Goal: Information Seeking & Learning: Learn about a topic

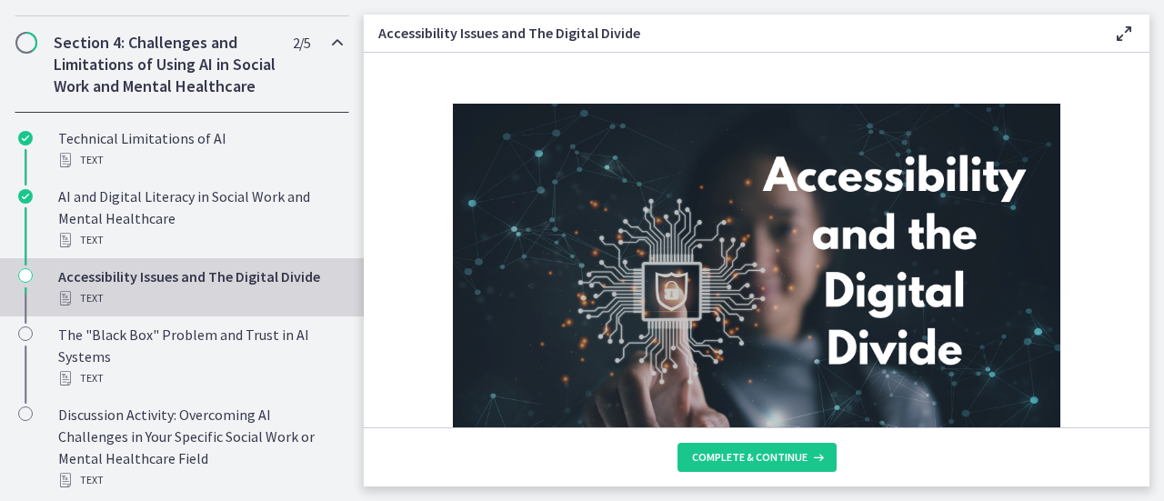
scroll to position [634, 0]
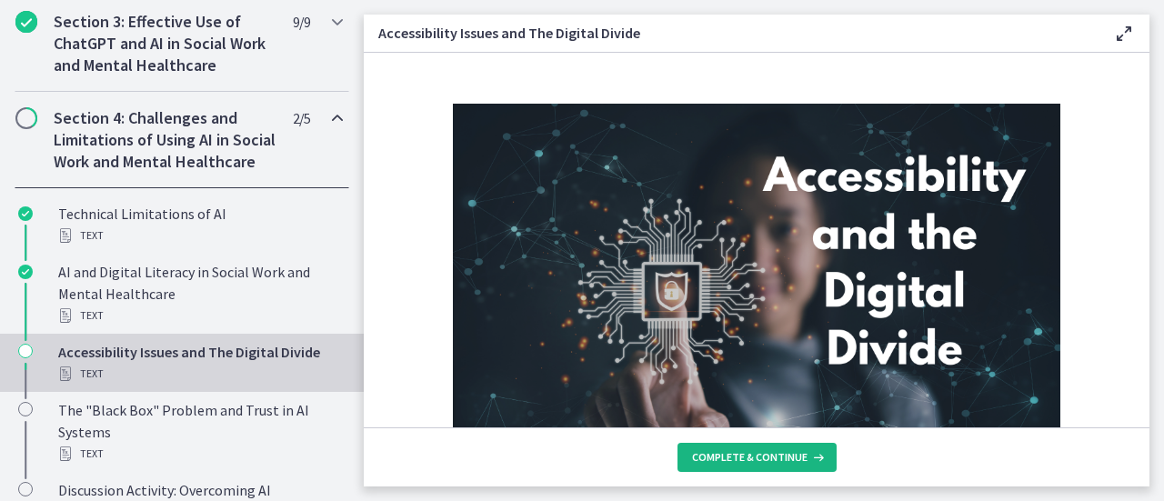
click at [726, 463] on span "Complete & continue" at bounding box center [750, 457] width 116 height 15
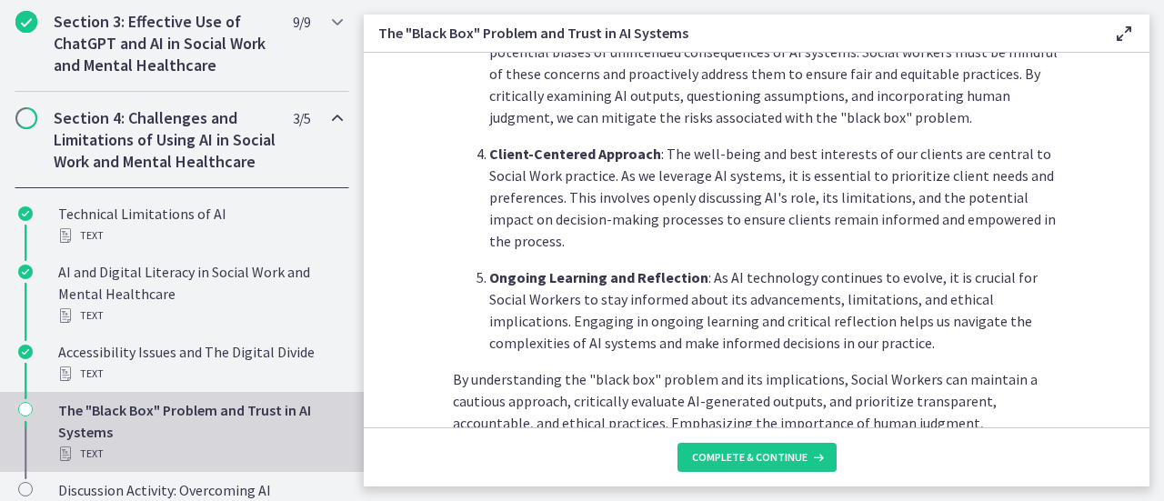
scroll to position [1065, 0]
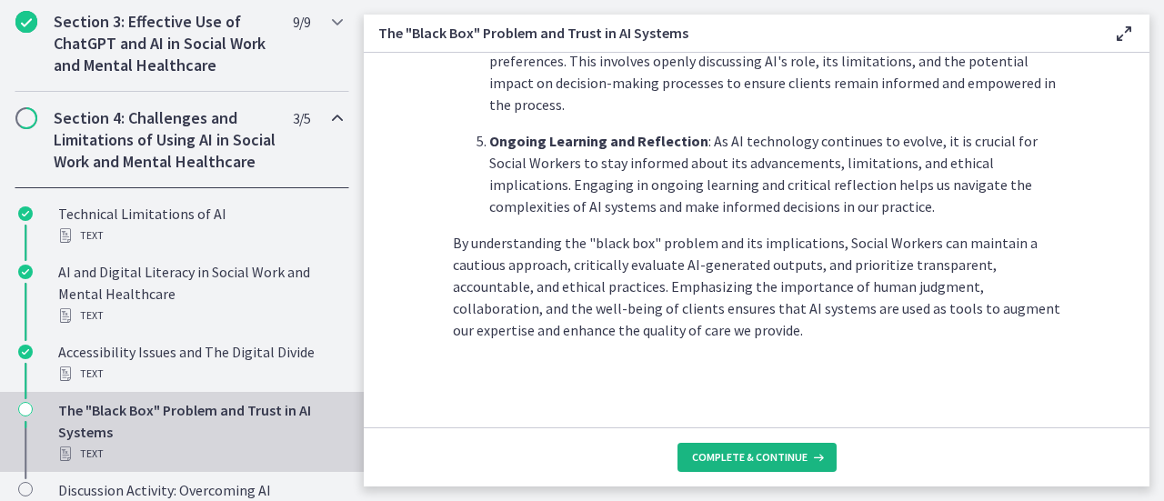
click at [785, 463] on span "Complete & continue" at bounding box center [750, 457] width 116 height 15
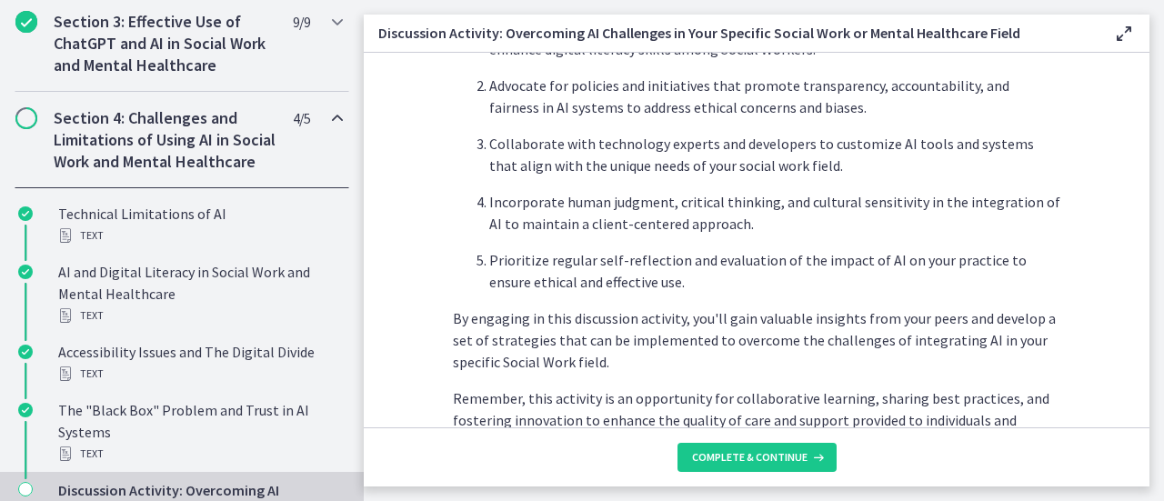
scroll to position [1284, 0]
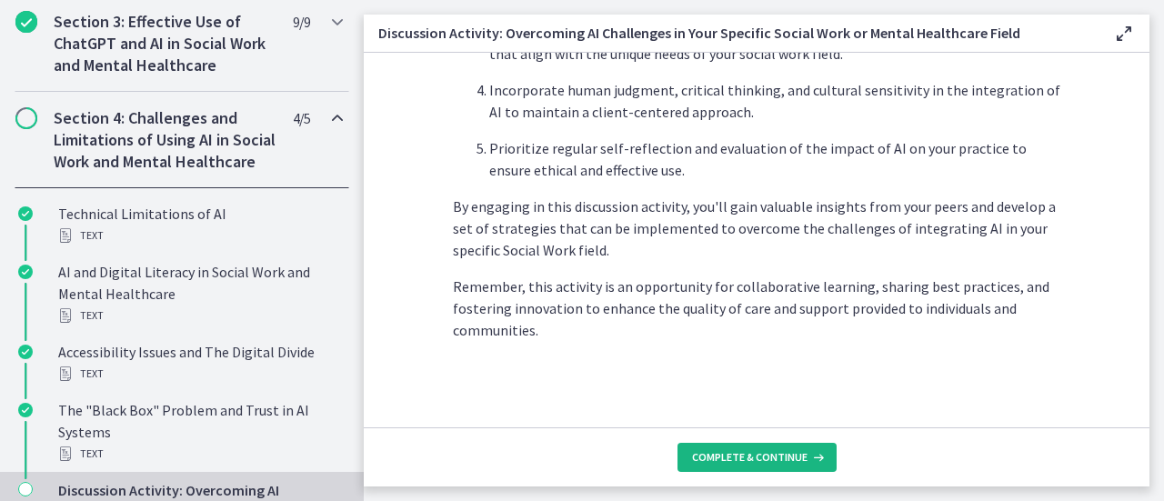
click at [781, 448] on button "Complete & continue" at bounding box center [757, 457] width 159 height 29
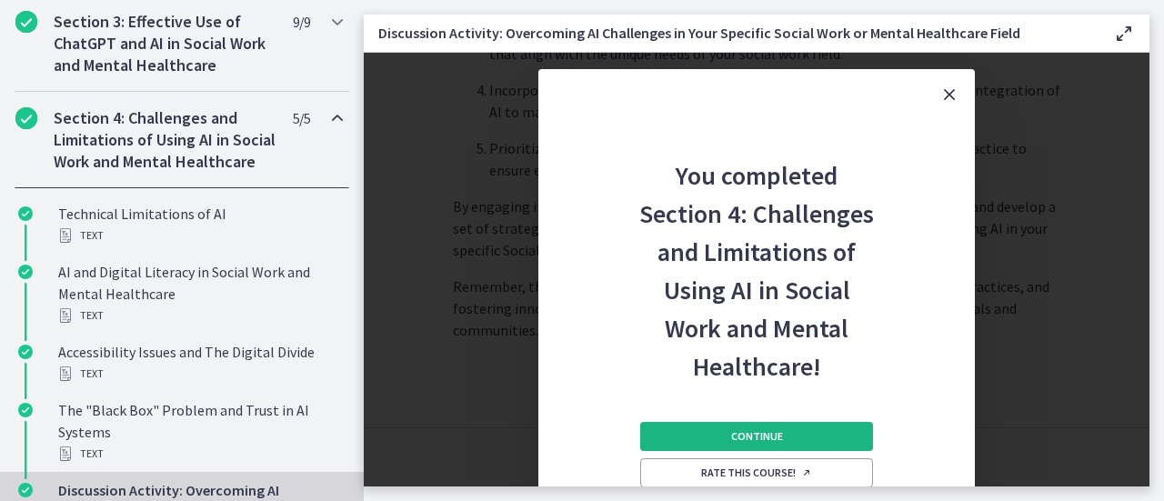
click at [802, 440] on button "Continue" at bounding box center [756, 436] width 233 height 29
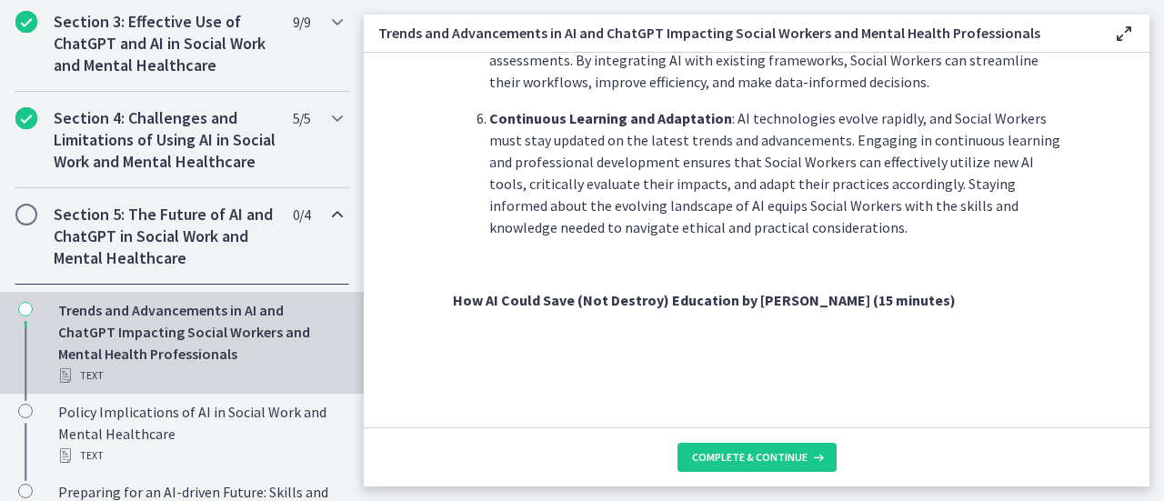
scroll to position [1639, 0]
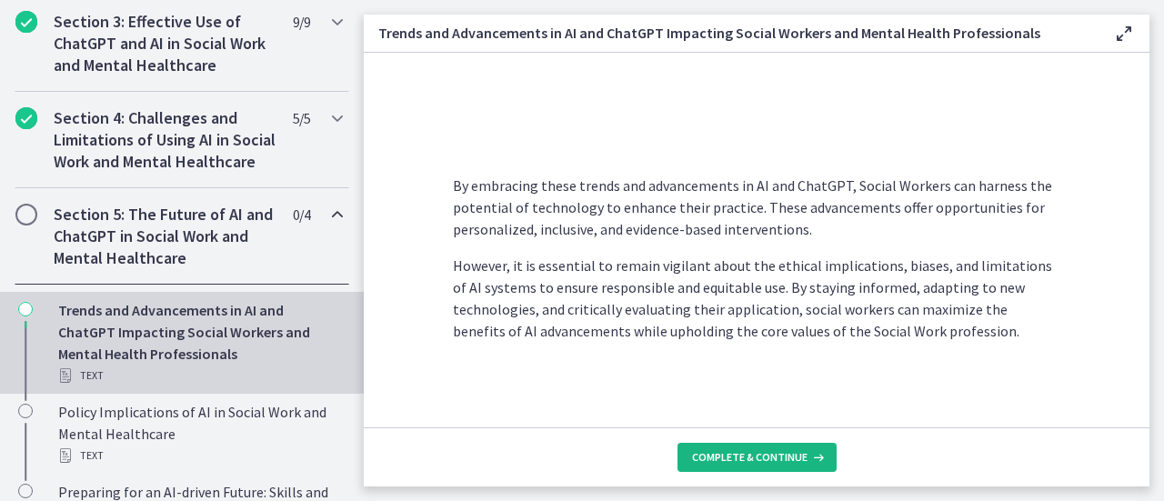
click at [797, 469] on button "Complete & continue" at bounding box center [757, 457] width 159 height 29
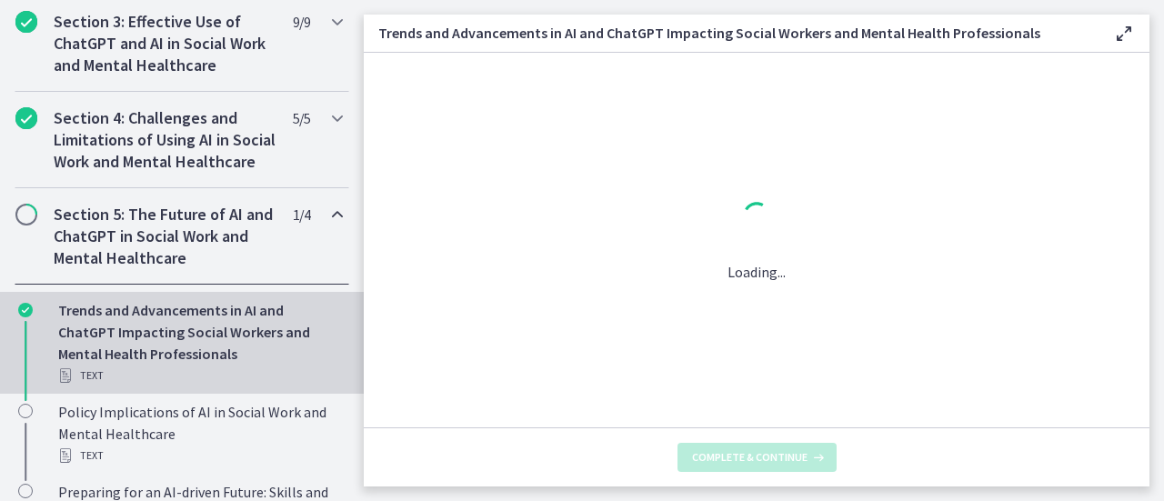
scroll to position [0, 0]
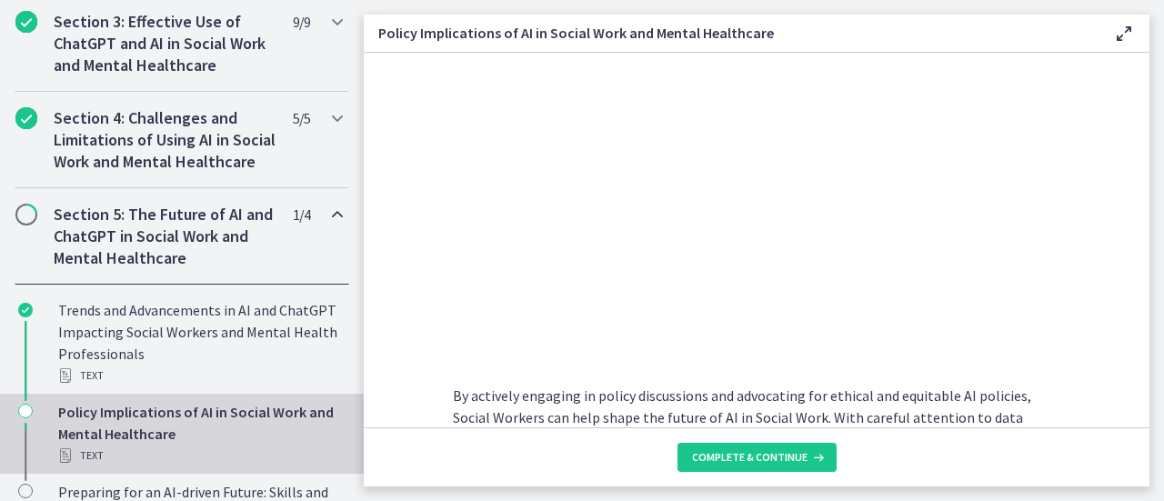
scroll to position [1699, 0]
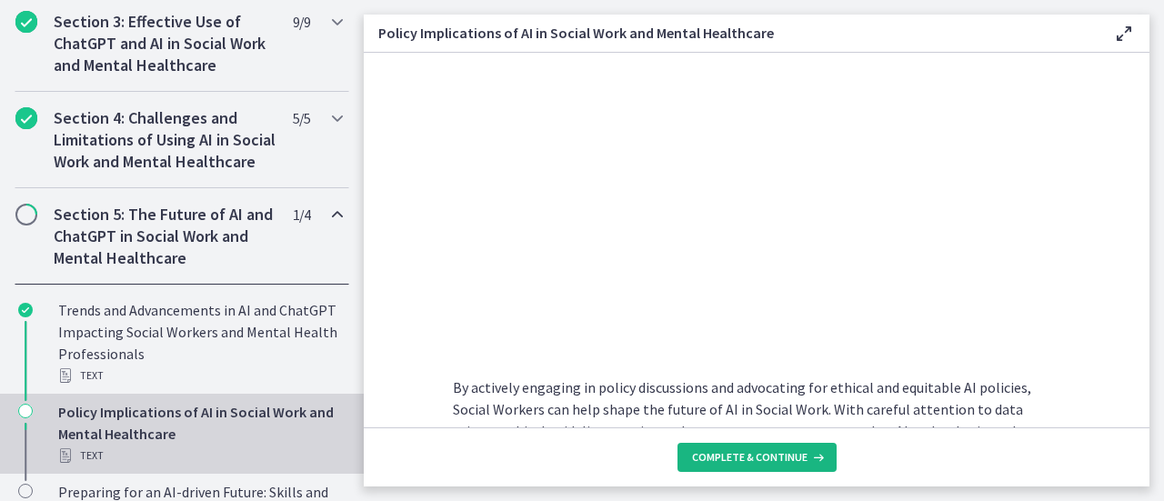
click at [750, 460] on span "Complete & continue" at bounding box center [750, 457] width 116 height 15
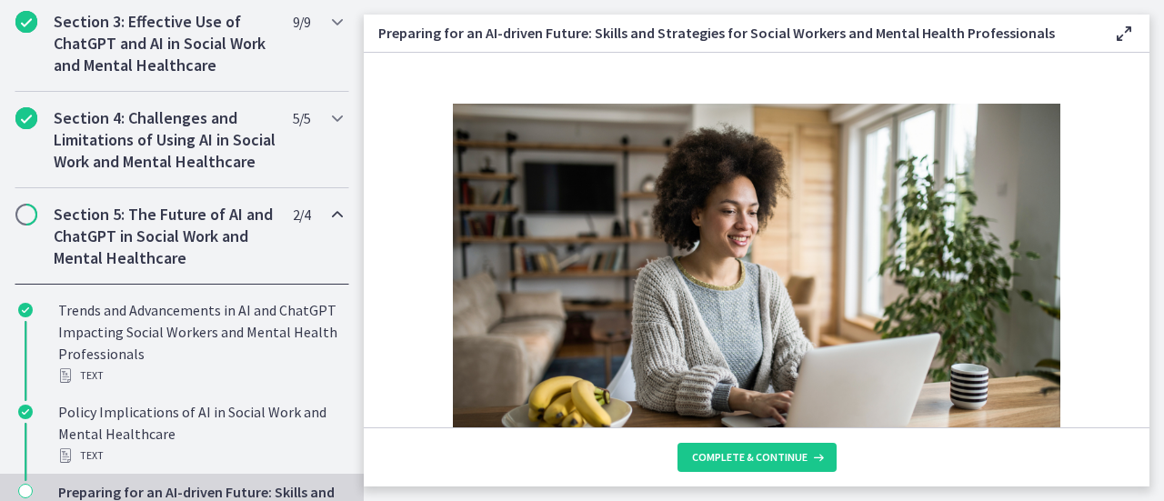
click at [1104, 176] on section "As AI technology continues to evolve, it is crucial for Social Workers to acqui…" at bounding box center [757, 240] width 786 height 375
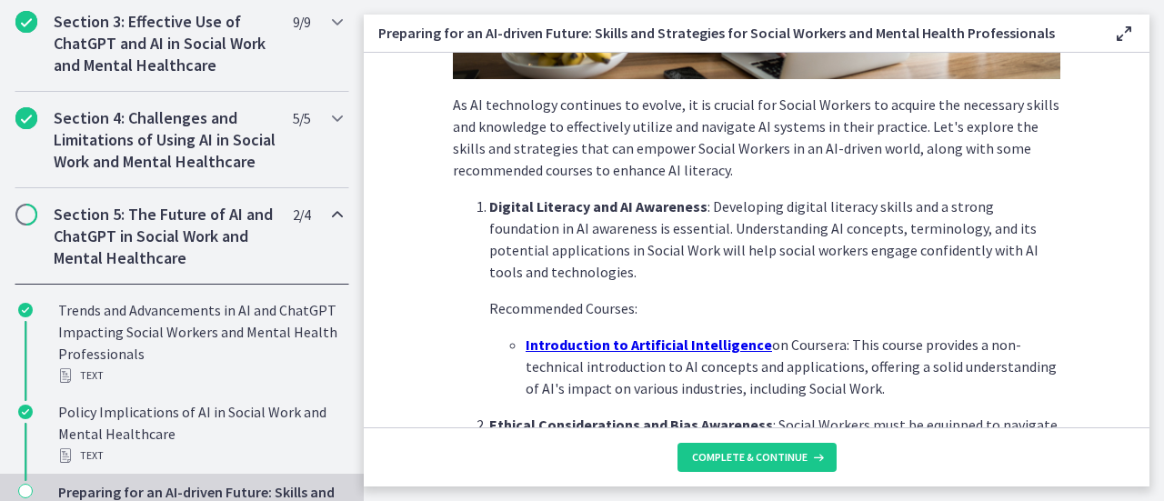
scroll to position [403, 0]
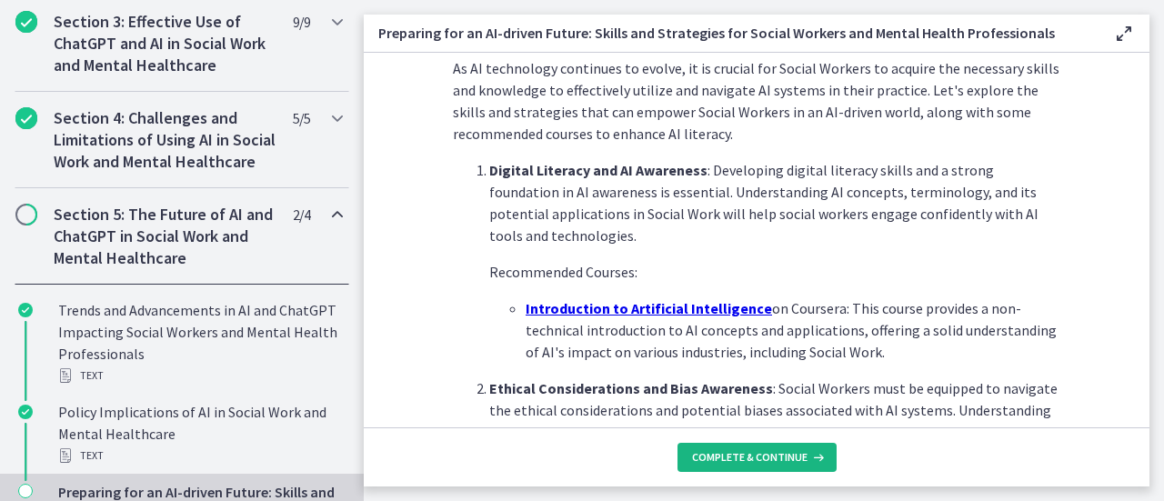
click at [801, 459] on span "Complete & continue" at bounding box center [750, 457] width 116 height 15
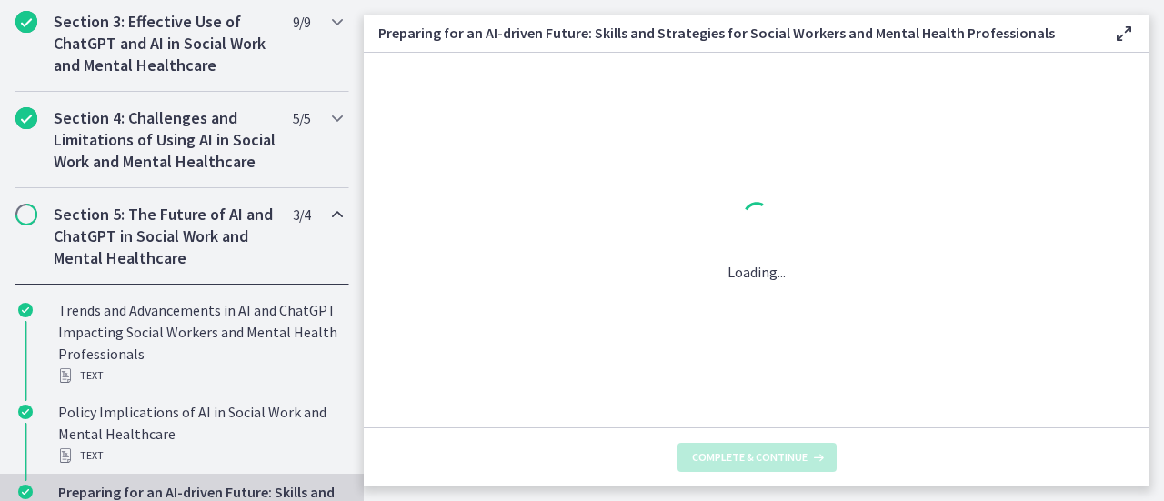
scroll to position [0, 0]
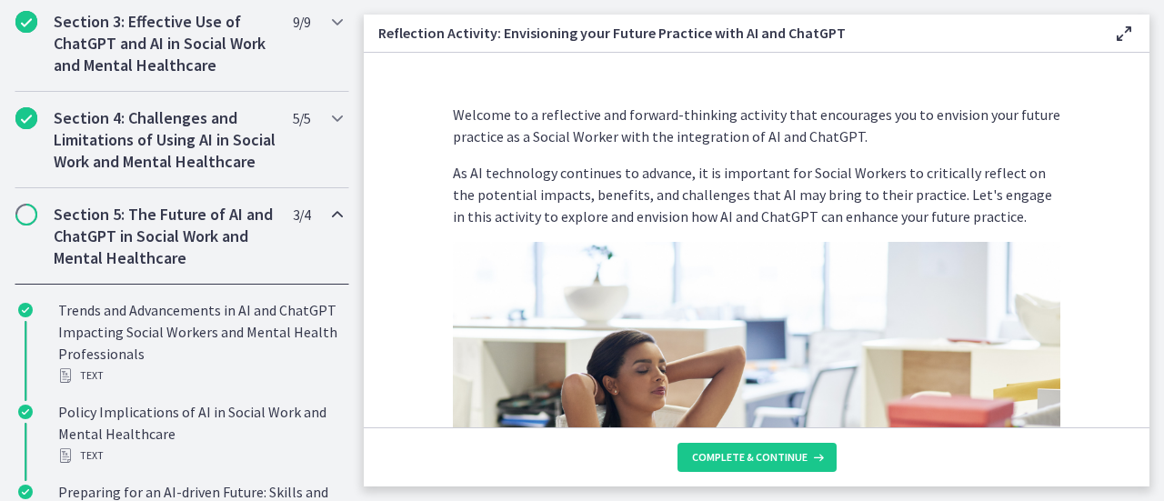
click at [1063, 277] on div "Welcome to a reflective and forward-thinking activity that encourages you to en…" at bounding box center [756, 258] width 637 height 338
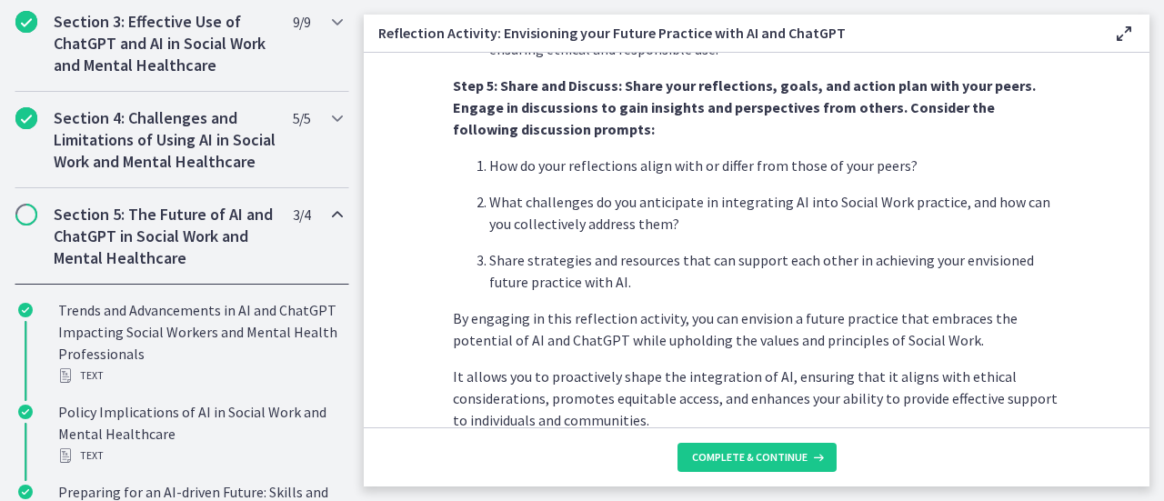
scroll to position [1601, 0]
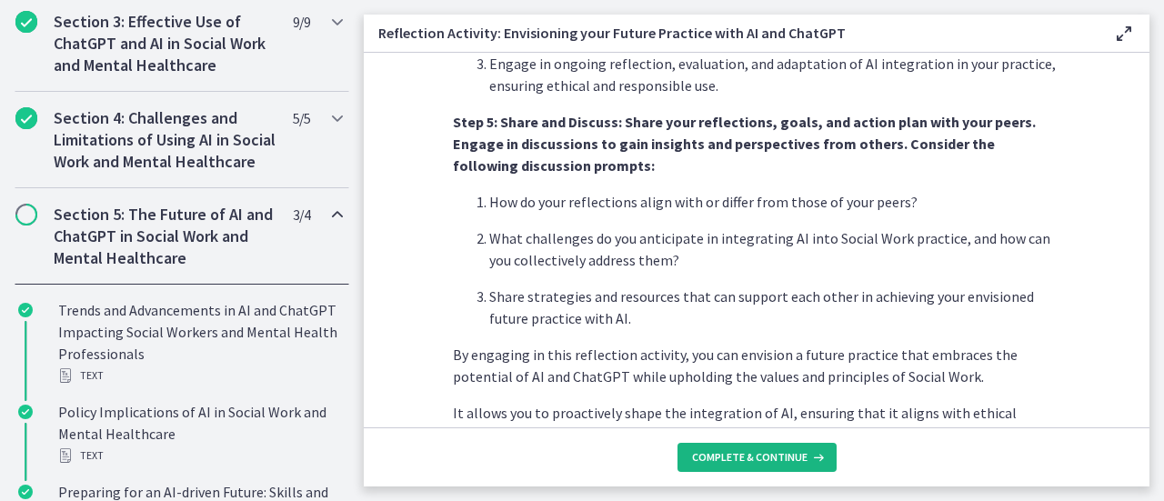
click at [751, 457] on span "Complete & continue" at bounding box center [750, 457] width 116 height 15
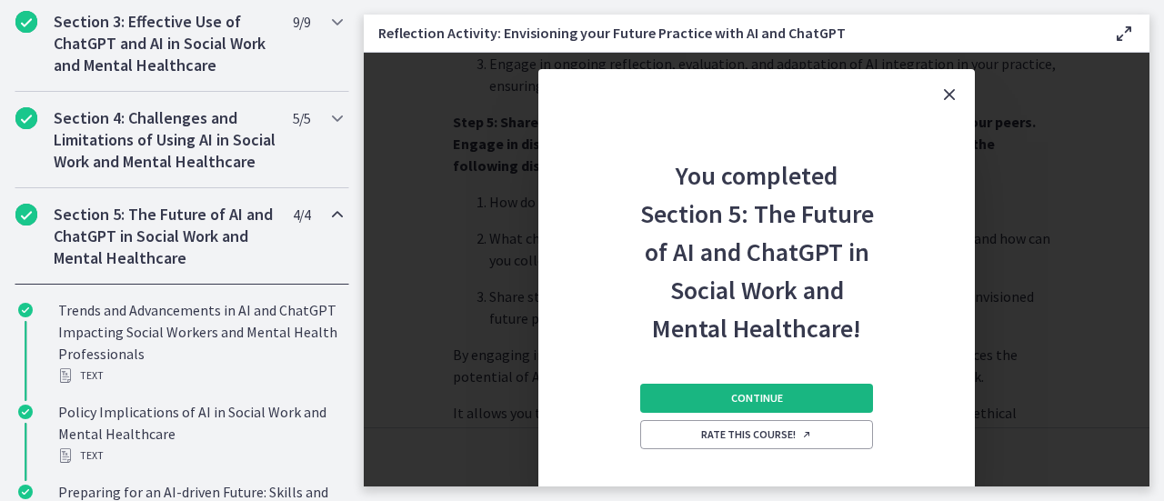
click at [767, 407] on button "Continue" at bounding box center [756, 398] width 233 height 29
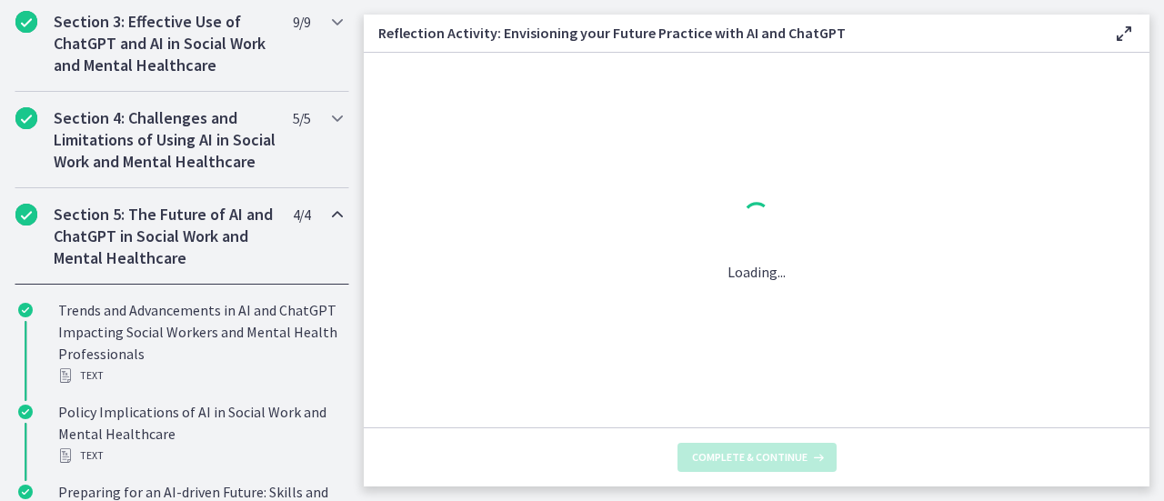
scroll to position [0, 0]
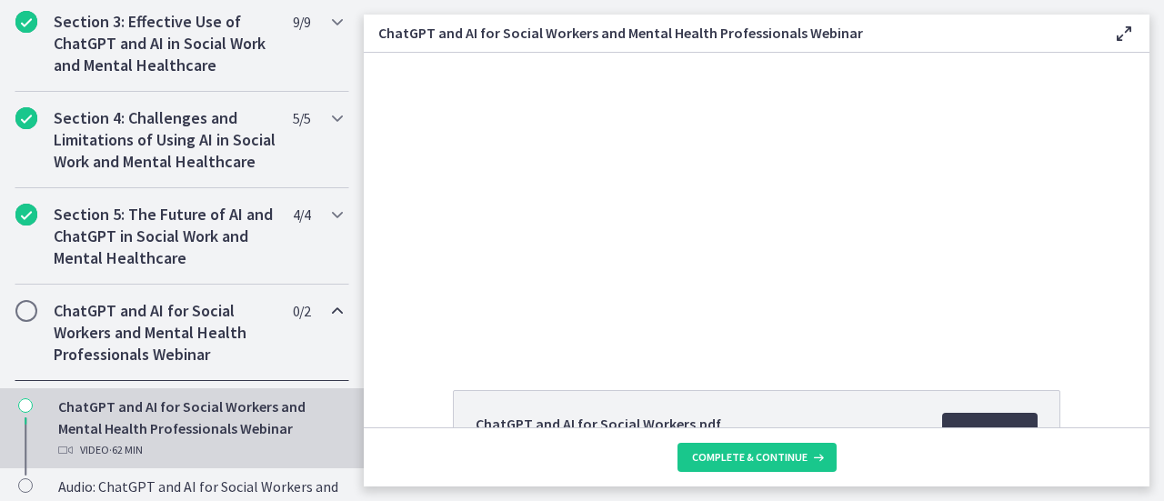
click at [1108, 197] on div "Click for sound @keyframes VOLUME_SMALL_WAVE_FLASH { 0% { opacity: 0; } 33% { o…" at bounding box center [757, 201] width 786 height 296
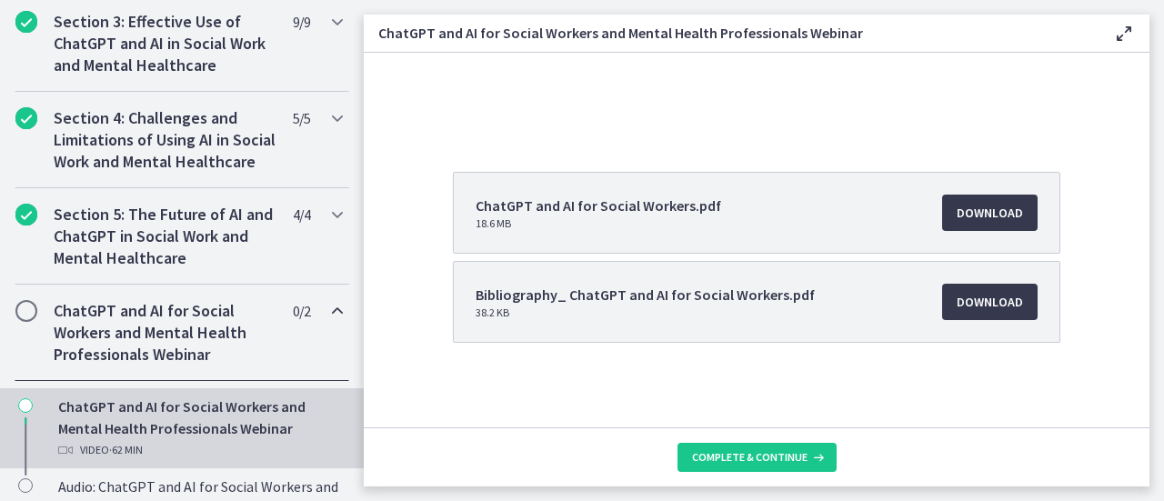
scroll to position [220, 0]
click at [968, 197] on link "Download Opens in a new window" at bounding box center [990, 211] width 96 height 36
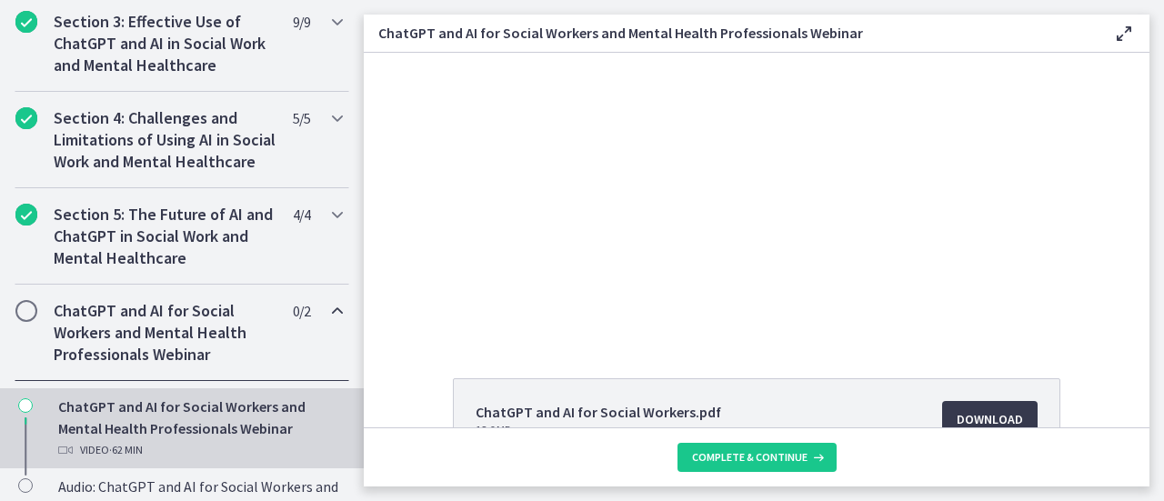
scroll to position [0, 0]
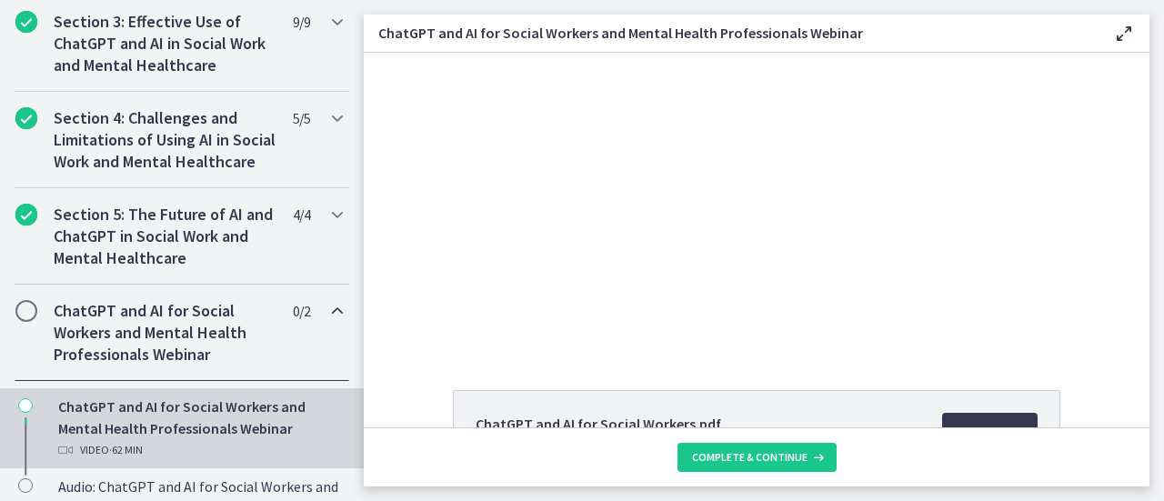
drag, startPoint x: 1137, startPoint y: 304, endPoint x: 746, endPoint y: 110, distance: 436.5
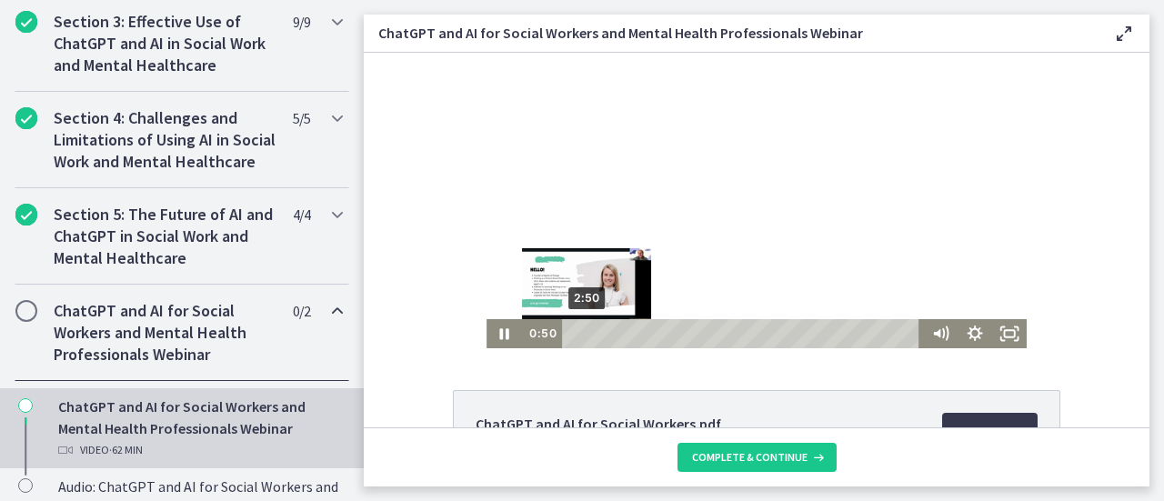
click at [580, 334] on div "2:50" at bounding box center [744, 333] width 346 height 29
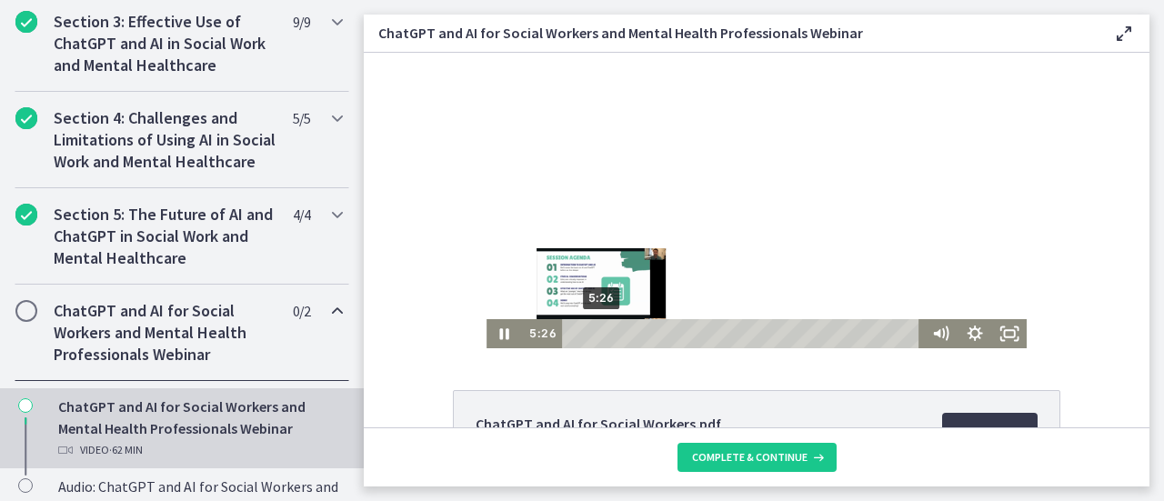
click at [595, 336] on div "5:26" at bounding box center [744, 333] width 346 height 29
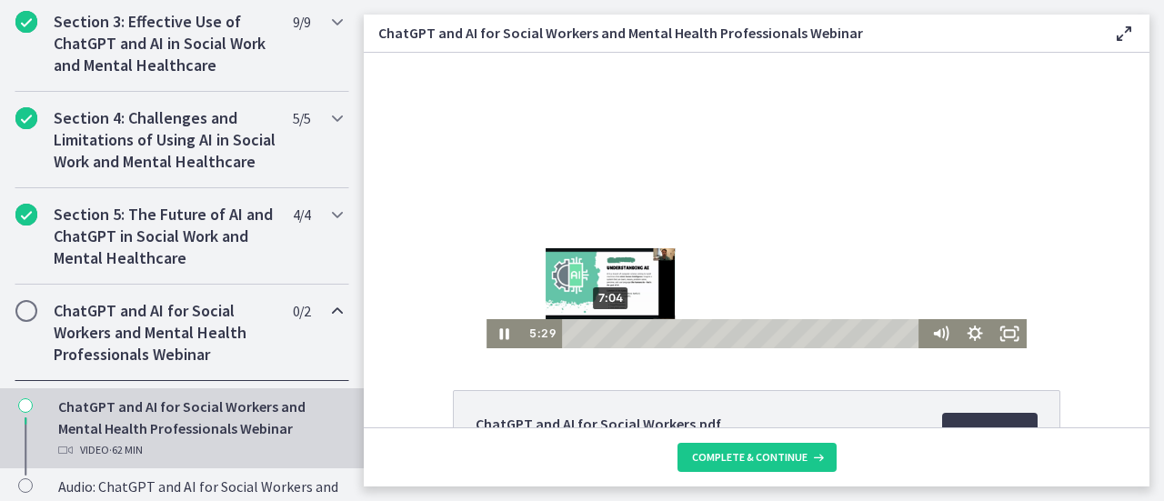
click at [604, 335] on div "7:04" at bounding box center [744, 333] width 346 height 29
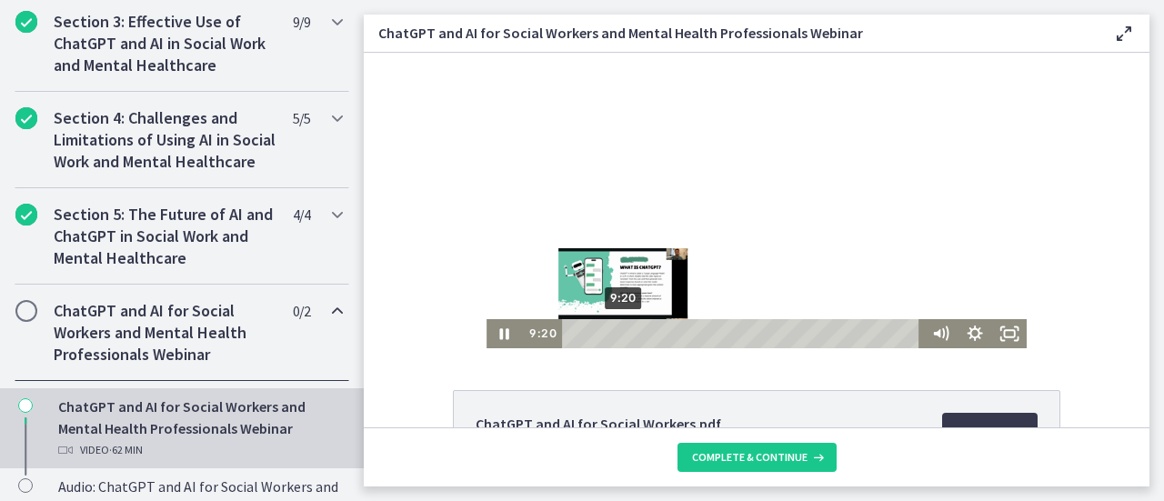
click at [617, 334] on div "9:20" at bounding box center [744, 333] width 346 height 29
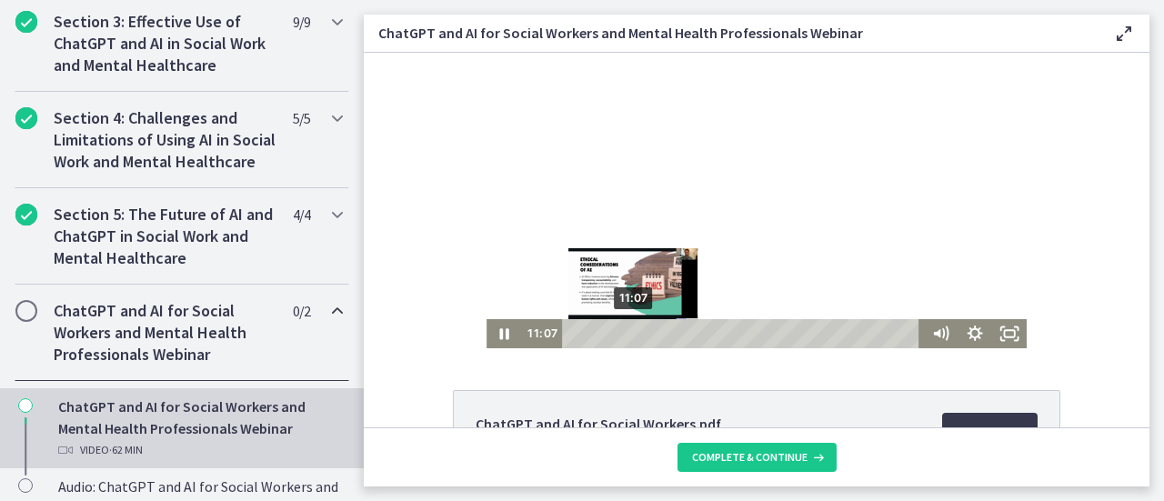
click at [627, 334] on div "11:07" at bounding box center [744, 333] width 346 height 29
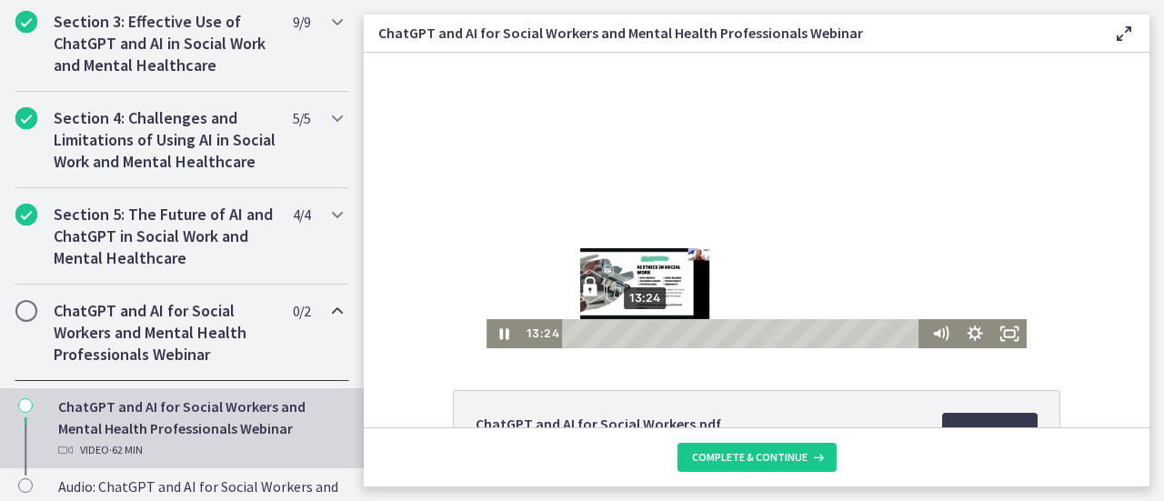
click at [640, 334] on div "13:24" at bounding box center [744, 333] width 346 height 29
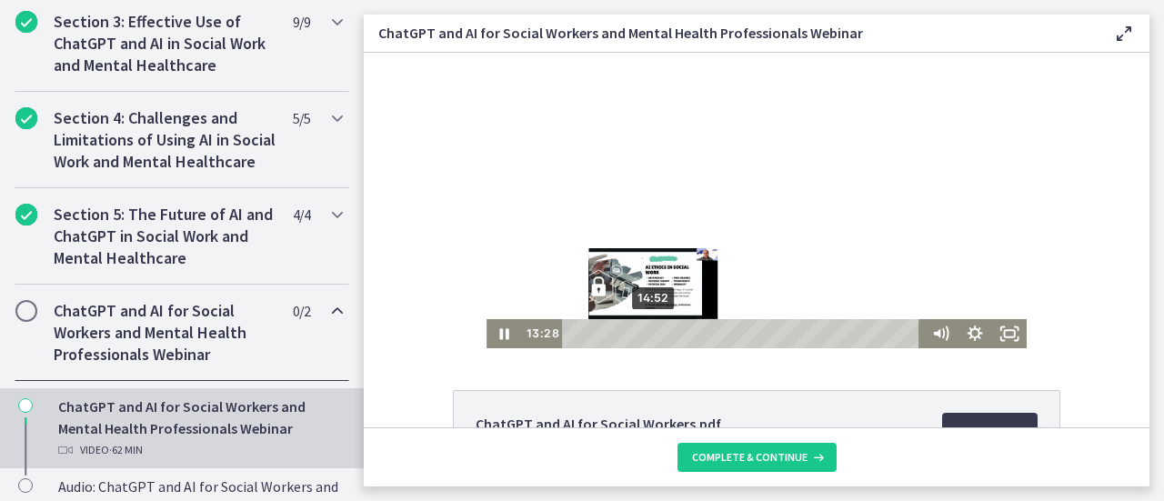
click at [648, 334] on div "14:52" at bounding box center [744, 333] width 346 height 29
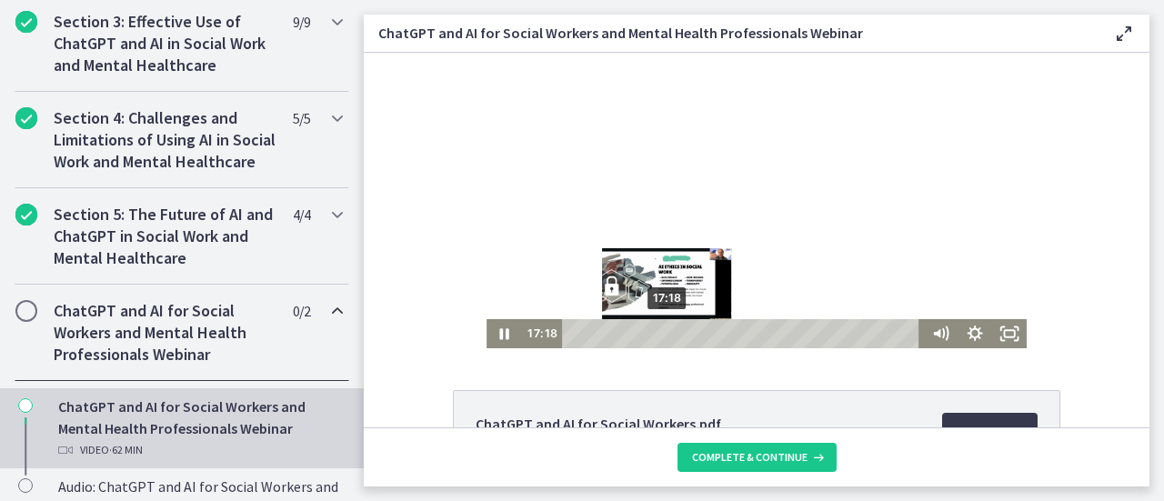
click at [661, 334] on div "17:18" at bounding box center [744, 333] width 346 height 29
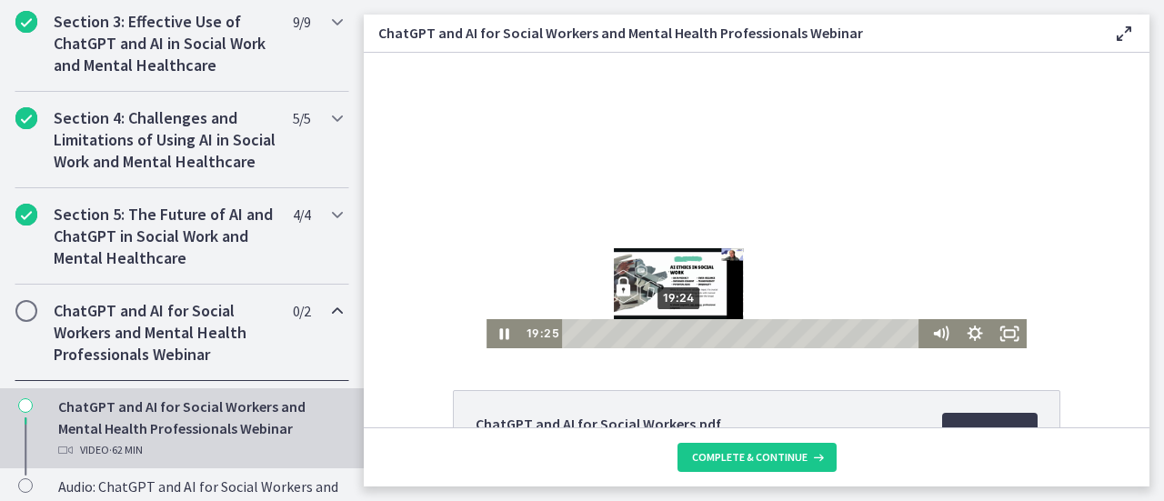
click at [673, 334] on div "19:24" at bounding box center [744, 333] width 346 height 29
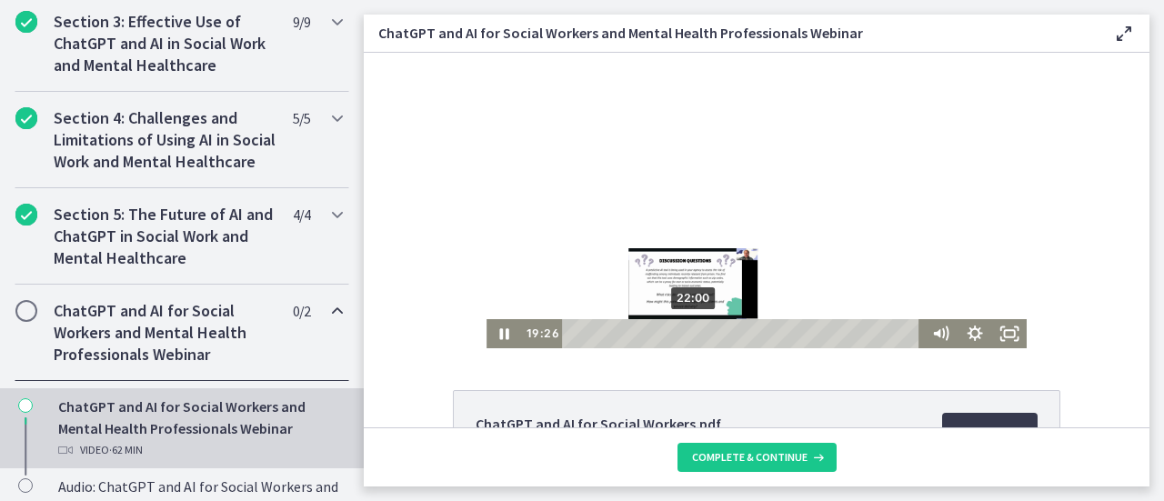
click at [688, 334] on div "22:00" at bounding box center [744, 333] width 346 height 29
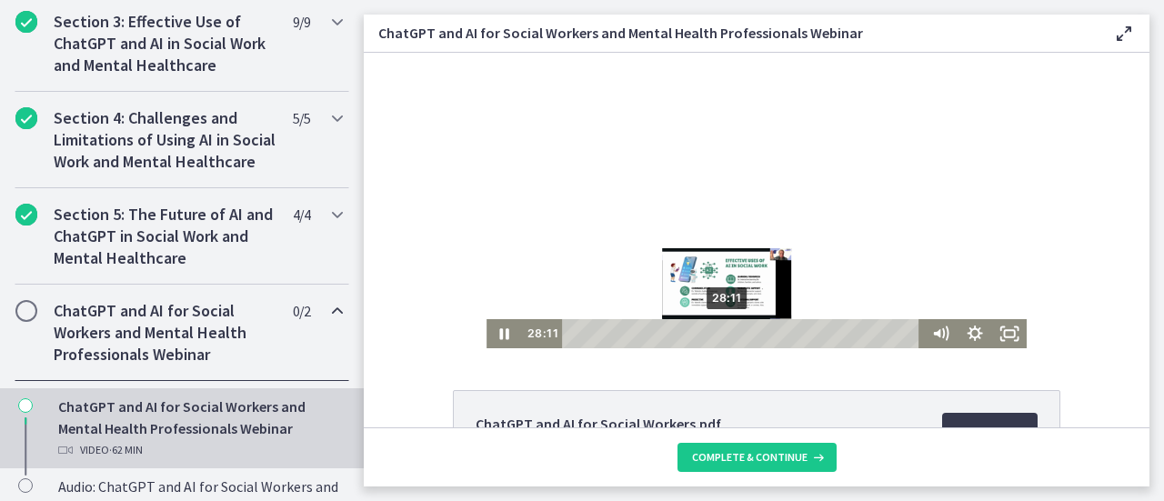
click at [722, 333] on div "28:11" at bounding box center [744, 333] width 346 height 29
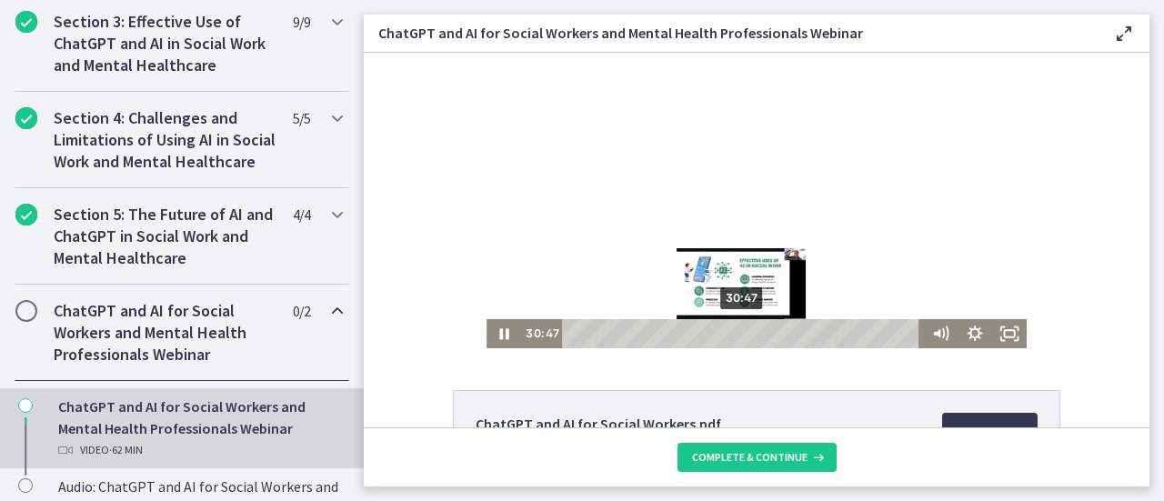
click at [737, 333] on div "30:47" at bounding box center [744, 333] width 346 height 29
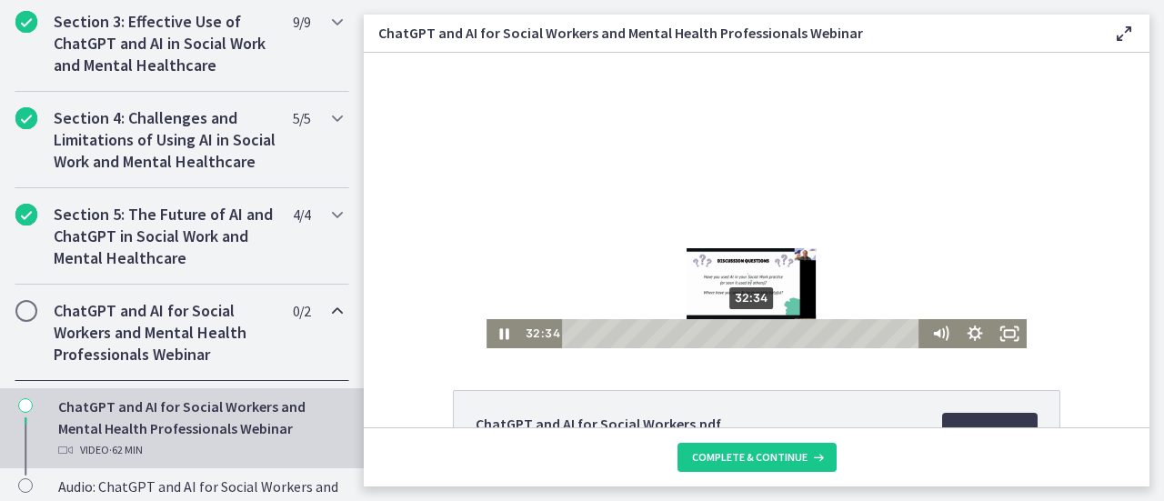
click at [747, 333] on div "32:34" at bounding box center [744, 333] width 346 height 29
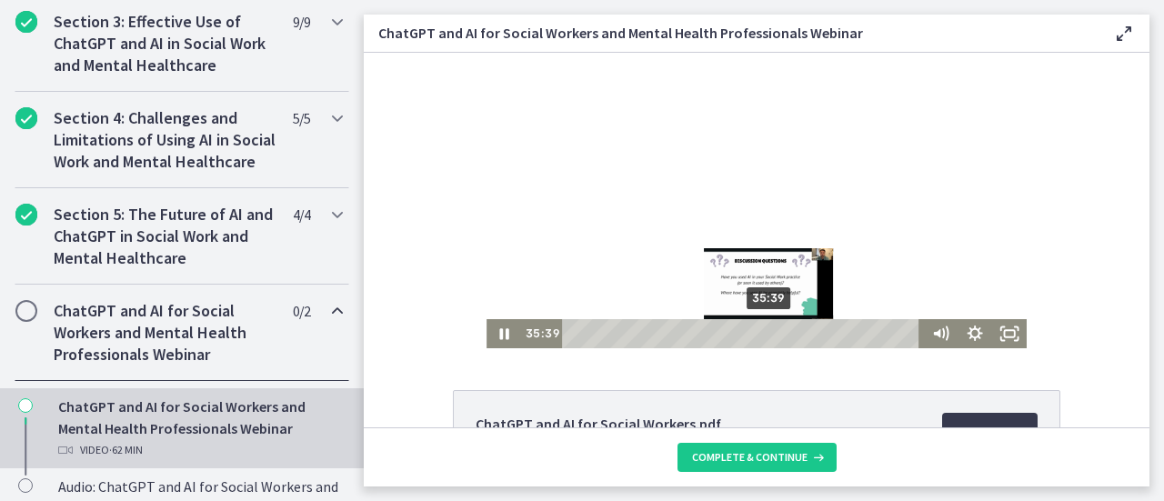
click at [764, 333] on div "35:39" at bounding box center [744, 333] width 346 height 29
click at [781, 333] on div "38:35" at bounding box center [744, 333] width 346 height 29
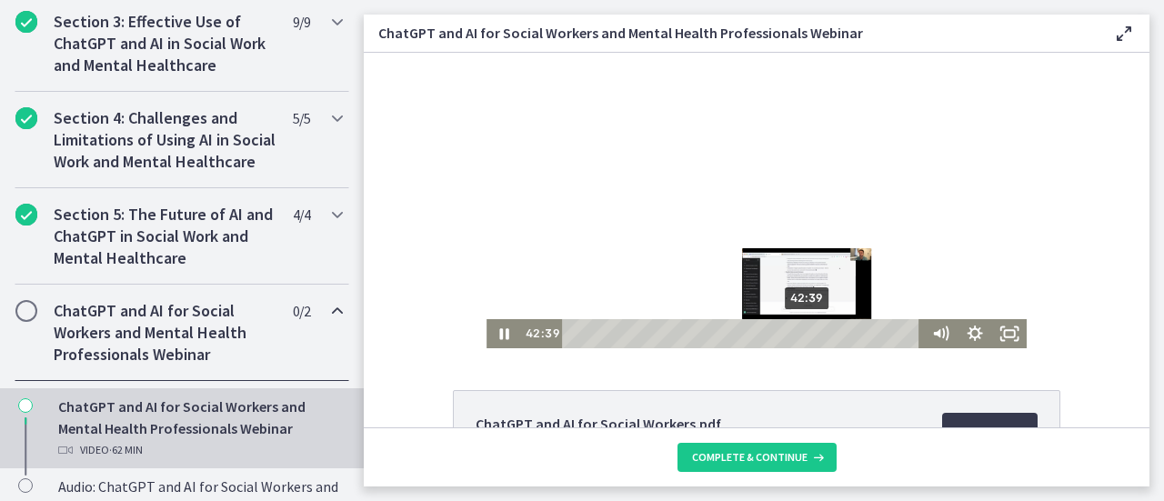
click at [803, 330] on div "42:39" at bounding box center [744, 333] width 346 height 29
click at [817, 330] on div "45:05" at bounding box center [744, 333] width 346 height 29
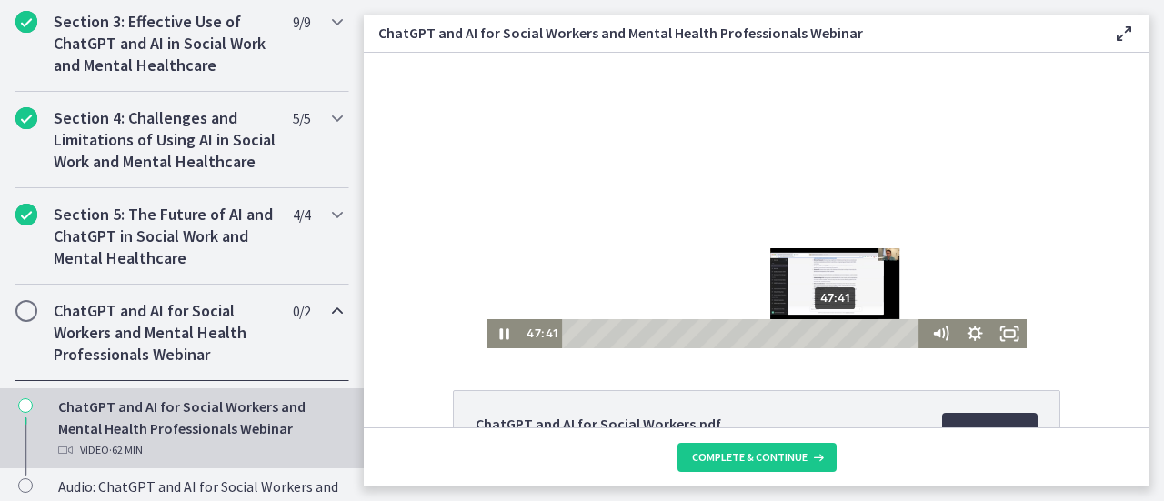
click at [831, 335] on div "47:41" at bounding box center [744, 333] width 346 height 29
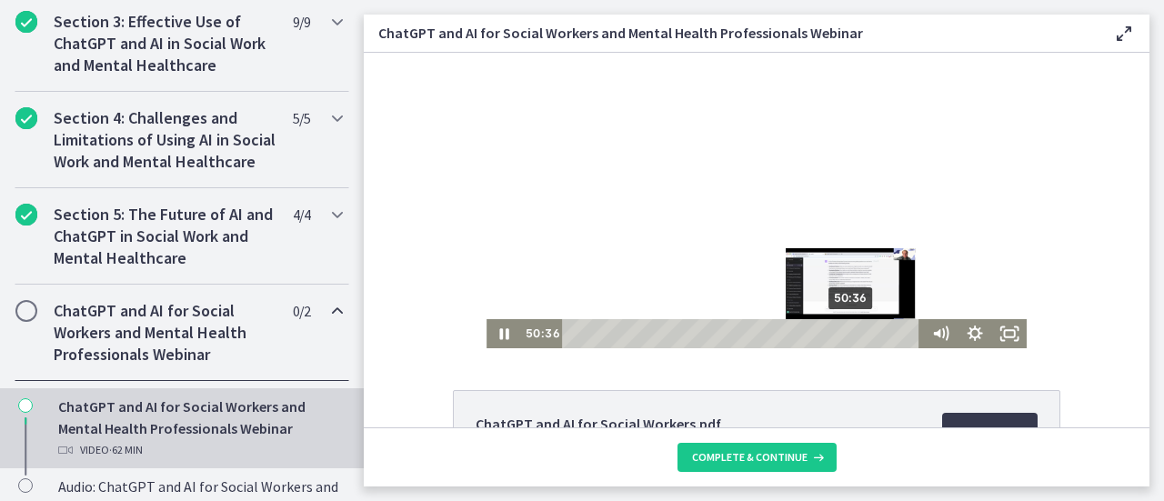
click at [848, 335] on div "50:36" at bounding box center [744, 333] width 346 height 29
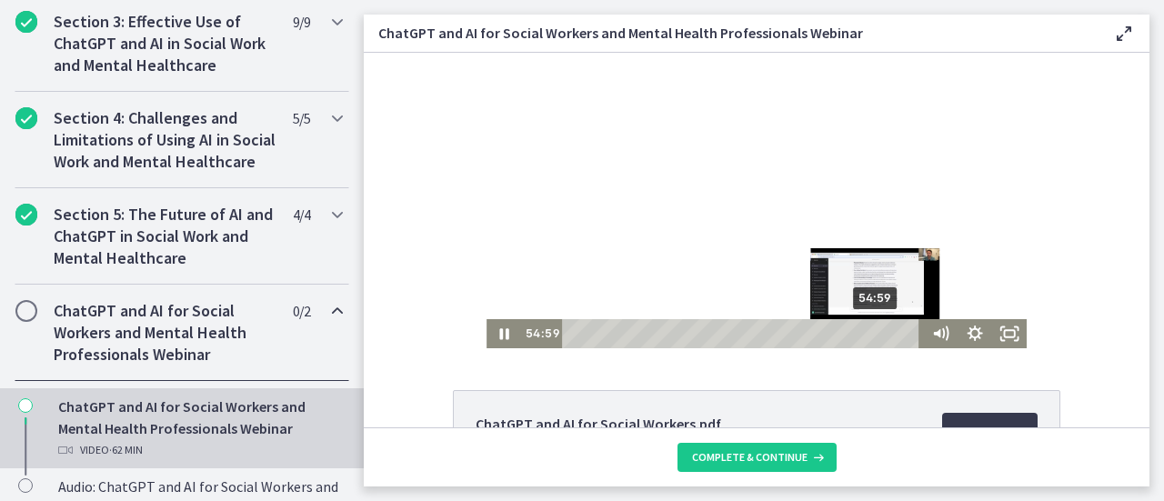
click at [872, 335] on div "54:59" at bounding box center [744, 333] width 346 height 29
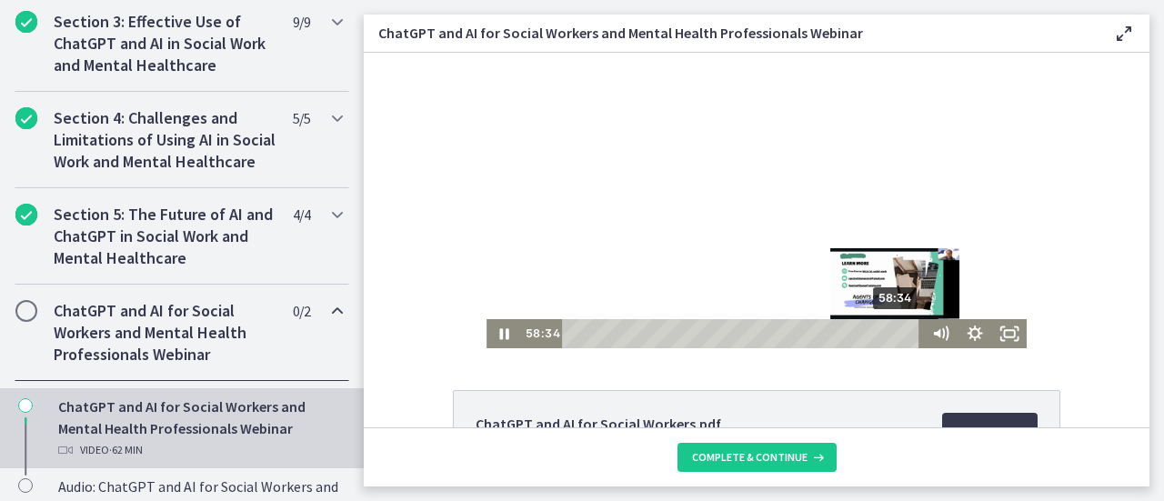
click at [892, 335] on div "58:34" at bounding box center [744, 333] width 346 height 29
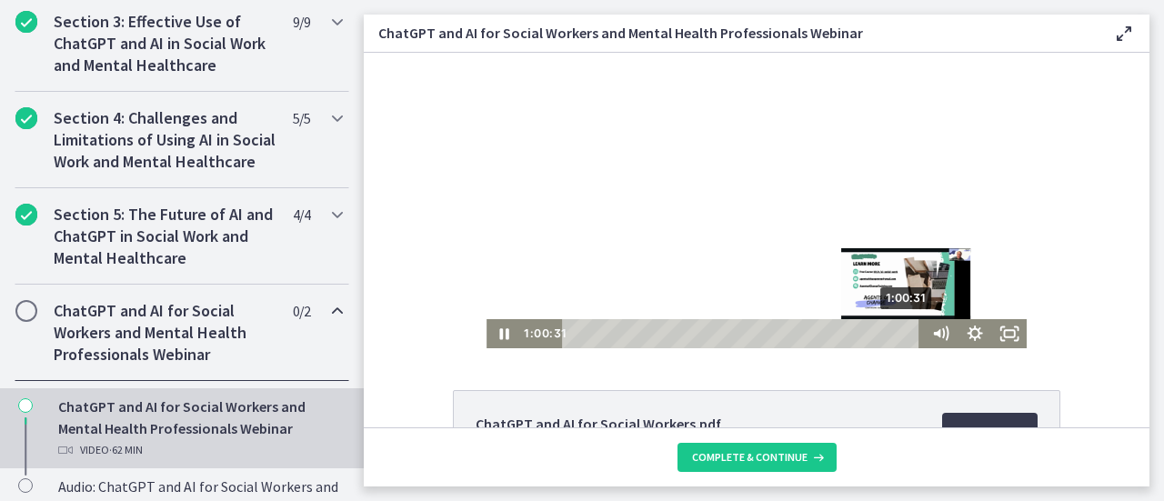
click at [903, 335] on div "1:00:31" at bounding box center [744, 333] width 346 height 29
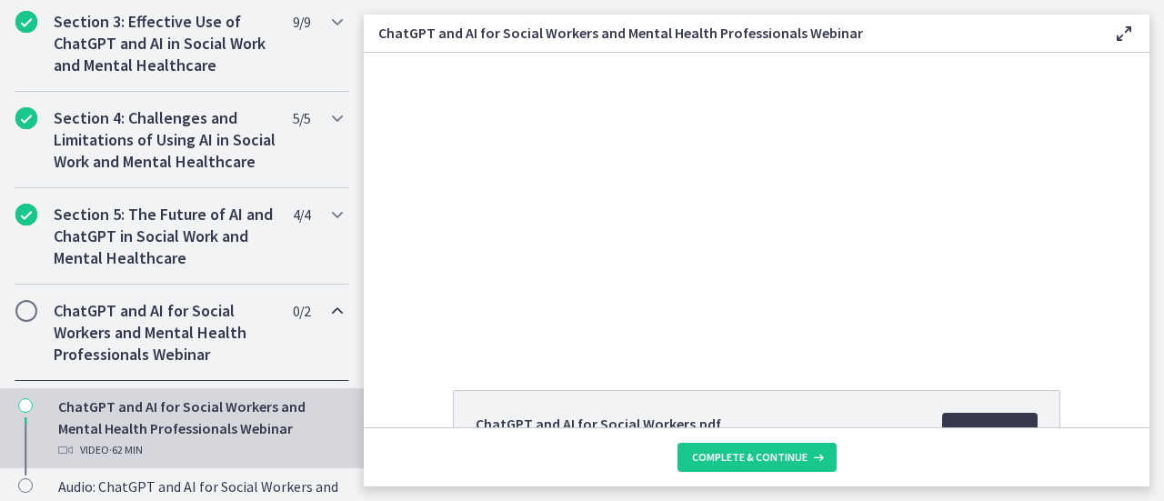
click at [1097, 235] on div "Click for sound @keyframes VOLUME_SMALL_WAVE_FLASH { 0% { opacity: 0; } 33% { o…" at bounding box center [757, 201] width 786 height 296
click at [781, 464] on span "Complete & continue" at bounding box center [750, 457] width 116 height 15
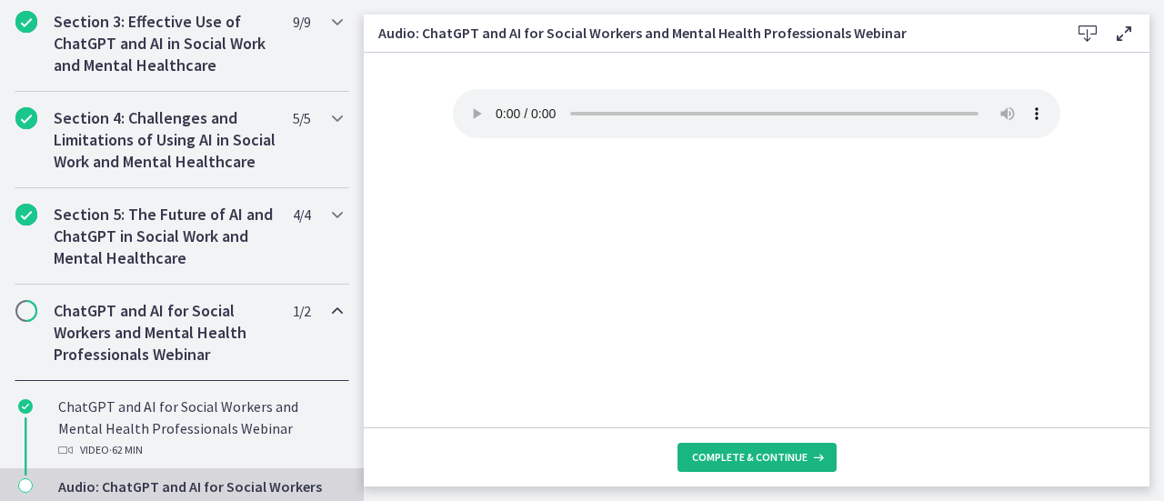
click at [704, 461] on span "Complete & continue" at bounding box center [750, 457] width 116 height 15
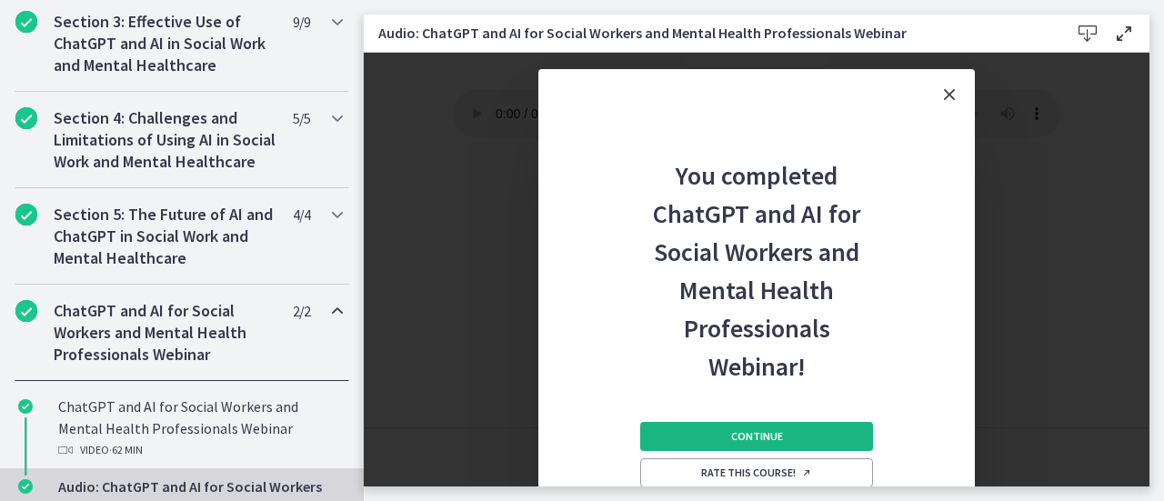
click at [720, 437] on button "Continue" at bounding box center [756, 436] width 233 height 29
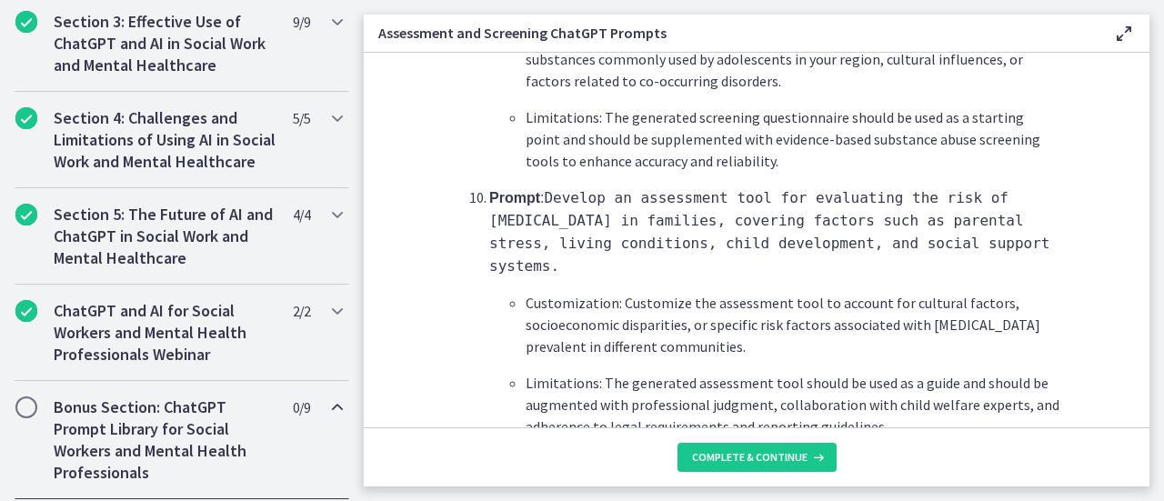
scroll to position [2887, 0]
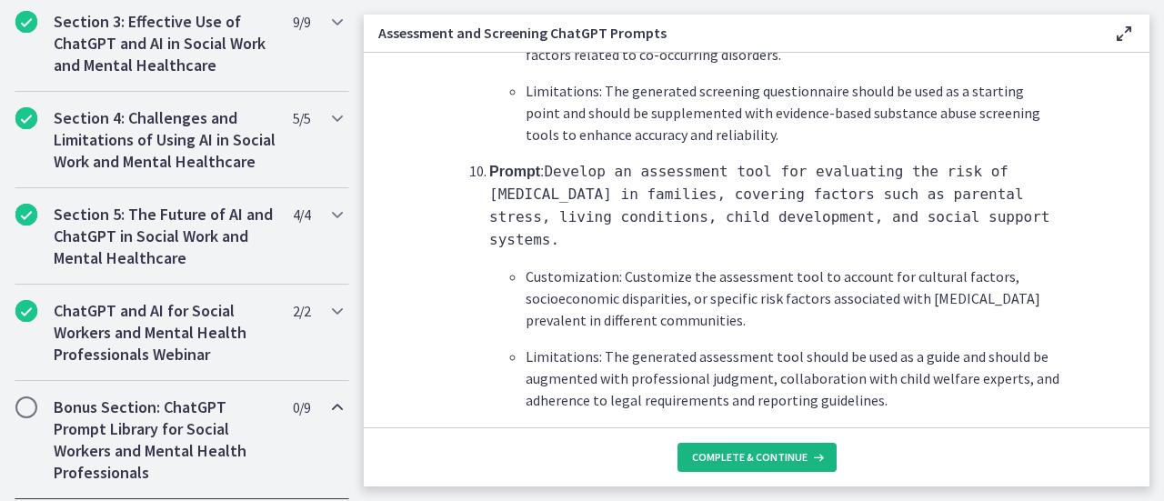
click at [702, 447] on button "Complete & continue" at bounding box center [757, 457] width 159 height 29
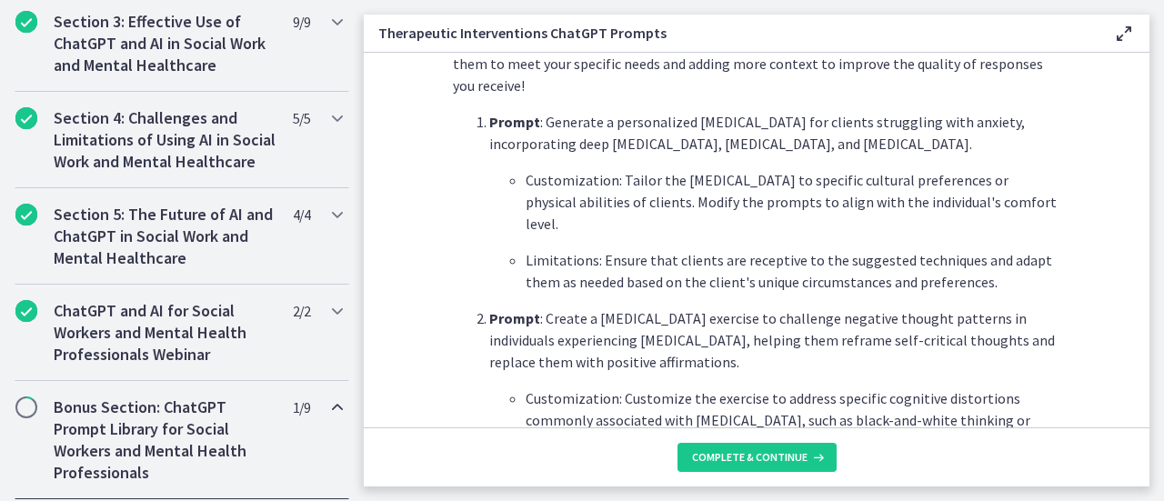
scroll to position [557, 0]
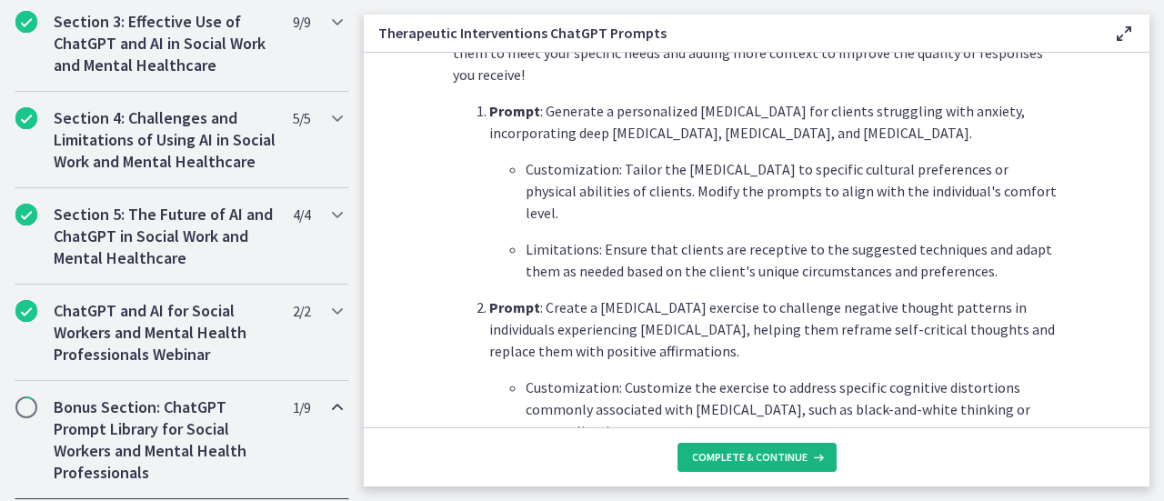
click at [721, 466] on button "Complete & continue" at bounding box center [757, 457] width 159 height 29
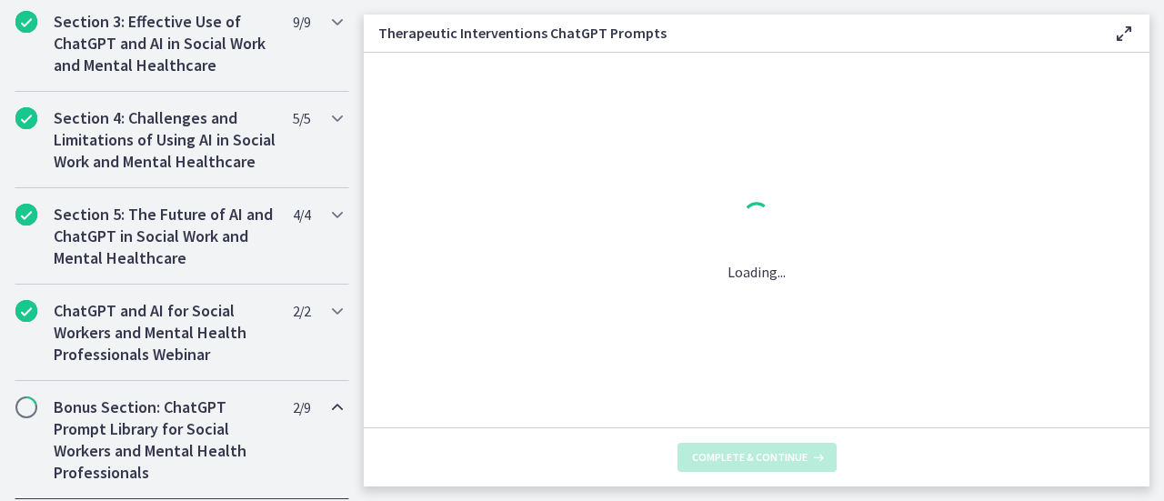
scroll to position [0, 0]
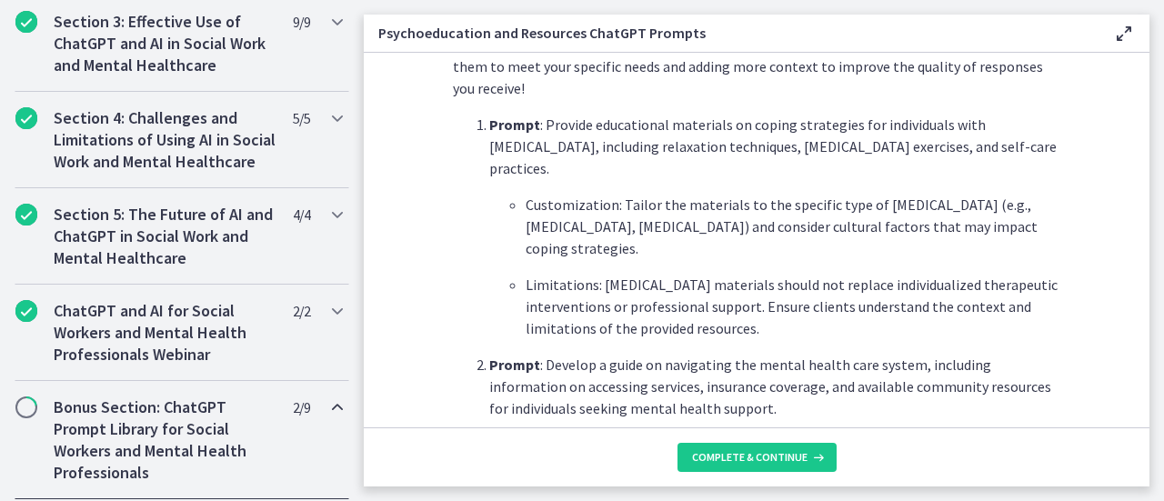
scroll to position [549, 0]
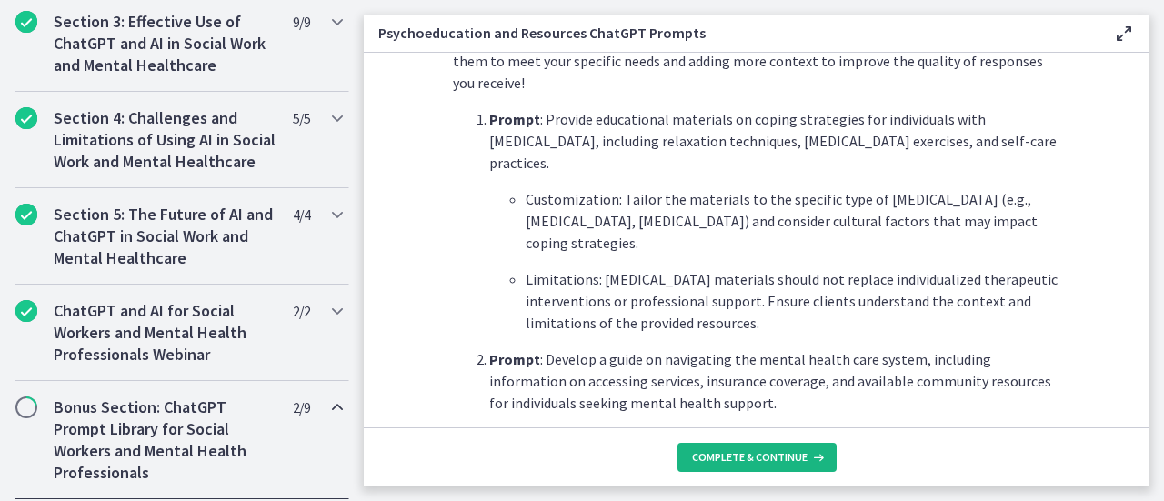
click at [742, 455] on span "Complete & continue" at bounding box center [750, 457] width 116 height 15
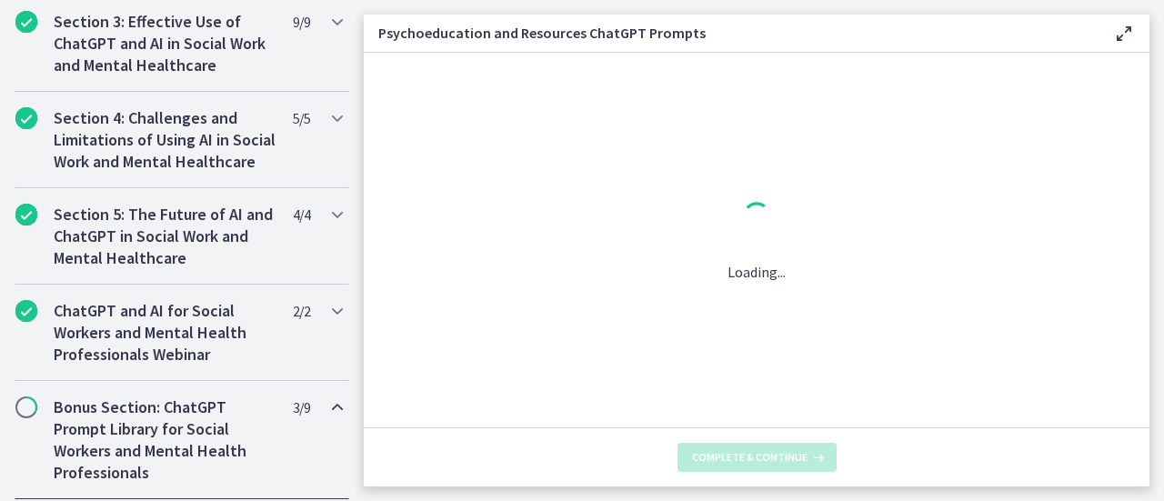
scroll to position [0, 0]
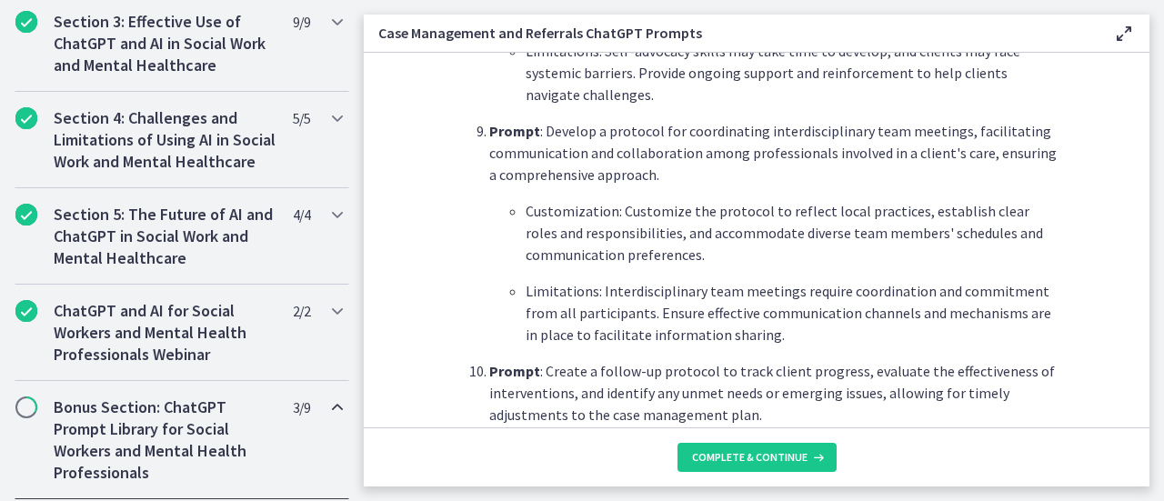
scroll to position [2623, 0]
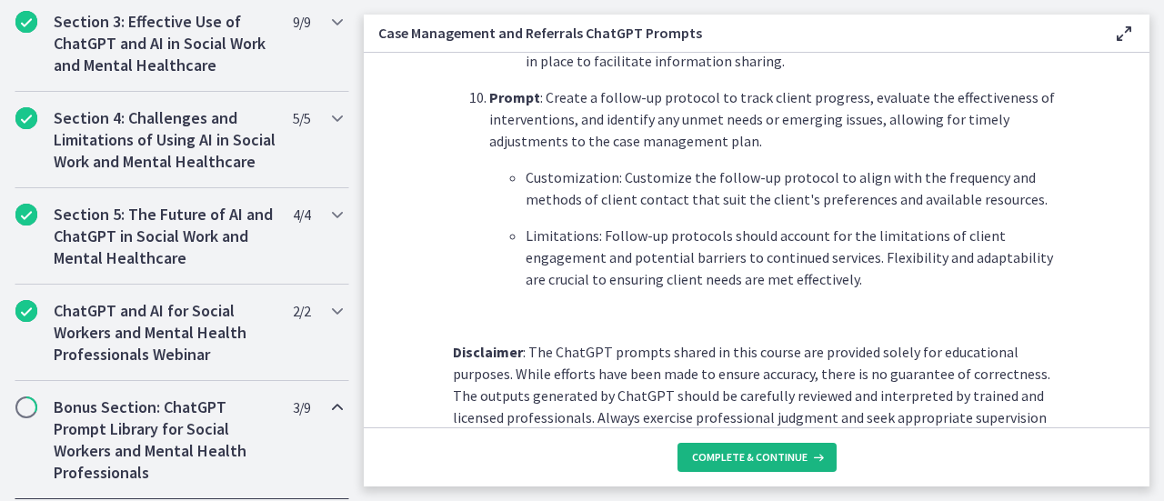
click at [753, 450] on span "Complete & continue" at bounding box center [750, 457] width 116 height 15
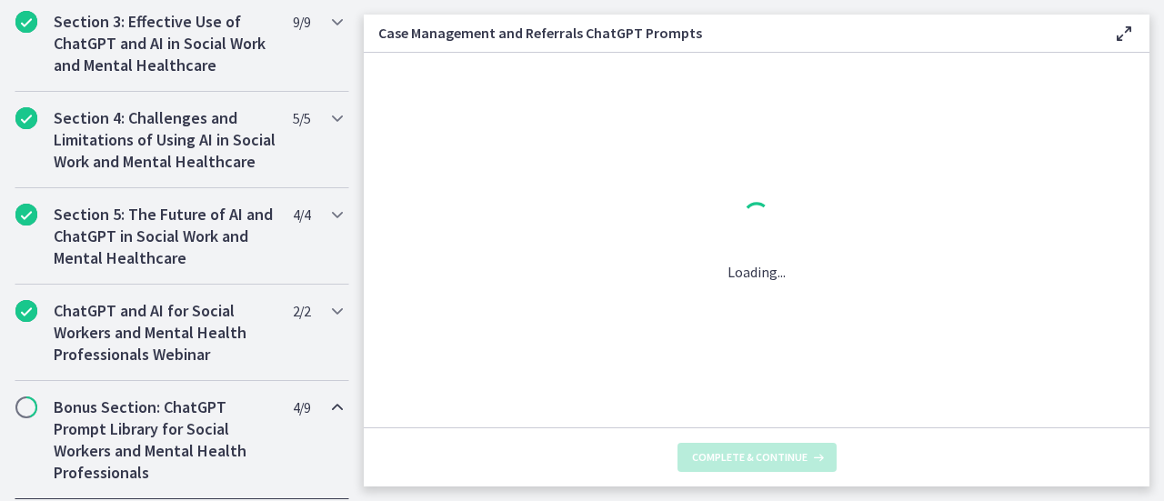
scroll to position [0, 0]
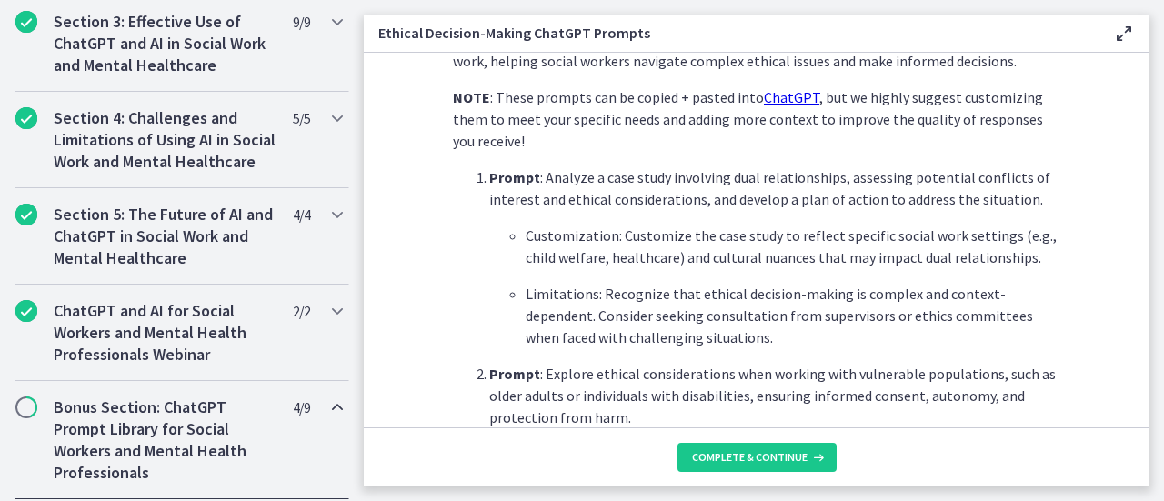
scroll to position [485, 0]
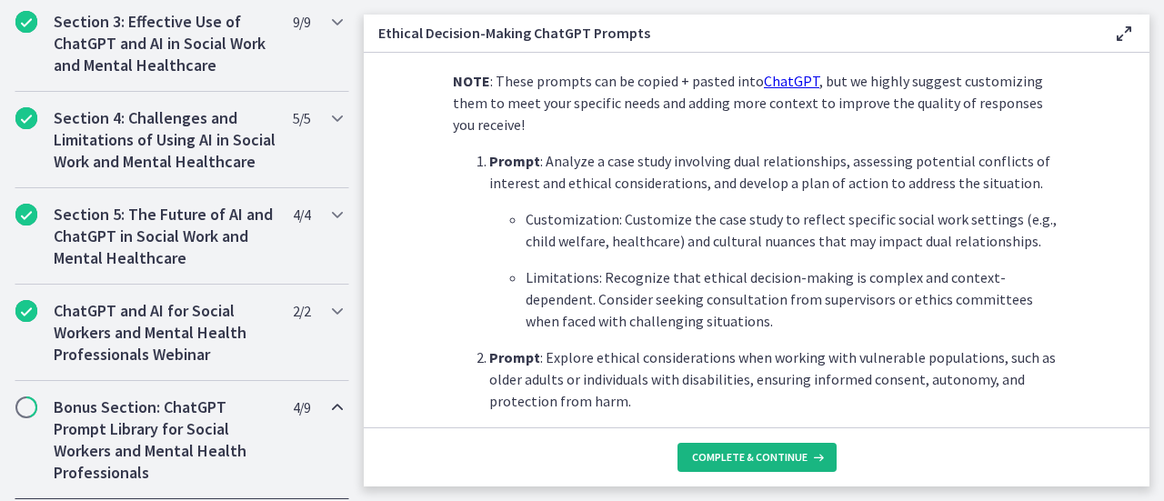
click at [753, 459] on span "Complete & continue" at bounding box center [750, 457] width 116 height 15
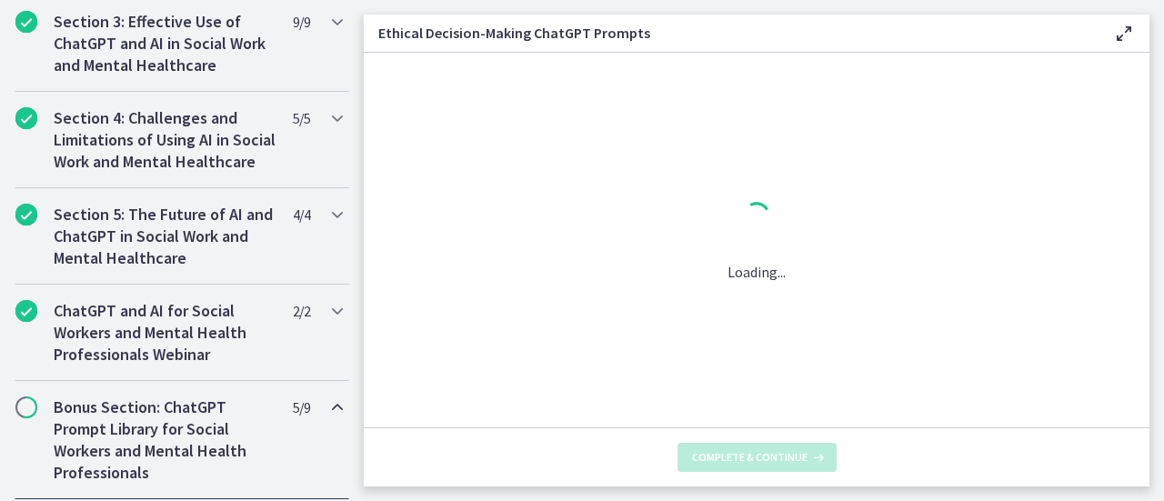
scroll to position [0, 0]
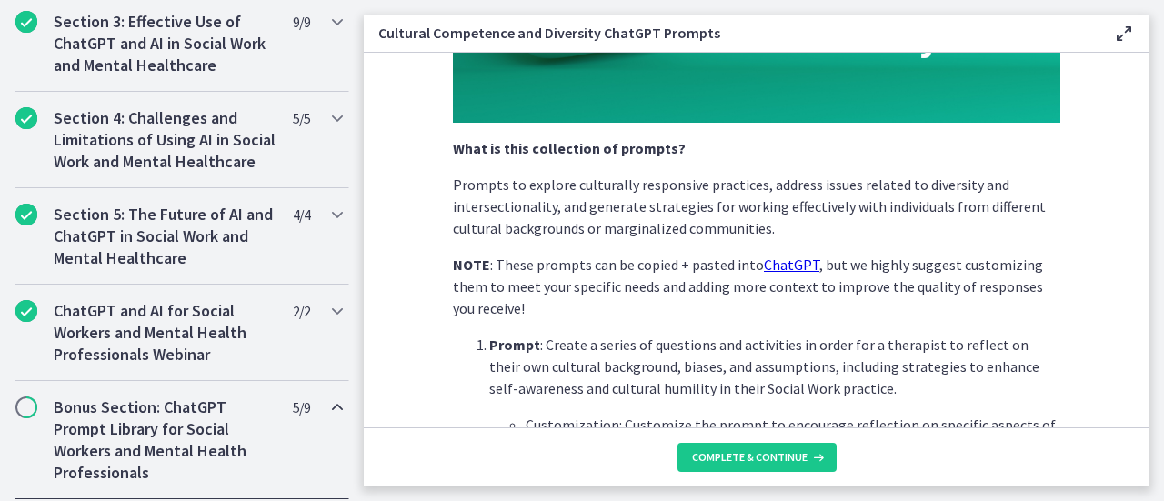
scroll to position [351, 0]
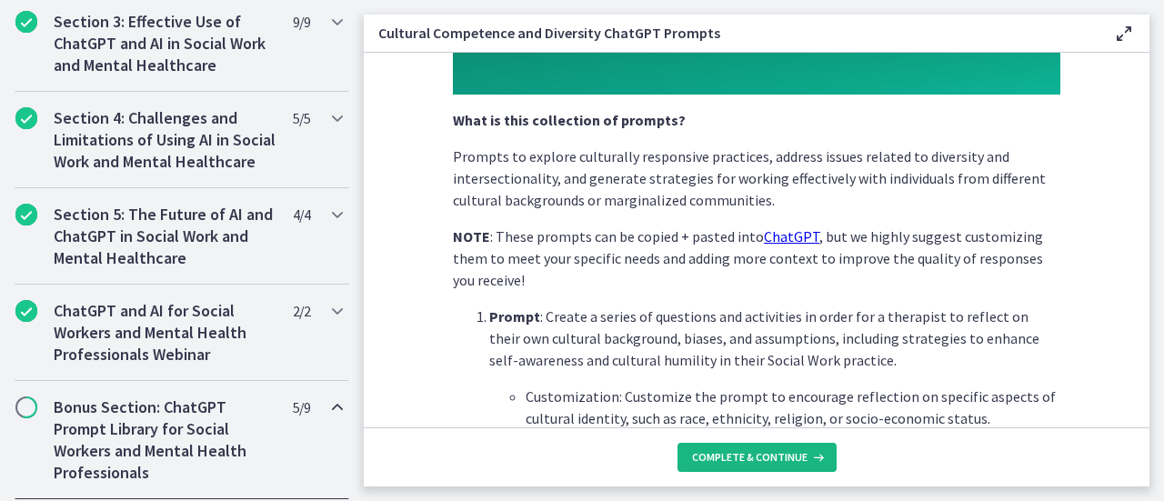
click at [760, 469] on button "Complete & continue" at bounding box center [757, 457] width 159 height 29
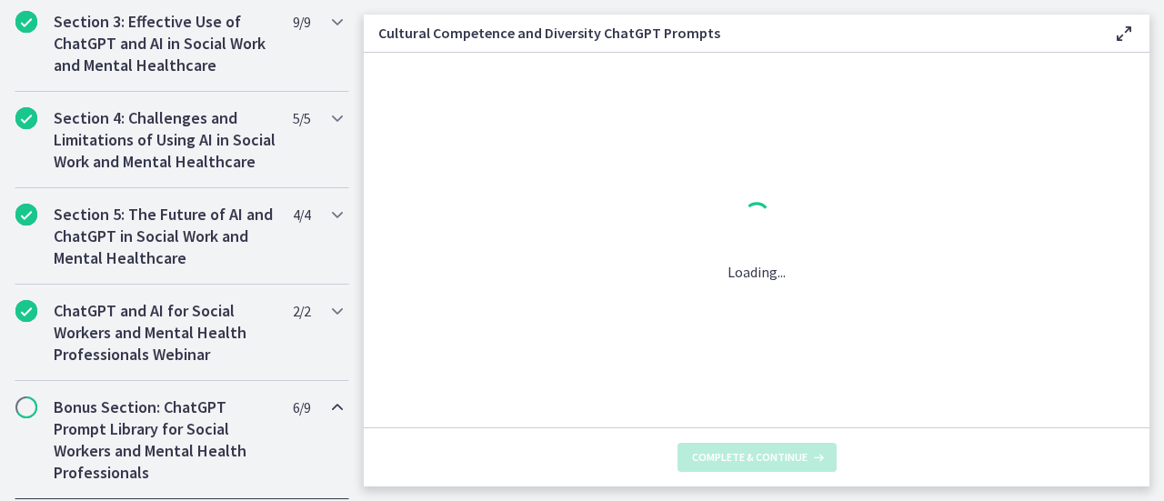
scroll to position [0, 0]
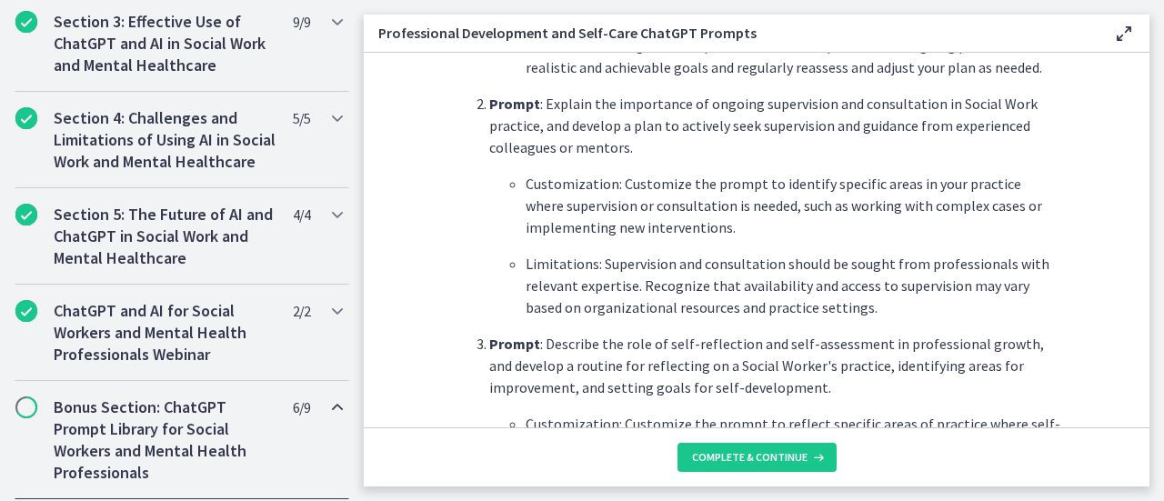
scroll to position [788, 0]
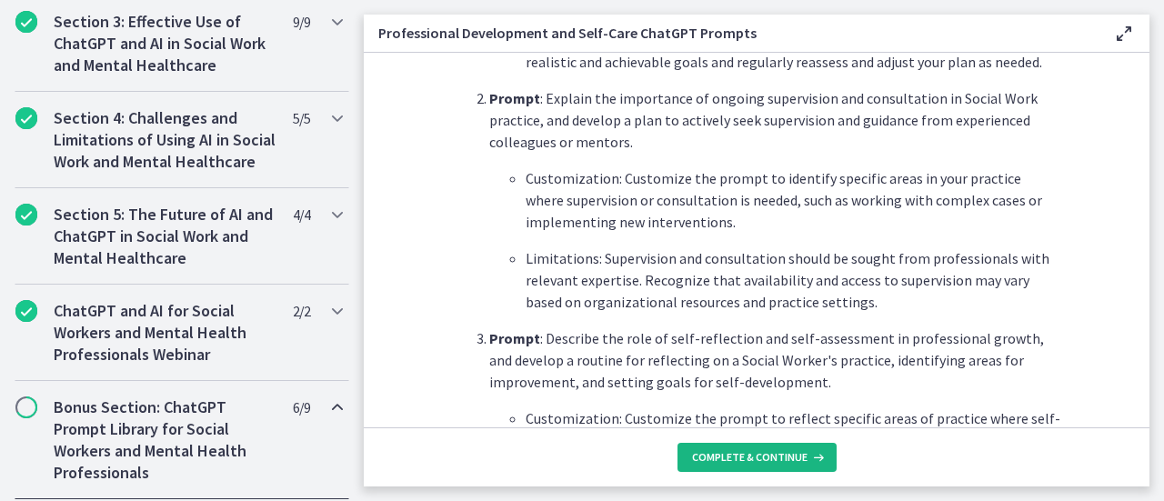
click at [786, 458] on span "Complete & continue" at bounding box center [750, 457] width 116 height 15
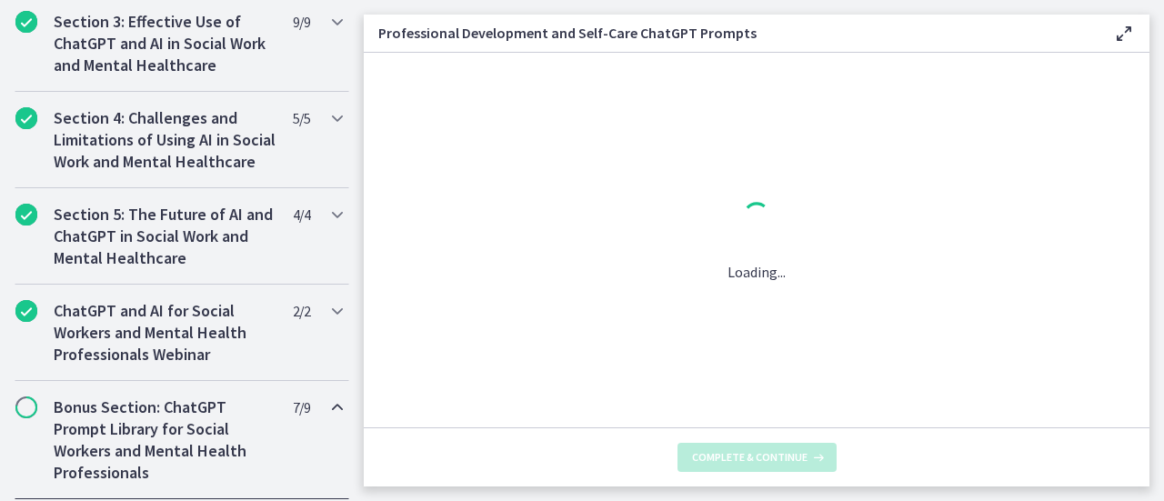
scroll to position [0, 0]
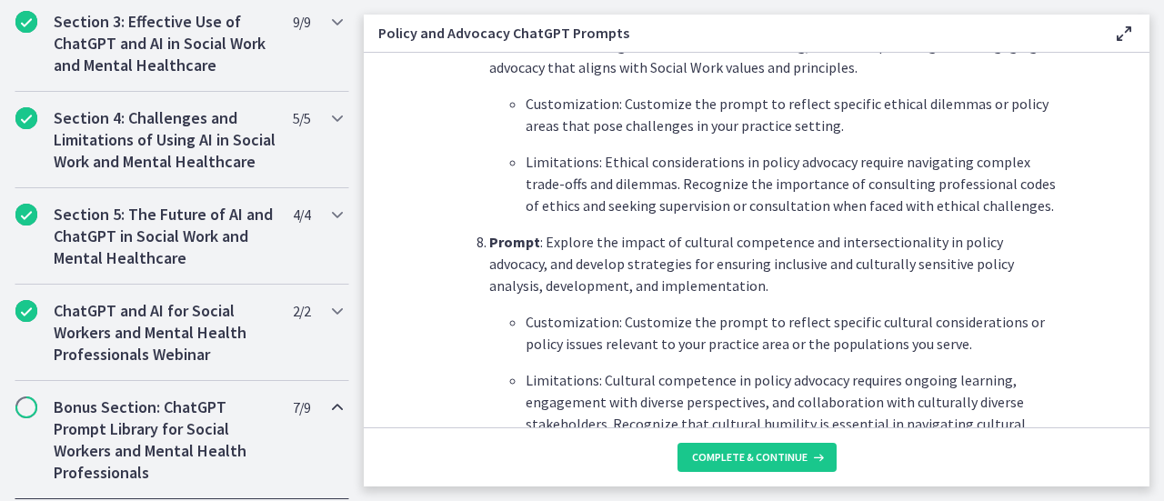
scroll to position [2841, 0]
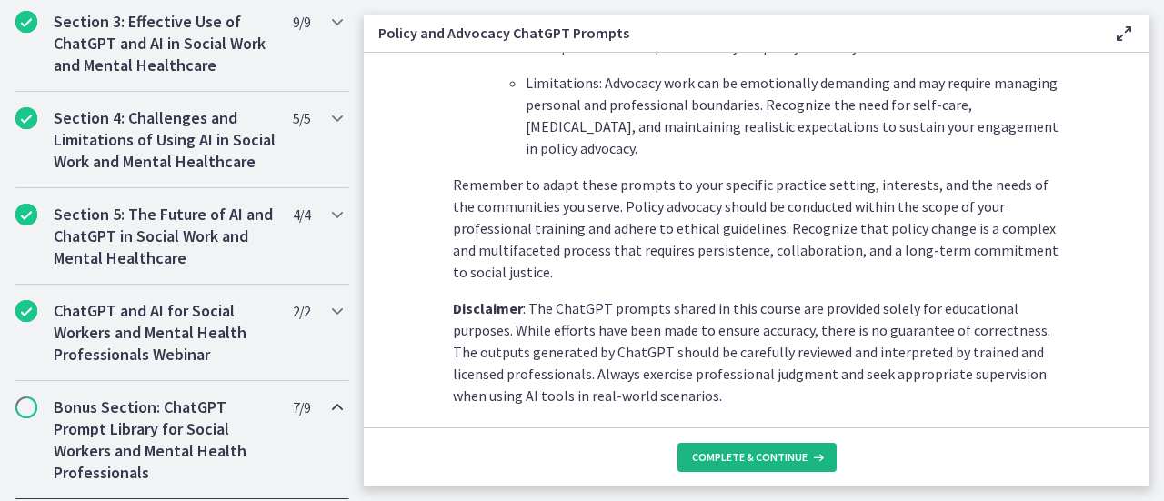
click at [762, 449] on button "Complete & continue" at bounding box center [757, 457] width 159 height 29
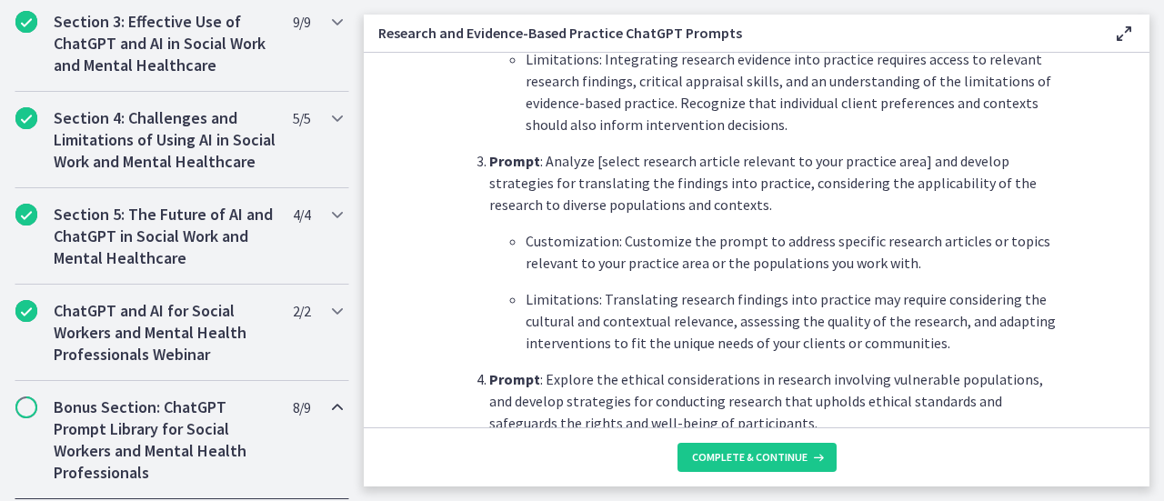
scroll to position [972, 0]
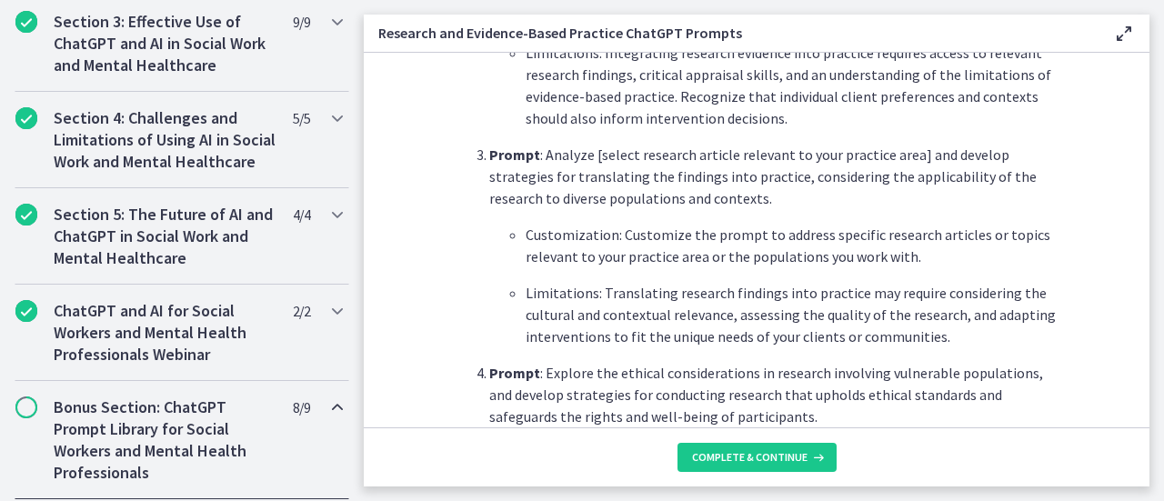
click at [755, 441] on footer "Complete & continue" at bounding box center [757, 457] width 786 height 59
click at [759, 445] on button "Complete & continue" at bounding box center [757, 457] width 159 height 29
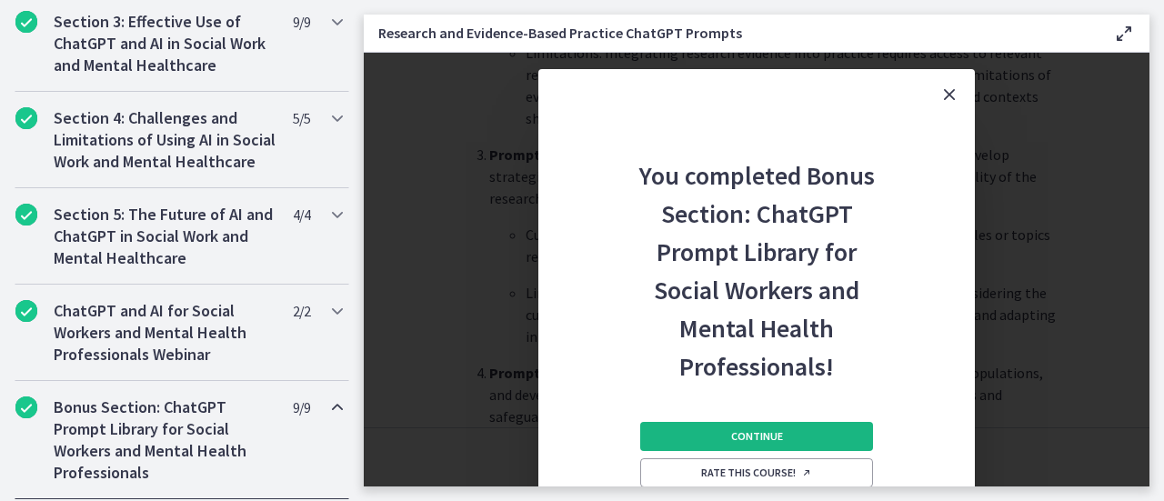
click at [751, 434] on span "Continue" at bounding box center [757, 436] width 52 height 15
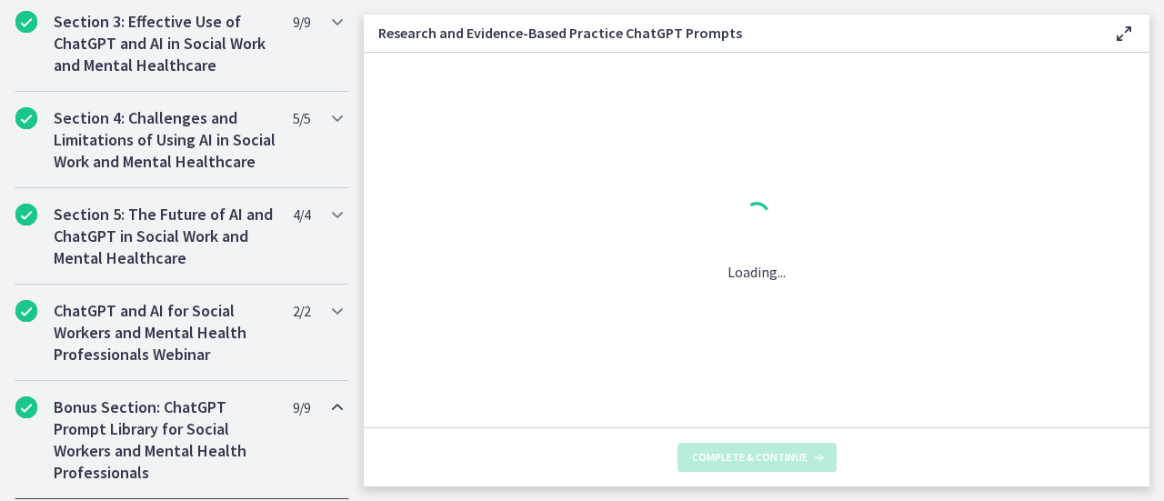
scroll to position [0, 0]
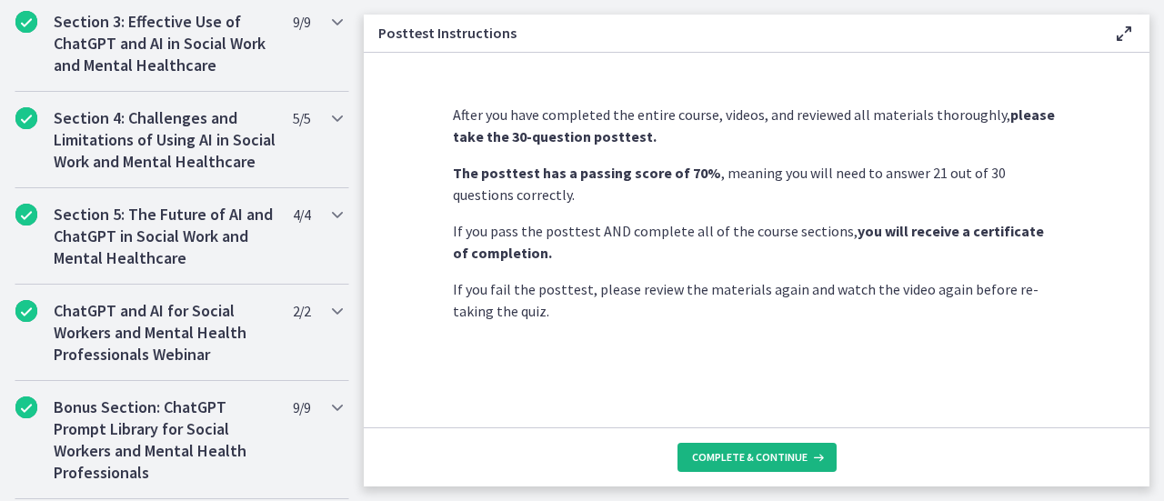
click at [726, 448] on button "Complete & continue" at bounding box center [757, 457] width 159 height 29
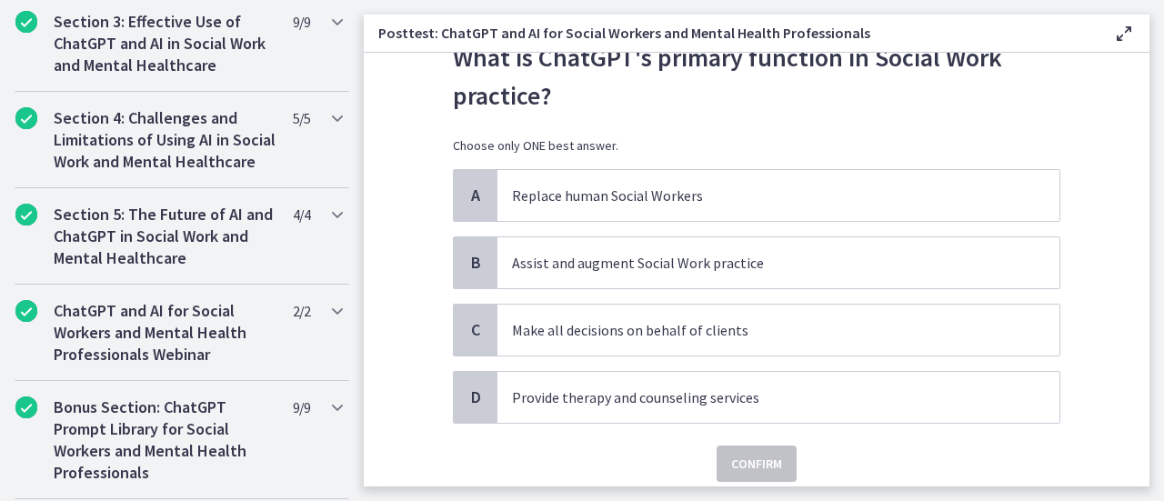
scroll to position [76, 0]
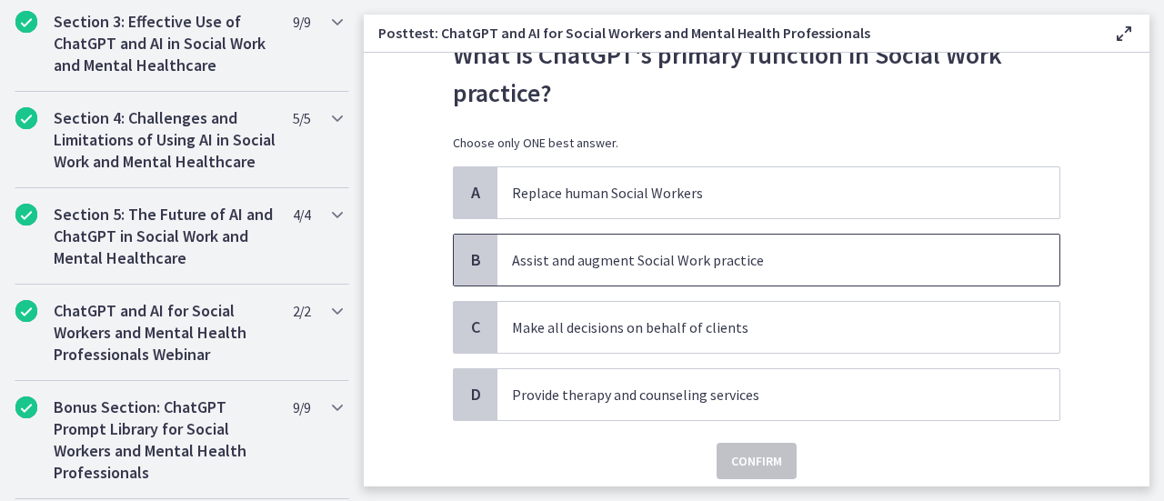
click at [752, 257] on p "Assist and augment Social Work practice" at bounding box center [760, 260] width 497 height 22
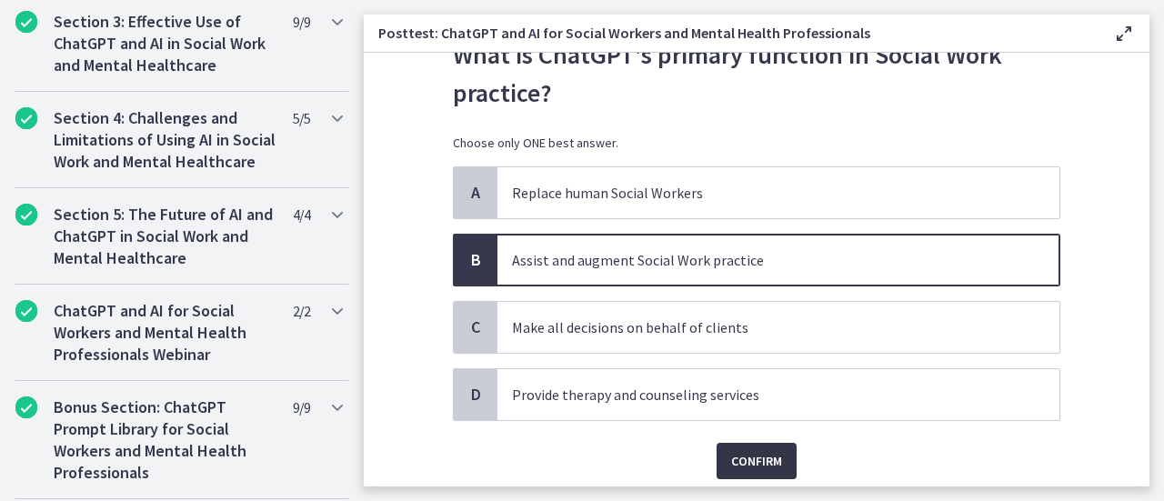
click at [743, 452] on span "Confirm" at bounding box center [756, 461] width 51 height 22
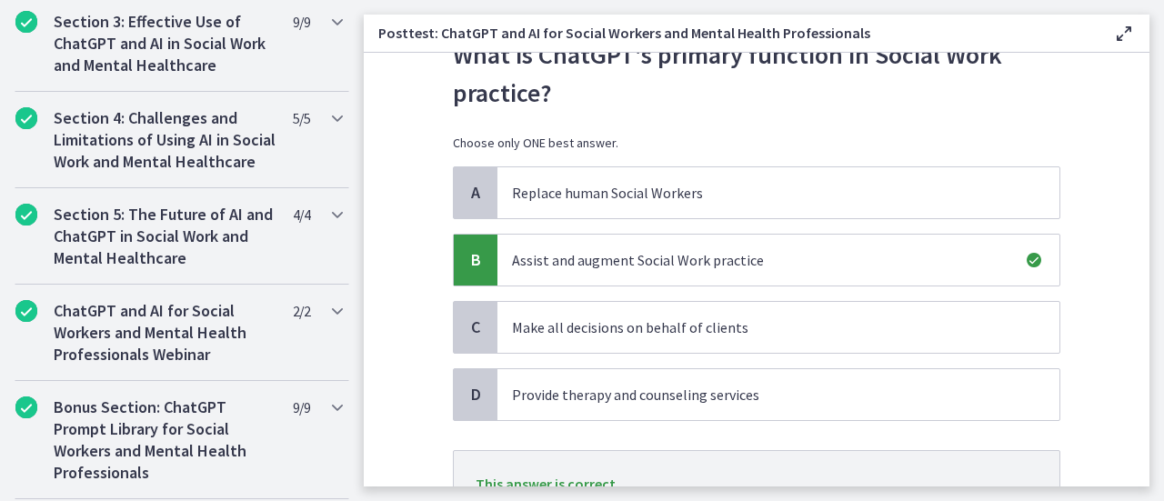
scroll to position [234, 0]
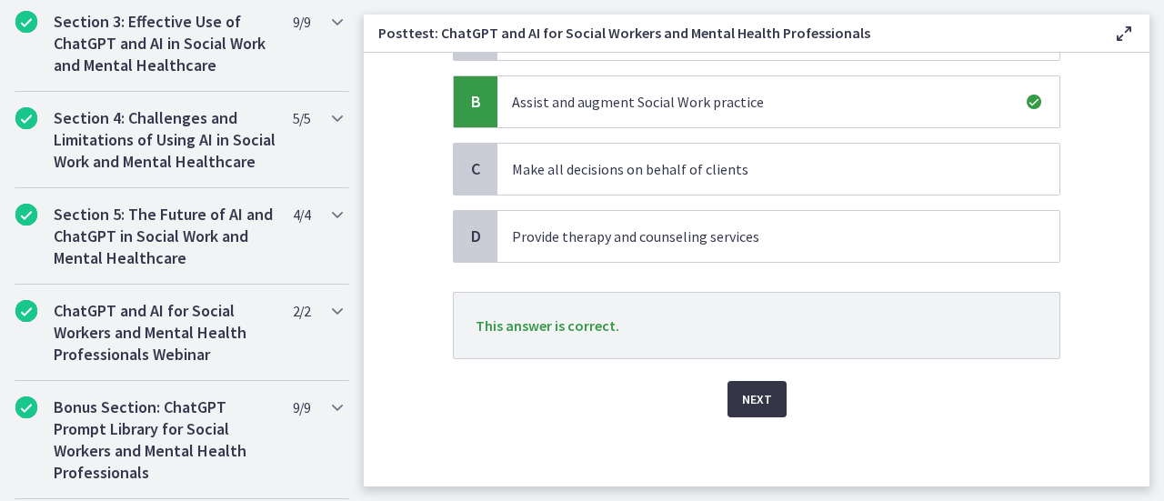
click at [750, 393] on span "Next" at bounding box center [757, 399] width 30 height 22
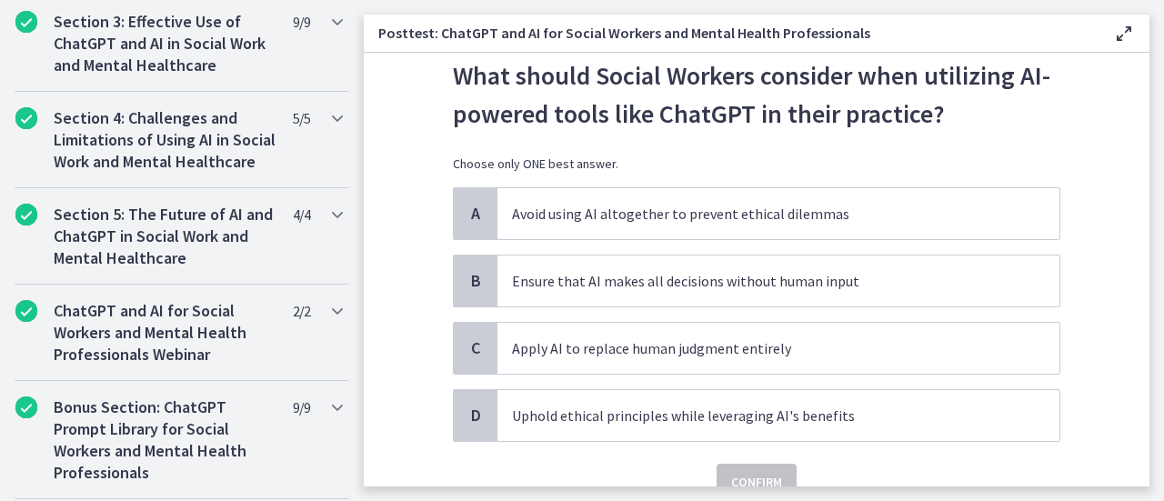
scroll to position [68, 0]
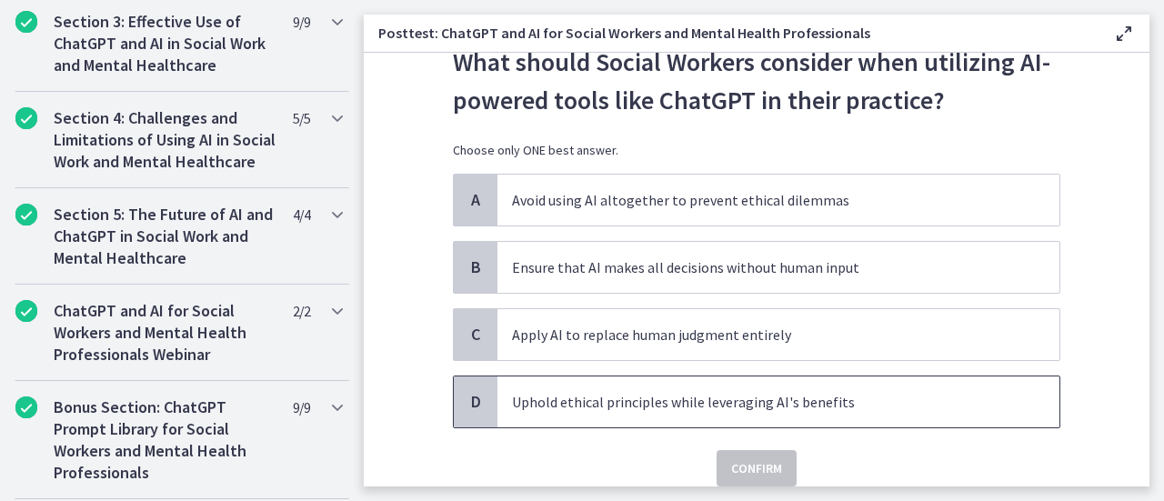
click at [866, 395] on p "Uphold ethical principles while leveraging AI's benefits" at bounding box center [760, 402] width 497 height 22
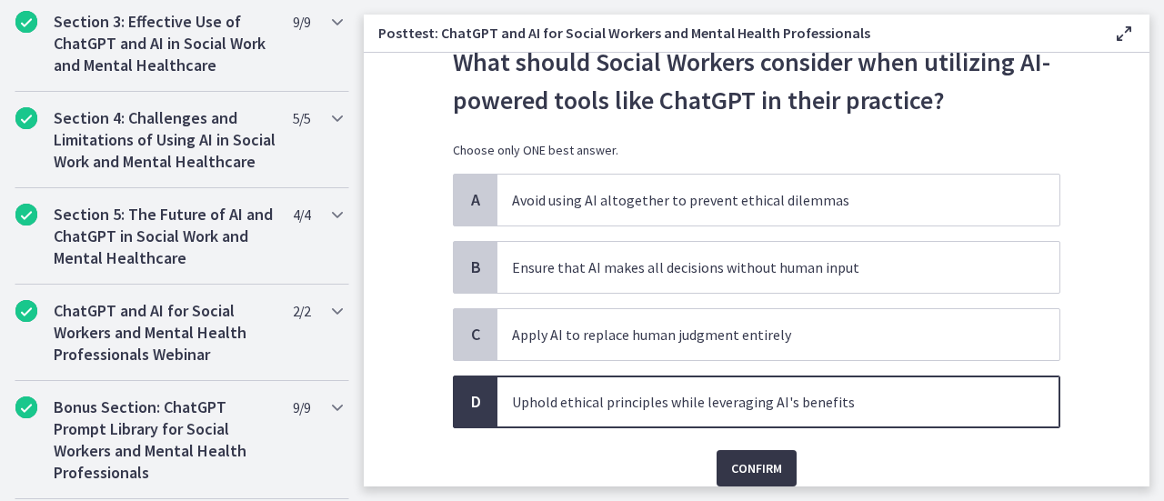
click at [750, 478] on button "Confirm" at bounding box center [757, 468] width 80 height 36
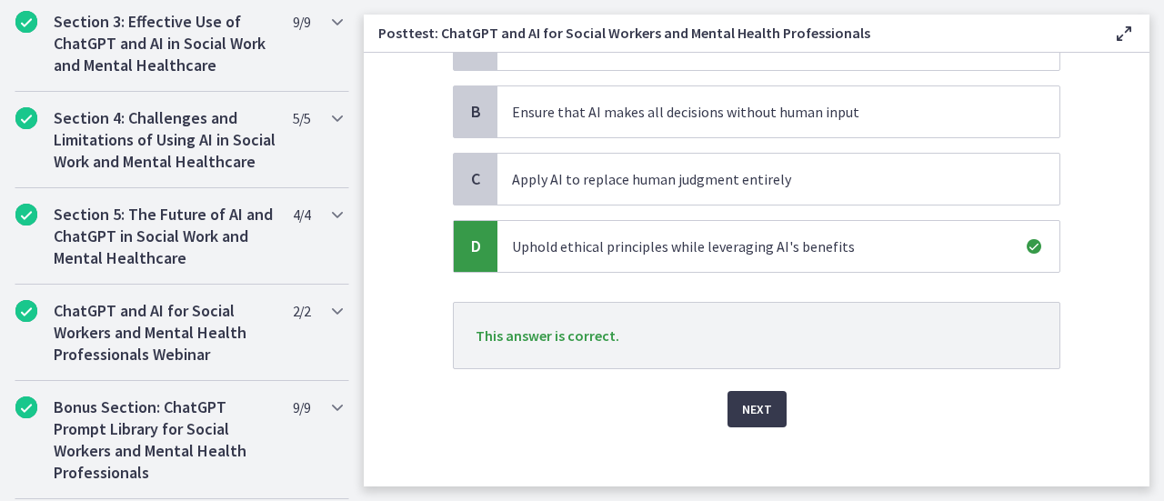
scroll to position [233, 0]
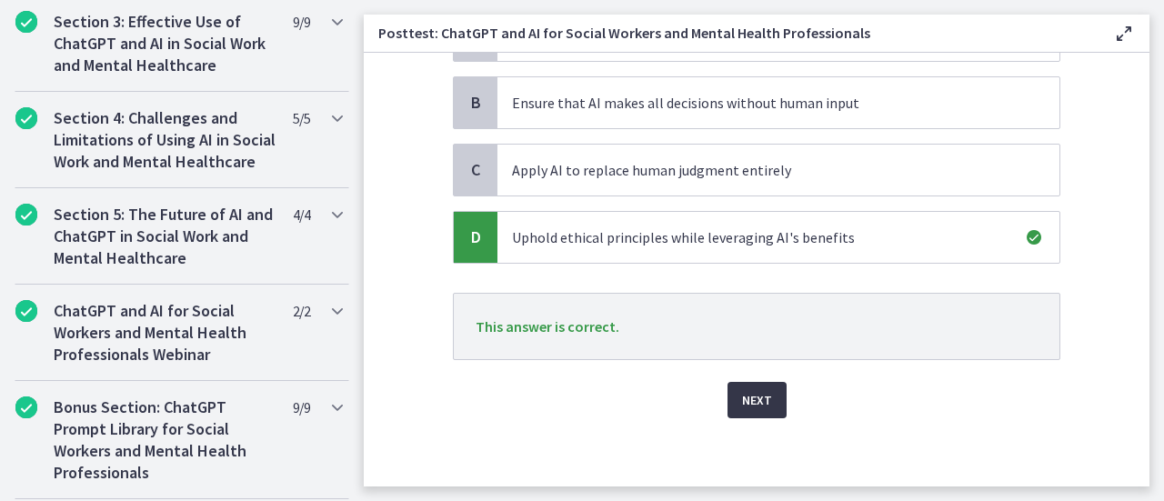
click at [753, 408] on span "Next" at bounding box center [757, 400] width 30 height 22
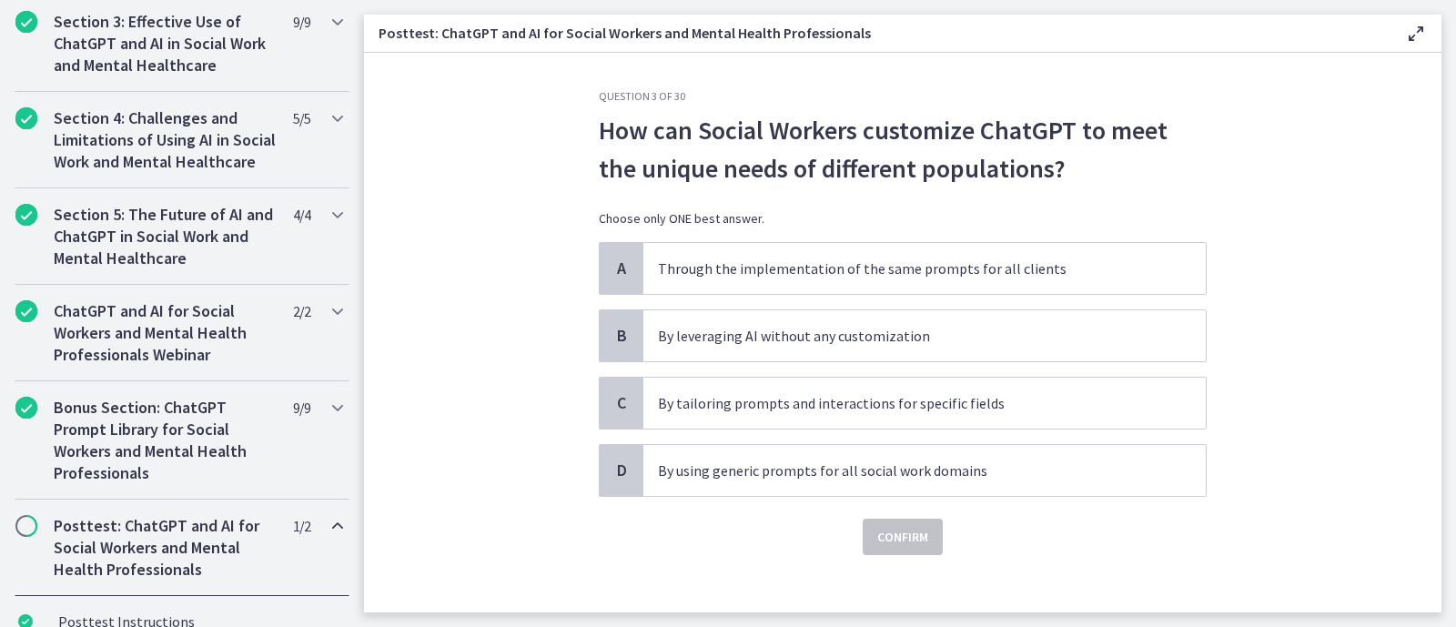
scroll to position [633, 0]
drag, startPoint x: 1164, startPoint y: 8, endPoint x: 909, endPoint y: 93, distance: 268.4
click at [909, 93] on h3 "Question 3 of 30" at bounding box center [903, 96] width 608 height 15
click at [996, 388] on span "By tailoring prompts and interactions for specific fields" at bounding box center [924, 403] width 562 height 51
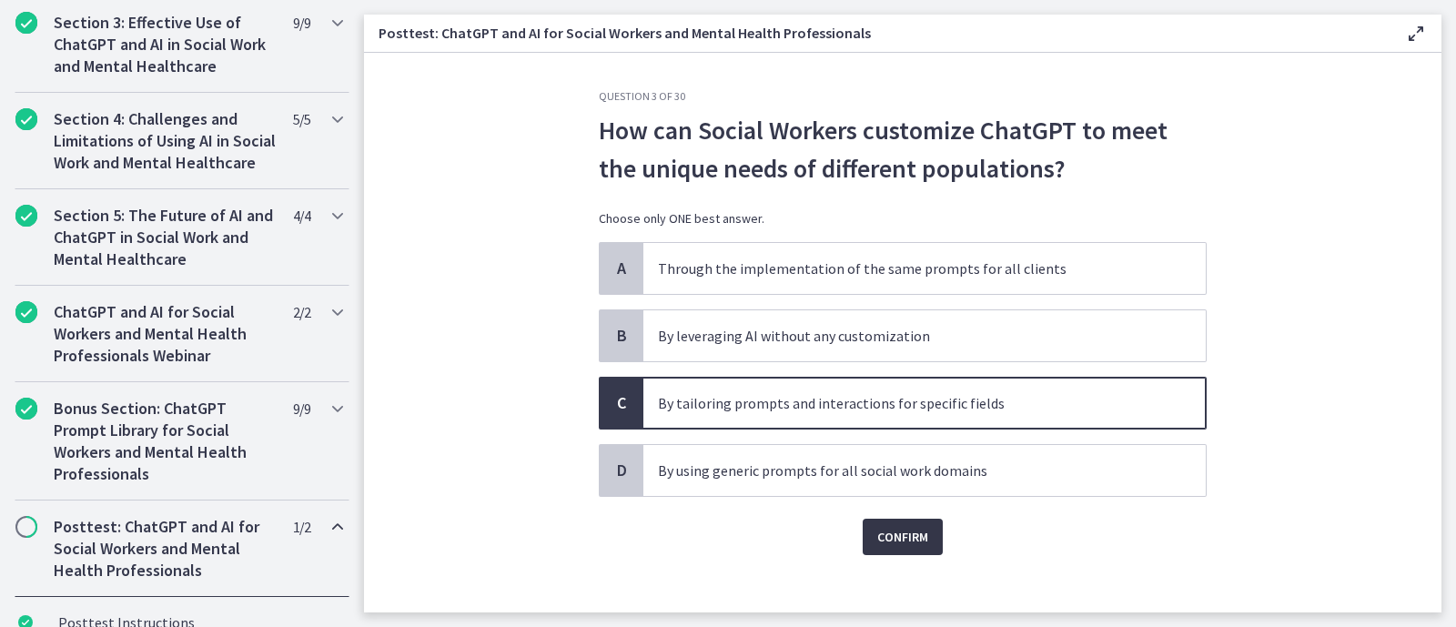
click at [890, 500] on span "Confirm" at bounding box center [902, 537] width 51 height 22
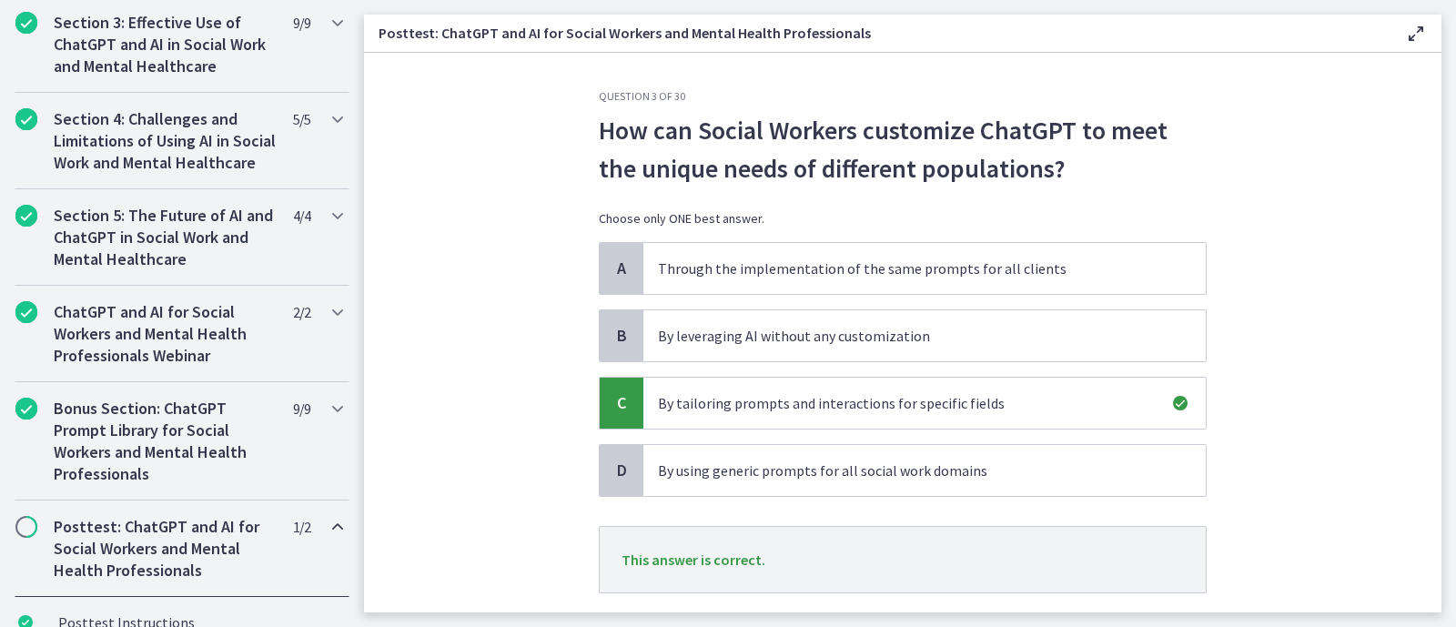
scroll to position [109, 0]
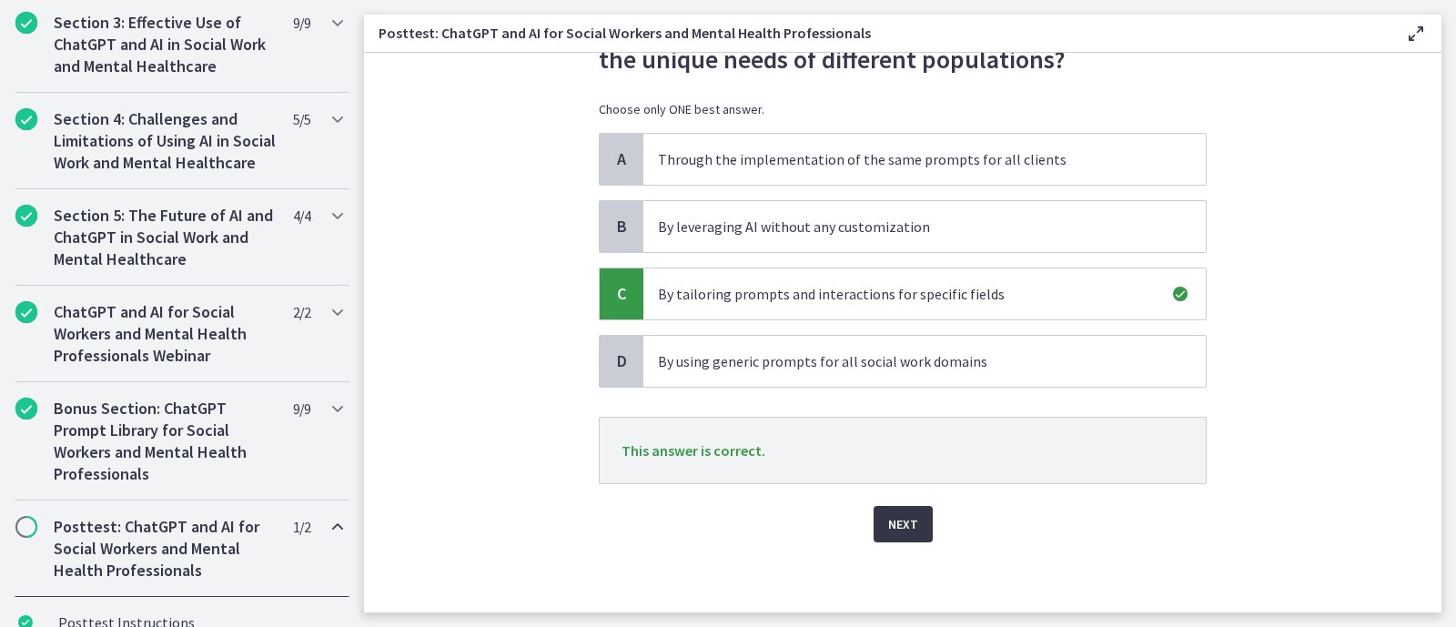
click at [886, 500] on button "Next" at bounding box center [902, 524] width 59 height 36
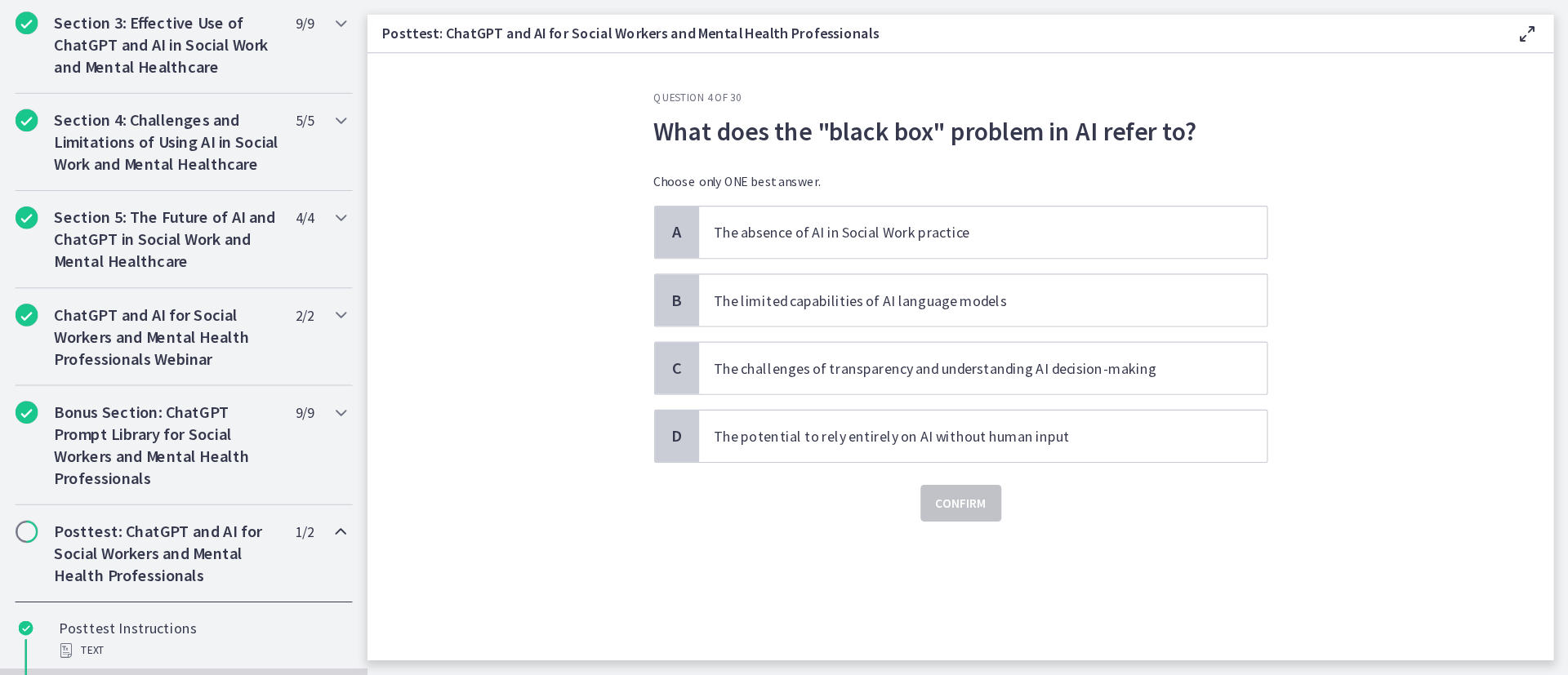
scroll to position [569, 0]
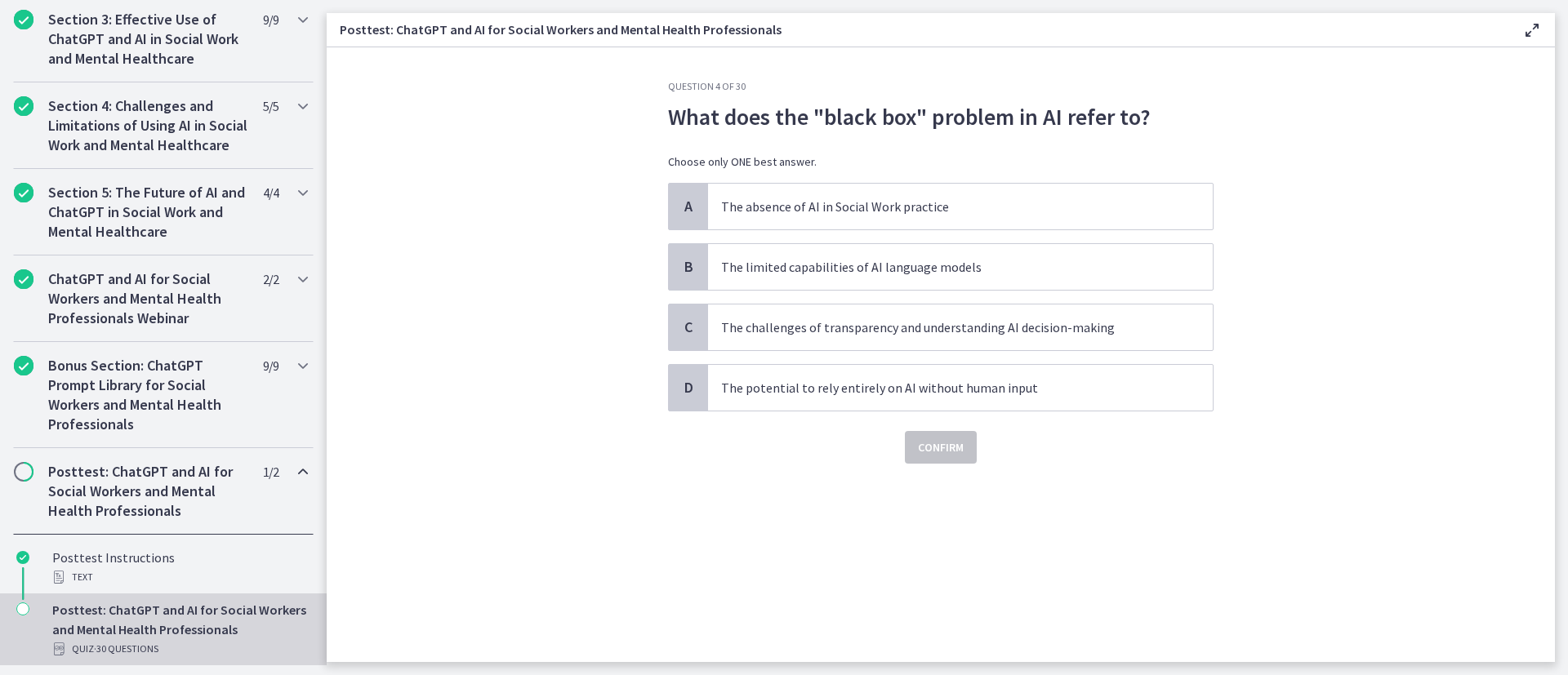
drag, startPoint x: 1253, startPoint y: 3, endPoint x: 804, endPoint y: 448, distance: 632.2
click at [804, 448] on div "Confirm" at bounding box center [941, 437] width 546 height 52
click at [841, 323] on p "The challenges of transparency and understanding AI decision-making" at bounding box center [943, 328] width 446 height 20
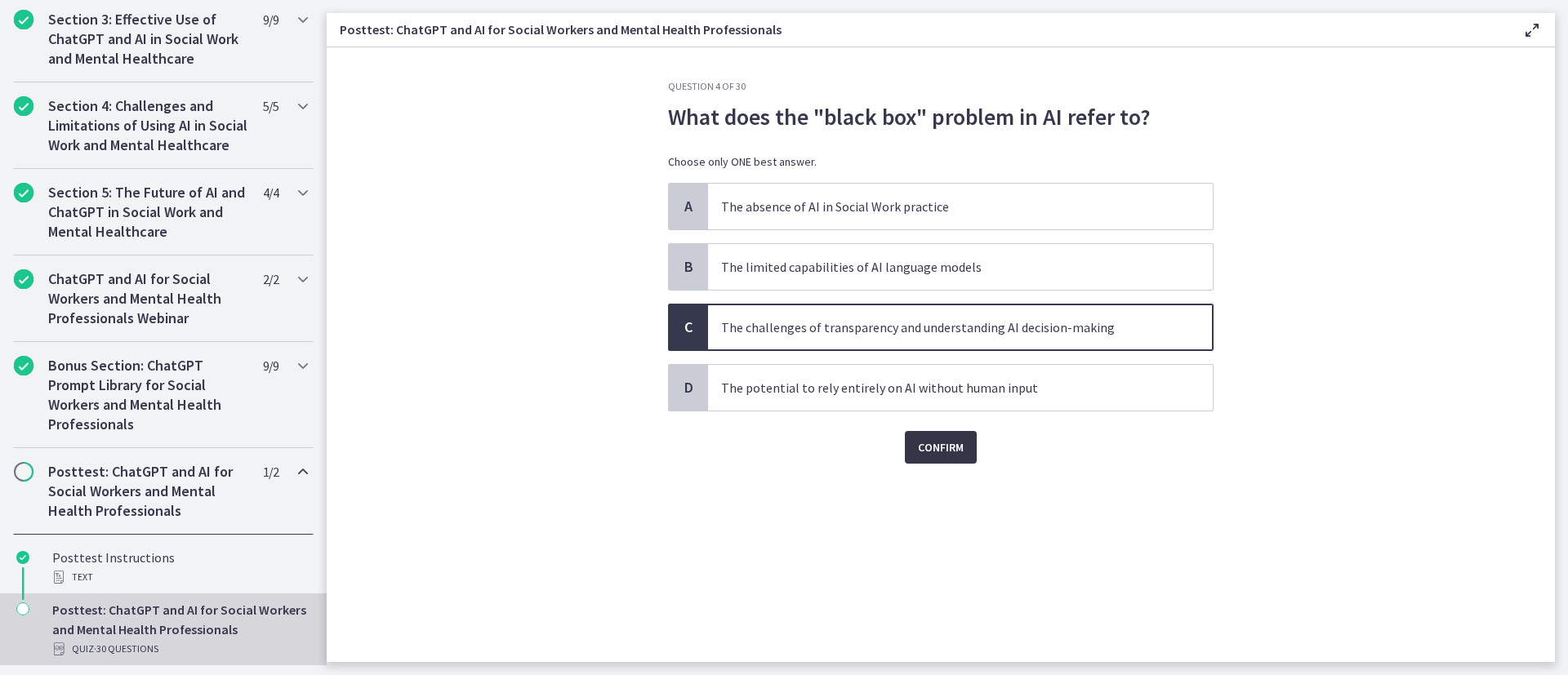
click at [953, 449] on button "Confirm" at bounding box center [941, 447] width 72 height 32
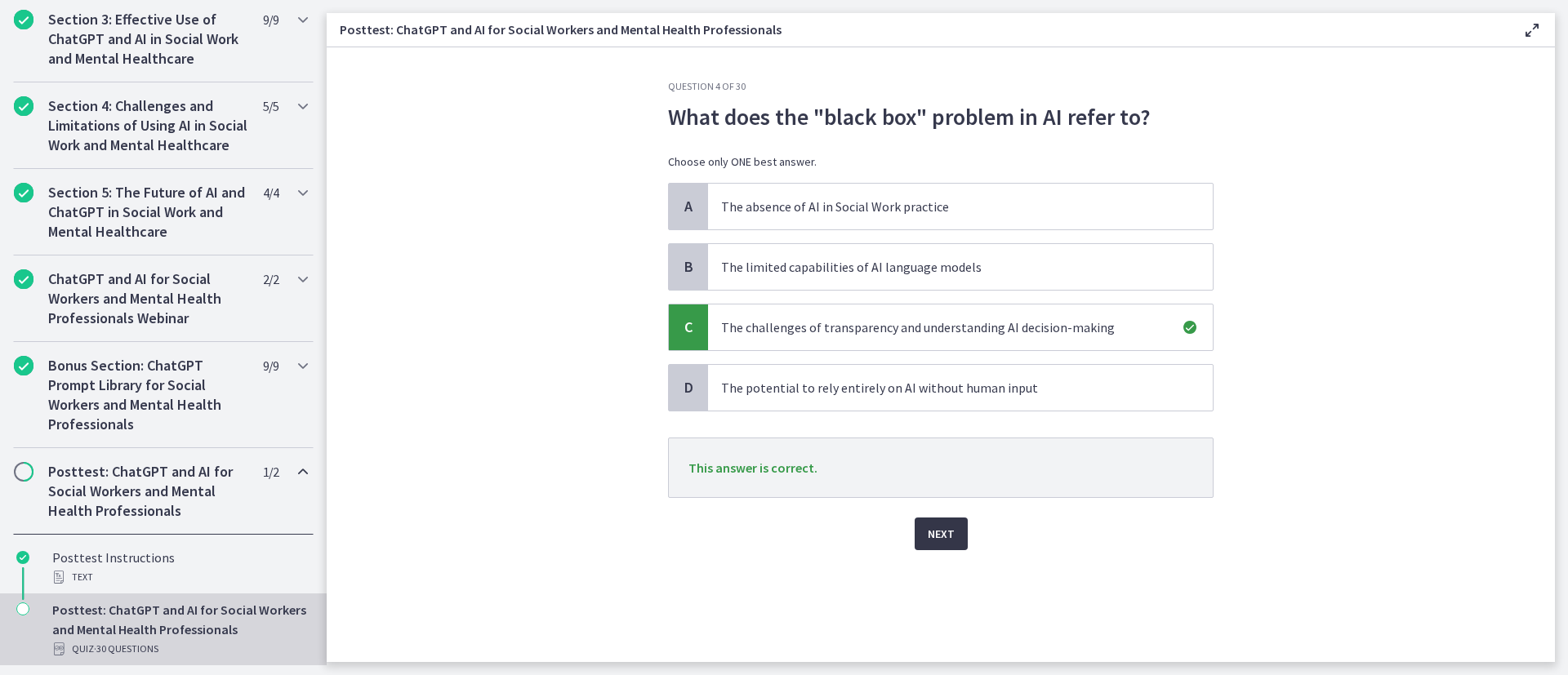
click at [947, 449] on span "Next" at bounding box center [941, 534] width 27 height 20
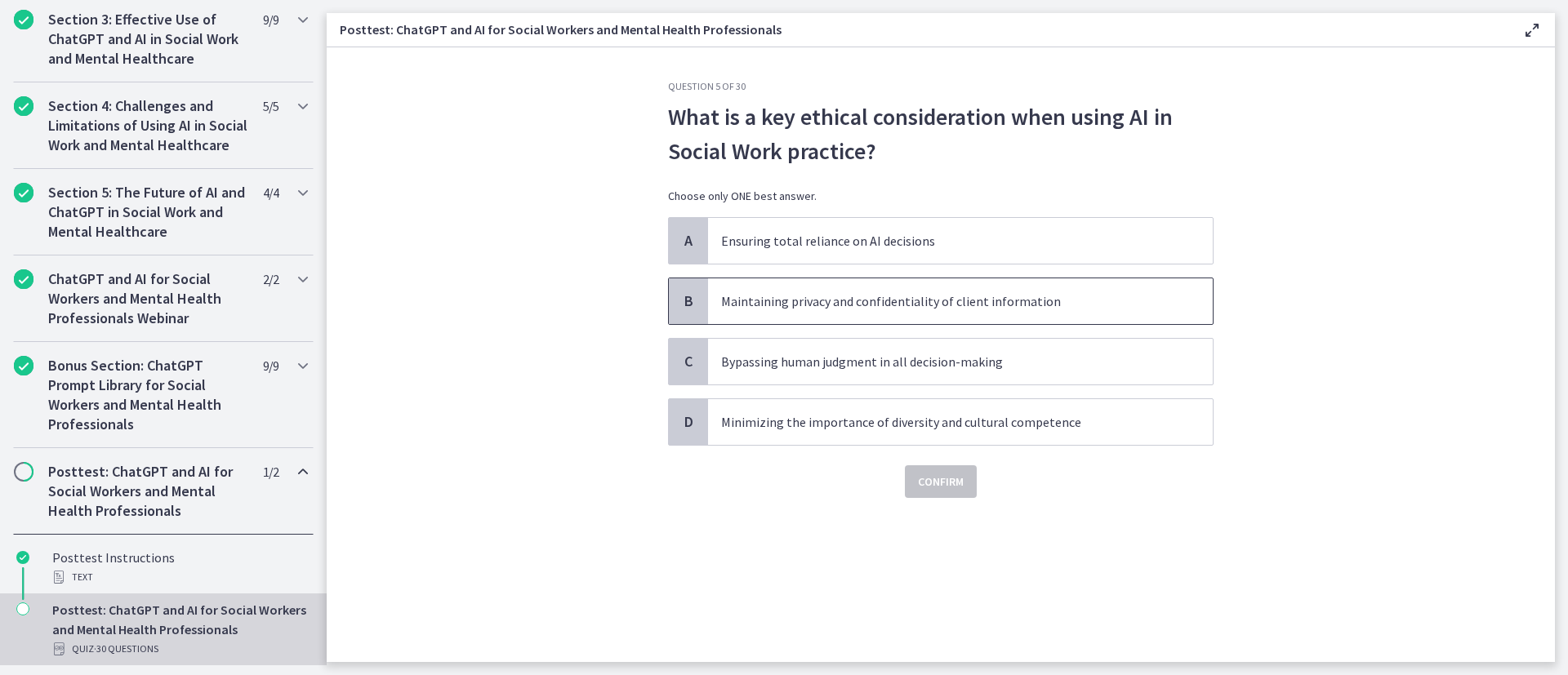
click at [963, 299] on p "Maintaining privacy and confidentiality of client information" at bounding box center [943, 302] width 446 height 20
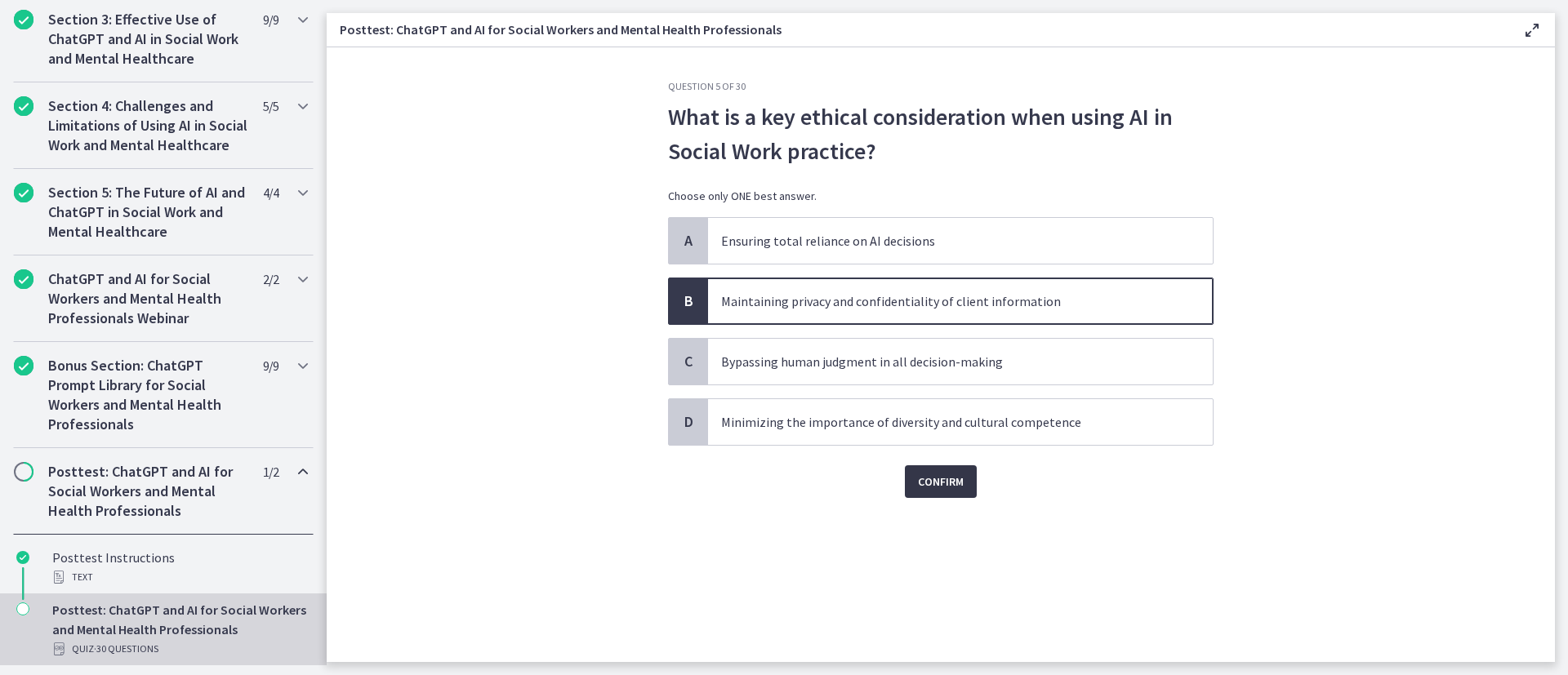
click at [938, 449] on span "Confirm" at bounding box center [941, 482] width 46 height 20
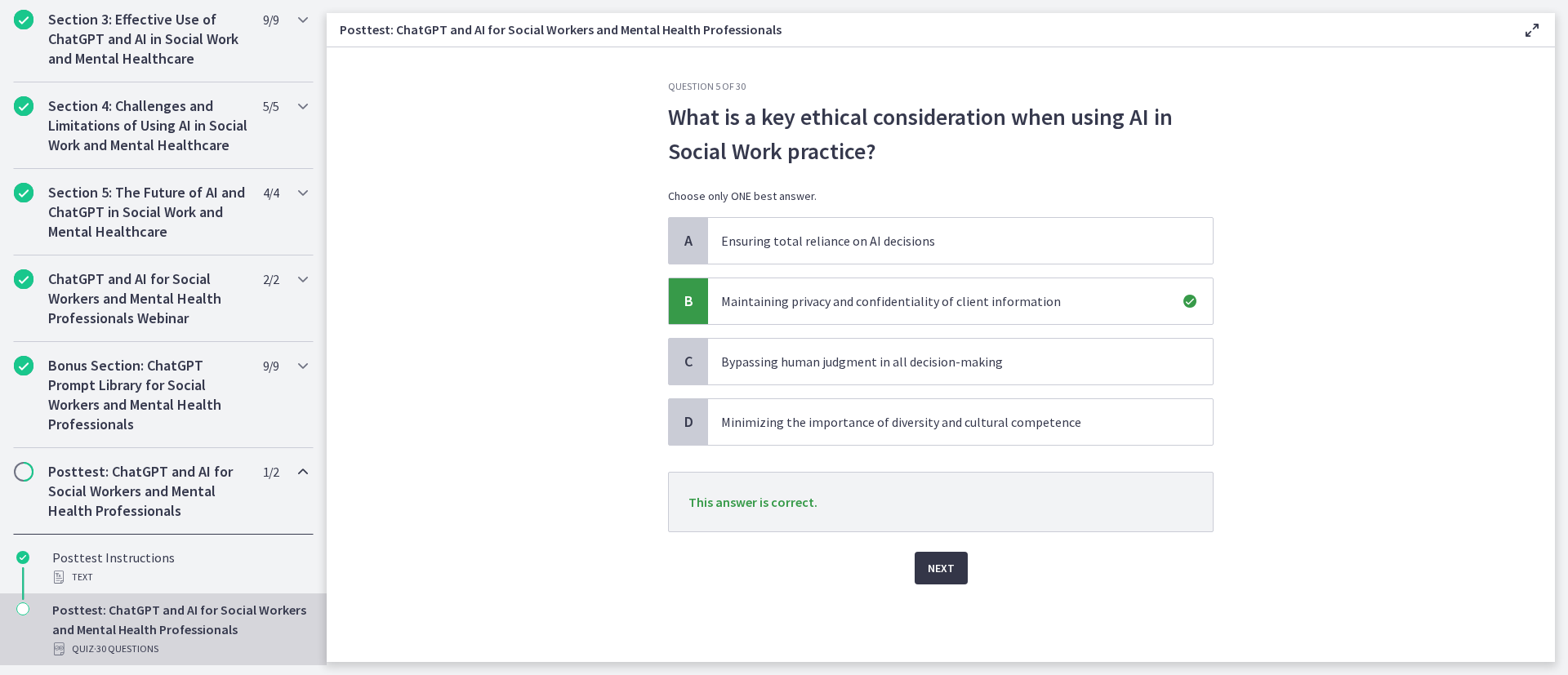
click at [936, 449] on span "Next" at bounding box center [941, 568] width 27 height 20
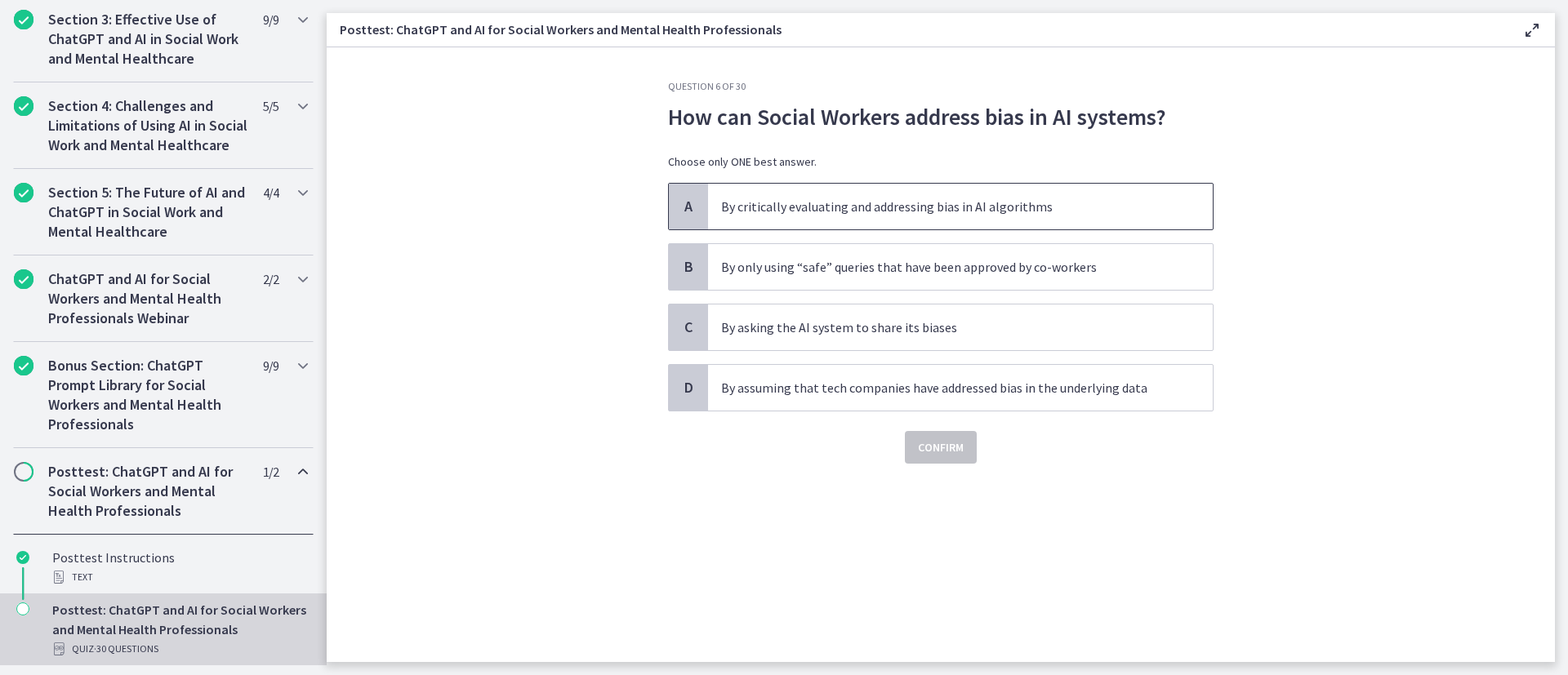
click at [1045, 198] on p "By critically evaluating and addressing bias in AI algorithms" at bounding box center [943, 206] width 446 height 20
click at [945, 438] on span "Confirm" at bounding box center [941, 448] width 46 height 20
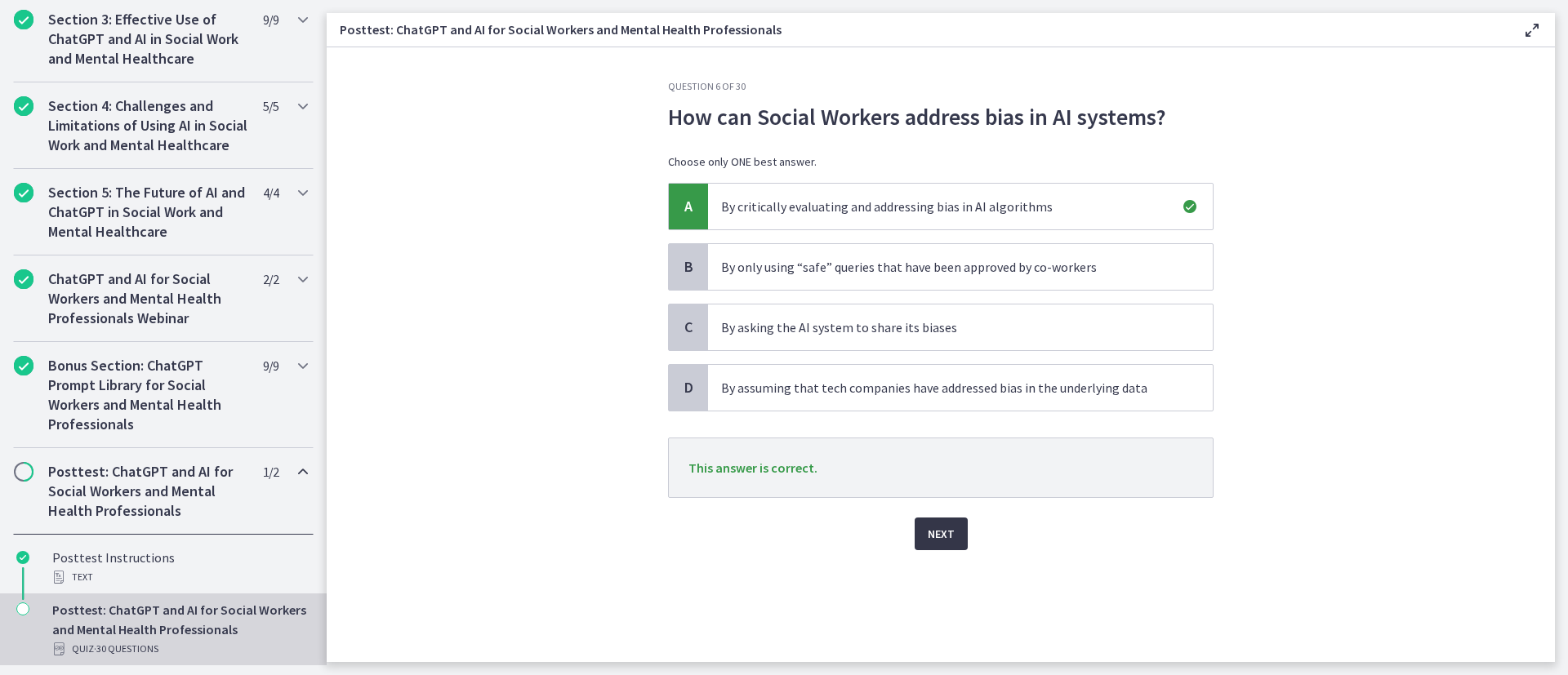
click at [945, 449] on span "Next" at bounding box center [941, 534] width 27 height 20
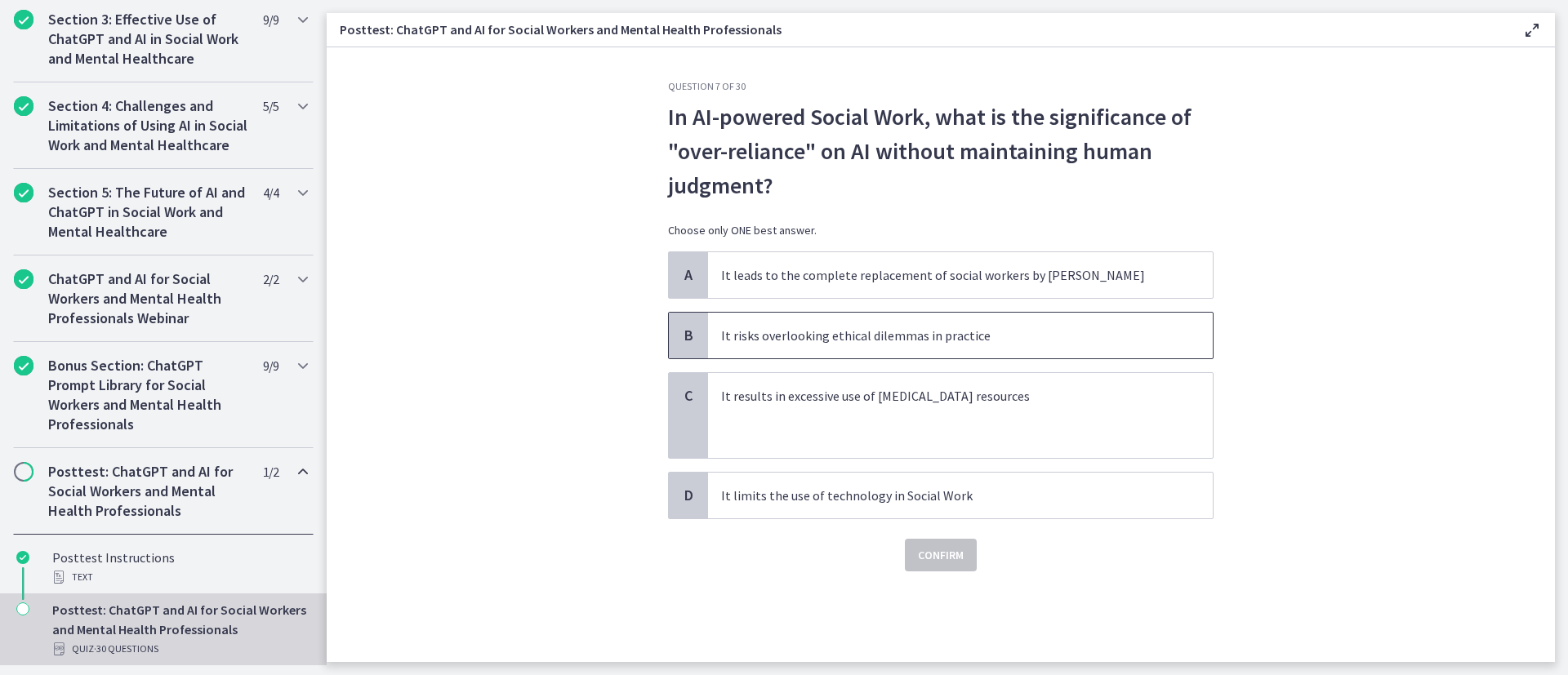
click at [1045, 338] on p "It risks overlooking ethical dilemmas in practice" at bounding box center [943, 336] width 446 height 20
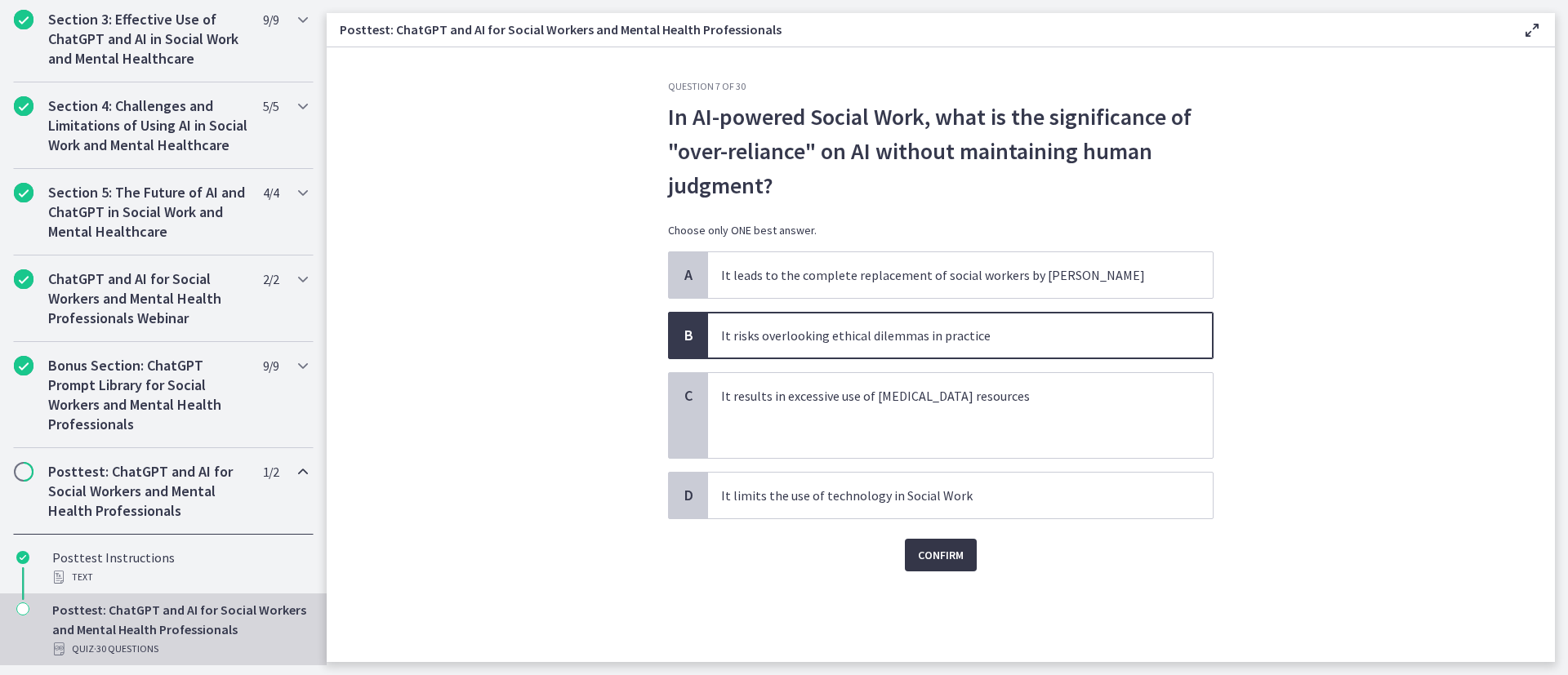
click at [942, 449] on span "Confirm" at bounding box center [941, 556] width 46 height 20
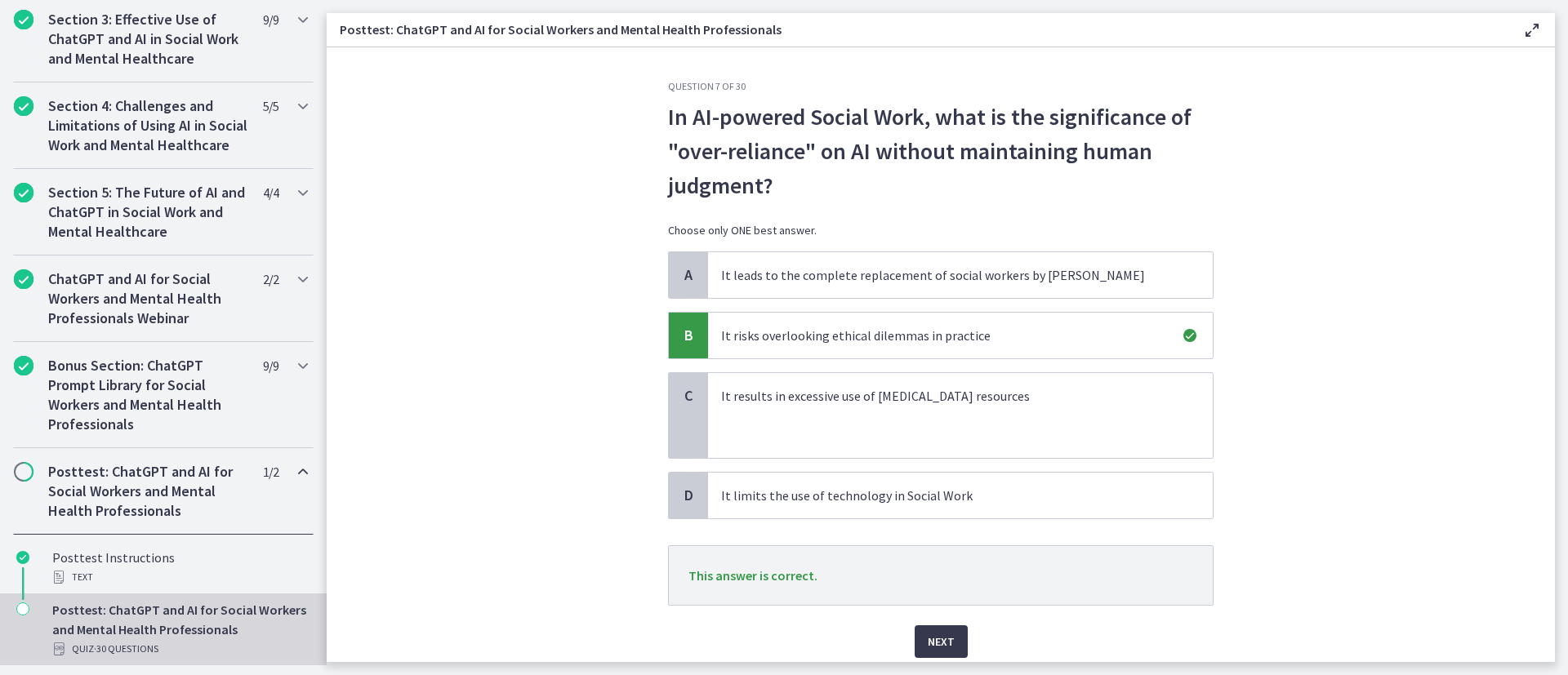
click at [925, 449] on div "Question 7 of 30 In AI-powered Social Work, what is the significance of "over-r…" at bounding box center [941, 371] width 572 height 583
click at [927, 449] on span "Next" at bounding box center [941, 642] width 27 height 20
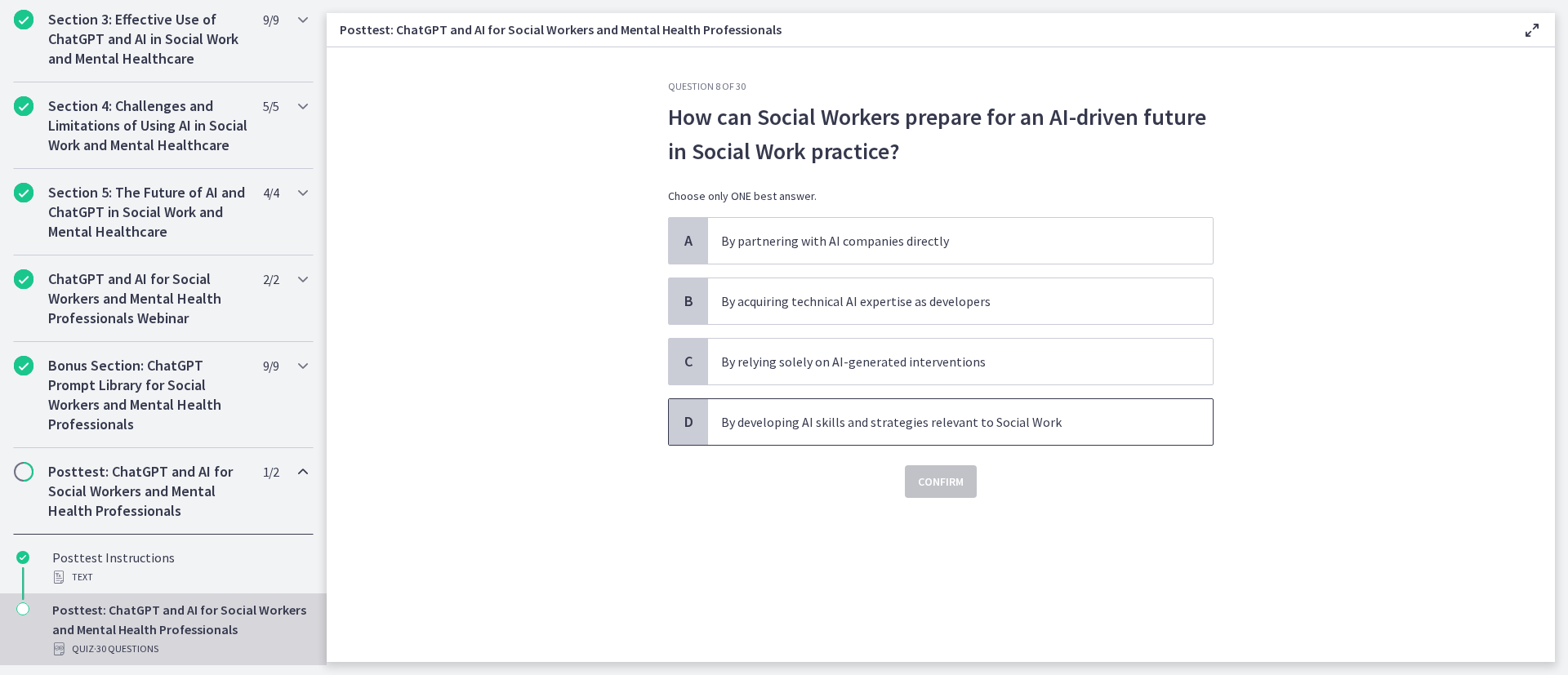
click at [1045, 416] on p "By developing AI skills and strategies relevant to Social Work" at bounding box center [943, 422] width 446 height 20
click at [942, 449] on span "Confirm" at bounding box center [941, 482] width 46 height 20
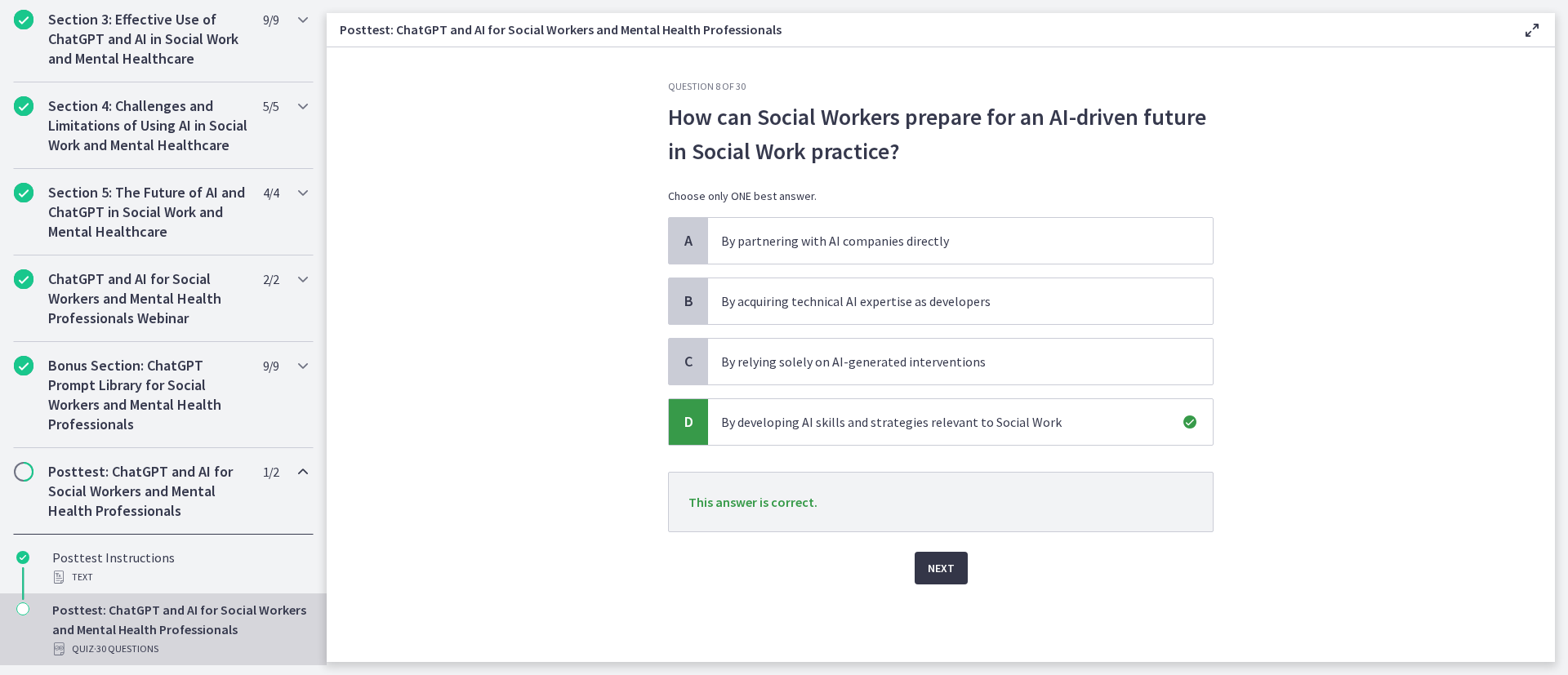
click at [945, 449] on span "Next" at bounding box center [941, 568] width 27 height 20
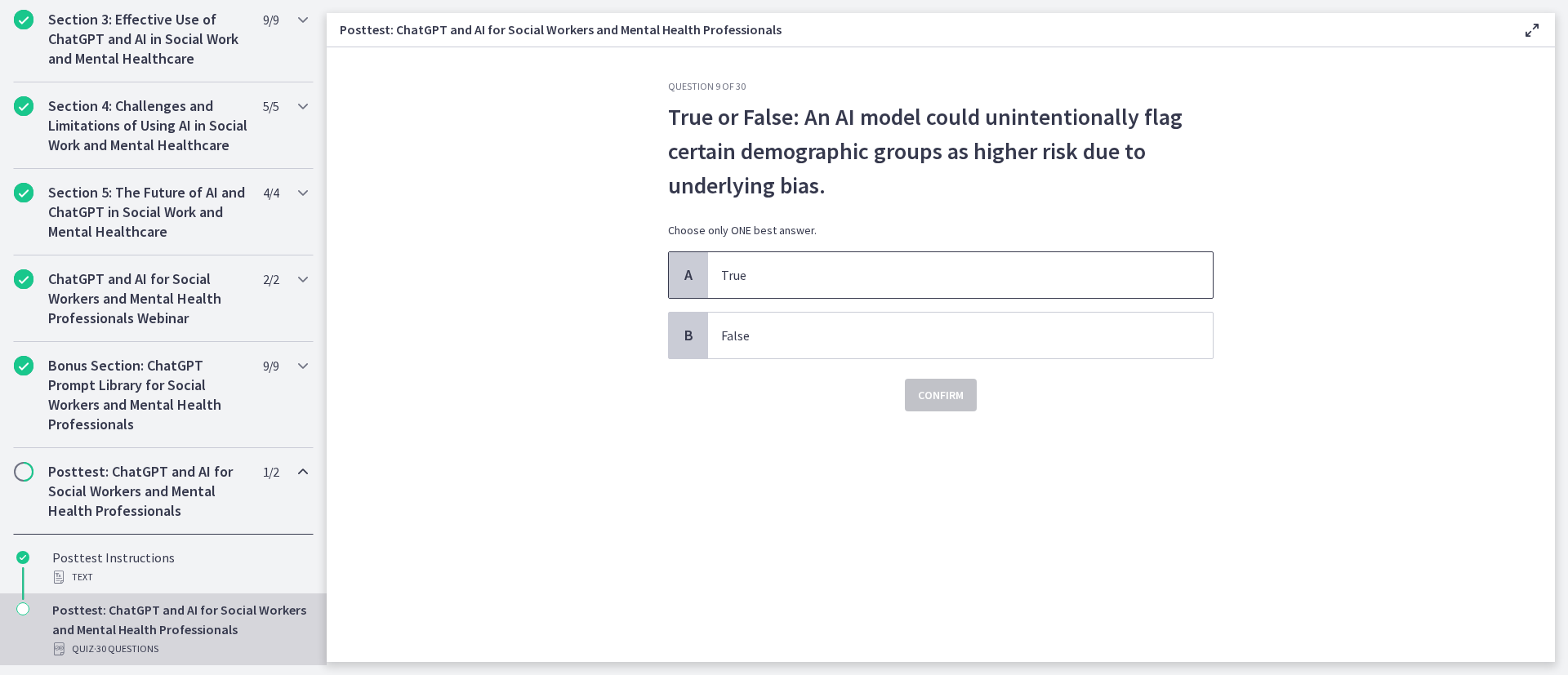
click at [1020, 285] on p "True" at bounding box center [943, 276] width 446 height 20
click at [943, 407] on button "Confirm" at bounding box center [941, 395] width 72 height 32
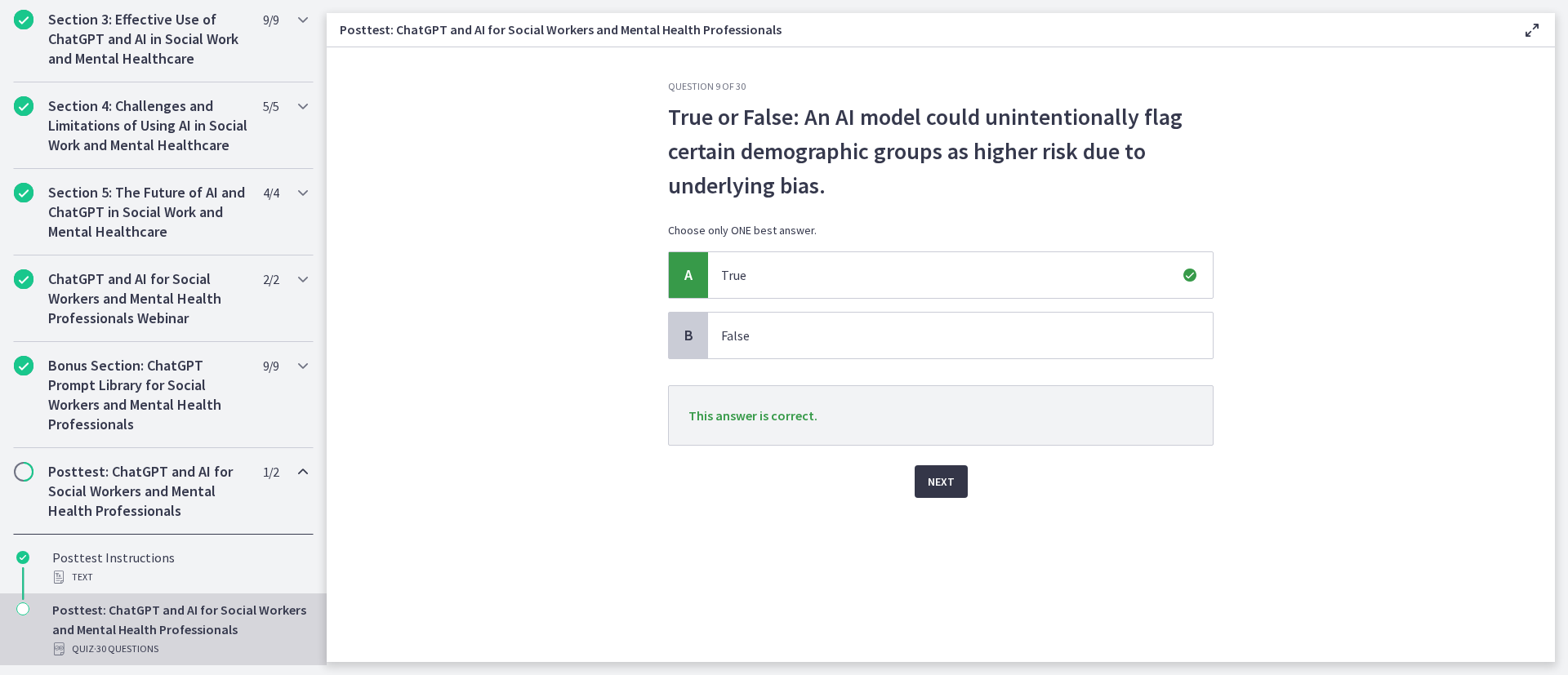
click at [945, 449] on span "Next" at bounding box center [941, 482] width 27 height 20
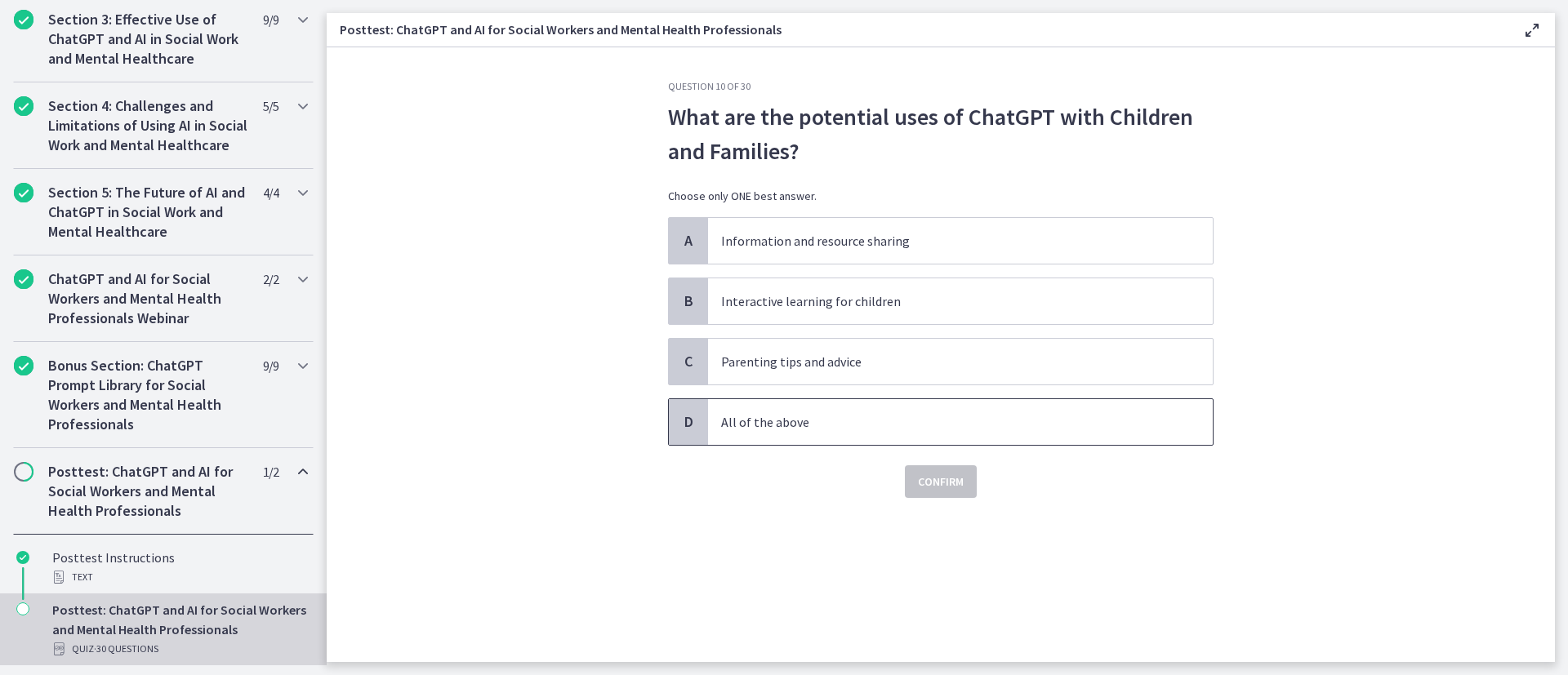
click at [915, 427] on p "All of the above" at bounding box center [943, 422] width 446 height 20
click at [929, 449] on span "Confirm" at bounding box center [941, 482] width 46 height 20
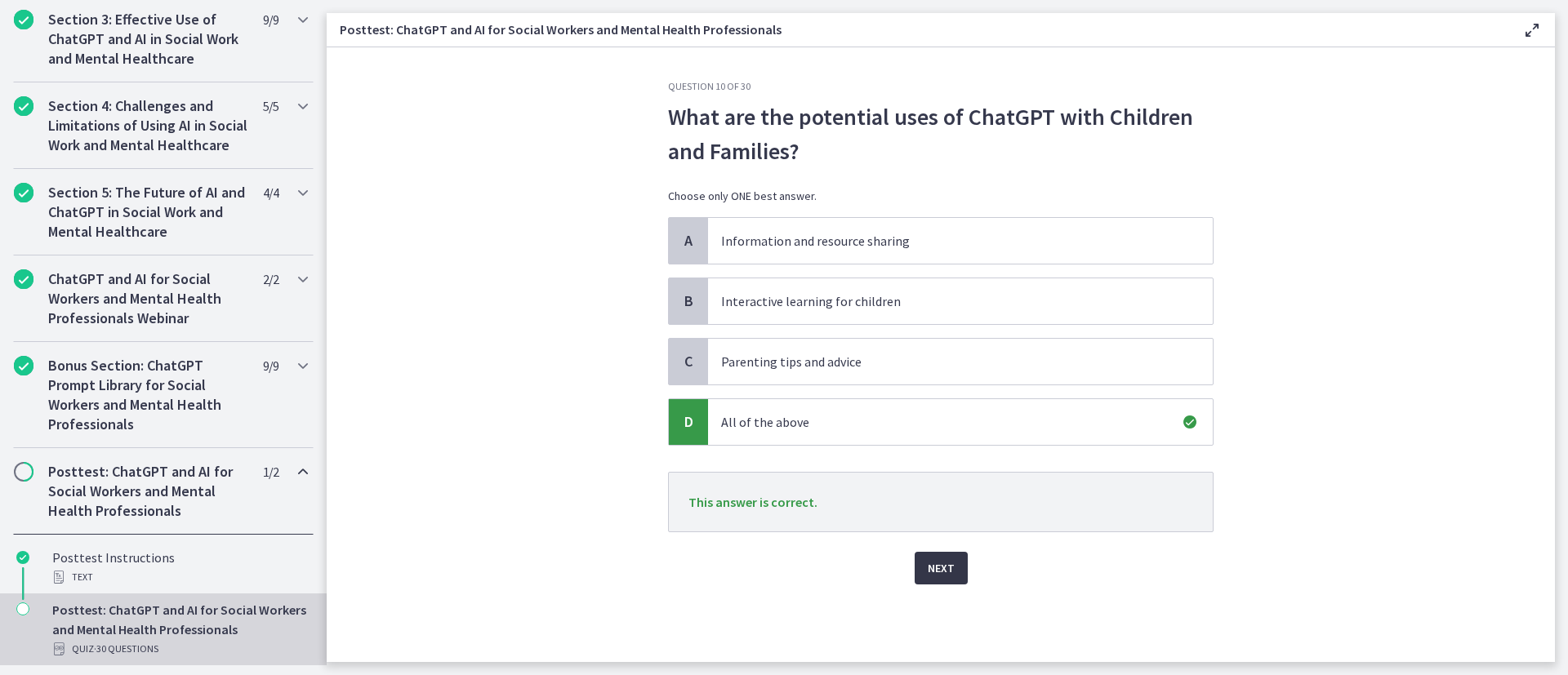
click at [933, 449] on span "Next" at bounding box center [941, 568] width 27 height 20
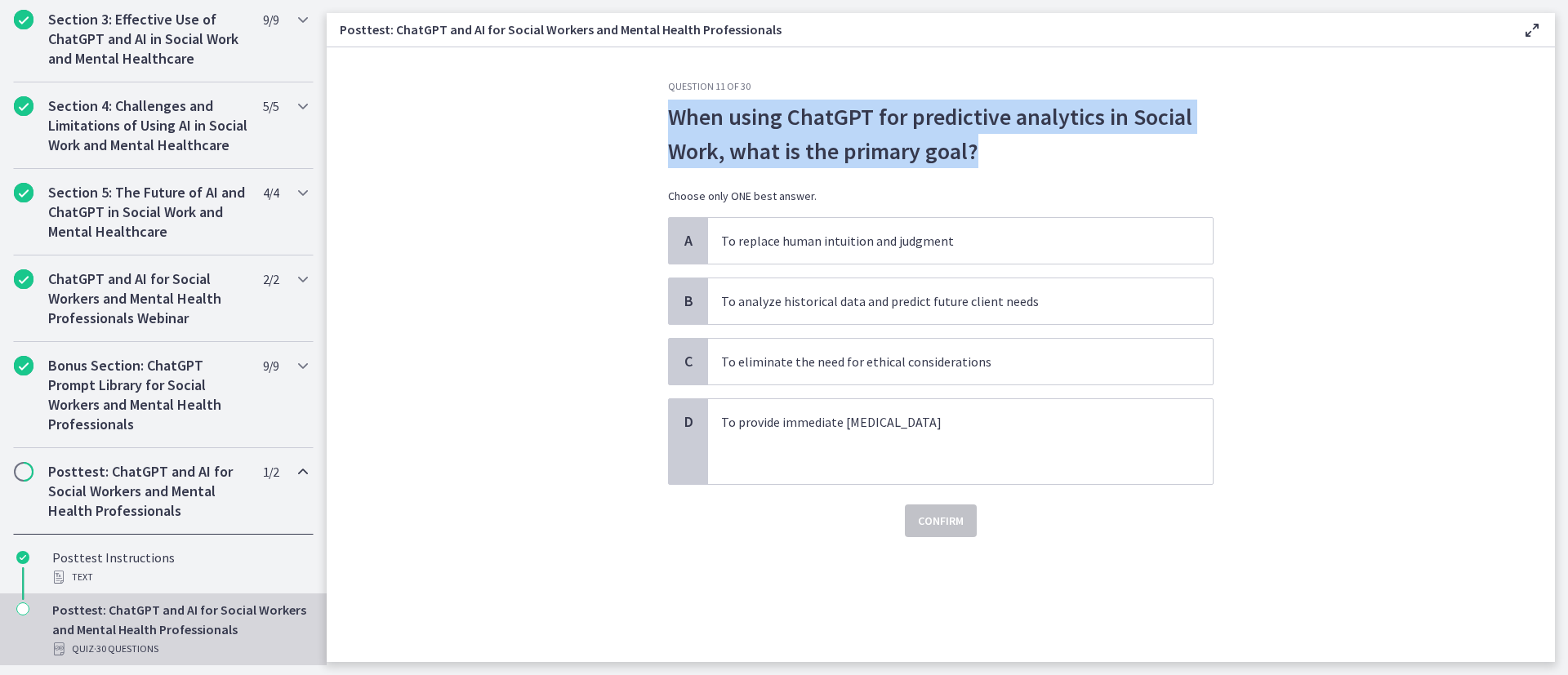
drag, startPoint x: 973, startPoint y: 151, endPoint x: 665, endPoint y: 113, distance: 310.3
click at [665, 113] on div "Question 11 of 30 When using ChatGPT for predictive analytics in Social Work, w…" at bounding box center [941, 371] width 572 height 583
copy p "When using ChatGPT for predictive analytics in Social Work, what is the primary…"
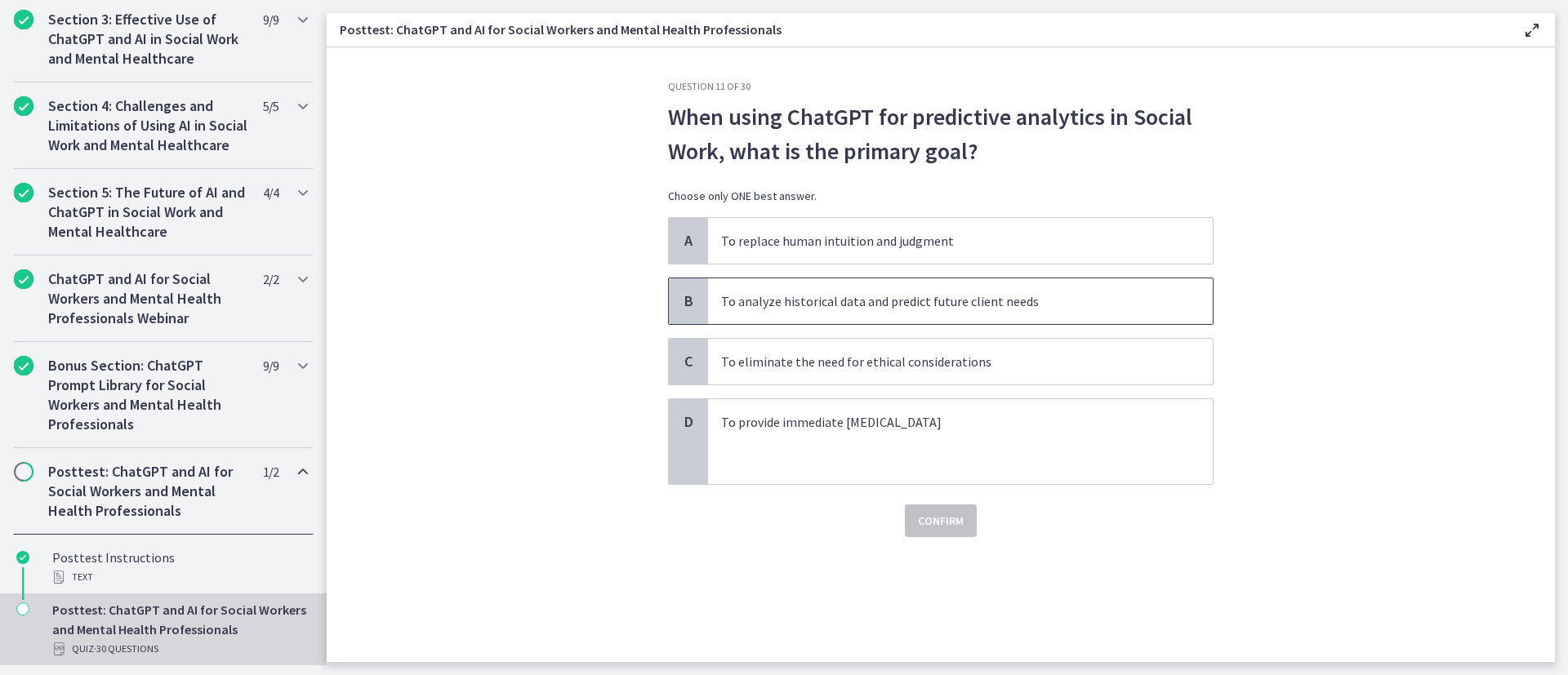
click at [712, 296] on span "To analyze historical data and predict future client needs" at bounding box center [960, 301] width 504 height 46
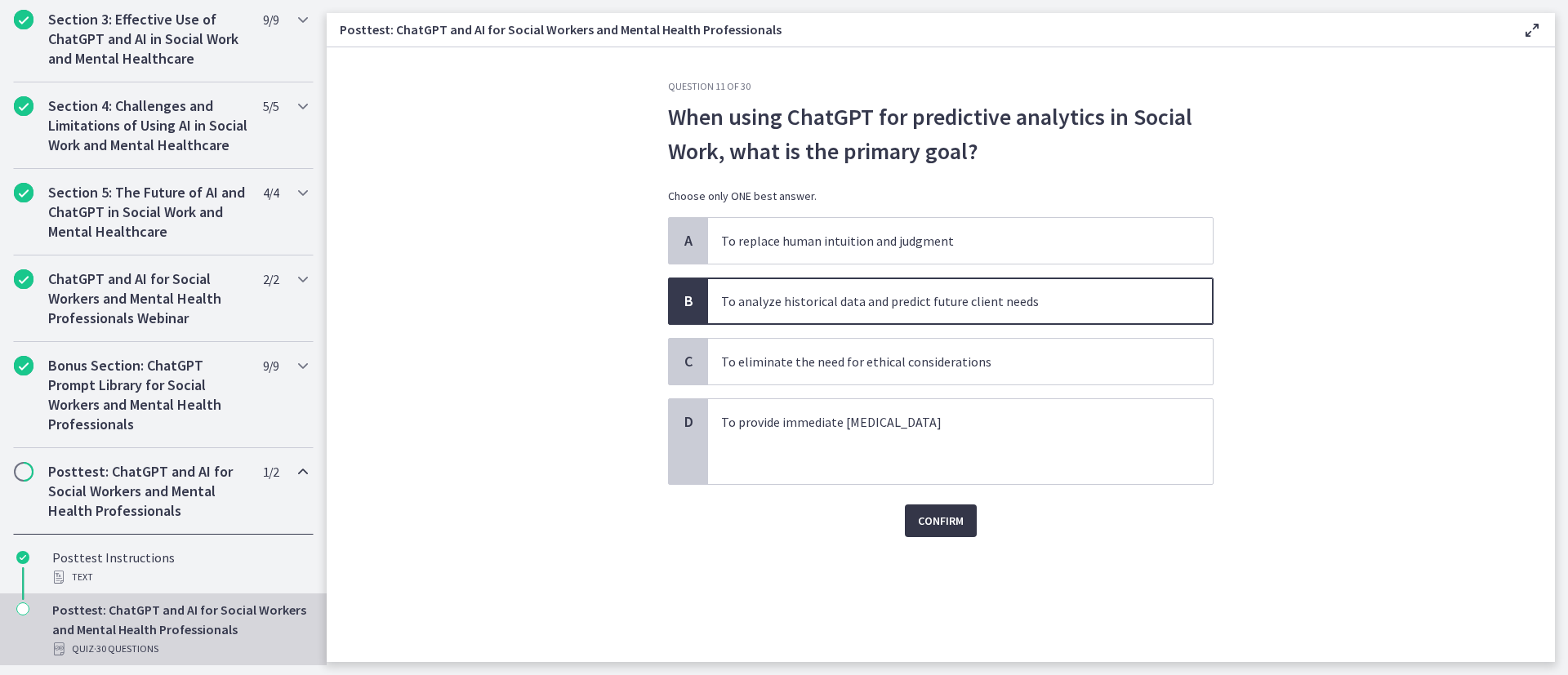
click at [933, 449] on button "Confirm" at bounding box center [941, 521] width 72 height 32
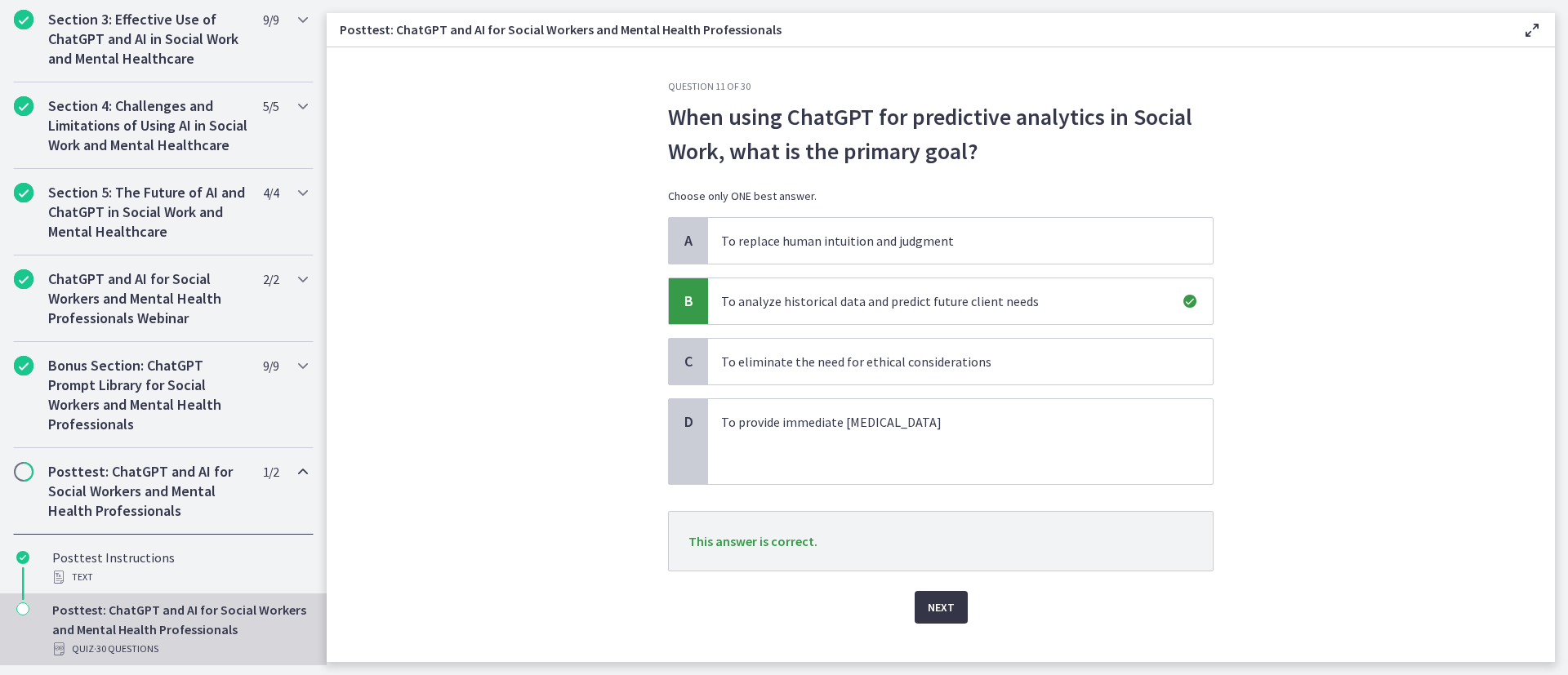
click at [933, 449] on button "Next" at bounding box center [941, 608] width 53 height 32
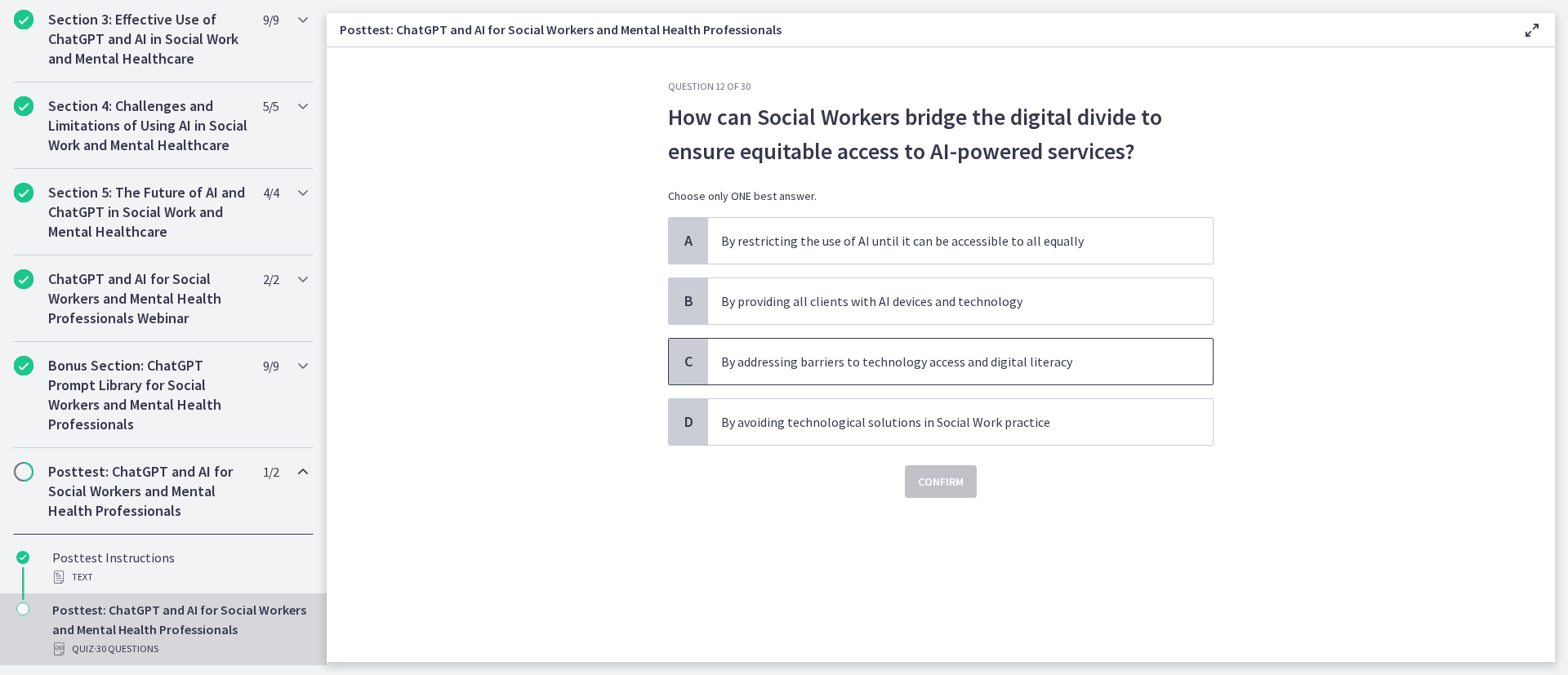
click at [1045, 364] on p "By addressing barriers to technology access and digital literacy" at bounding box center [943, 362] width 446 height 20
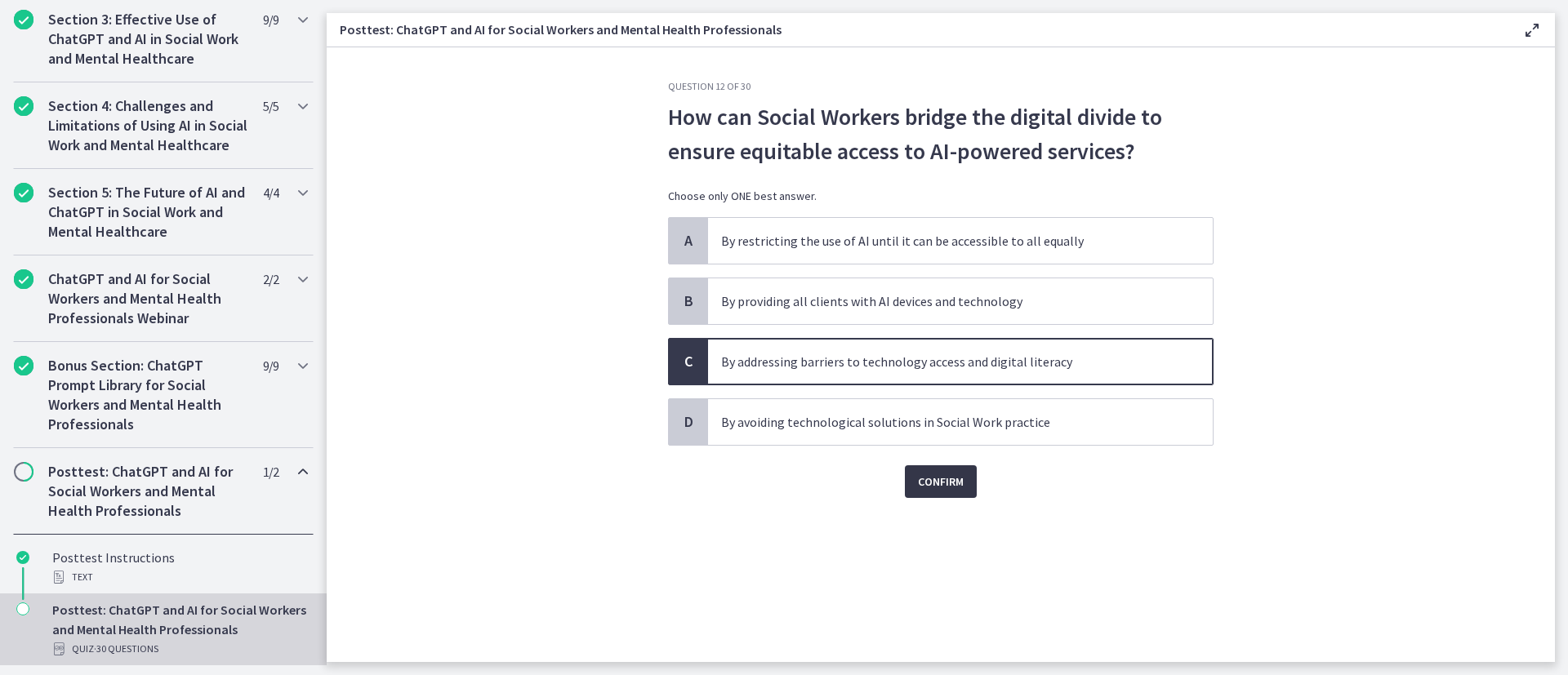
click at [958, 449] on span "Confirm" at bounding box center [941, 482] width 46 height 20
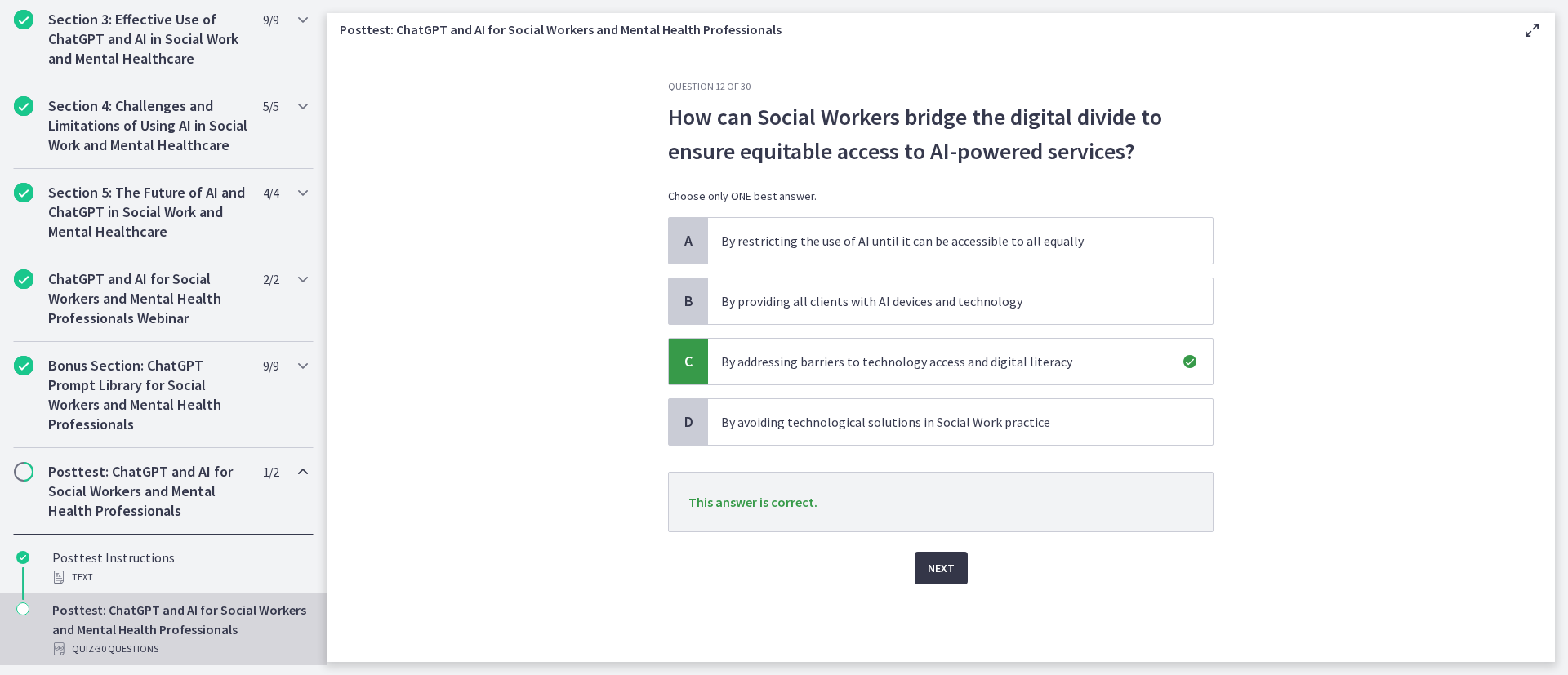
click at [917, 449] on button "Next" at bounding box center [941, 568] width 53 height 32
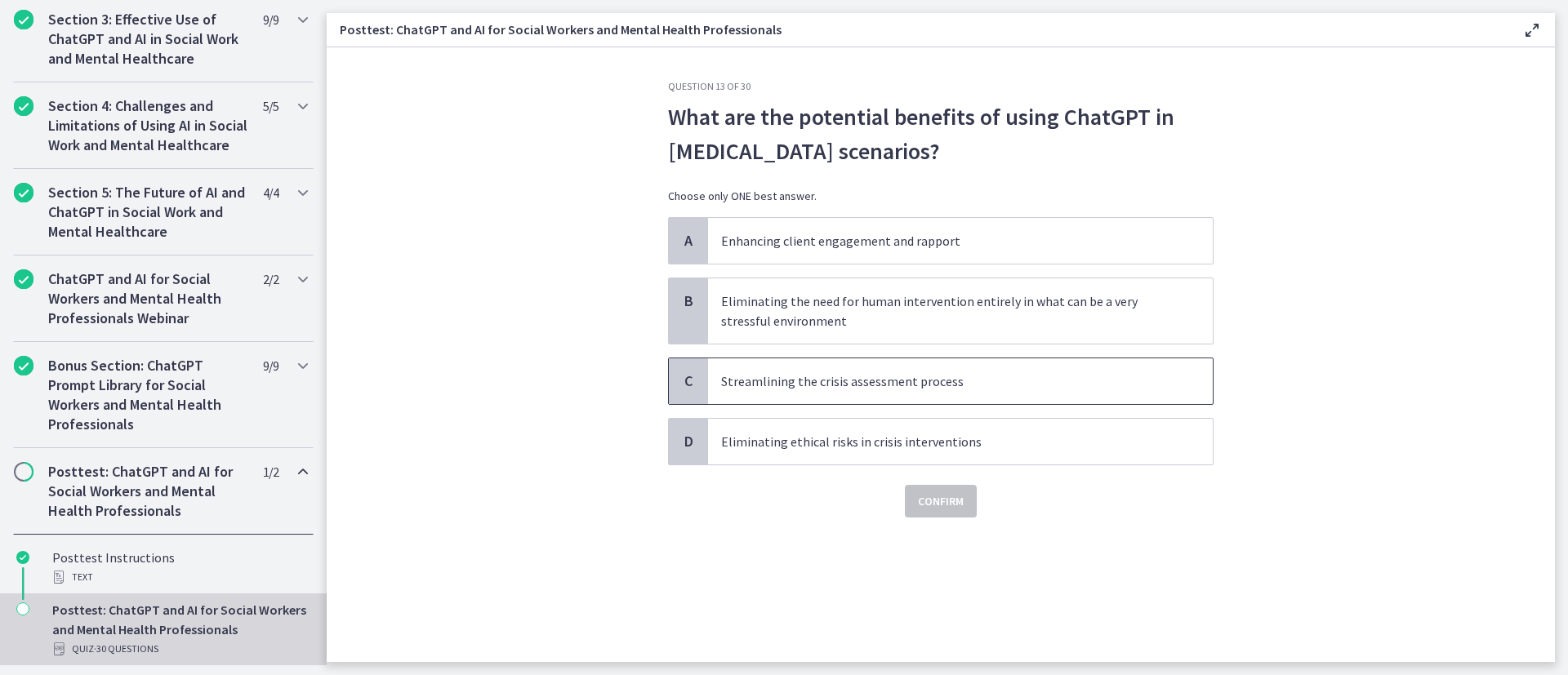
click at [1045, 369] on span "Streamlining the crisis assessment process" at bounding box center [960, 381] width 504 height 46
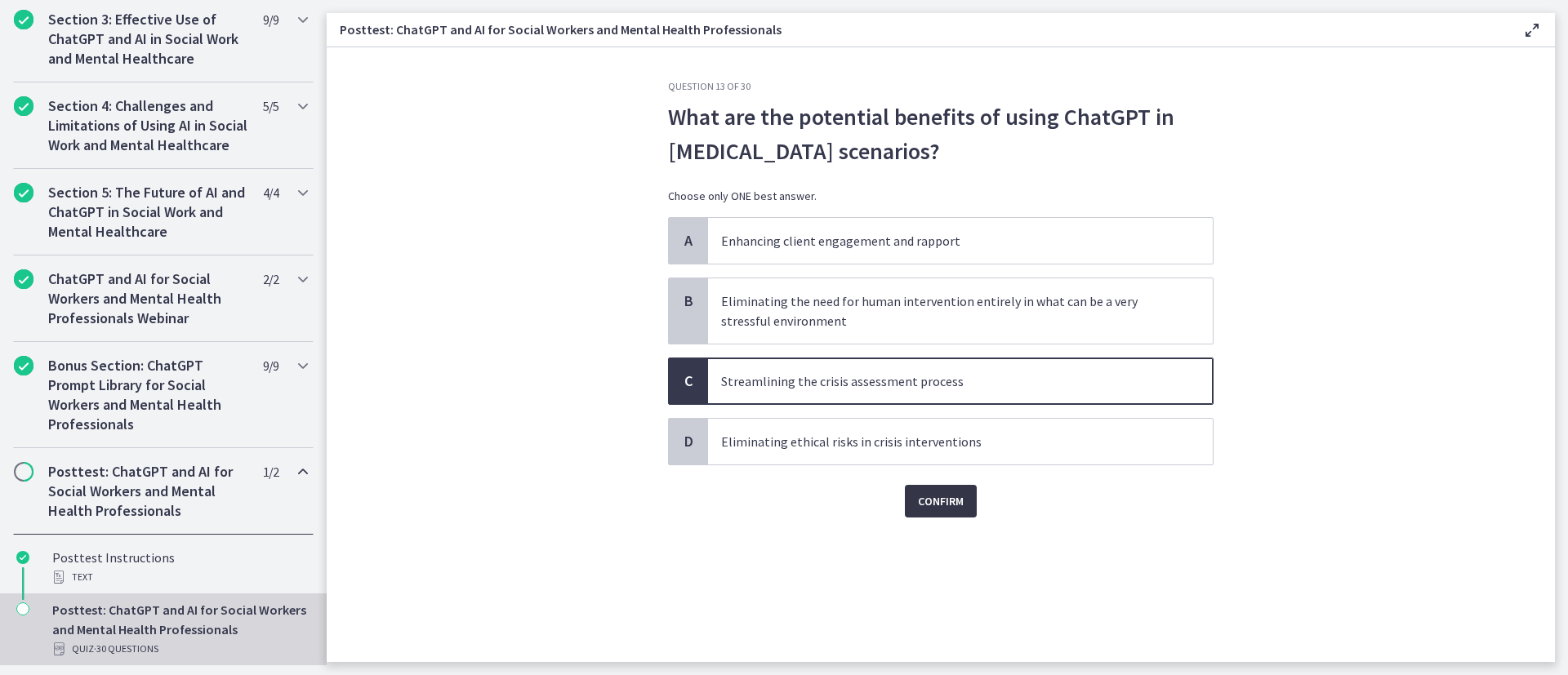
click at [957, 449] on span "Confirm" at bounding box center [941, 502] width 46 height 20
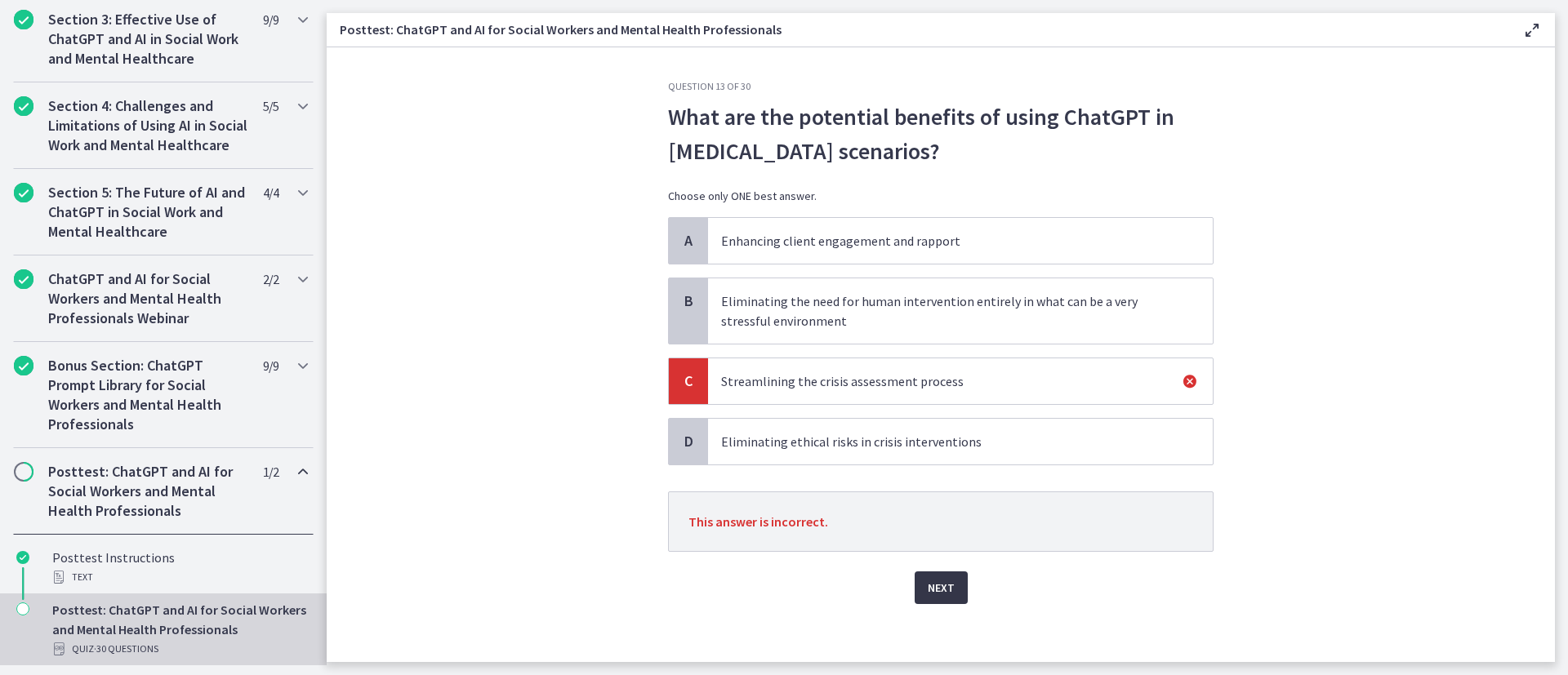
click at [928, 449] on span "Next" at bounding box center [941, 588] width 27 height 20
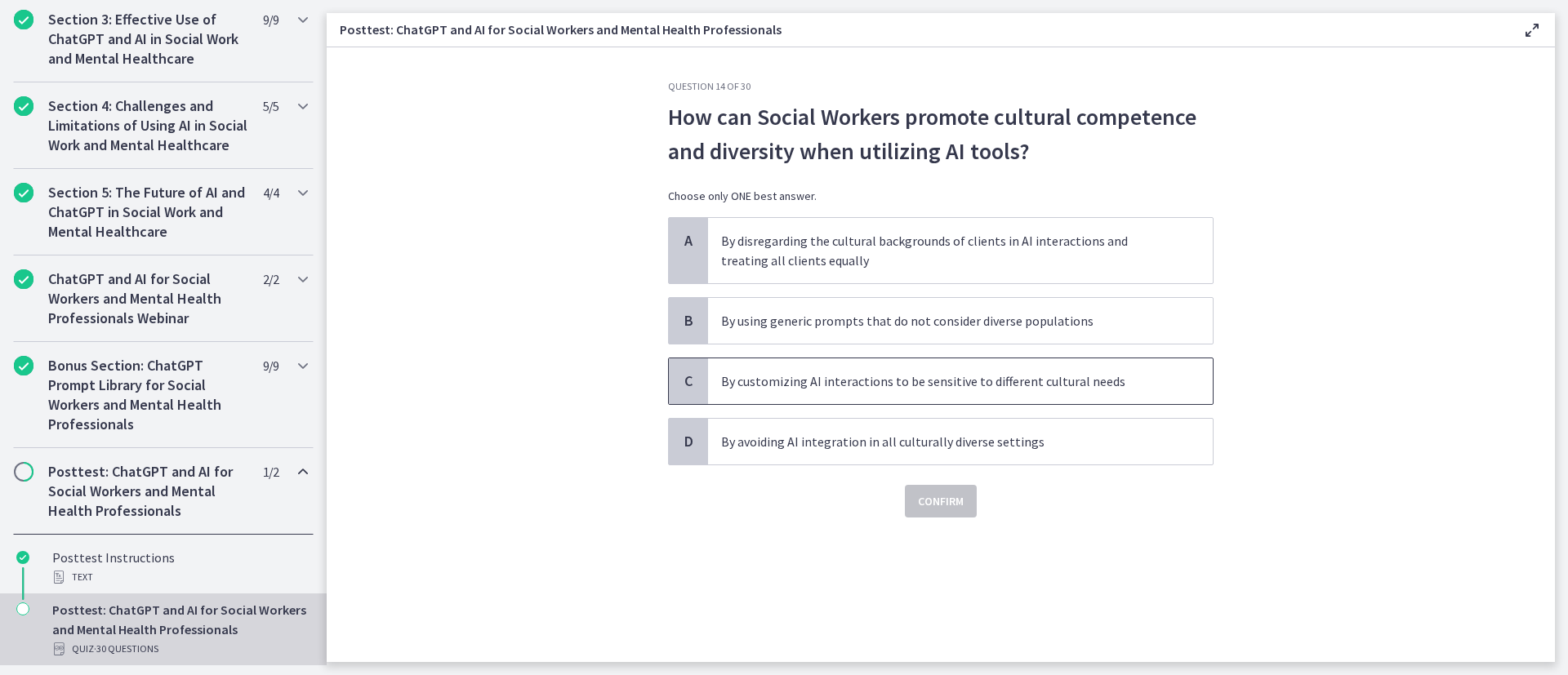
click at [1045, 389] on p "By customizing AI interactions to be sensitive to different cultural needs" at bounding box center [943, 381] width 446 height 20
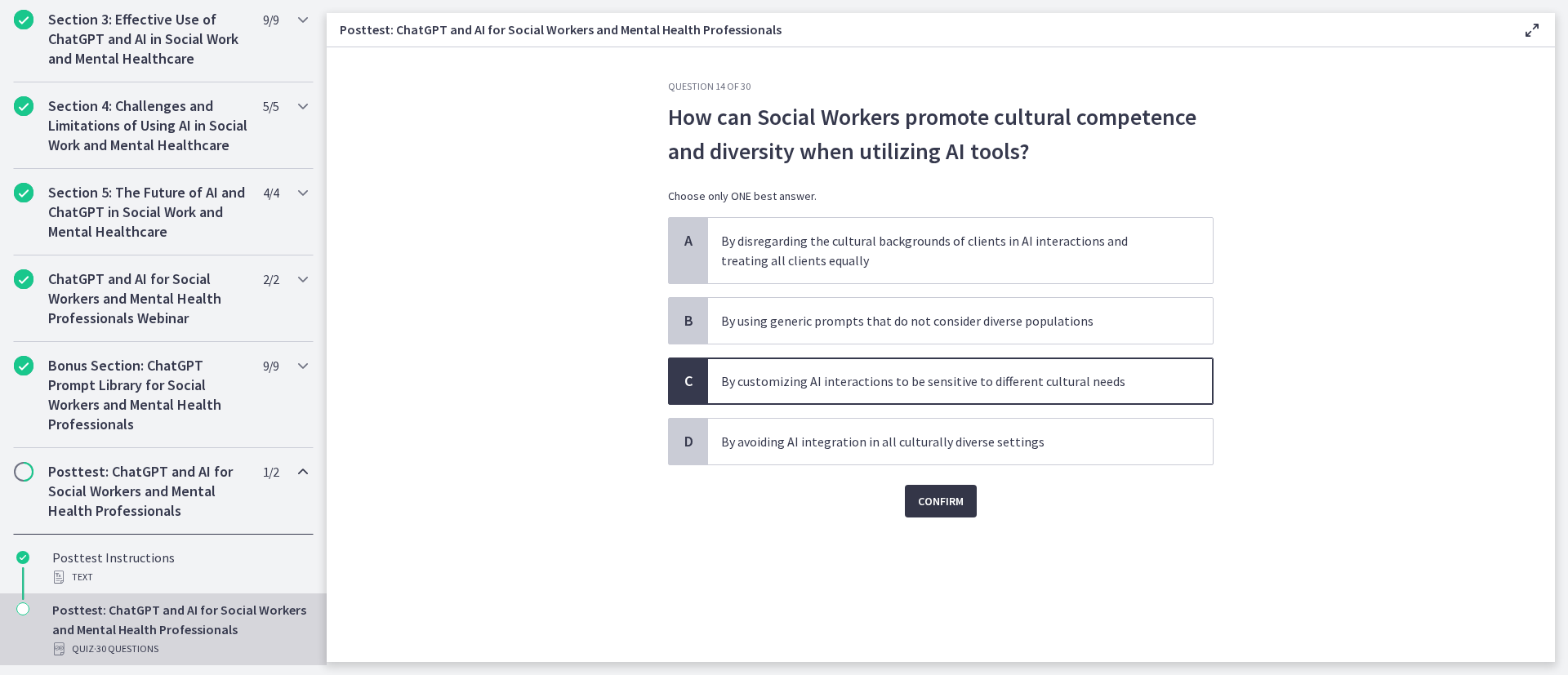
click at [965, 449] on button "Confirm" at bounding box center [941, 501] width 72 height 32
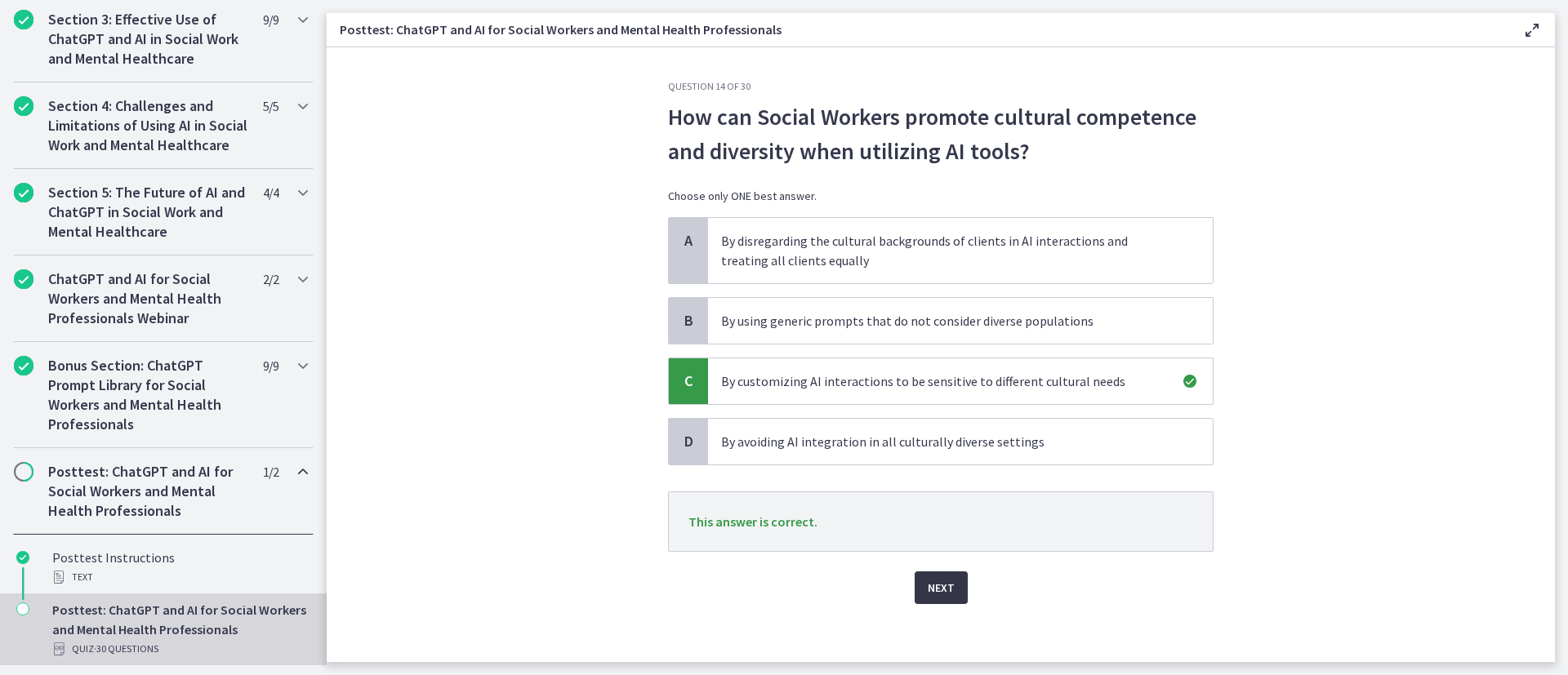
click at [931, 449] on span "Next" at bounding box center [941, 588] width 27 height 20
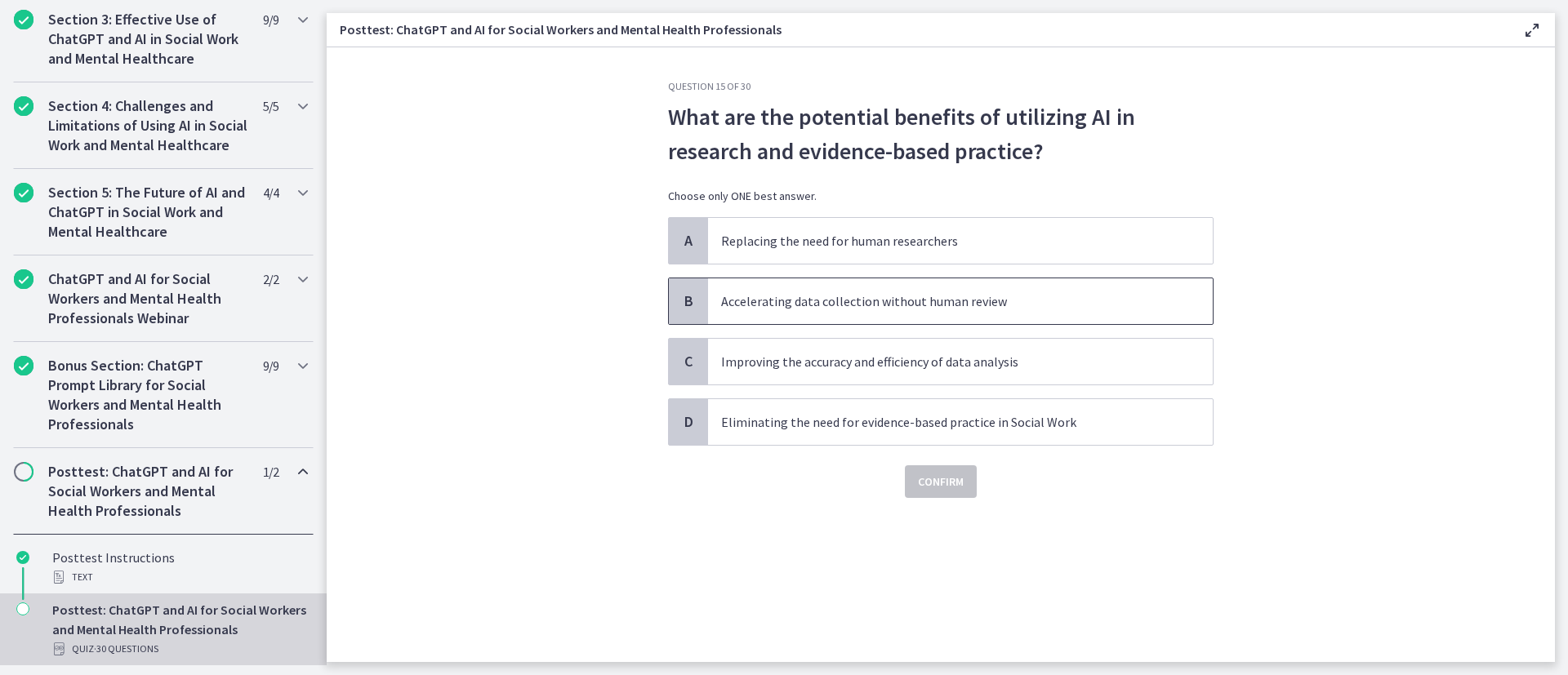
click at [1028, 295] on p "Accelerating data collection without human review" at bounding box center [943, 302] width 446 height 20
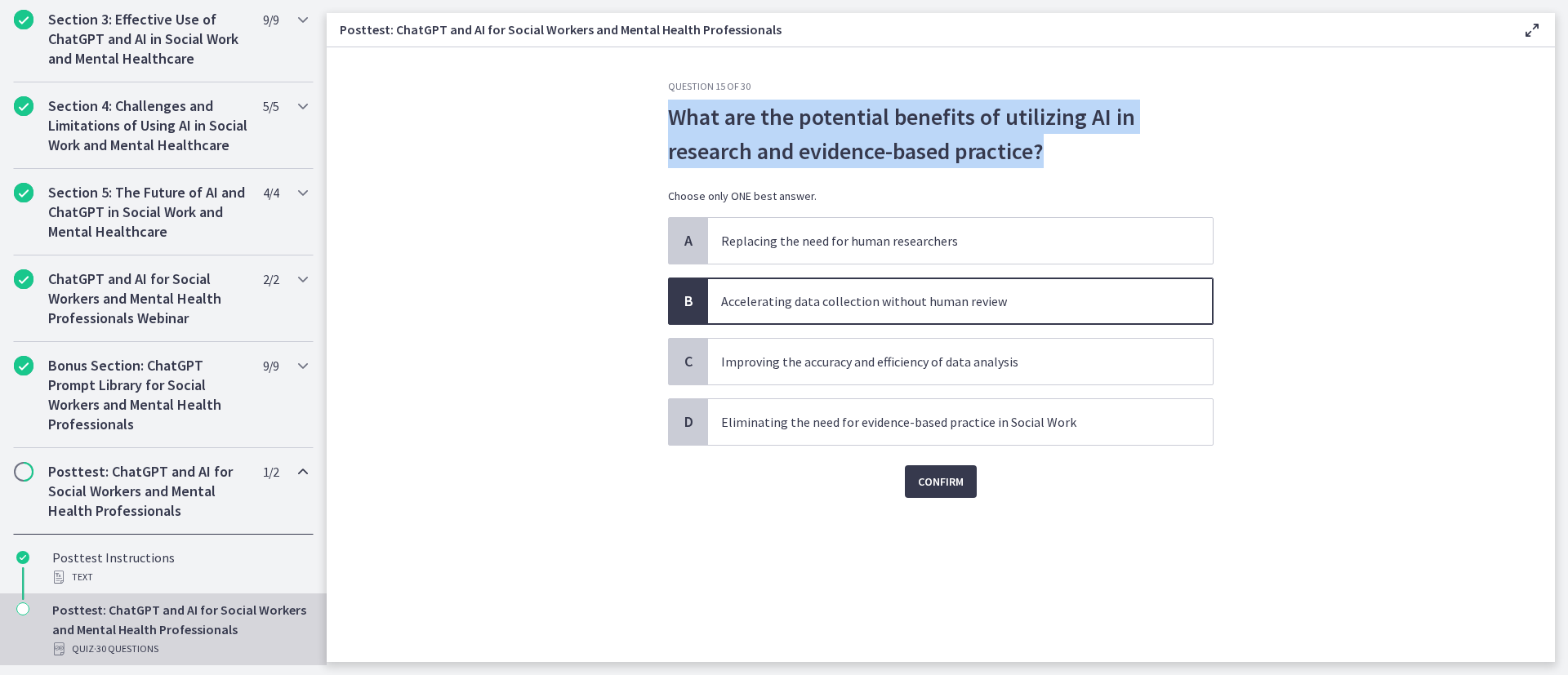
drag, startPoint x: 1048, startPoint y: 142, endPoint x: 652, endPoint y: 121, distance: 396.6
click at [652, 121] on section "Question 15 of 30 What are the potential benefits of utilizing AI in research a…" at bounding box center [941, 355] width 1228 height 615
copy p "What are the potential benefits of utilizing AI in research and evidence-based …"
click at [935, 449] on span "Confirm" at bounding box center [941, 482] width 46 height 20
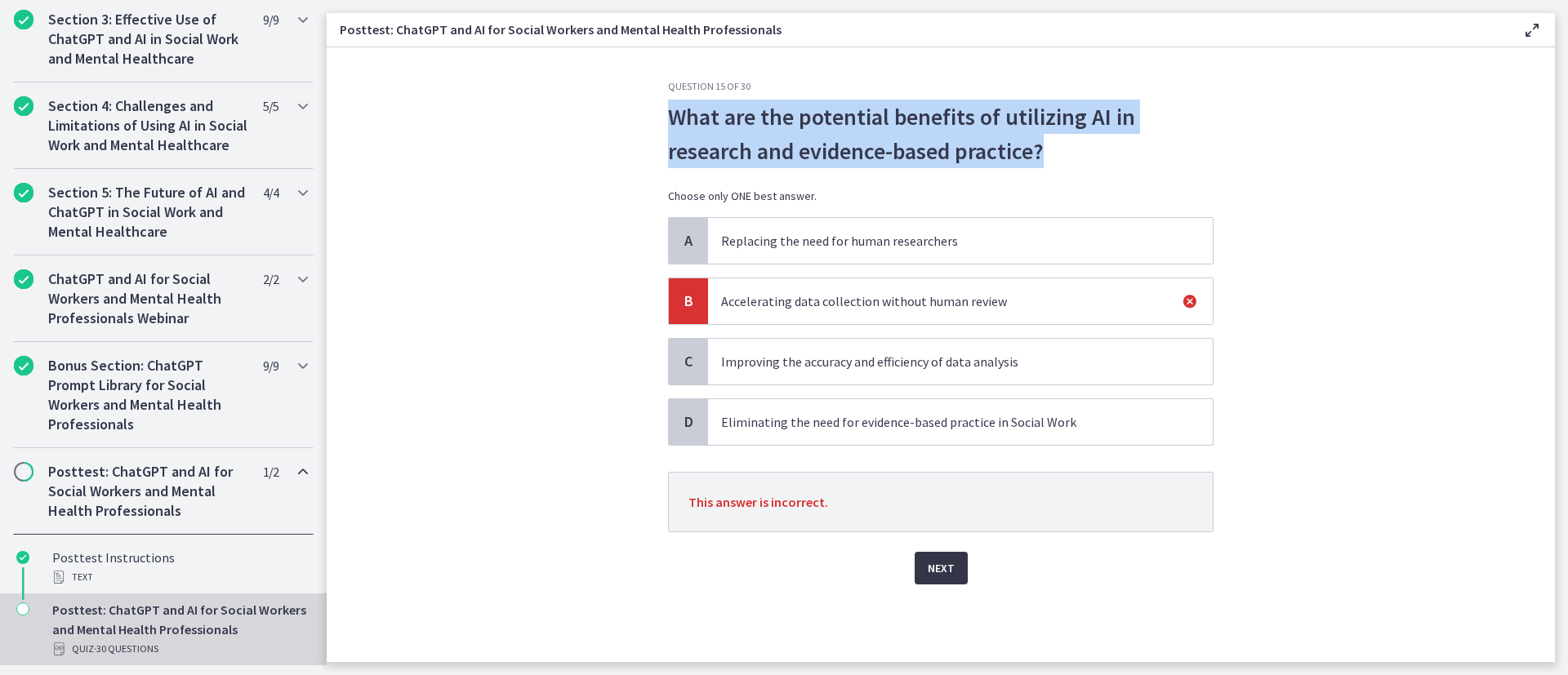
click at [940, 449] on span "Next" at bounding box center [941, 568] width 27 height 20
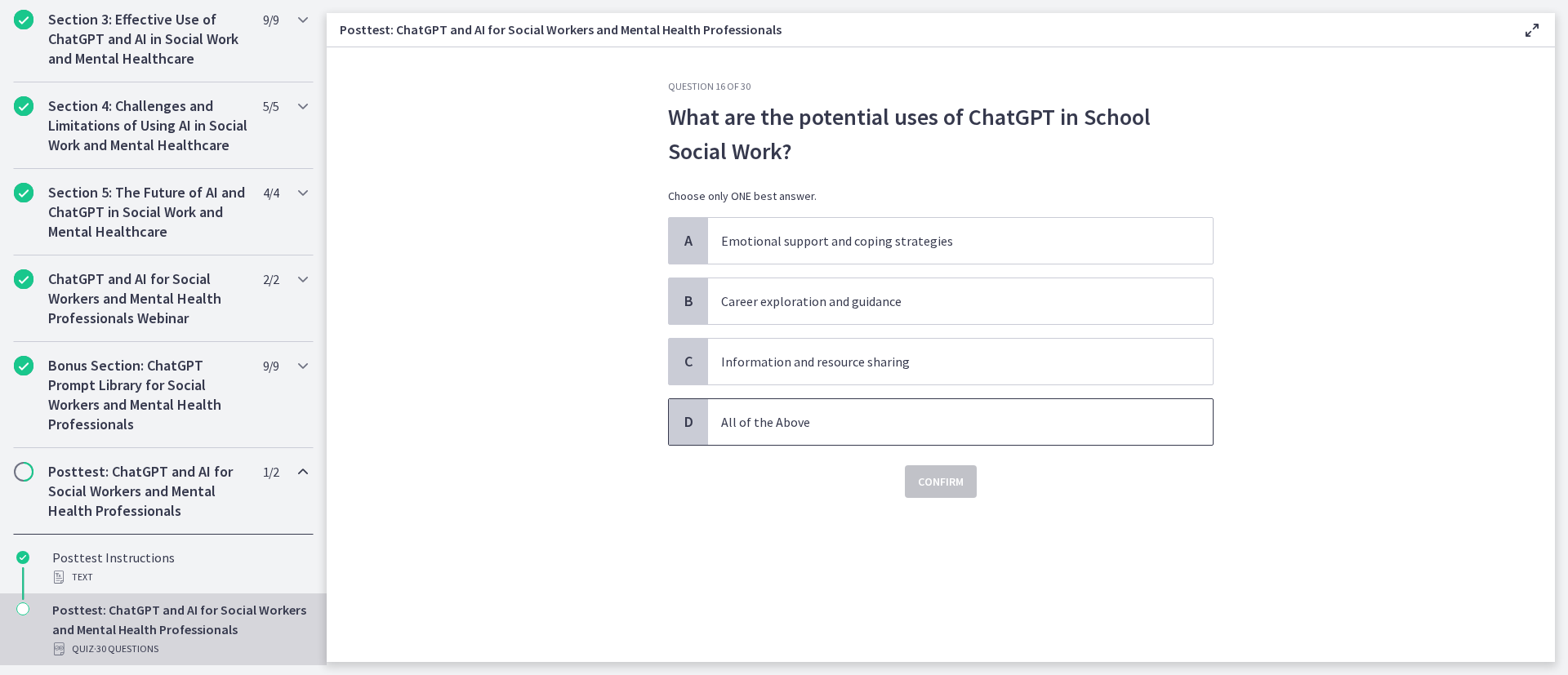
click at [1022, 419] on p "All of the Above" at bounding box center [943, 422] width 446 height 20
click at [956, 449] on span "Confirm" at bounding box center [941, 482] width 46 height 20
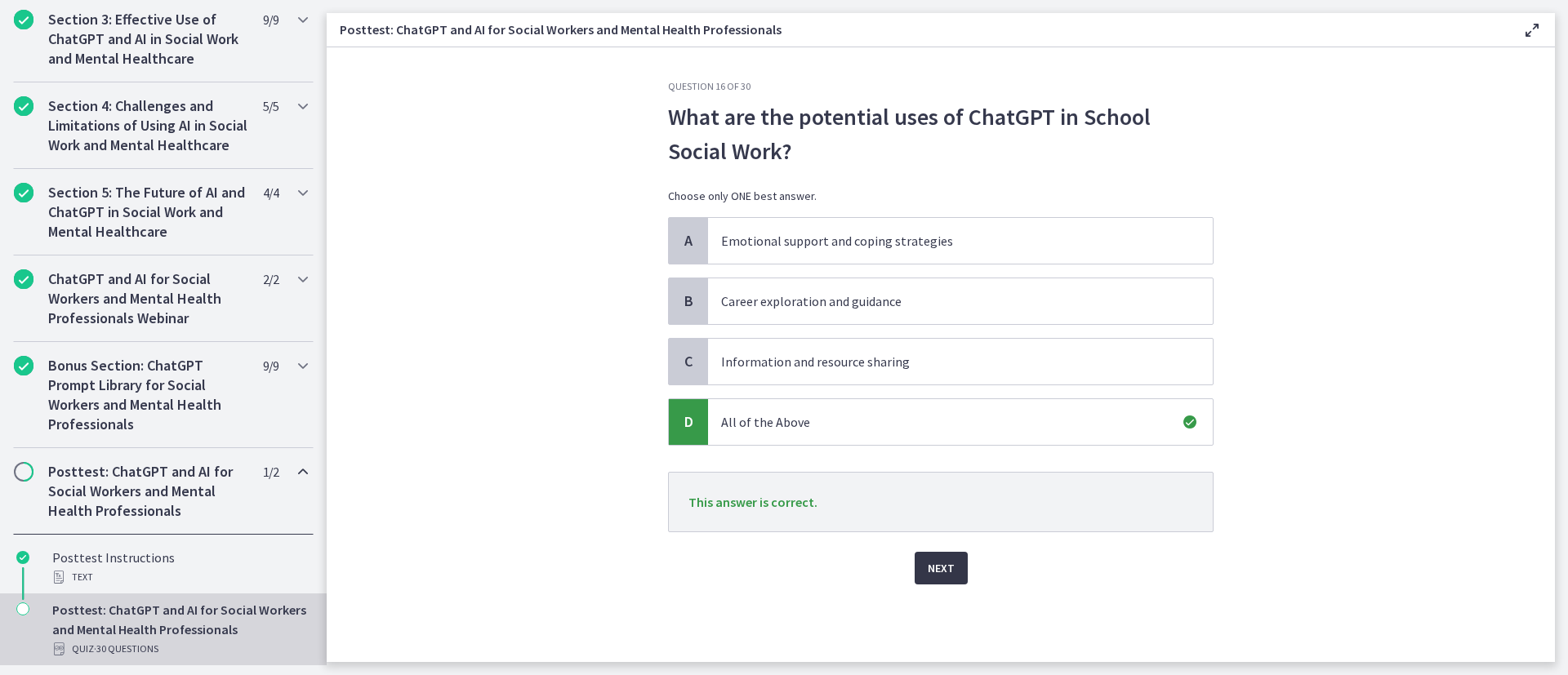
click at [941, 449] on span "Next" at bounding box center [941, 568] width 27 height 20
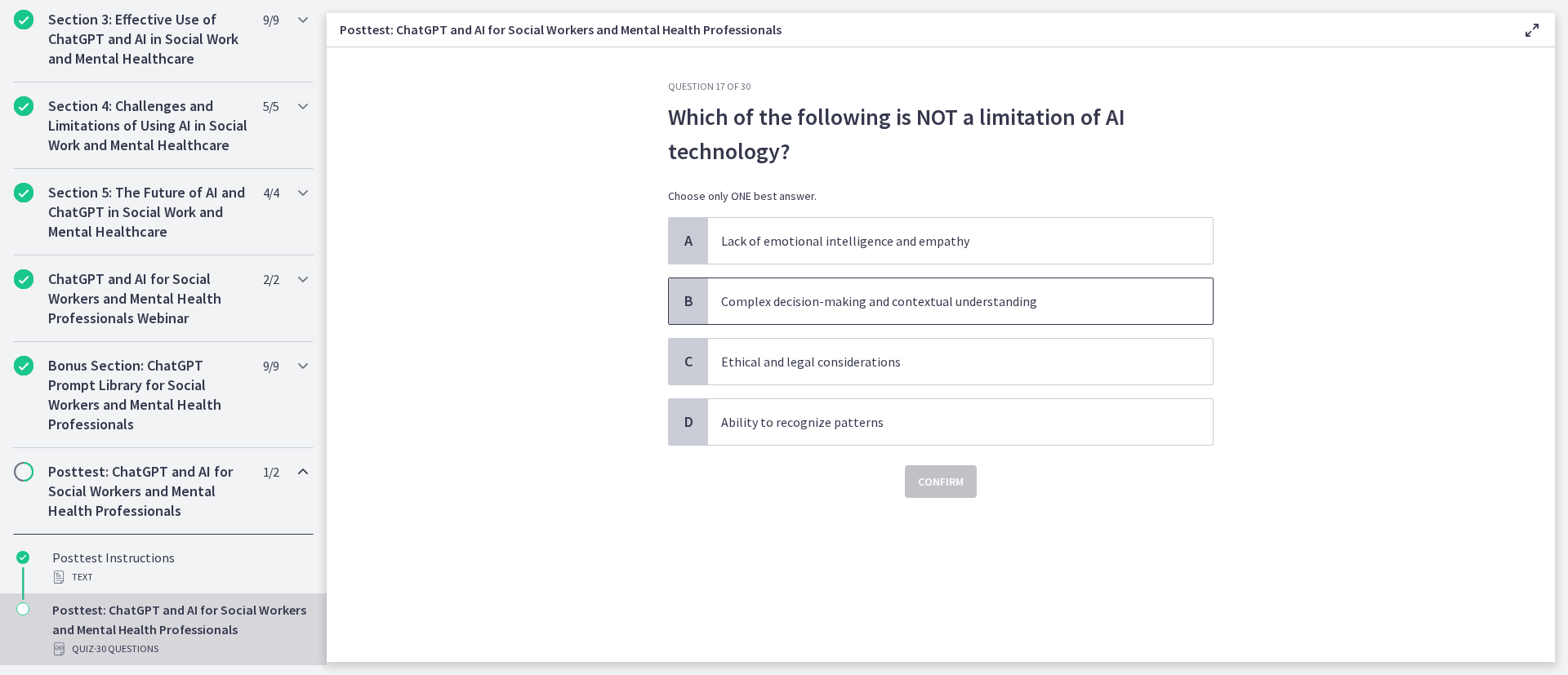
click at [1045, 304] on p "Complex decision-making and contextual understanding" at bounding box center [943, 302] width 446 height 20
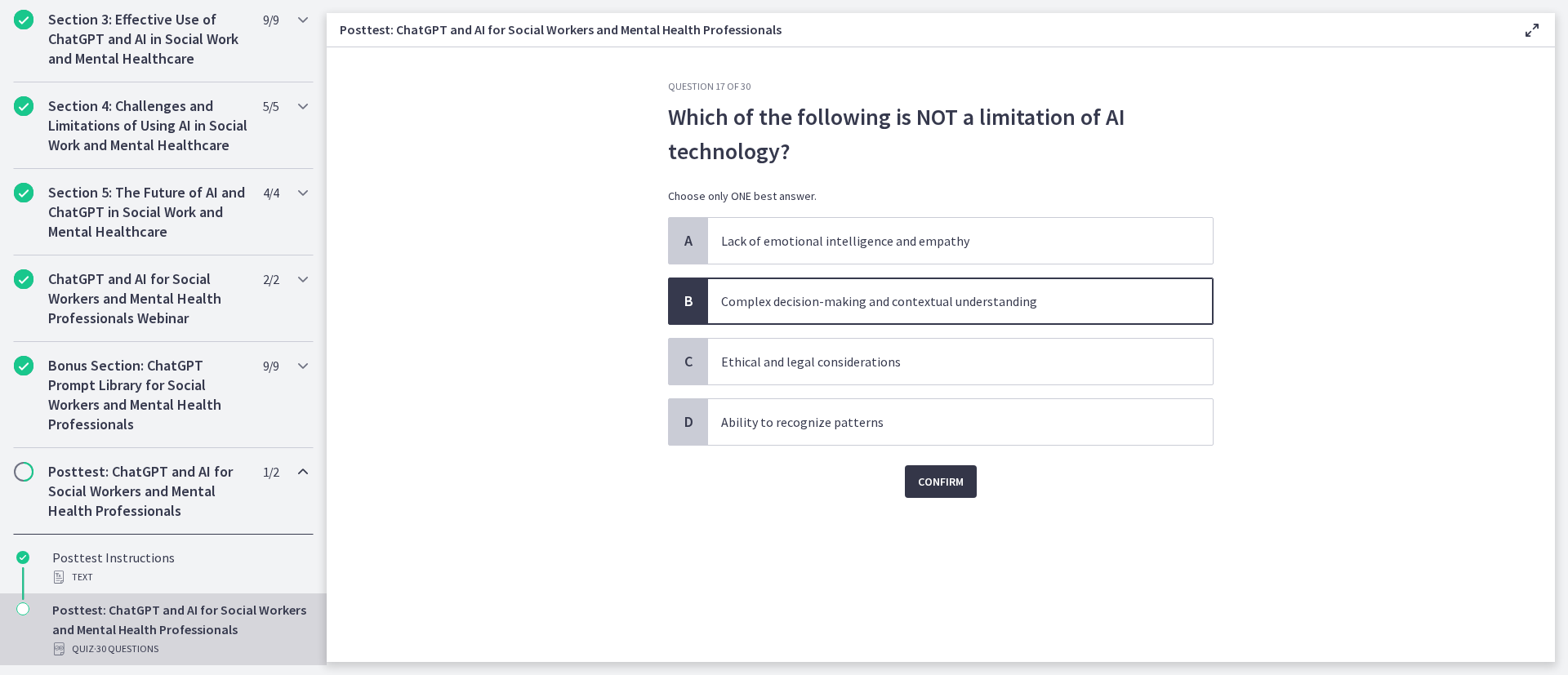
click at [954, 449] on span "Confirm" at bounding box center [941, 482] width 46 height 20
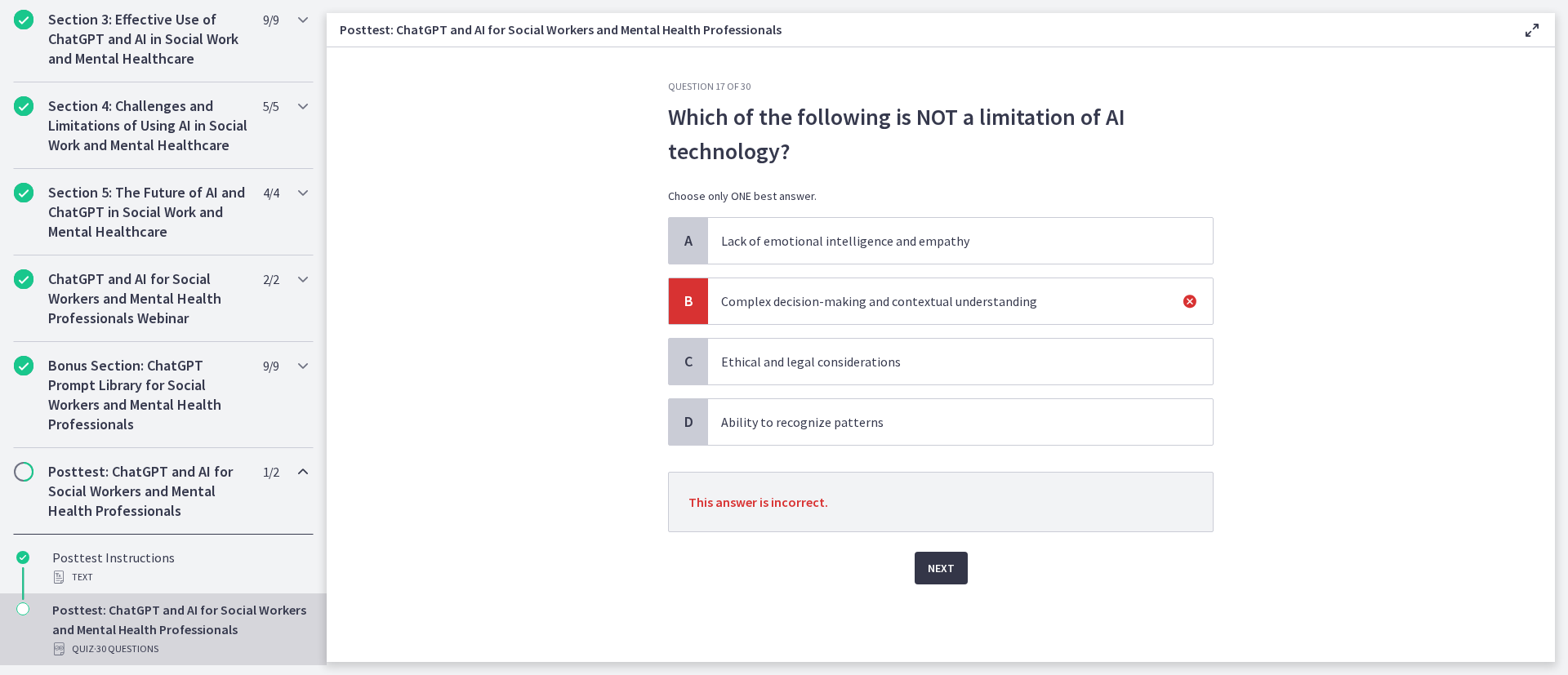
click at [943, 449] on span "Next" at bounding box center [941, 568] width 27 height 20
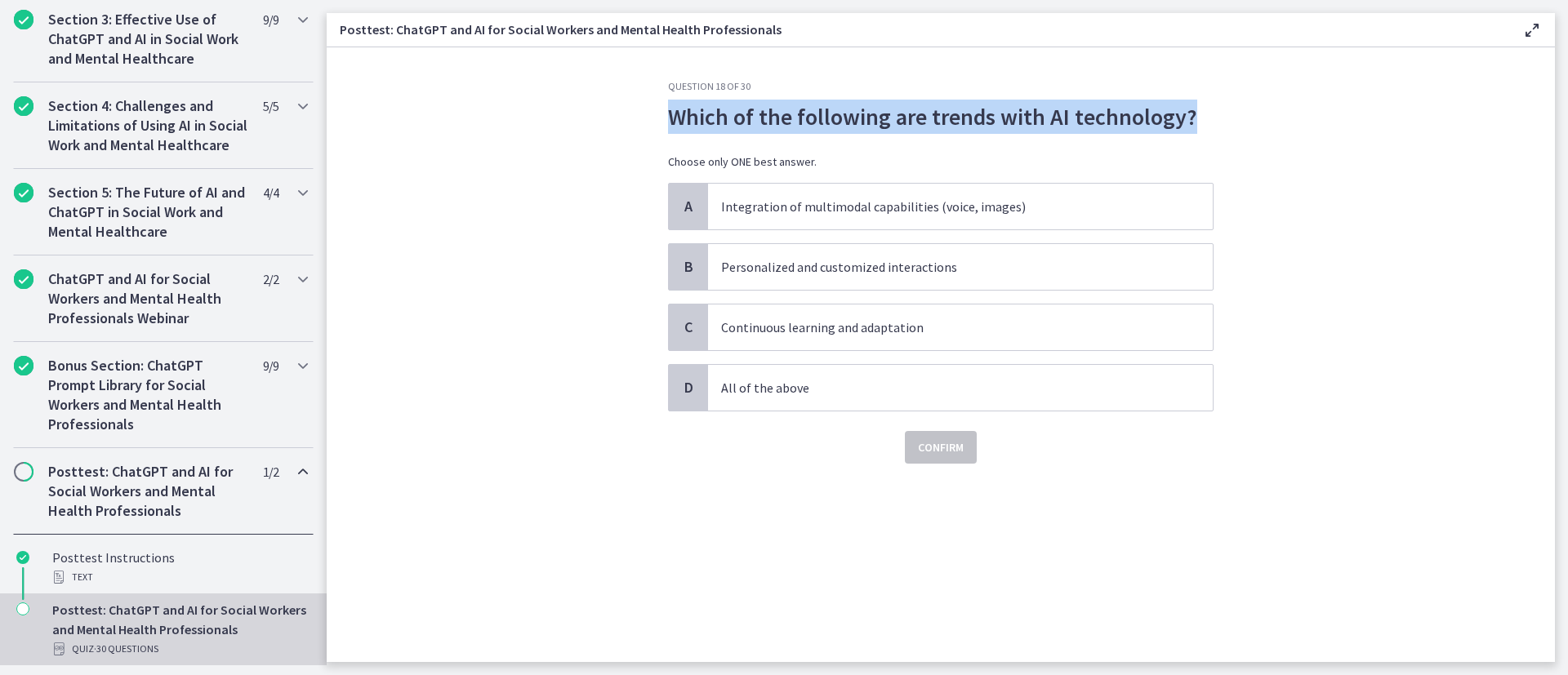
drag, startPoint x: 674, startPoint y: 118, endPoint x: 1192, endPoint y: 113, distance: 518.0
click at [1045, 113] on p "Which of the following are trends with AI technology?" at bounding box center [941, 117] width 546 height 34
copy p "Which of the following are trends with AI technology?"
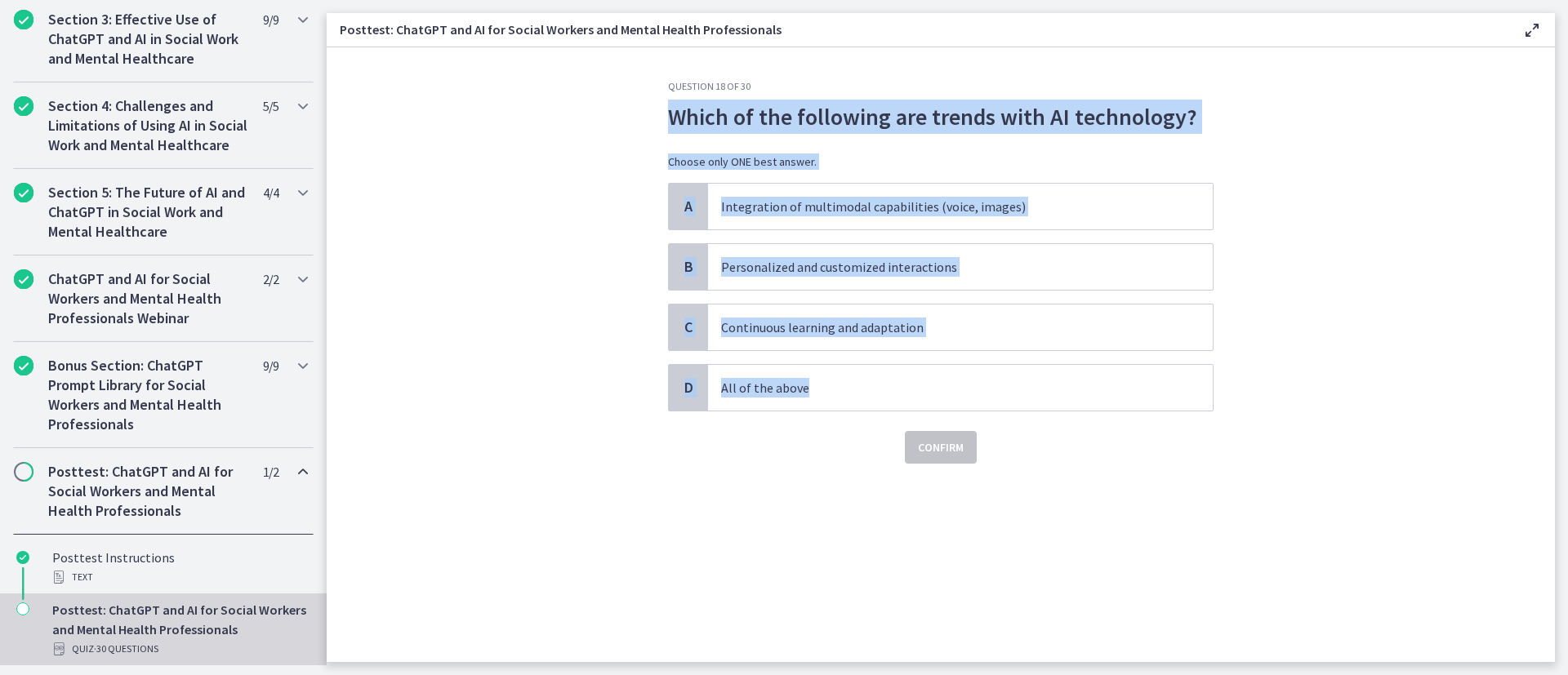
drag, startPoint x: 1292, startPoint y: 387, endPoint x: 665, endPoint y: 105, distance: 687.5
click at [665, 105] on section "Question 18 of 30 Which of the following are trends with AI technology? Choose …" at bounding box center [941, 355] width 1228 height 615
copy div "Which of the following are trends with AI technology? Choose only ONE best answ…"
click at [915, 378] on p "All of the above" at bounding box center [943, 388] width 446 height 20
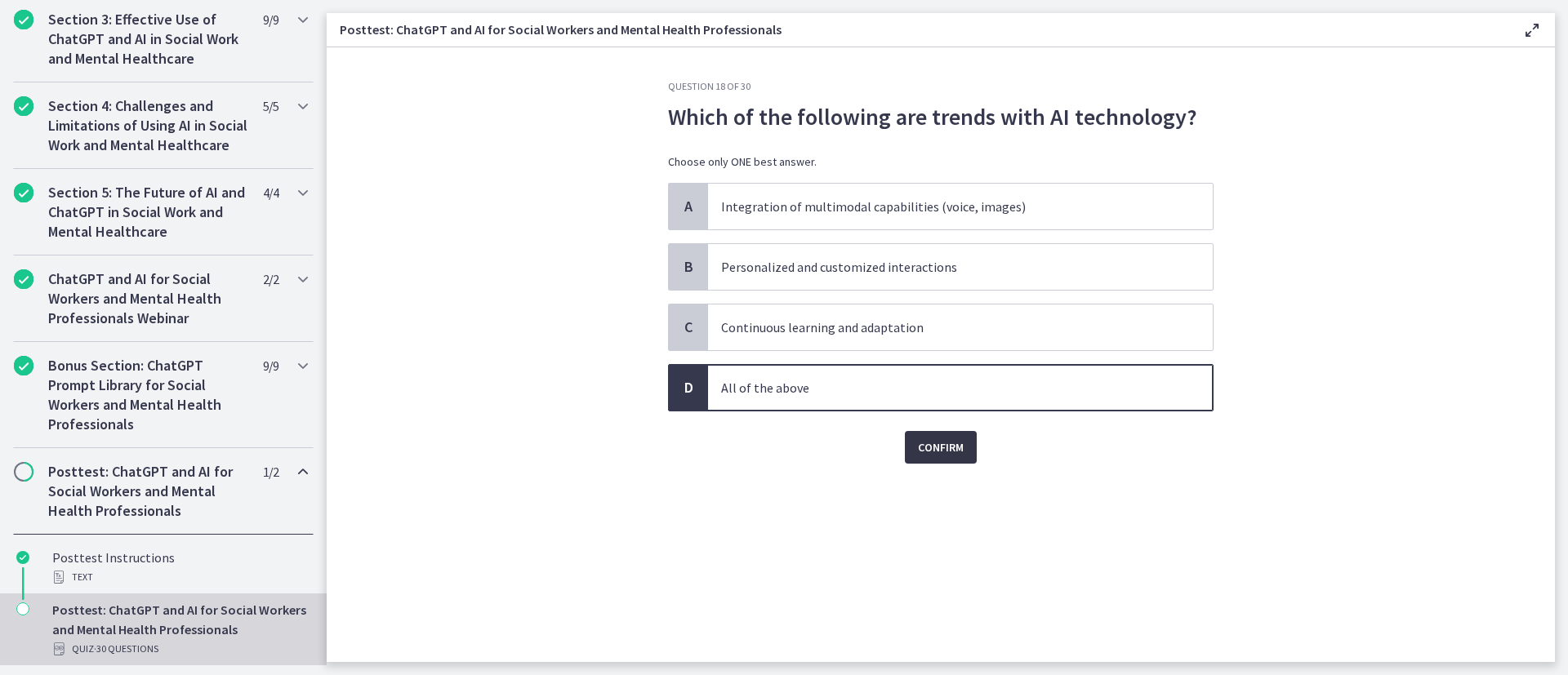
click at [934, 440] on span "Confirm" at bounding box center [941, 448] width 46 height 20
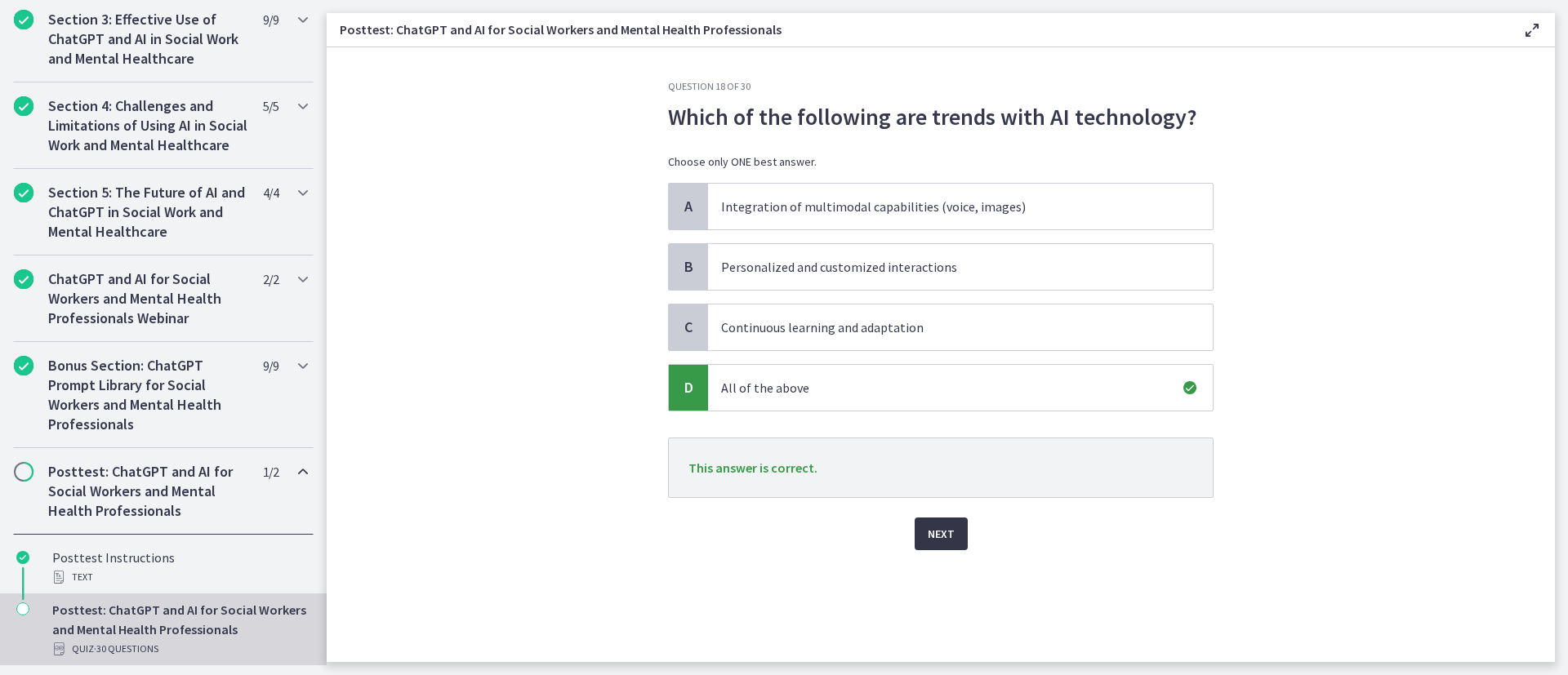
click at [939, 449] on span "Next" at bounding box center [941, 534] width 27 height 20
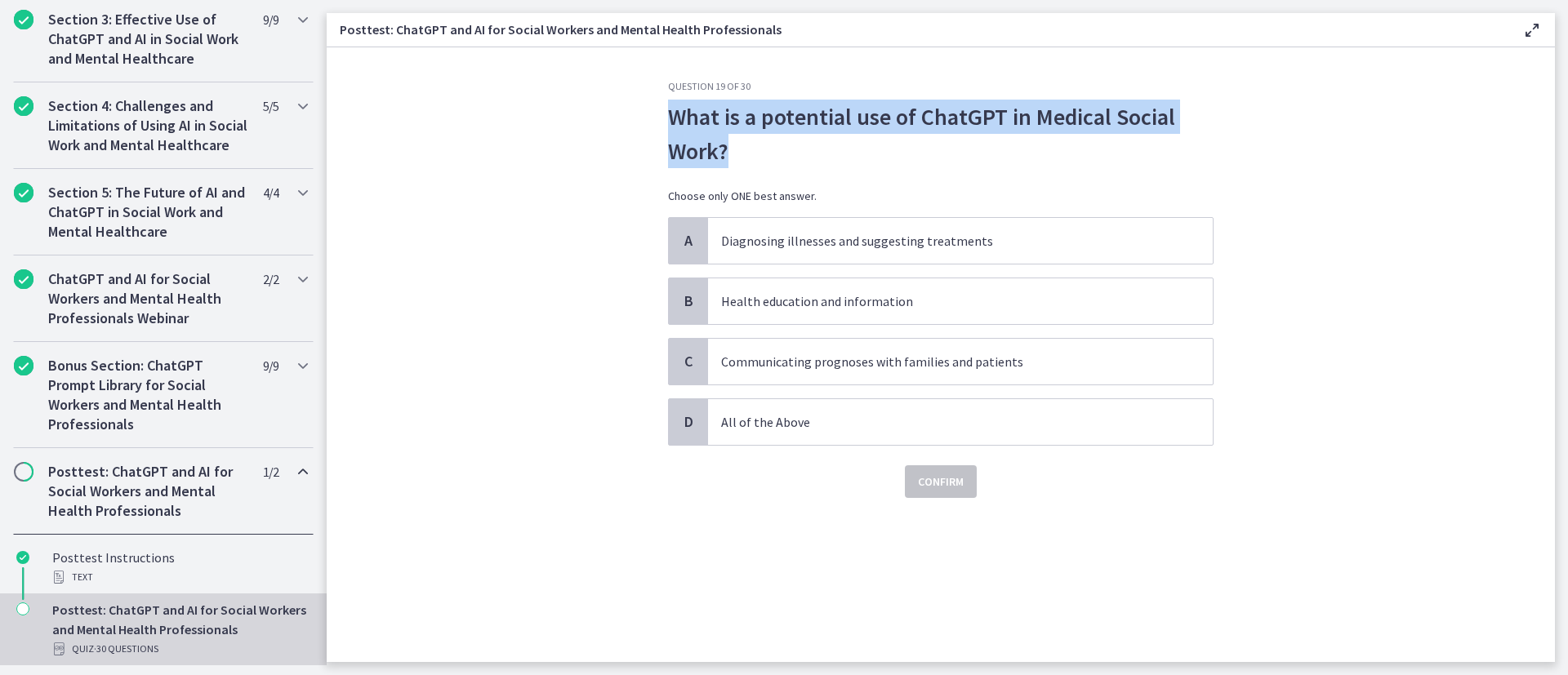
drag, startPoint x: 771, startPoint y: 150, endPoint x: 665, endPoint y: 116, distance: 111.3
click at [665, 116] on div "Question 19 of 30 What is a potential use of ChatGPT in Medical Social Work? Ch…" at bounding box center [941, 371] width 572 height 583
copy p "What is a potential use of ChatGPT in Medical Social Work?"
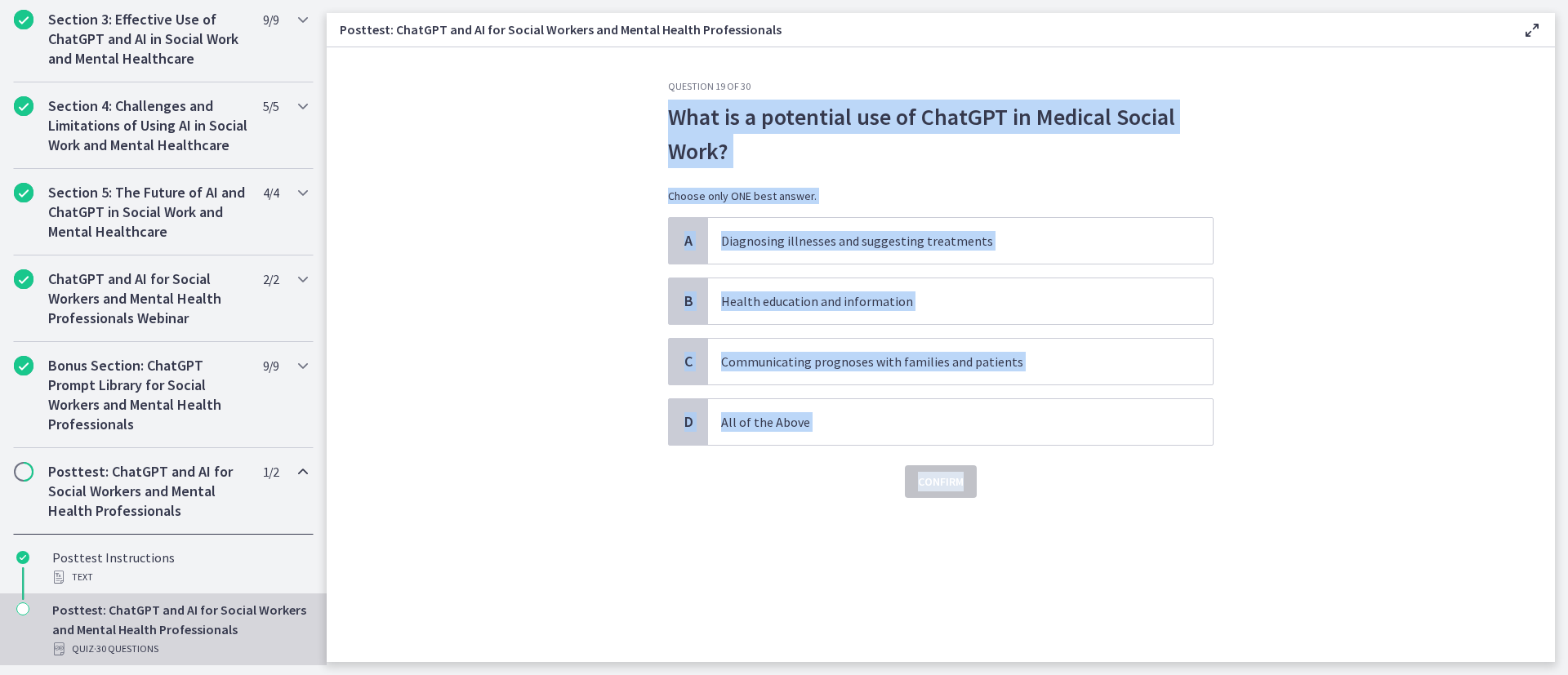
drag, startPoint x: 1240, startPoint y: 448, endPoint x: 661, endPoint y: 100, distance: 675.5
click at [661, 100] on section "Question 19 of 30 What is a potential use of ChatGPT in Medical Social Work? Ch…" at bounding box center [941, 355] width 1228 height 615
copy div "What is a potential use of ChatGPT in Medical Social Work? Choose only ONE best…"
click at [1045, 315] on section "Question 19 of 30 What is a potential use of ChatGPT in Medical Social Work? Ch…" at bounding box center [941, 355] width 1228 height 615
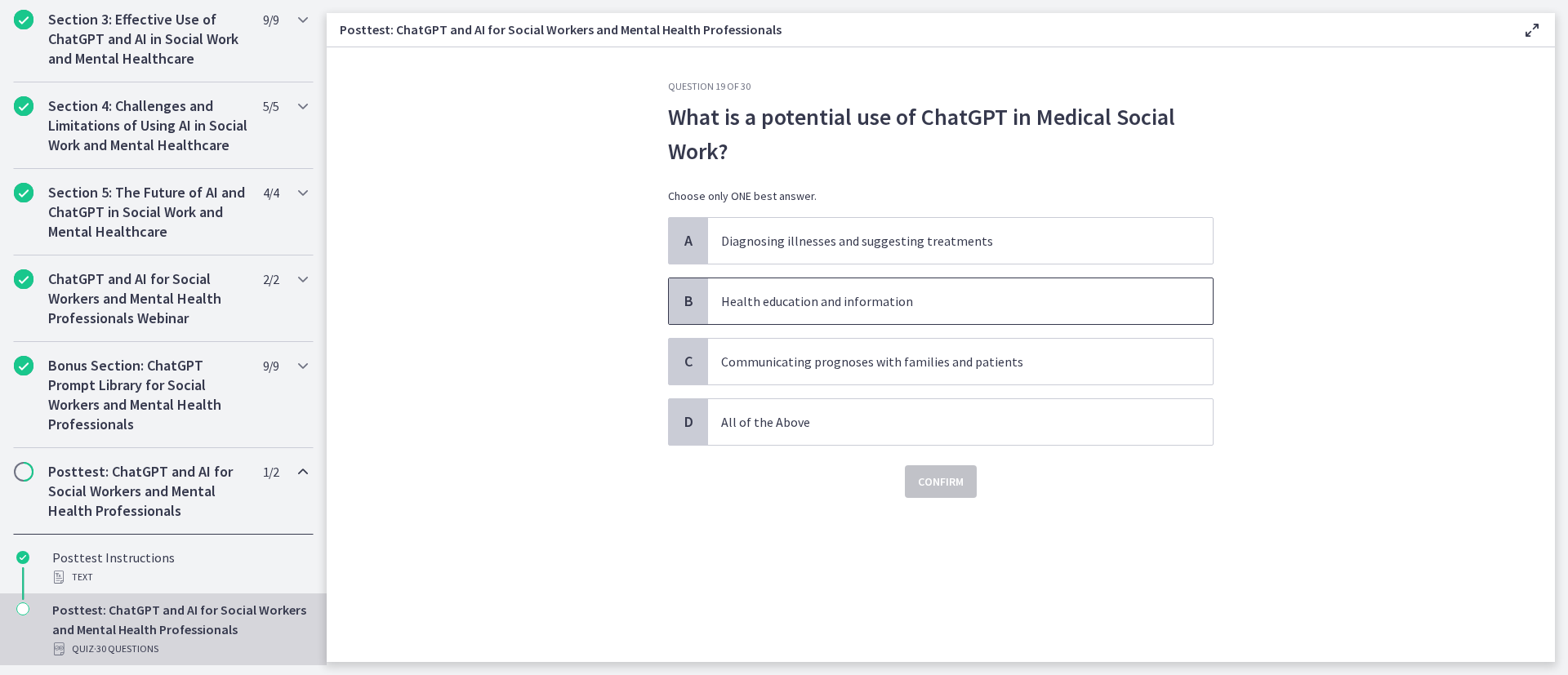
click at [898, 303] on p "Health education and information" at bounding box center [943, 302] width 446 height 20
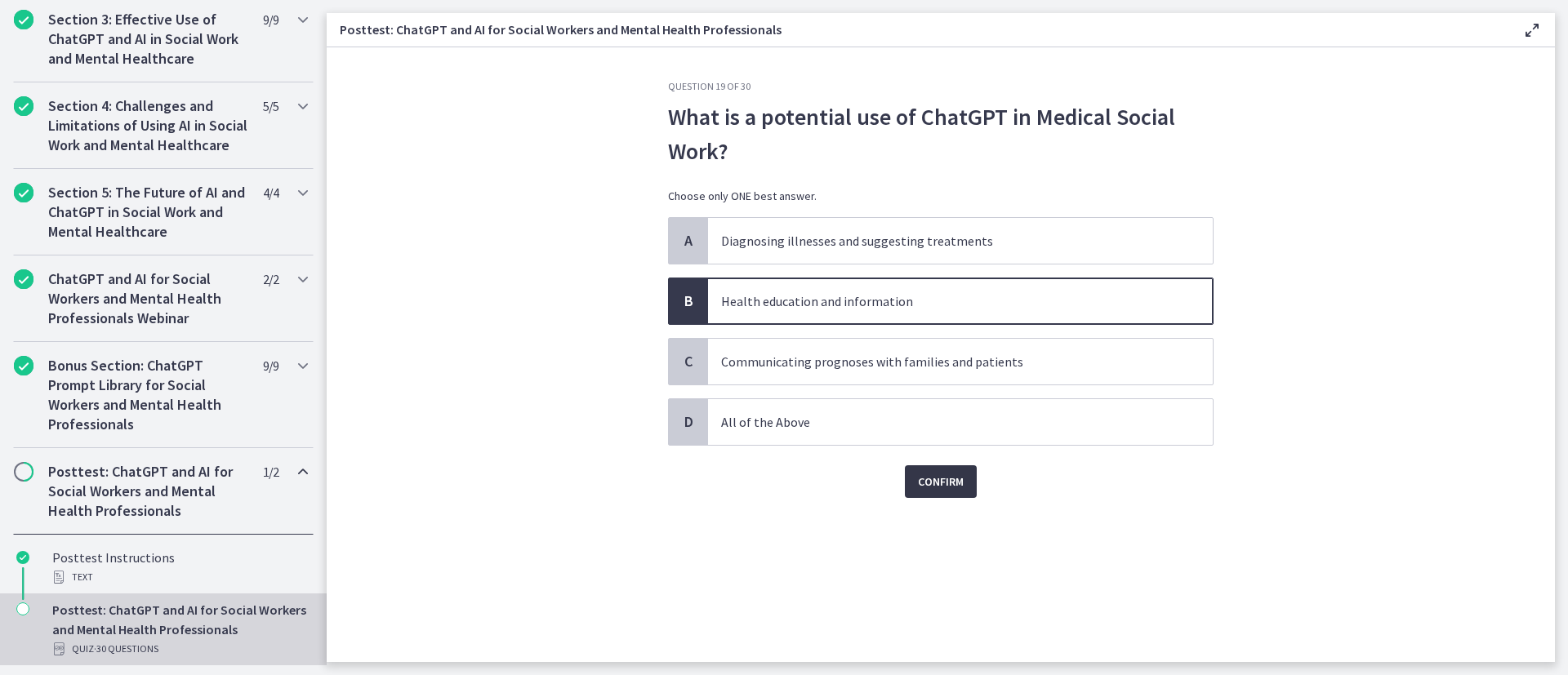
click at [928, 449] on span "Confirm" at bounding box center [941, 482] width 46 height 20
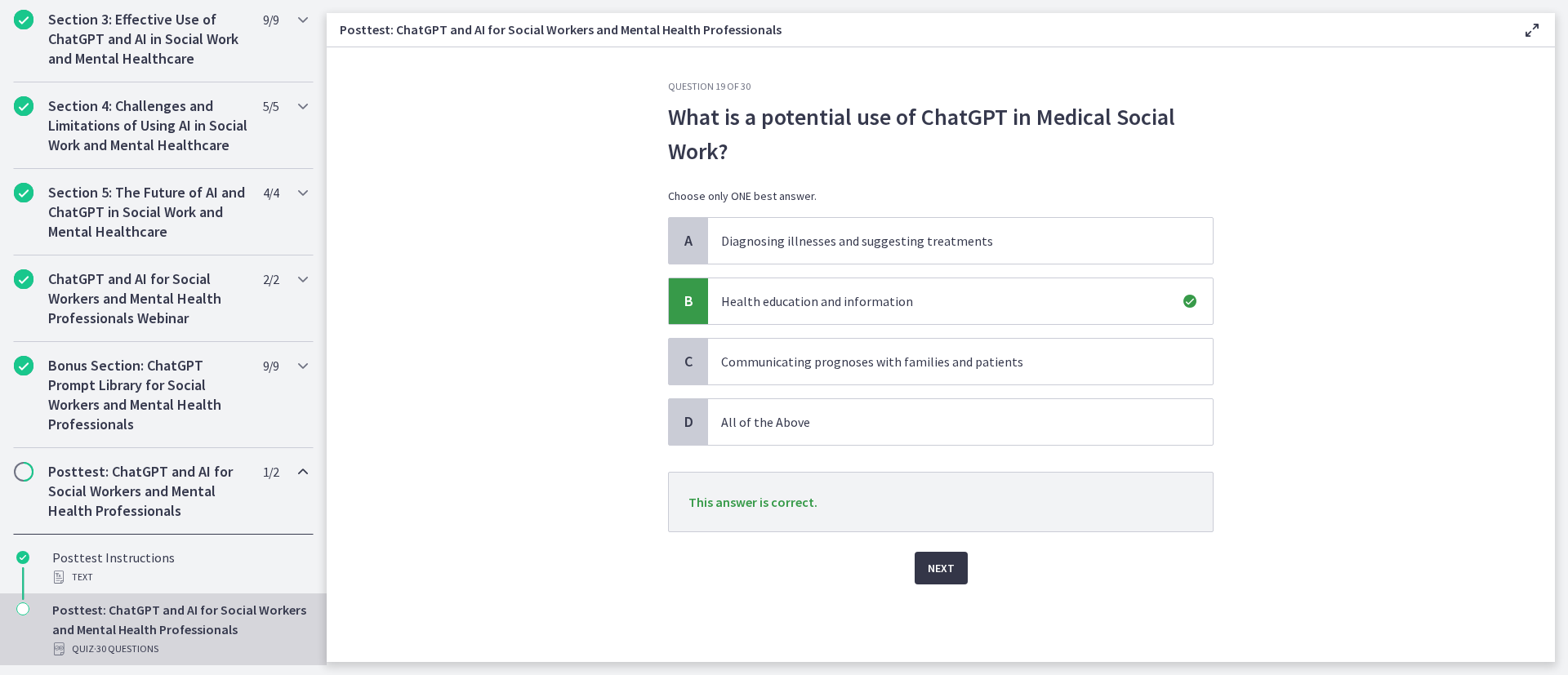
click at [945, 449] on span "Next" at bounding box center [941, 568] width 27 height 20
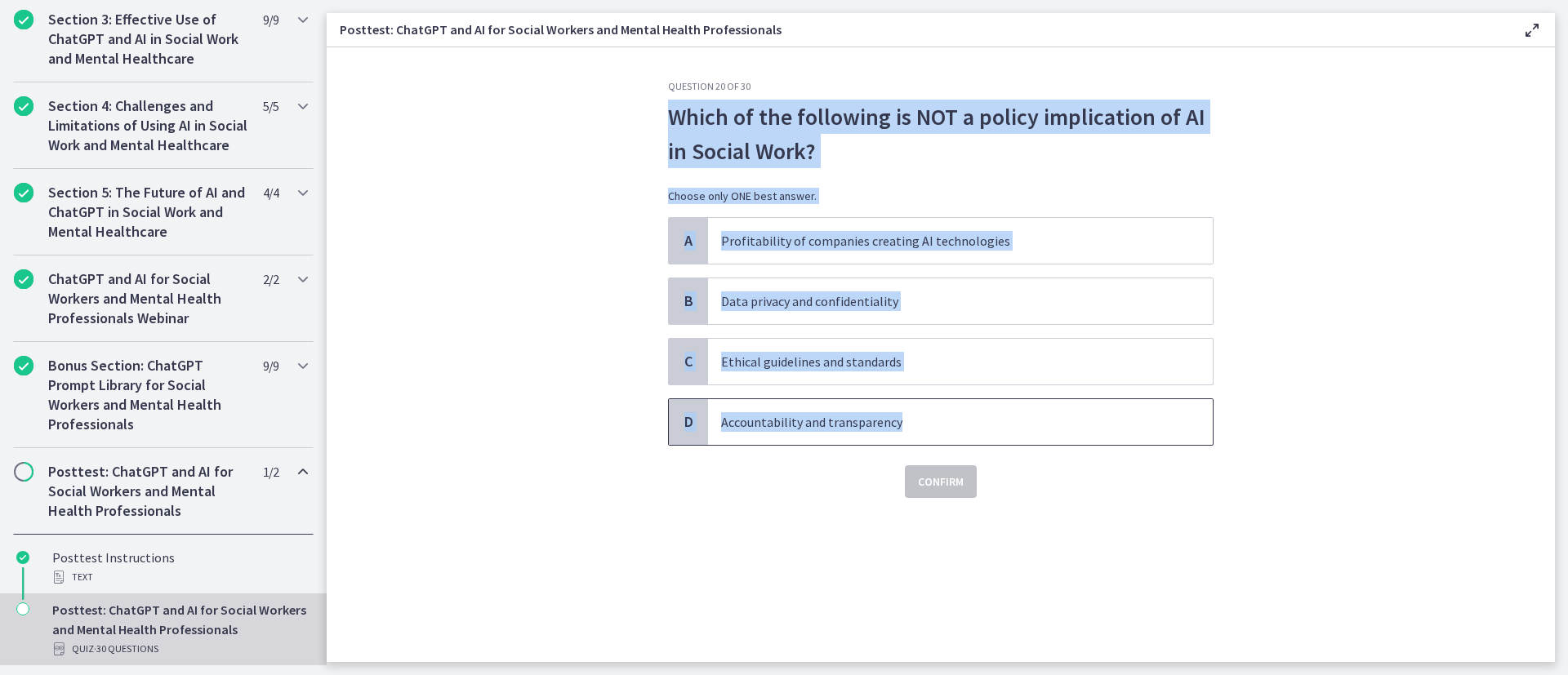
drag, startPoint x: 665, startPoint y: 124, endPoint x: 950, endPoint y: 417, distance: 408.7
click at [950, 417] on div "Question 20 of 30 Which of the following is NOT a policy implication of AI in S…" at bounding box center [941, 371] width 572 height 583
copy div "Which of the following is NOT a policy implication of AI in Social Work? Choose…"
click at [494, 295] on section "Question 20 of 30 Which of the following is NOT a policy implication of AI in S…" at bounding box center [941, 355] width 1228 height 615
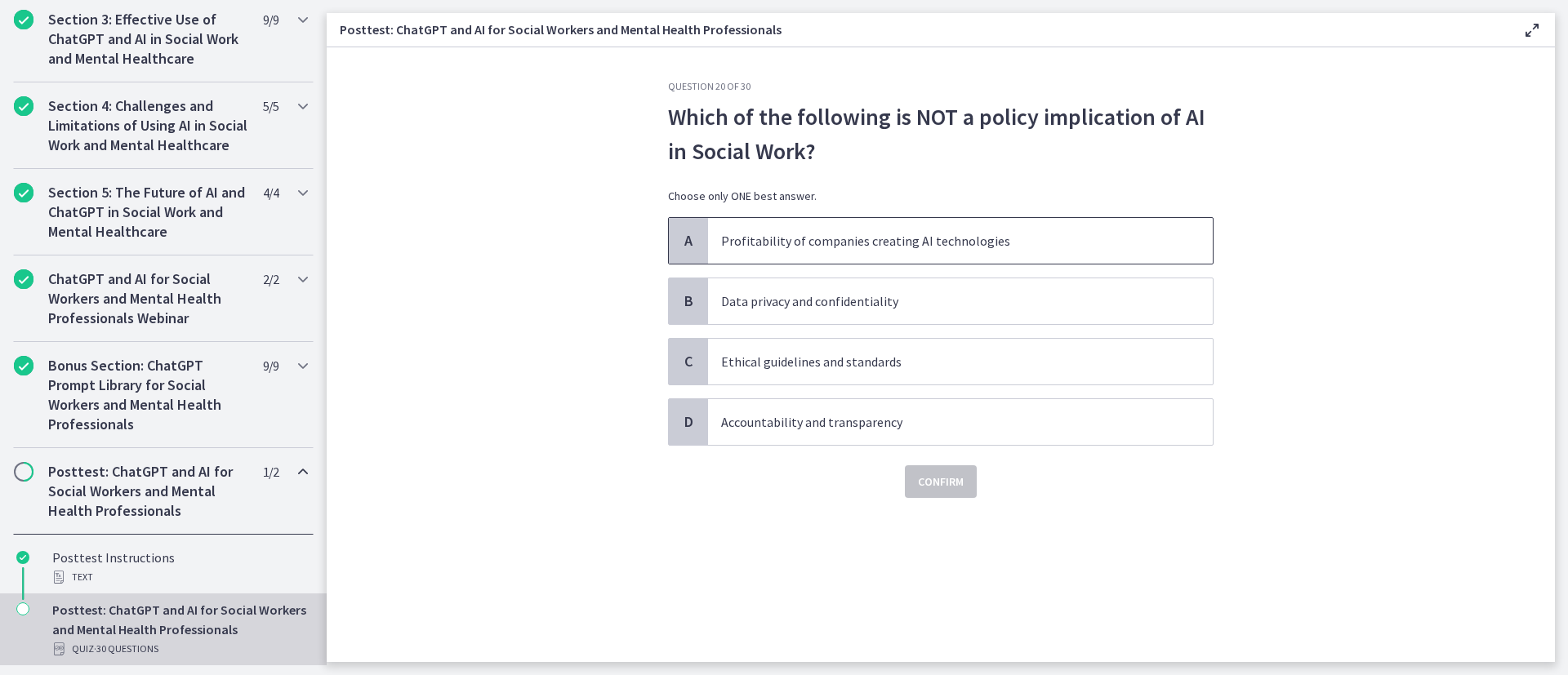
click at [1006, 245] on p "Profitability of companies creating AI technologies" at bounding box center [943, 241] width 446 height 20
click at [957, 449] on span "Confirm" at bounding box center [941, 482] width 46 height 20
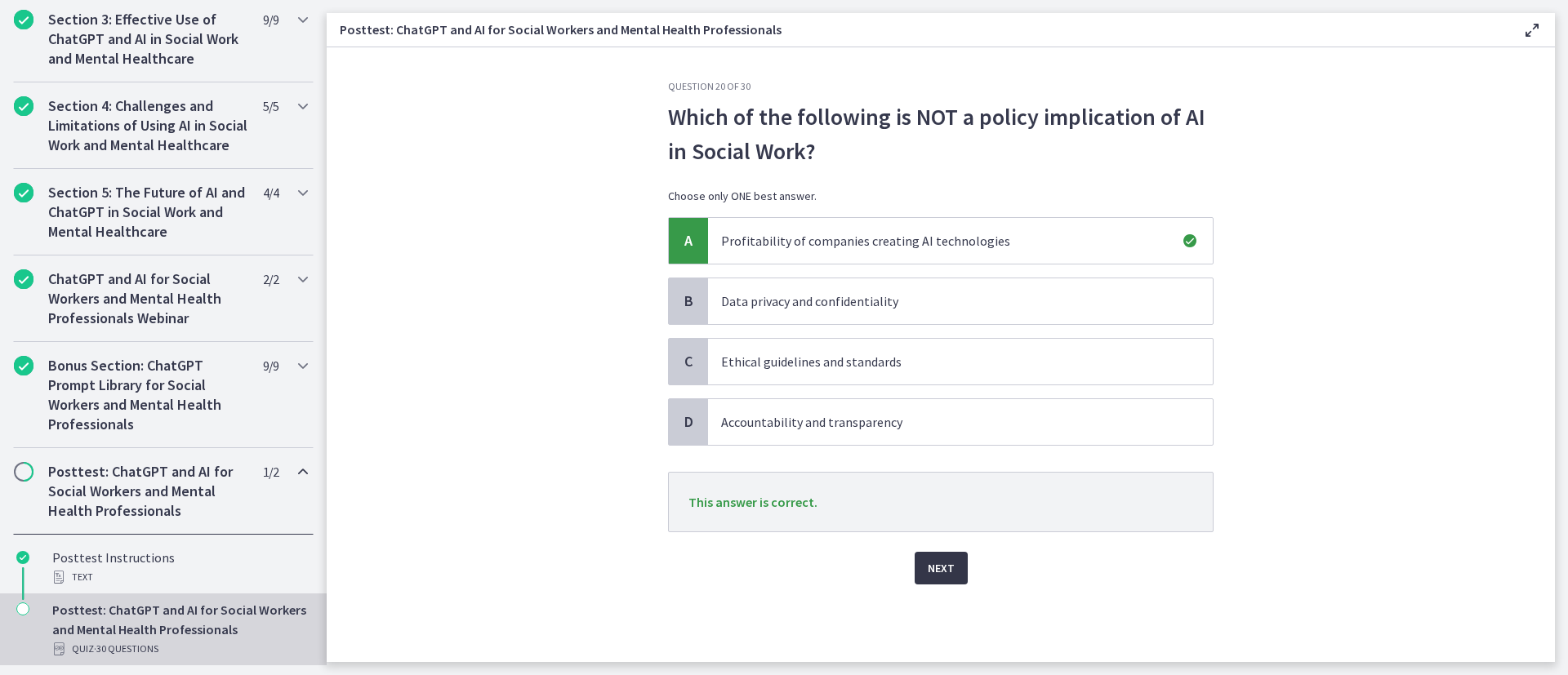
click at [941, 449] on span "Next" at bounding box center [941, 568] width 27 height 20
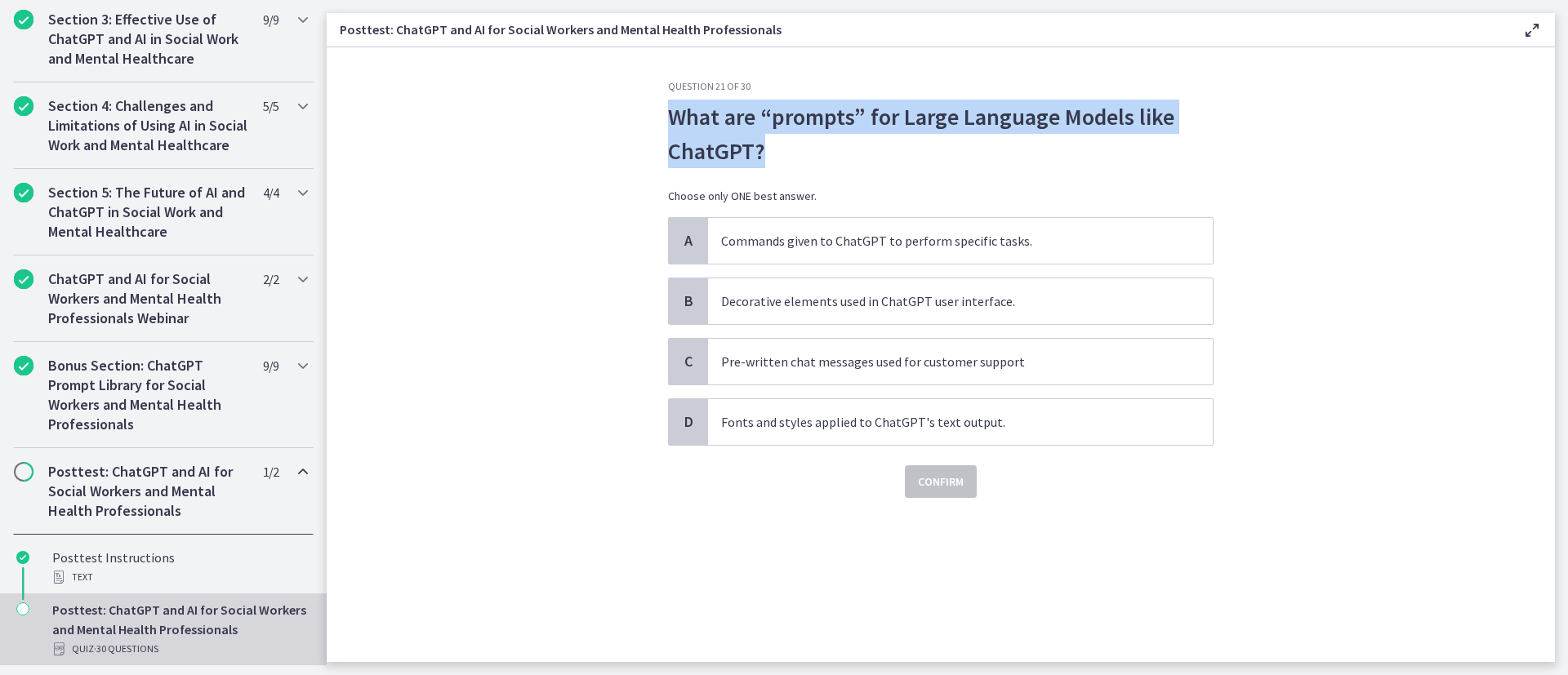
drag, startPoint x: 665, startPoint y: 107, endPoint x: 773, endPoint y: 154, distance: 117.8
click at [773, 154] on div "Question 21 of 30 What are “prompts” for Large Language Models like ChatGPT? Ch…" at bounding box center [941, 371] width 572 height 583
copy p "What are “prompts” for Large Language Models like ChatGPT?"
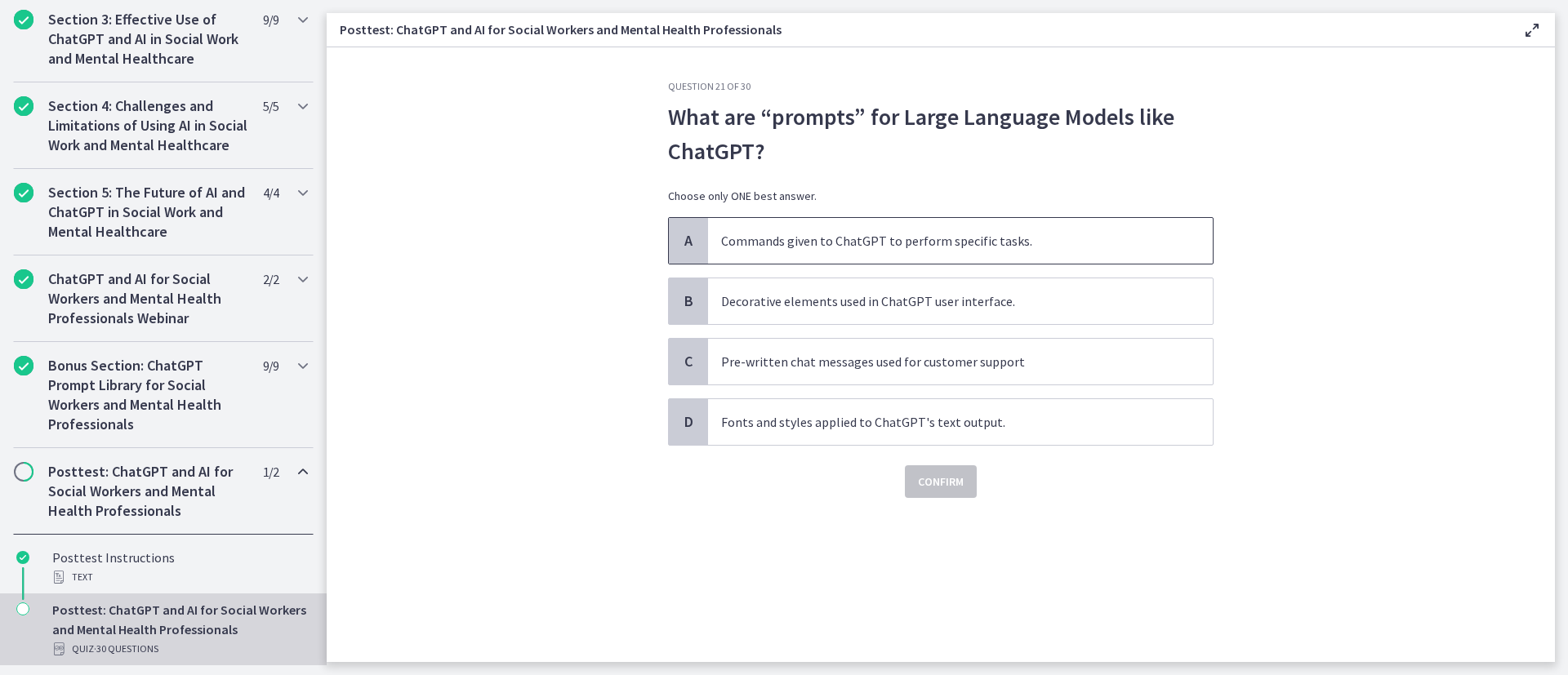
click at [969, 227] on span "Commands given to ChatGPT to perform specific tasks." at bounding box center [960, 241] width 504 height 46
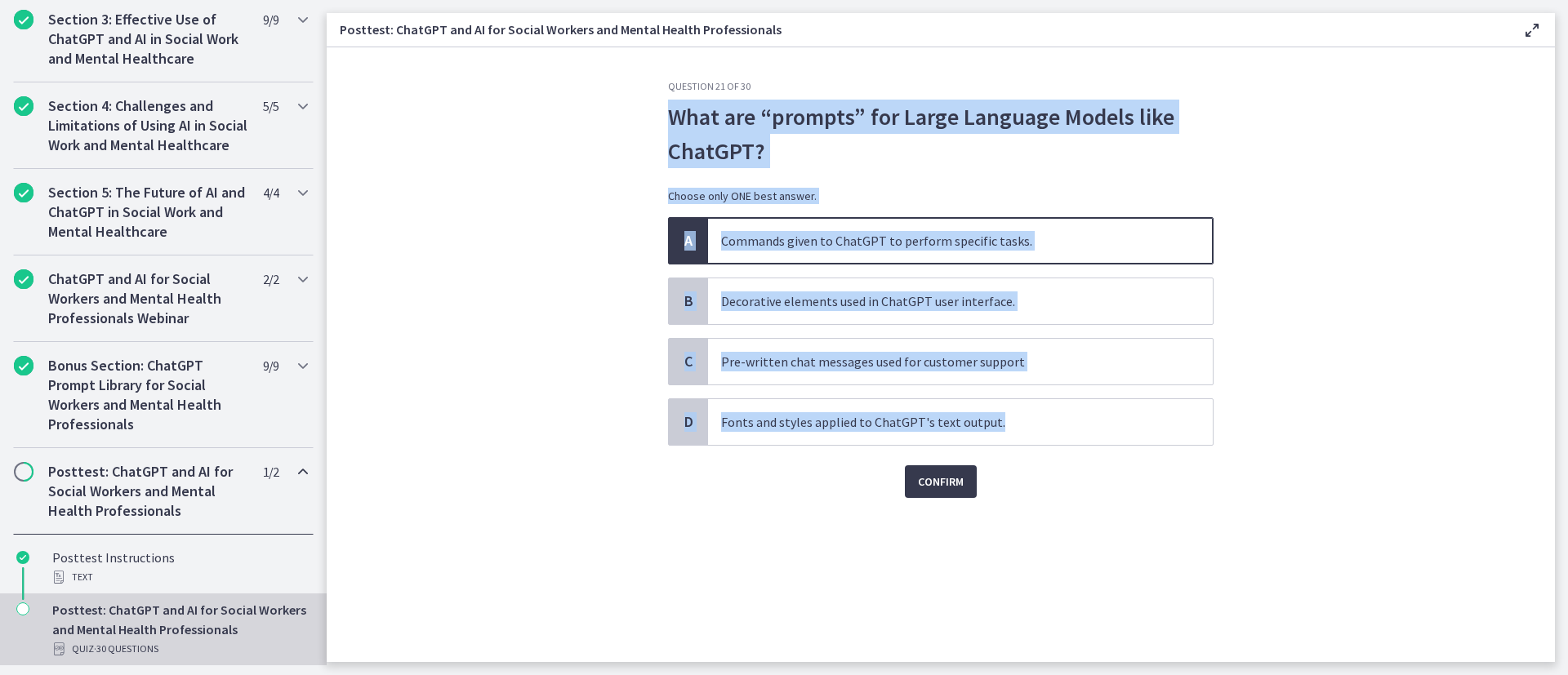
drag, startPoint x: 1236, startPoint y: 412, endPoint x: 651, endPoint y: 112, distance: 657.4
click at [651, 112] on section "Question 21 of 30 What are “prompts” for Large Language Models like ChatGPT? Ch…" at bounding box center [941, 355] width 1228 height 615
copy div "What are “prompts” for Large Language Models like ChatGPT? Choose only ONE best…"
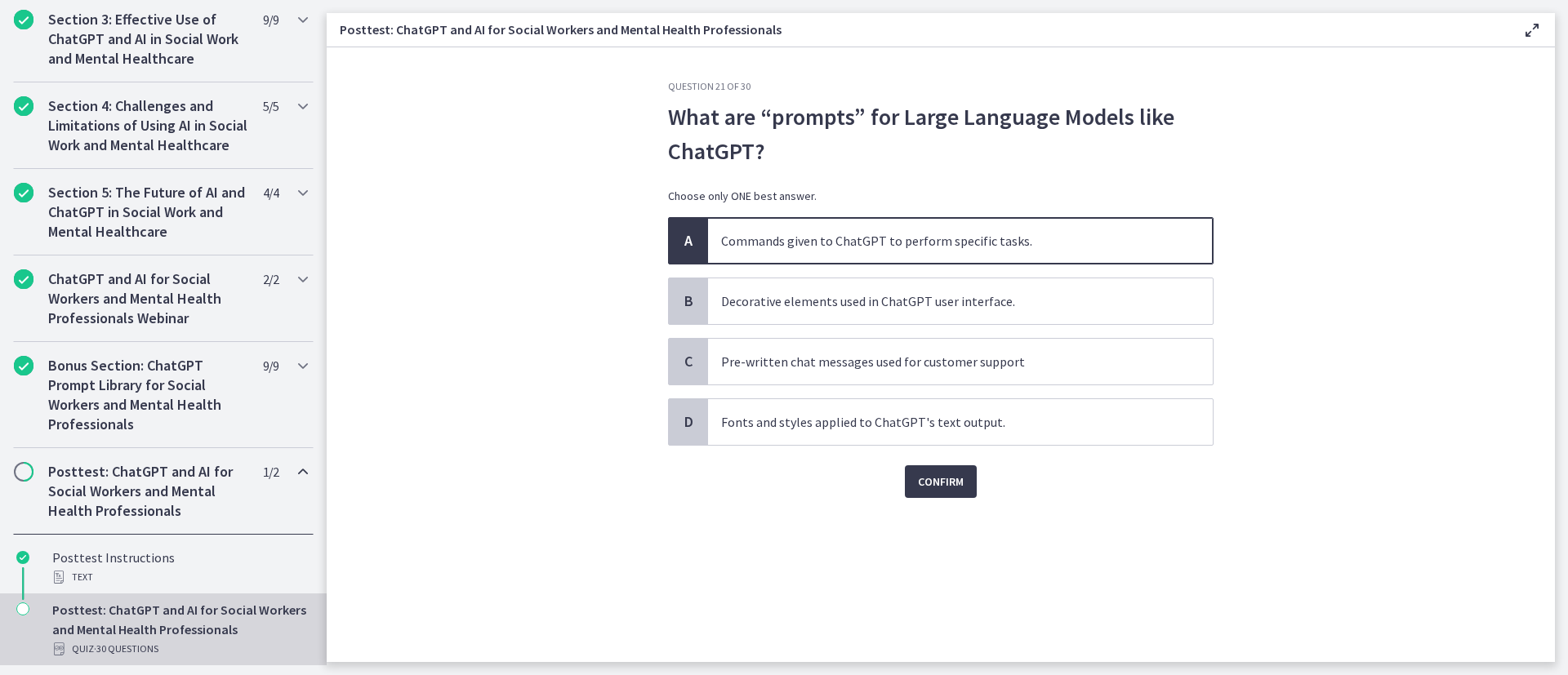
click at [746, 449] on div "Question 21 of 30 What are “prompts” for Large Language Models like ChatGPT? Ch…" at bounding box center [941, 371] width 572 height 583
click at [918, 449] on button "Confirm" at bounding box center [941, 482] width 72 height 32
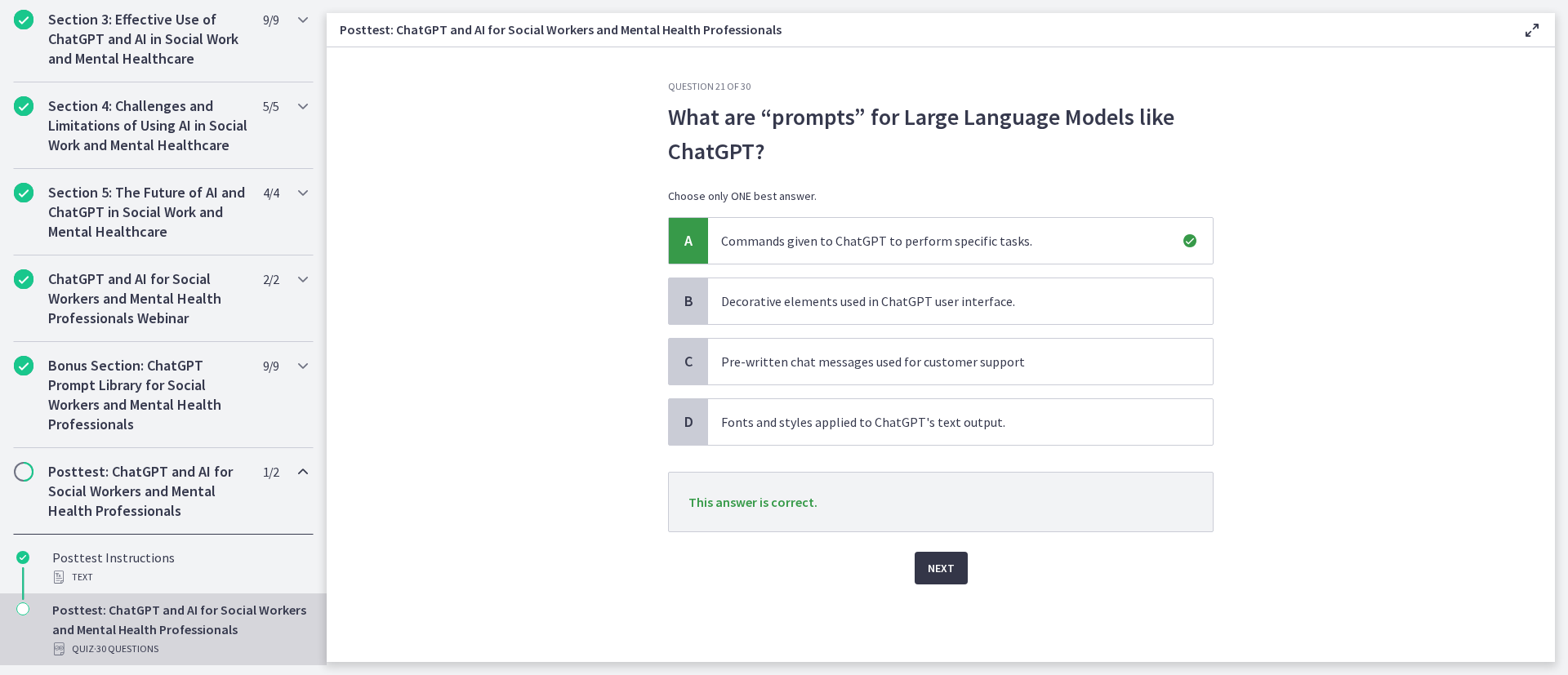
click at [936, 449] on span "Next" at bounding box center [941, 568] width 27 height 20
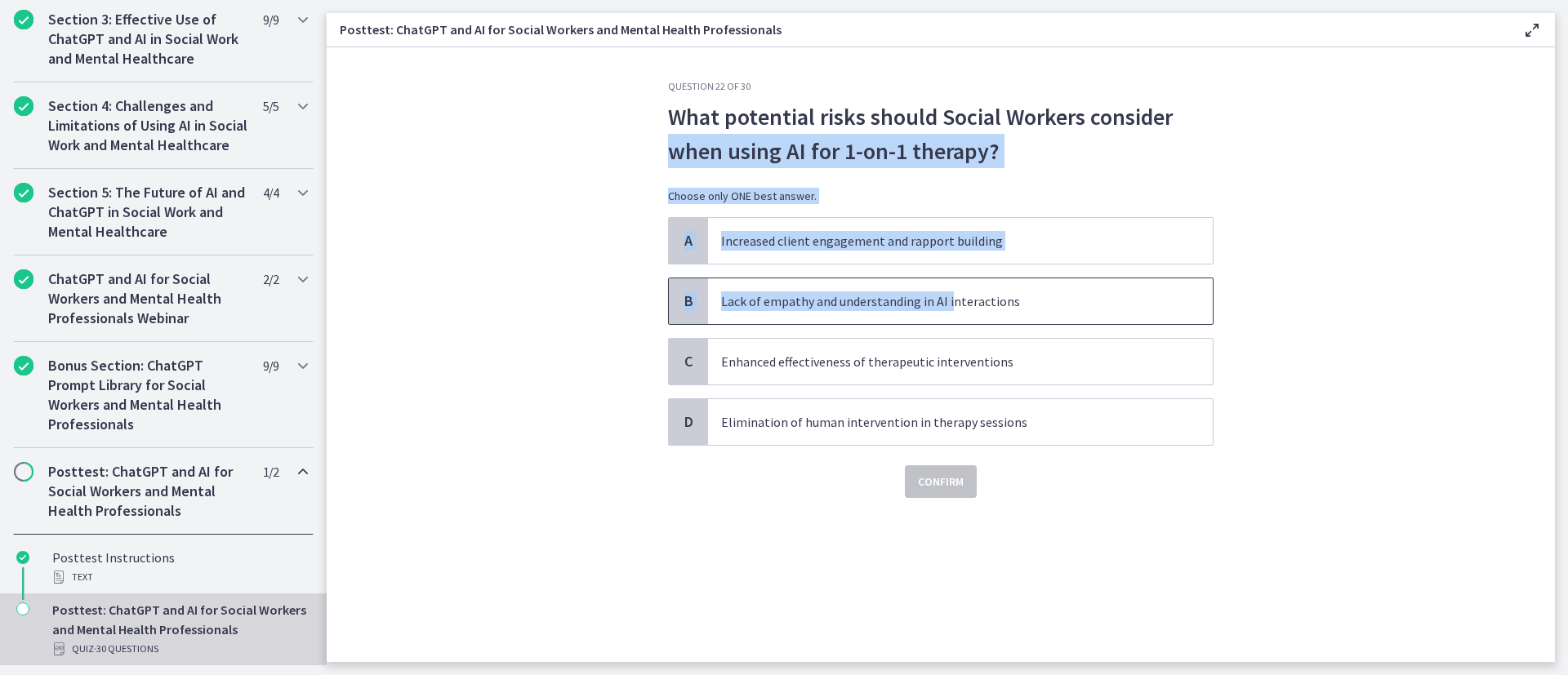
drag, startPoint x: 628, startPoint y: 134, endPoint x: 948, endPoint y: 320, distance: 370.1
click at [948, 320] on section "Question 22 of 30 What potential risks should Social Workers consider when usin…" at bounding box center [941, 355] width 1228 height 615
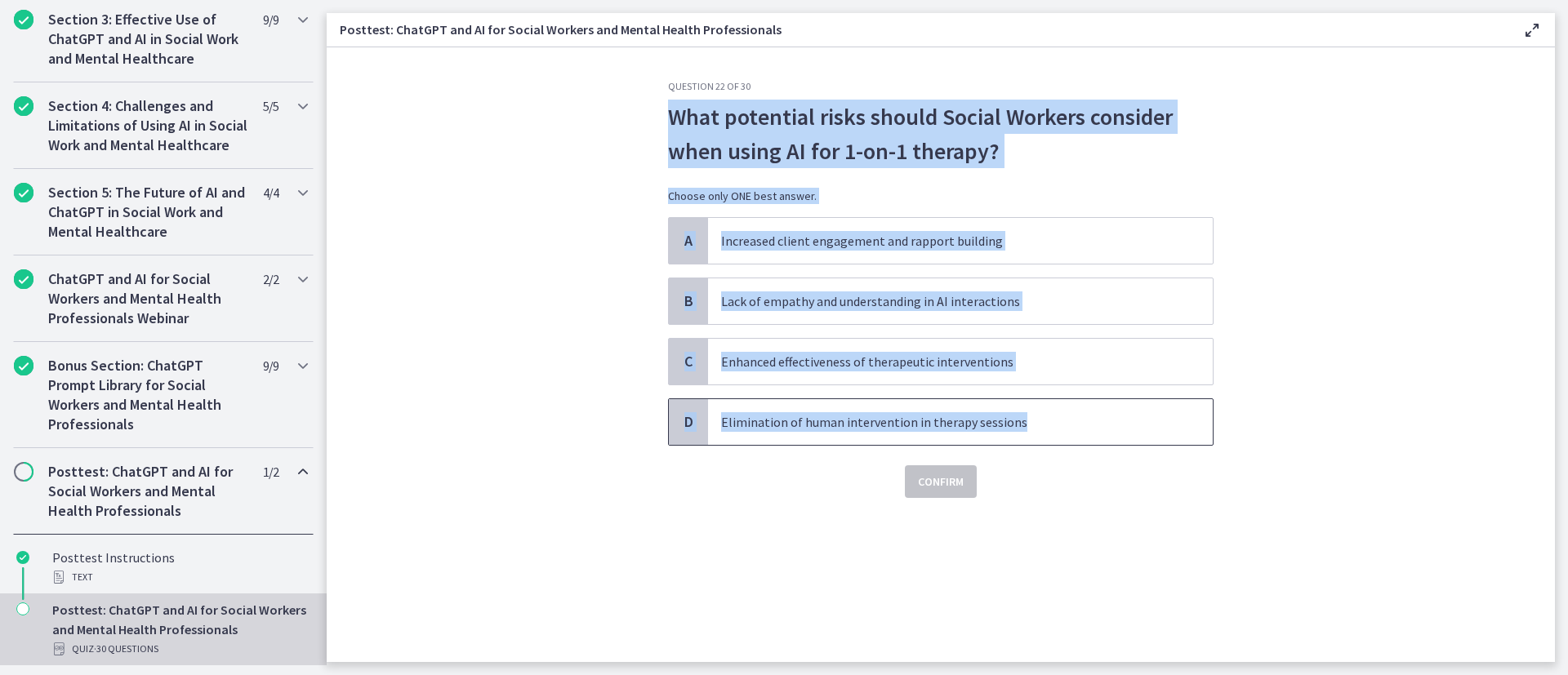
drag, startPoint x: 652, startPoint y: 110, endPoint x: 1022, endPoint y: 439, distance: 495.1
click at [1022, 439] on section "Question 22 of 30 What potential risks should Social Workers consider when usin…" at bounding box center [941, 355] width 1228 height 615
copy div "What potential risks should Social Workers consider when using AI for 1-on-1 th…"
click at [881, 301] on p "Lack of empathy and understanding in AI interactions" at bounding box center [943, 302] width 446 height 20
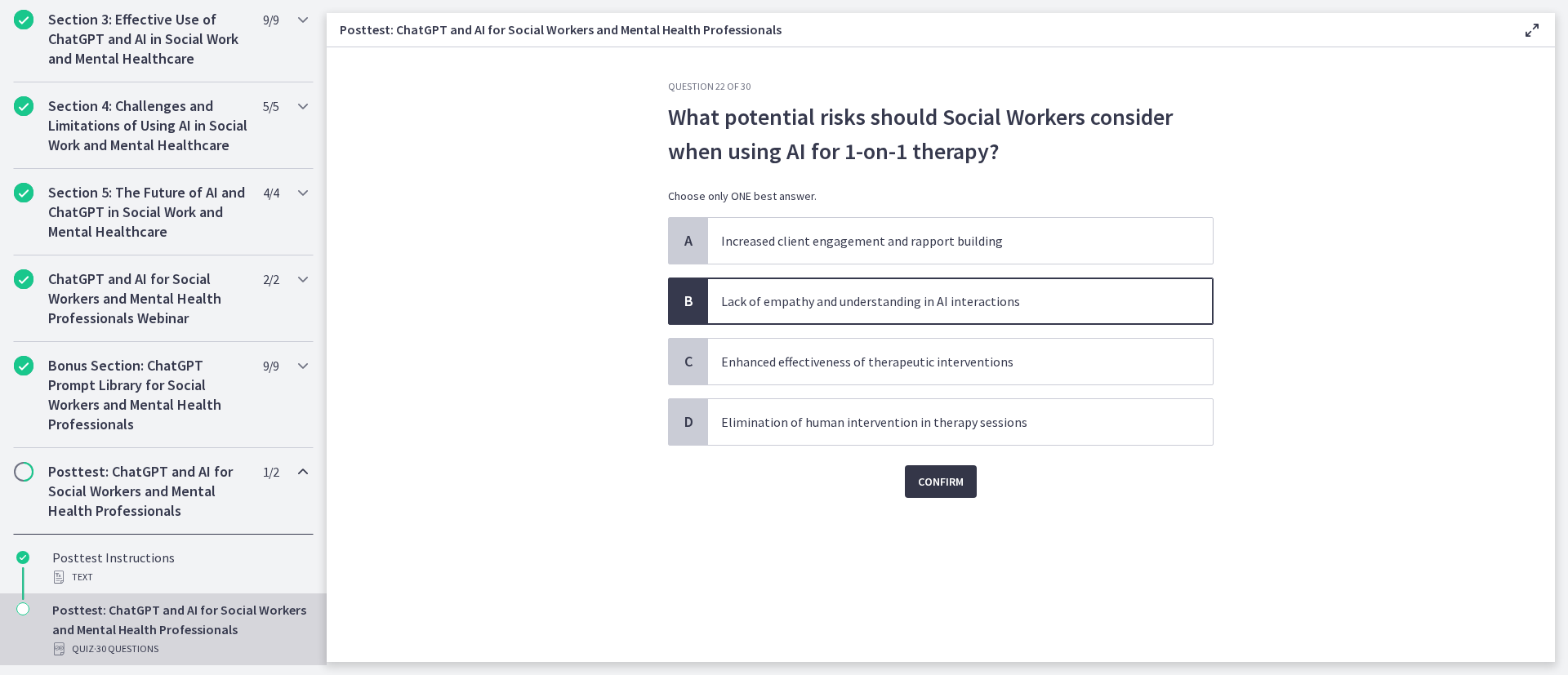
click at [913, 449] on button "Confirm" at bounding box center [941, 482] width 72 height 32
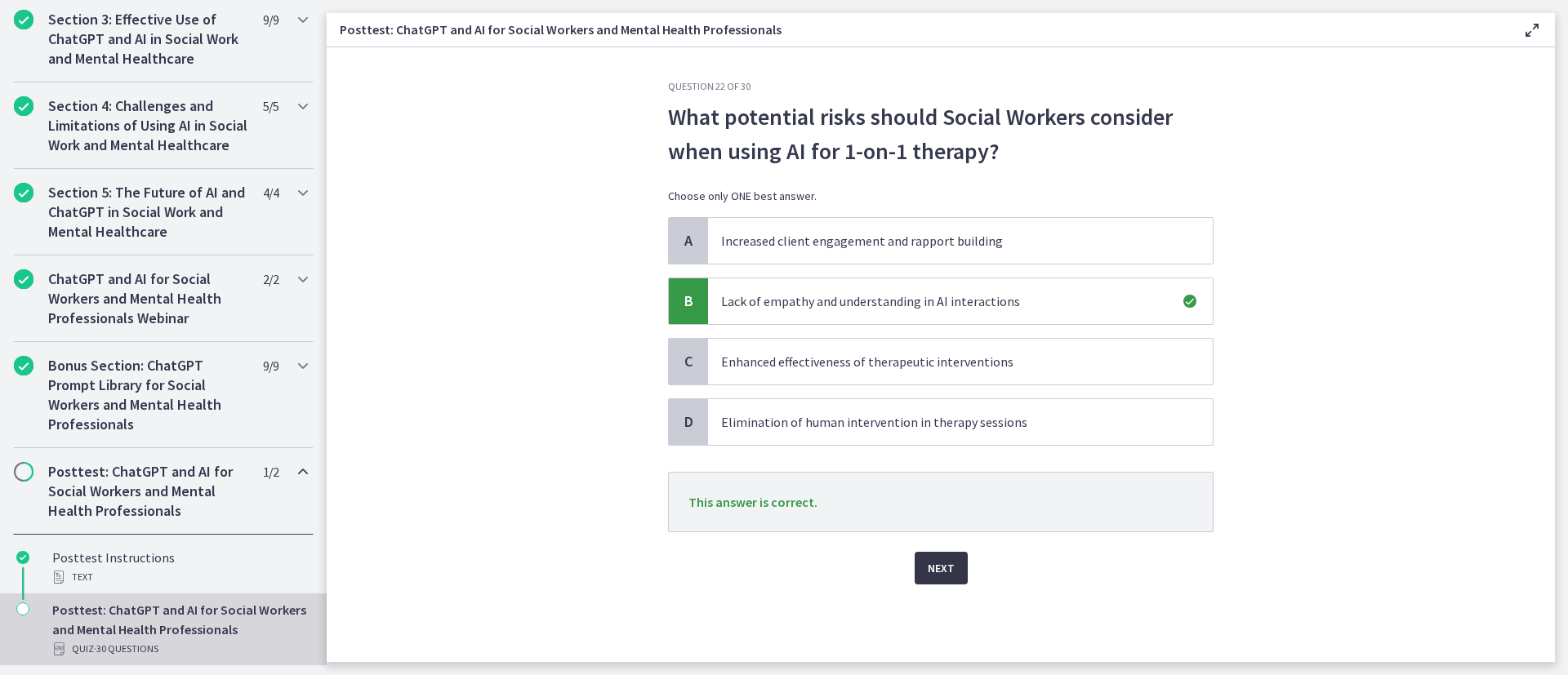
click at [950, 449] on span "Next" at bounding box center [941, 568] width 27 height 20
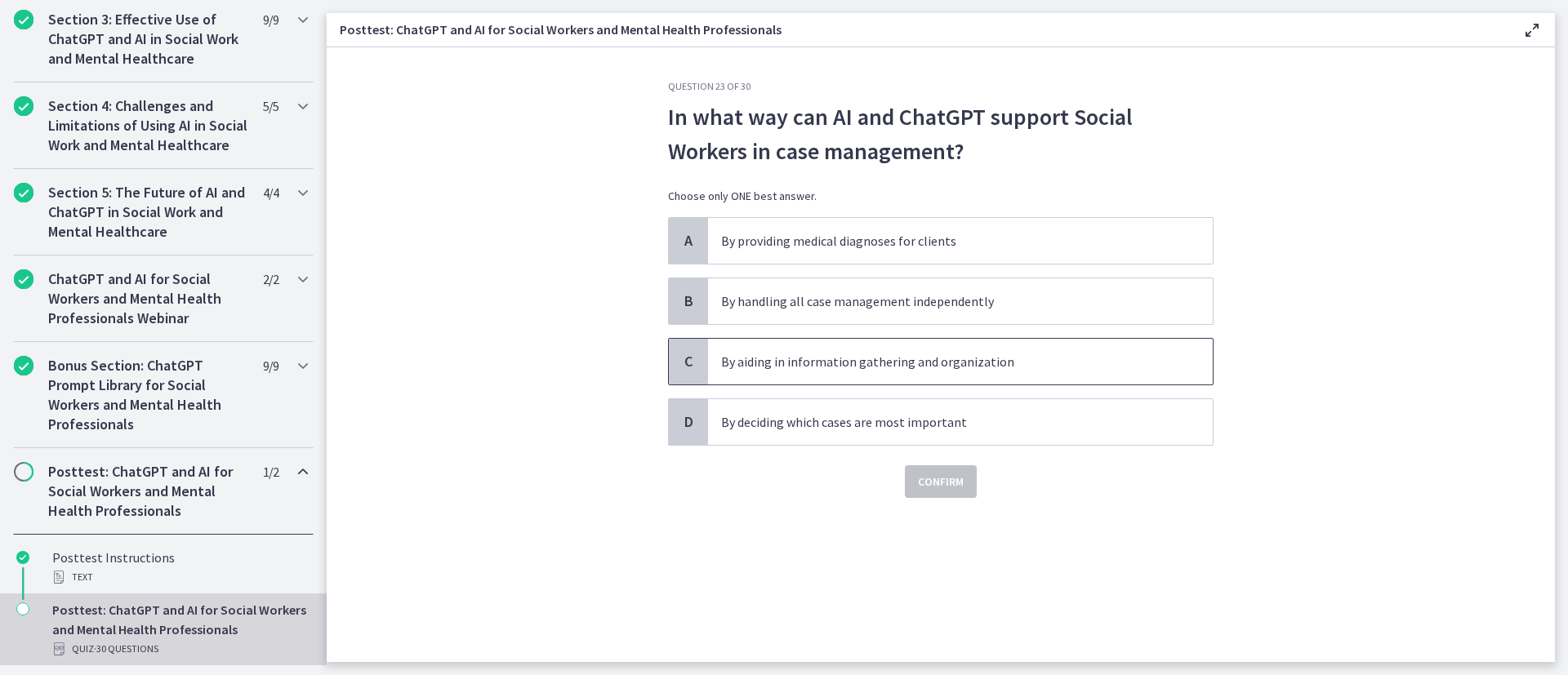
click at [955, 374] on span "By aiding in information gathering and organization" at bounding box center [960, 362] width 504 height 46
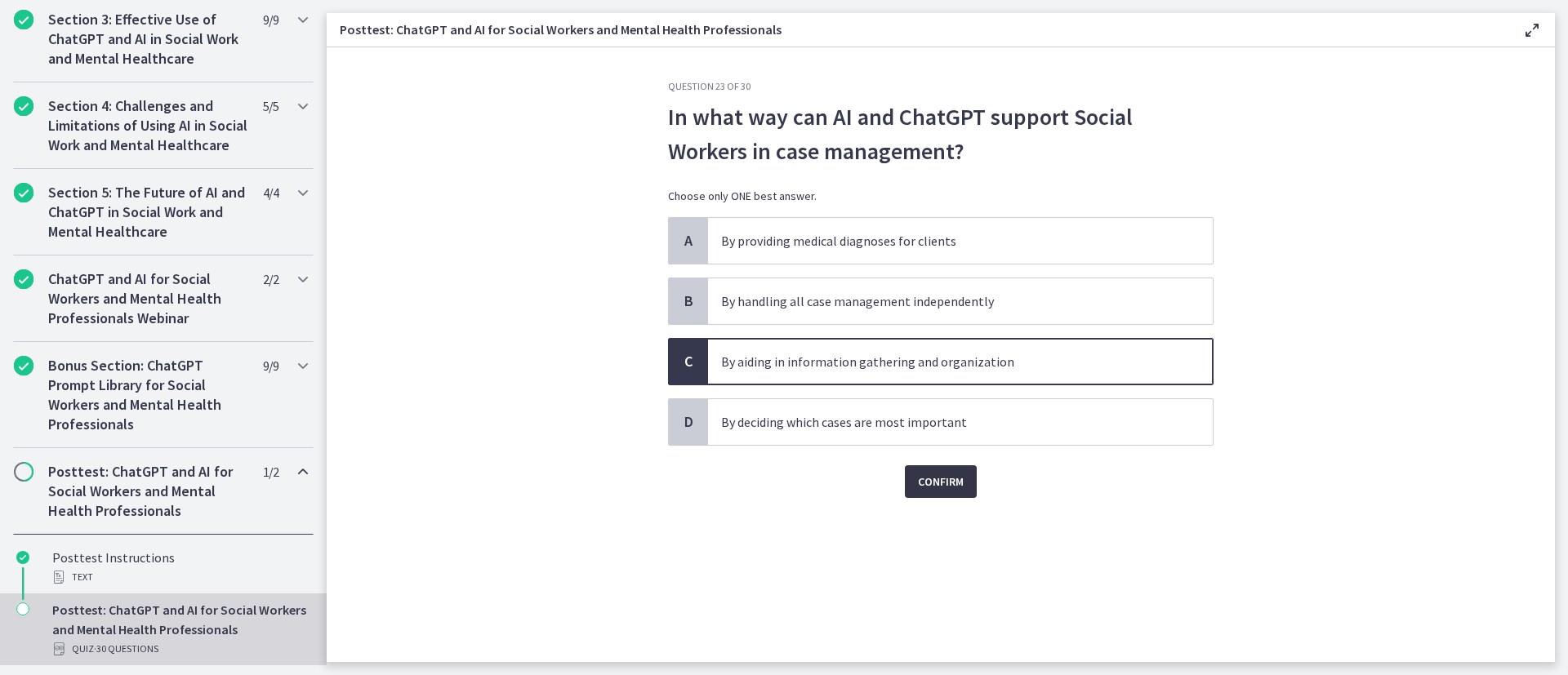
click at [956, 449] on button "Confirm" at bounding box center [941, 482] width 72 height 32
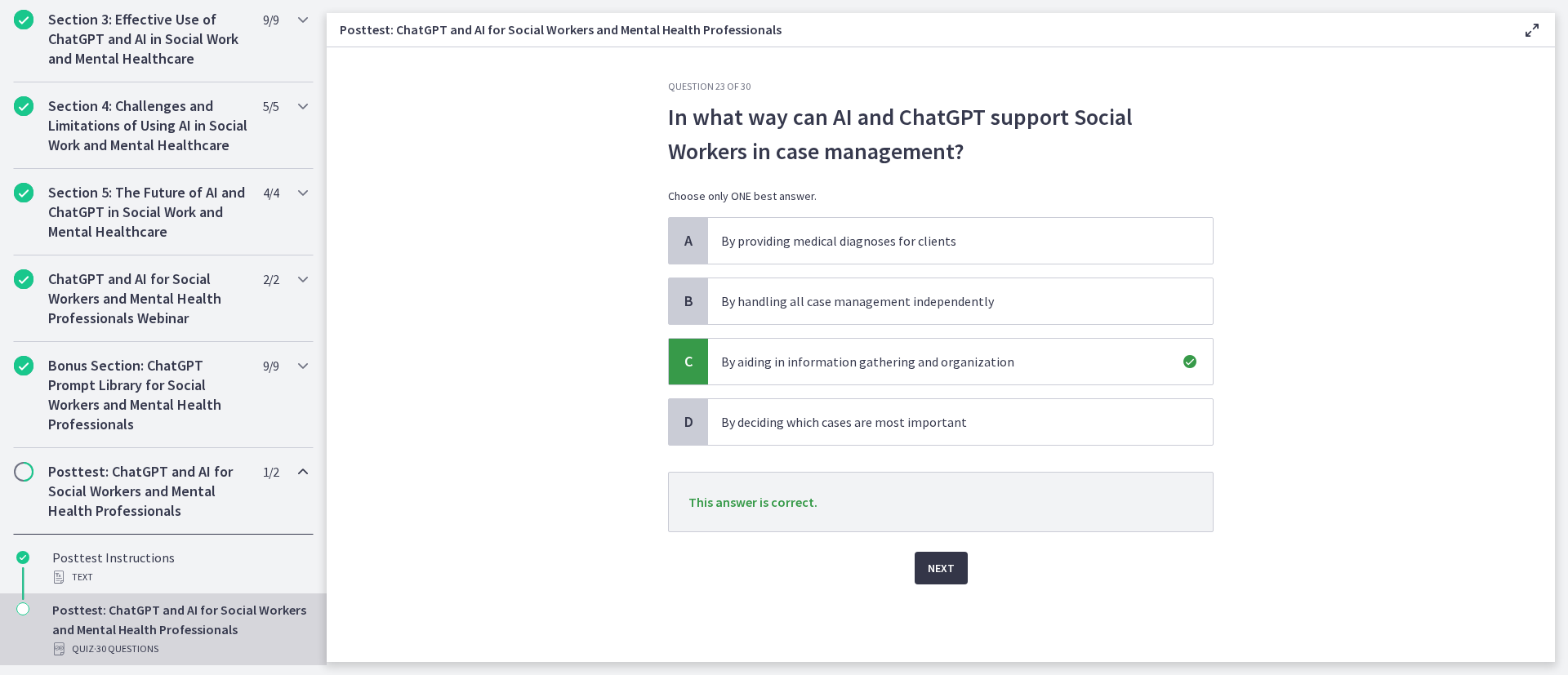
click at [954, 449] on button "Next" at bounding box center [941, 568] width 53 height 32
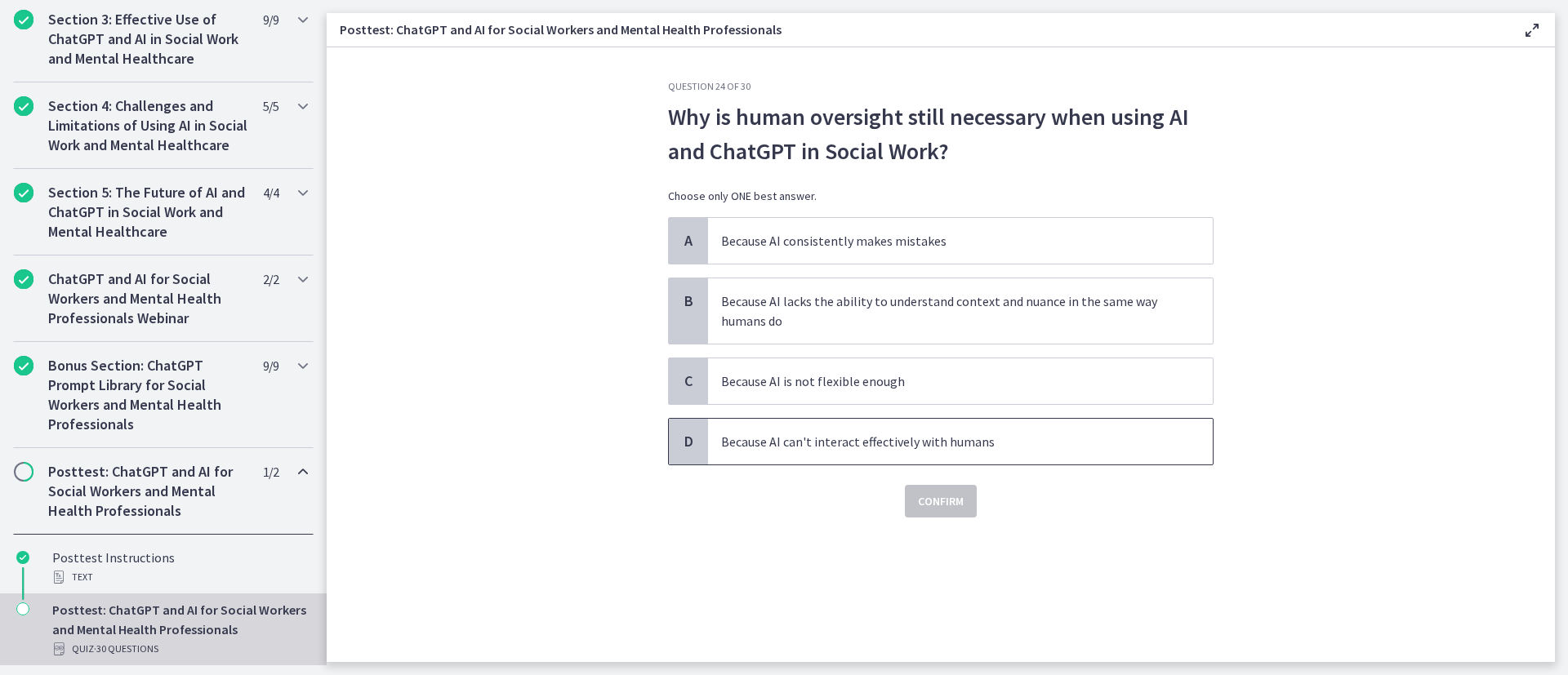
click at [1009, 446] on p "Because AI can't interact effectively with humans" at bounding box center [943, 442] width 446 height 20
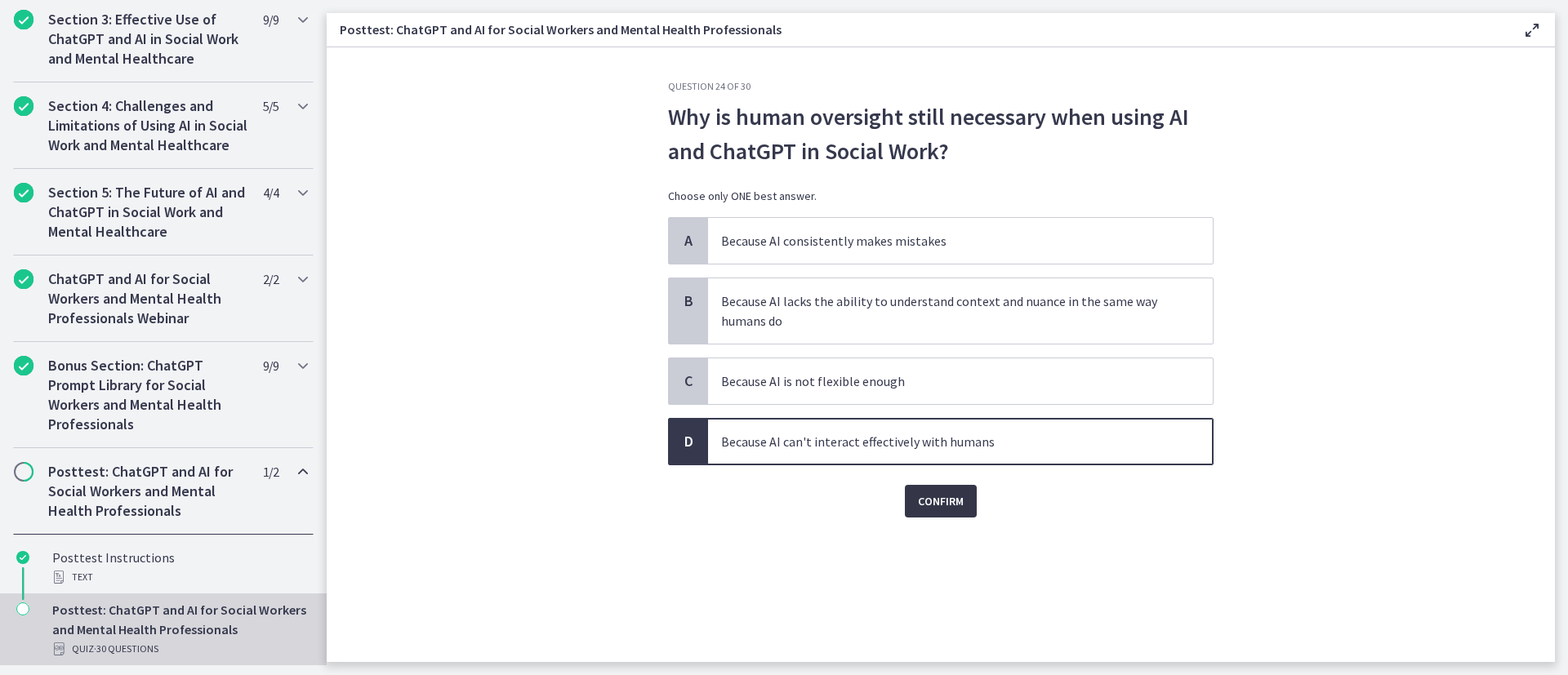
click at [934, 449] on span "Confirm" at bounding box center [941, 502] width 46 height 20
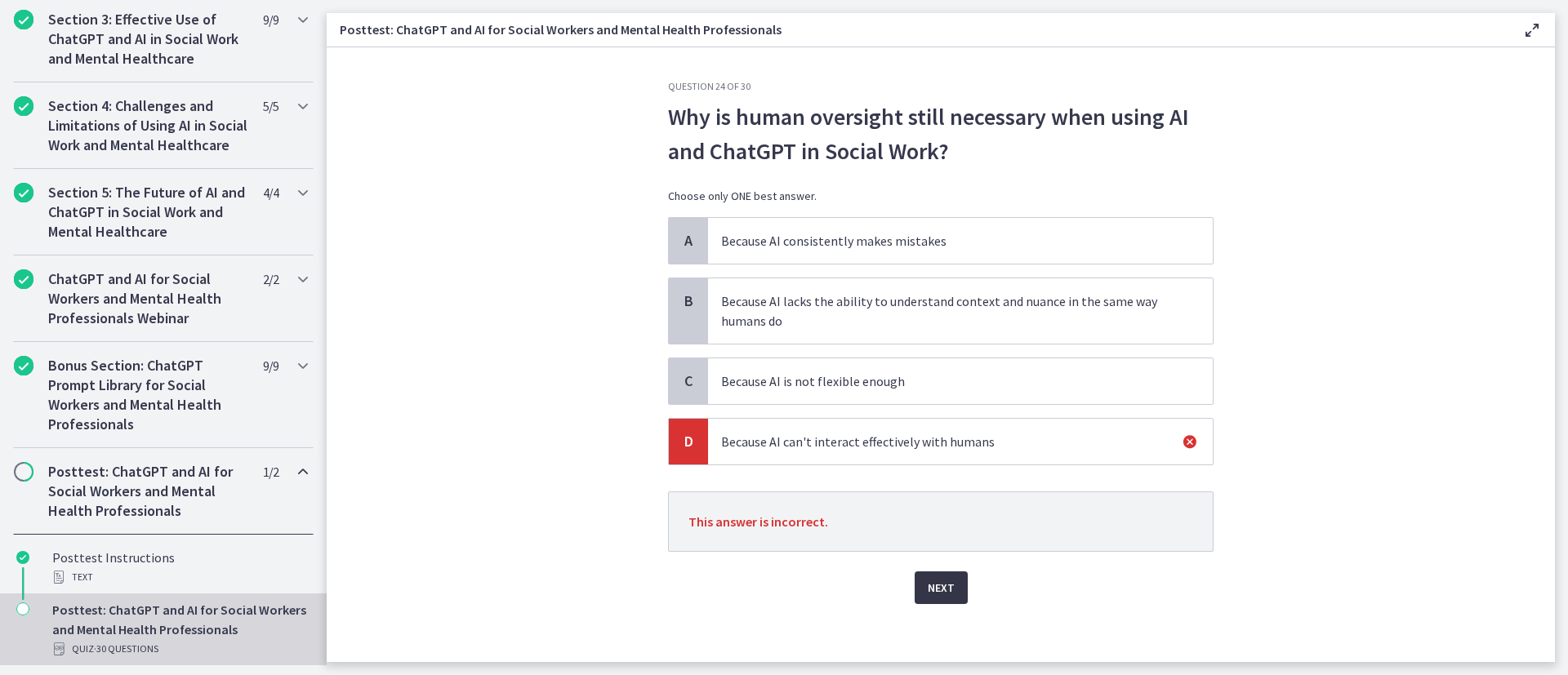
click at [934, 449] on span "Next" at bounding box center [941, 588] width 27 height 20
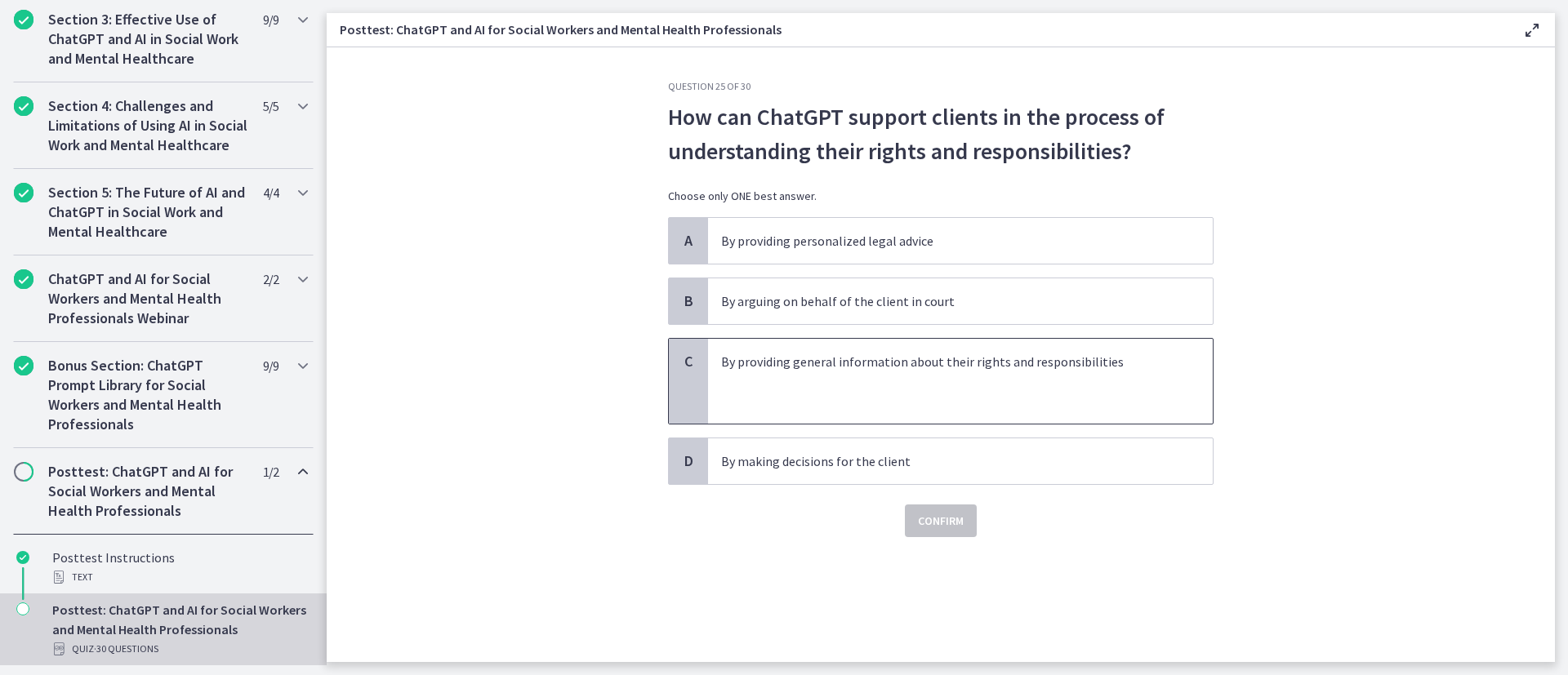
click at [962, 384] on p at bounding box center [943, 381] width 446 height 20
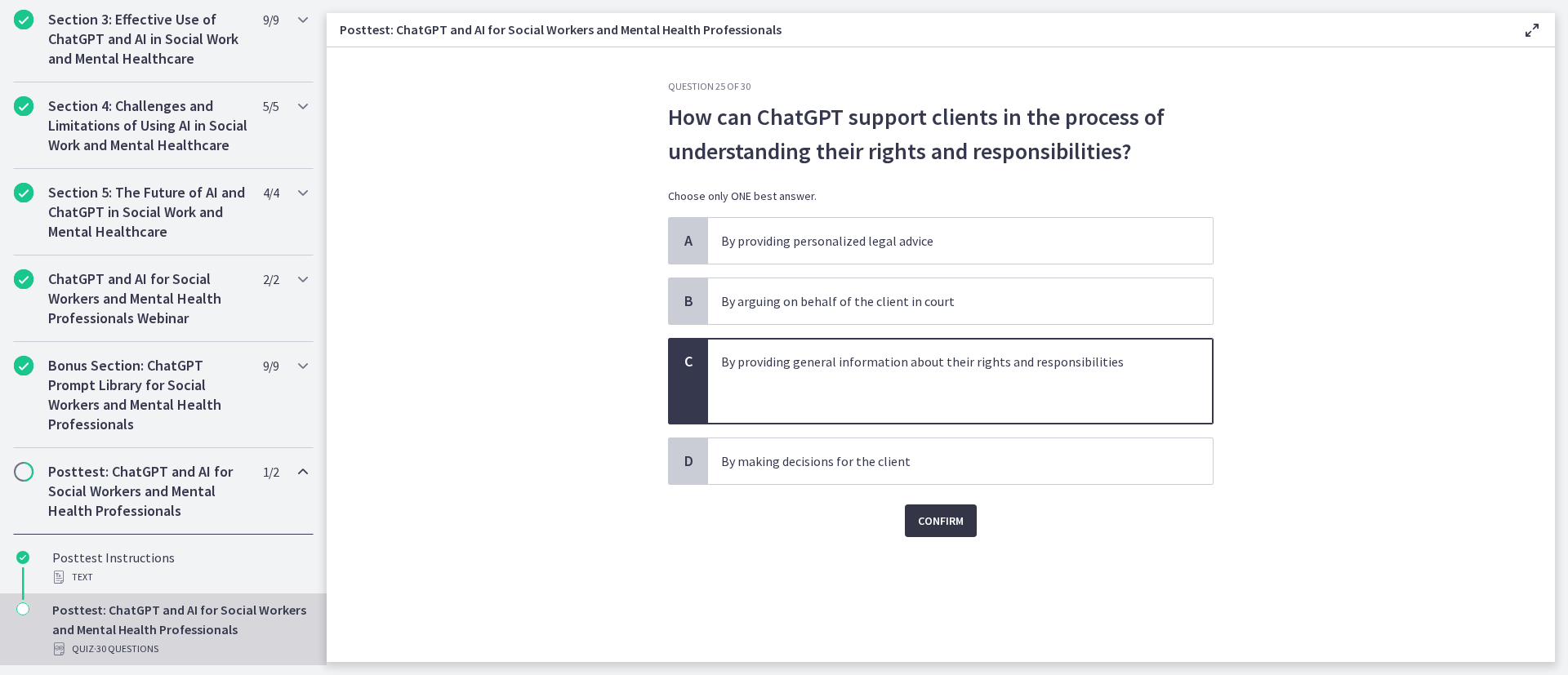
click at [965, 449] on button "Confirm" at bounding box center [941, 521] width 72 height 32
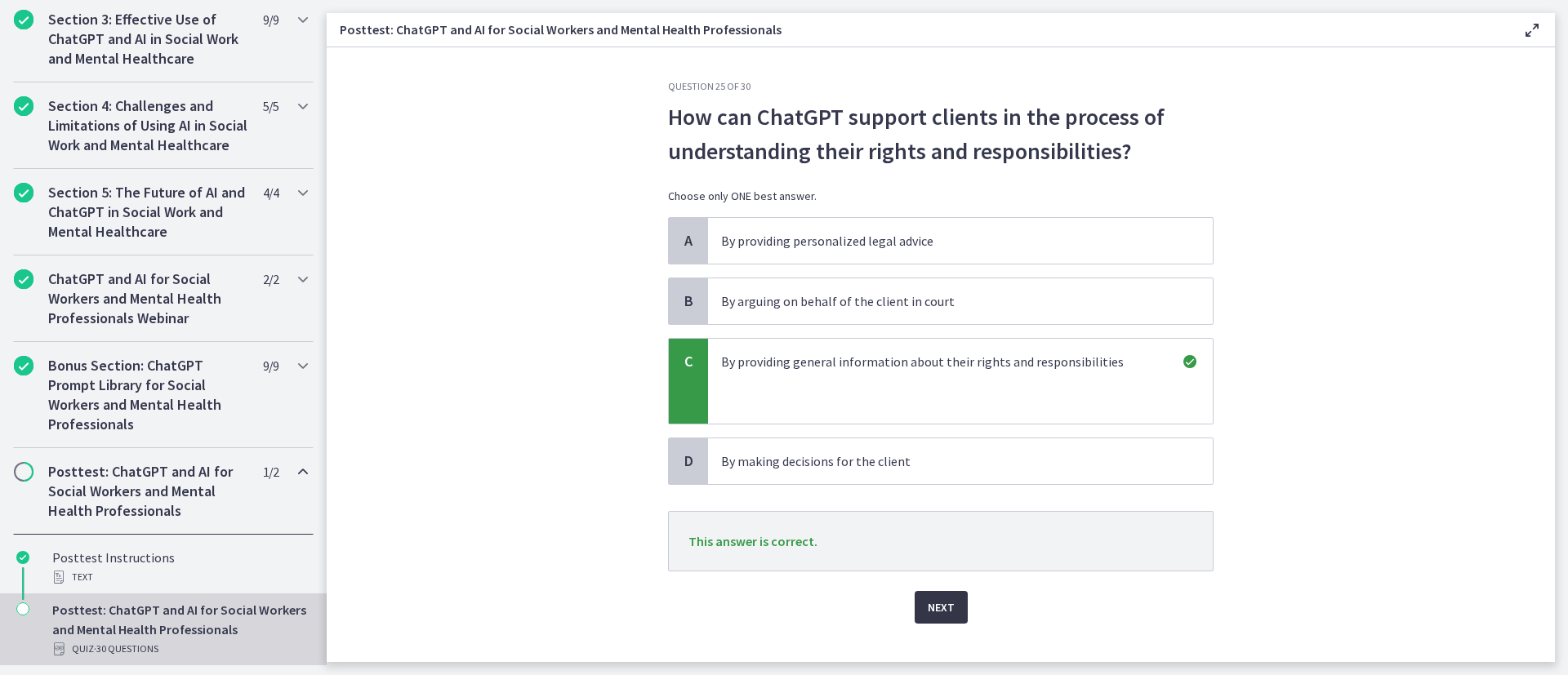
click at [942, 449] on span "Next" at bounding box center [941, 608] width 27 height 20
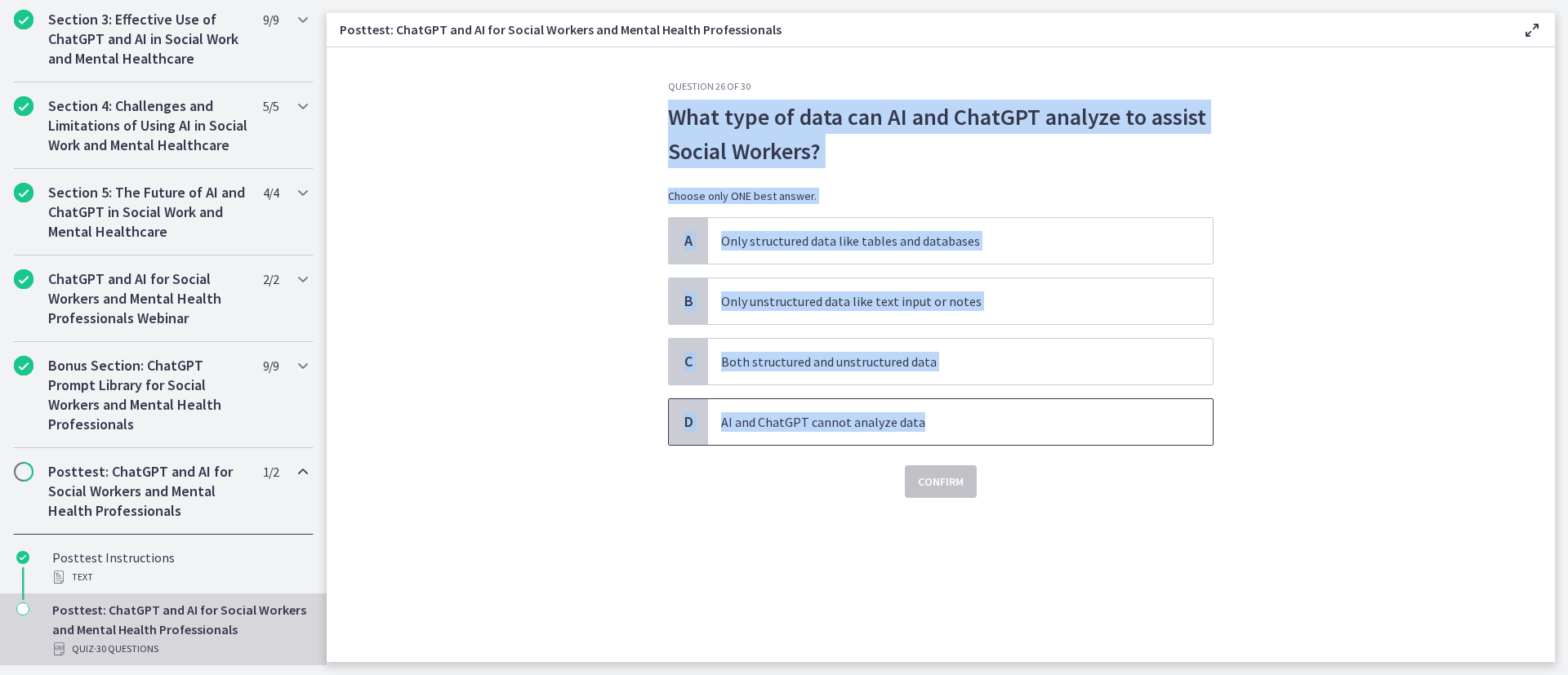
drag, startPoint x: 644, startPoint y: 102, endPoint x: 1134, endPoint y: 434, distance: 591.9
click at [1045, 434] on section "Question 26 of 30 What type of data can AI and ChatGPT analyze to assist Social…" at bounding box center [941, 355] width 1228 height 615
click at [946, 346] on span "Both structured and unstructured data" at bounding box center [960, 362] width 504 height 46
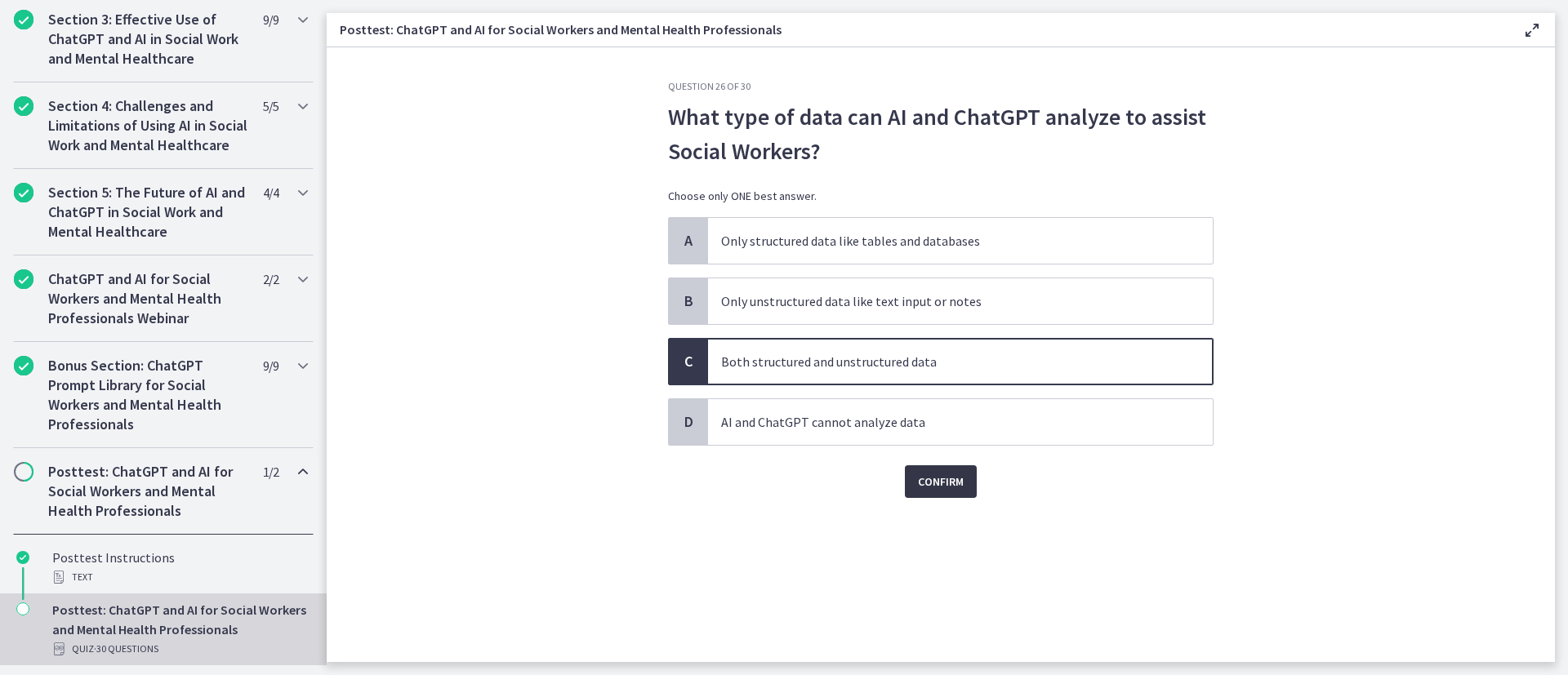
click at [929, 449] on span "Confirm" at bounding box center [941, 482] width 46 height 20
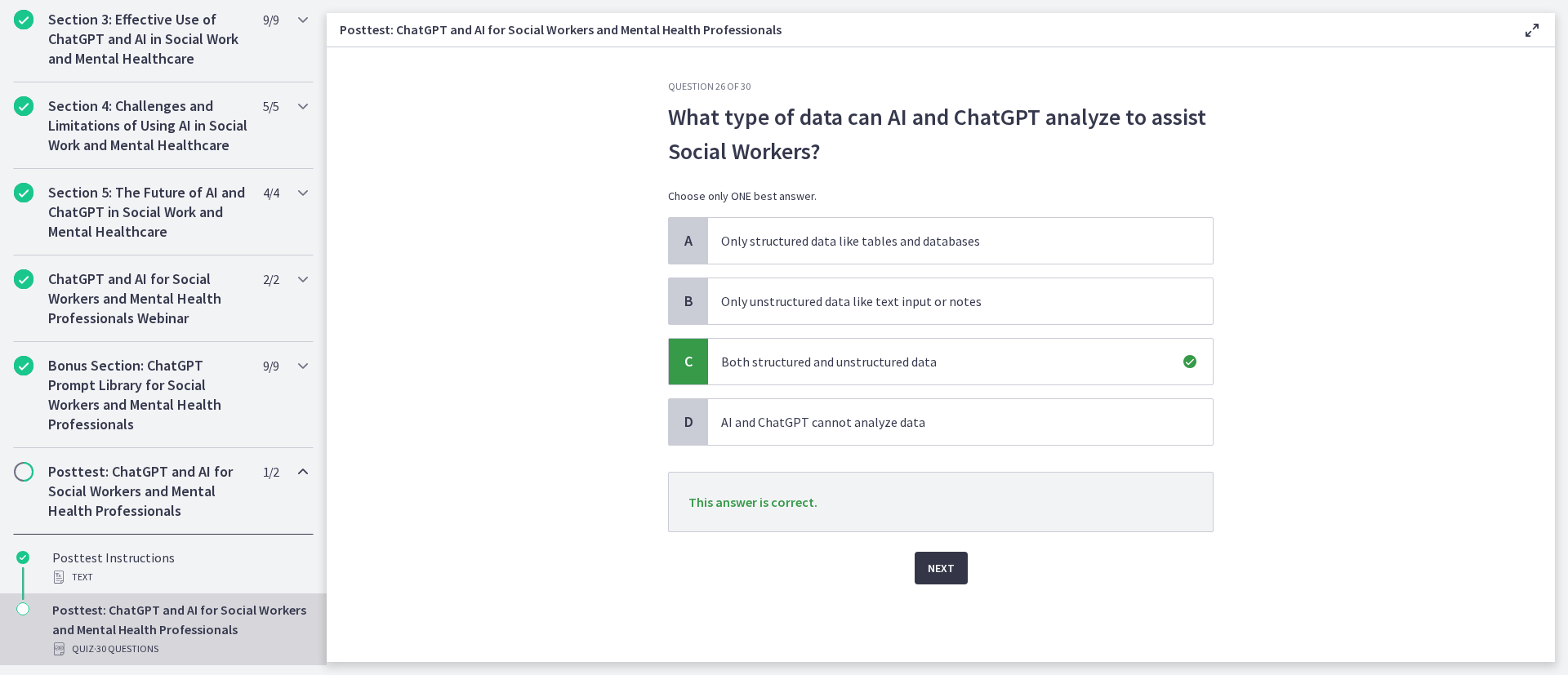
click at [936, 449] on span "Next" at bounding box center [941, 568] width 27 height 20
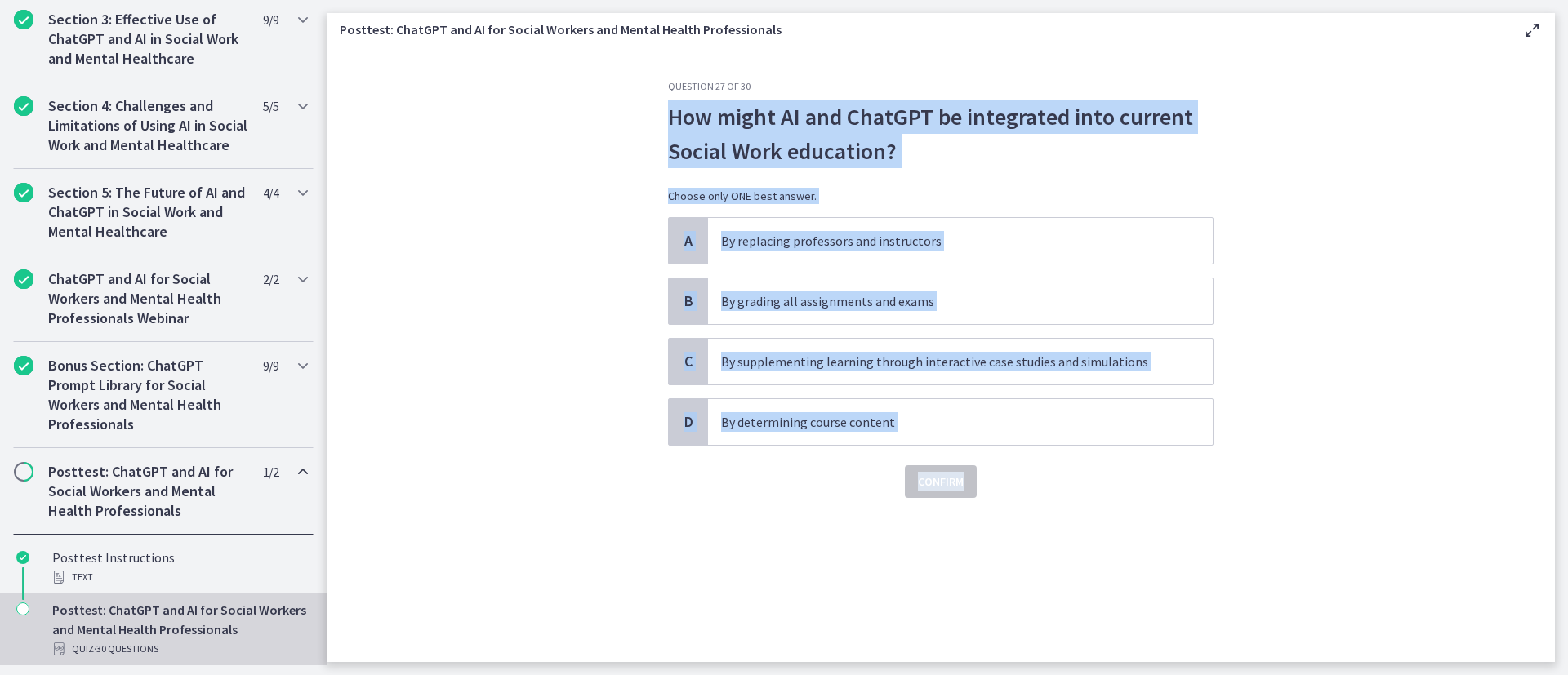
drag, startPoint x: 654, startPoint y: 109, endPoint x: 1077, endPoint y: 470, distance: 556.1
click at [1045, 449] on section "Question 27 of 30 How might AI and ChatGPT be integrated into current Social Wo…" at bounding box center [941, 355] width 1228 height 615
click at [862, 352] on p "By supplementing learning through interactive case studies and simulations" at bounding box center [943, 362] width 446 height 20
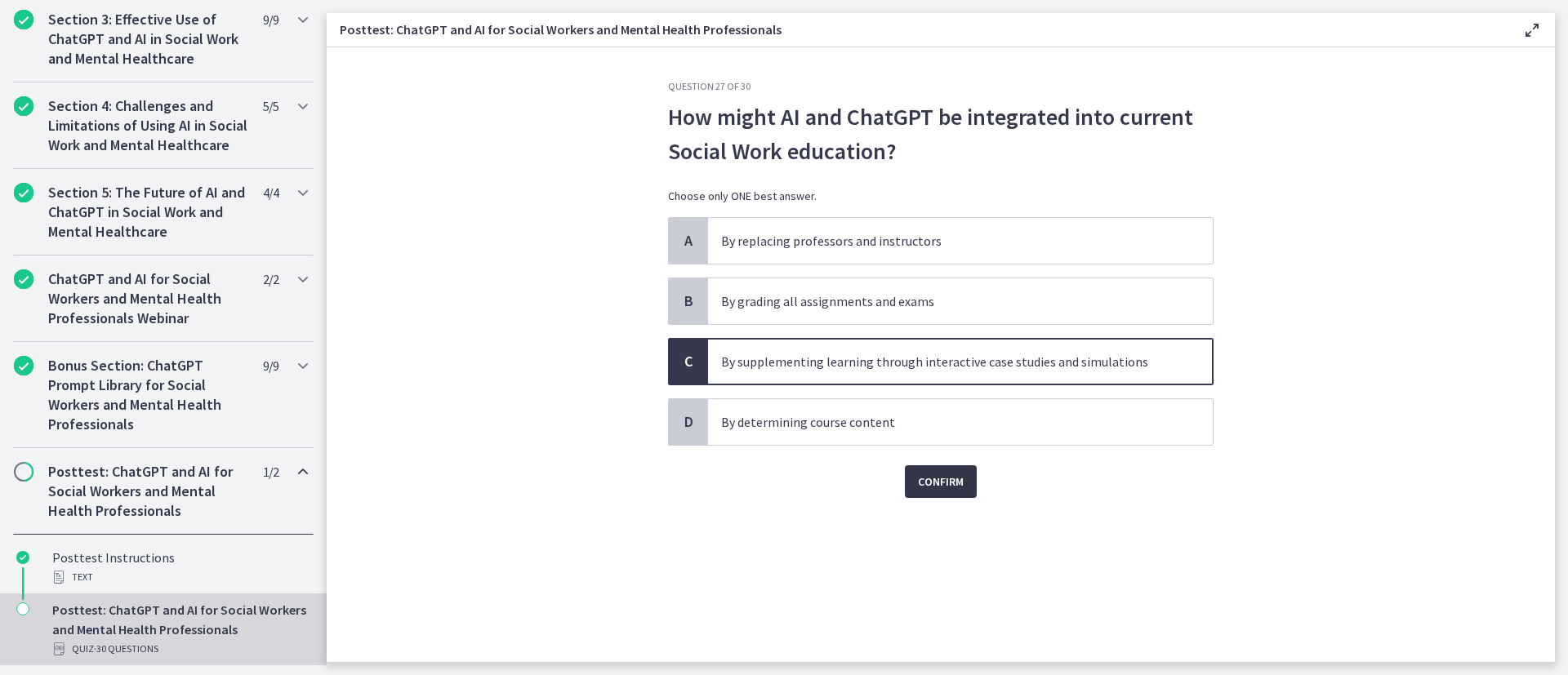
click at [956, 449] on span "Confirm" at bounding box center [941, 482] width 46 height 20
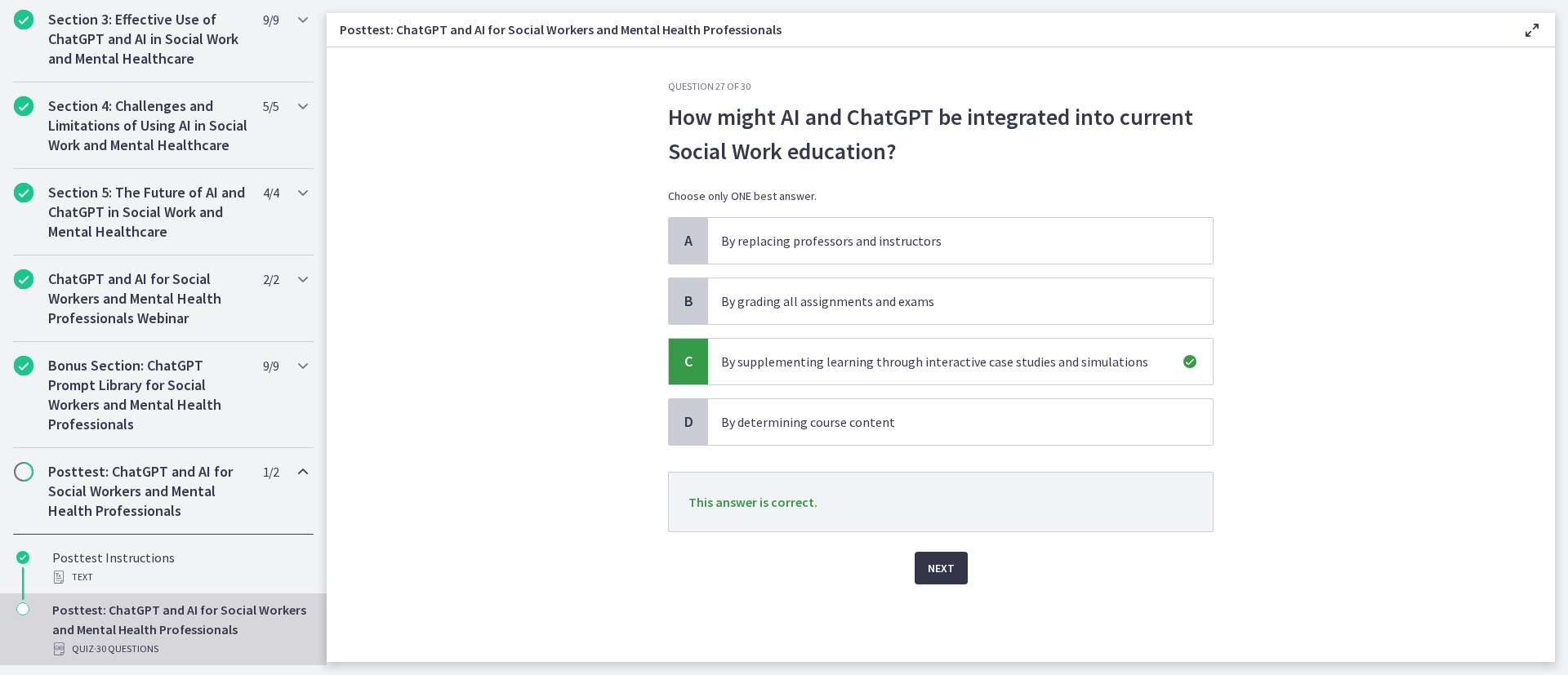
click at [952, 449] on button "Next" at bounding box center [941, 568] width 53 height 32
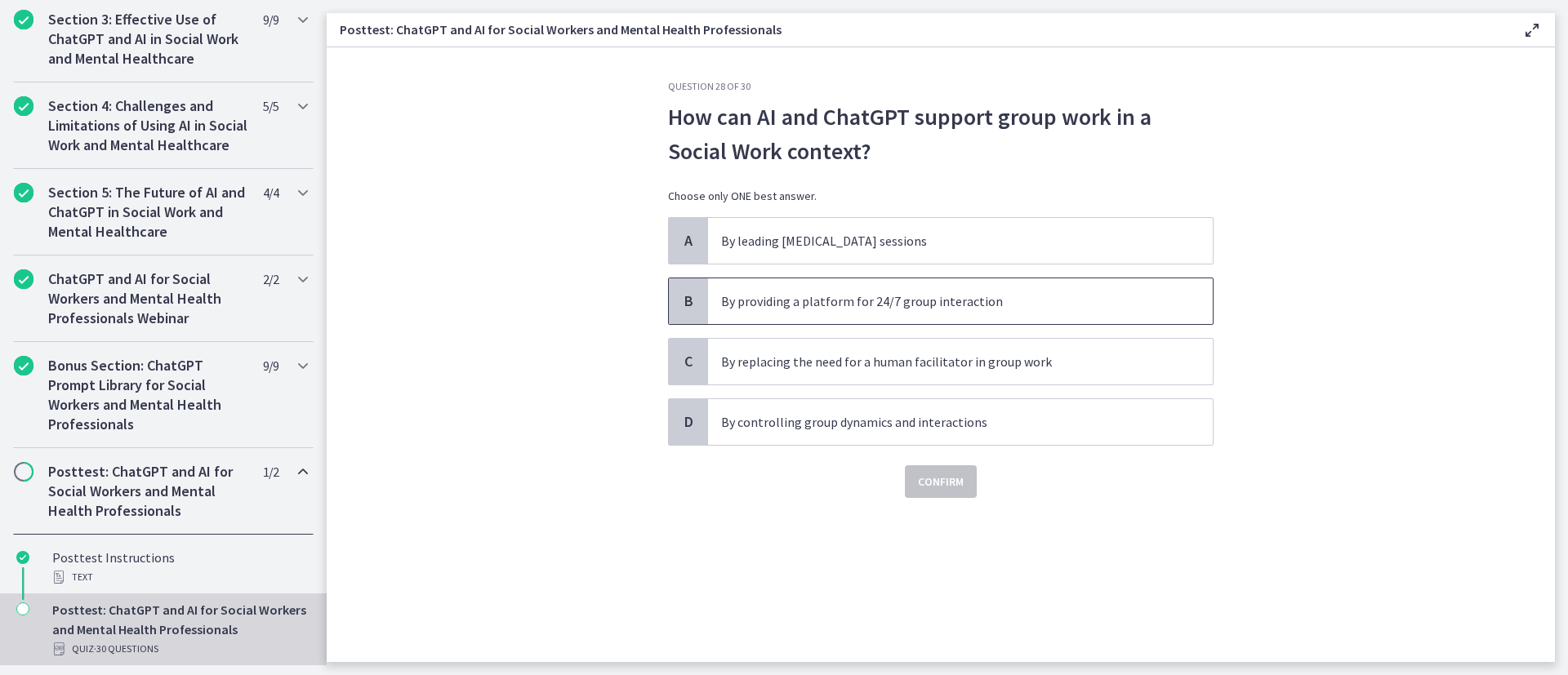
click at [965, 286] on span "By providing a platform for 24/7 group interaction" at bounding box center [960, 301] width 504 height 46
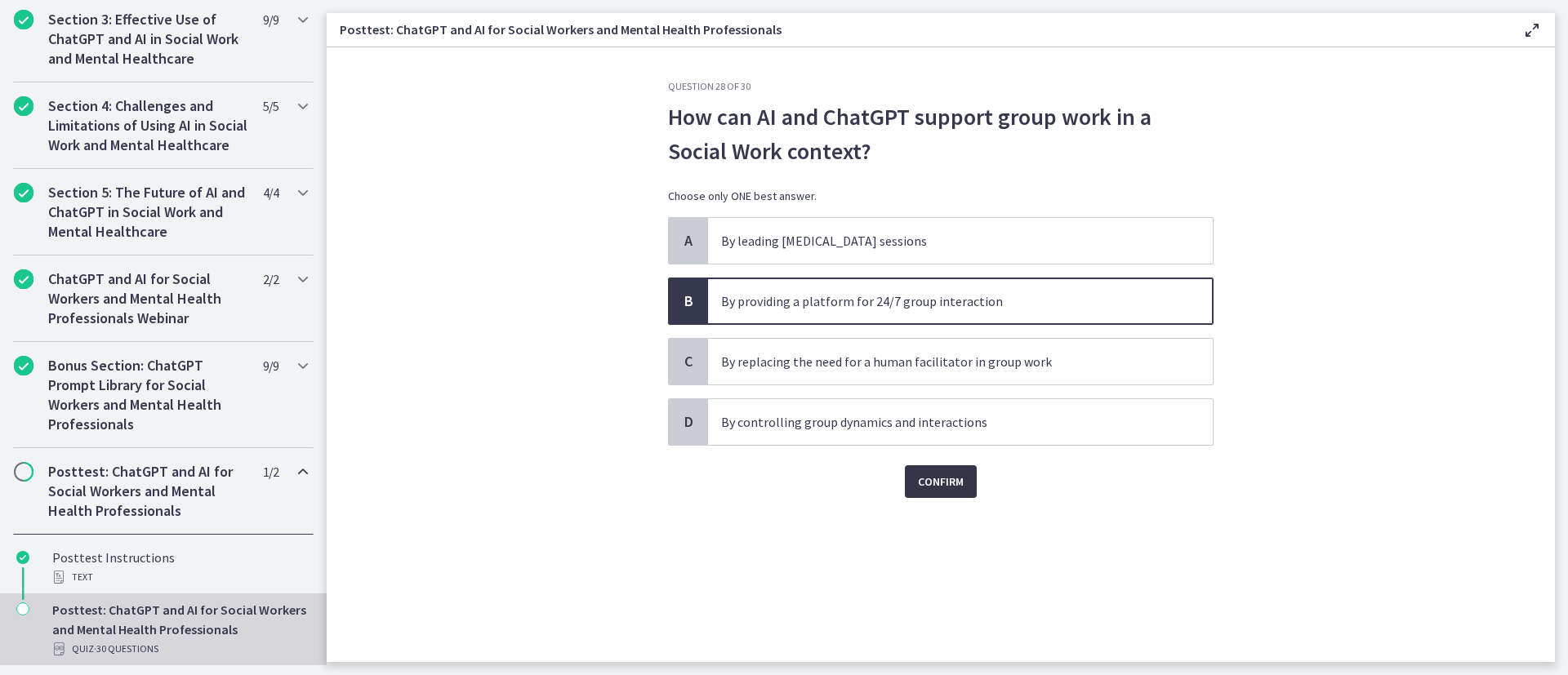
click at [936, 449] on span "Confirm" at bounding box center [941, 482] width 46 height 20
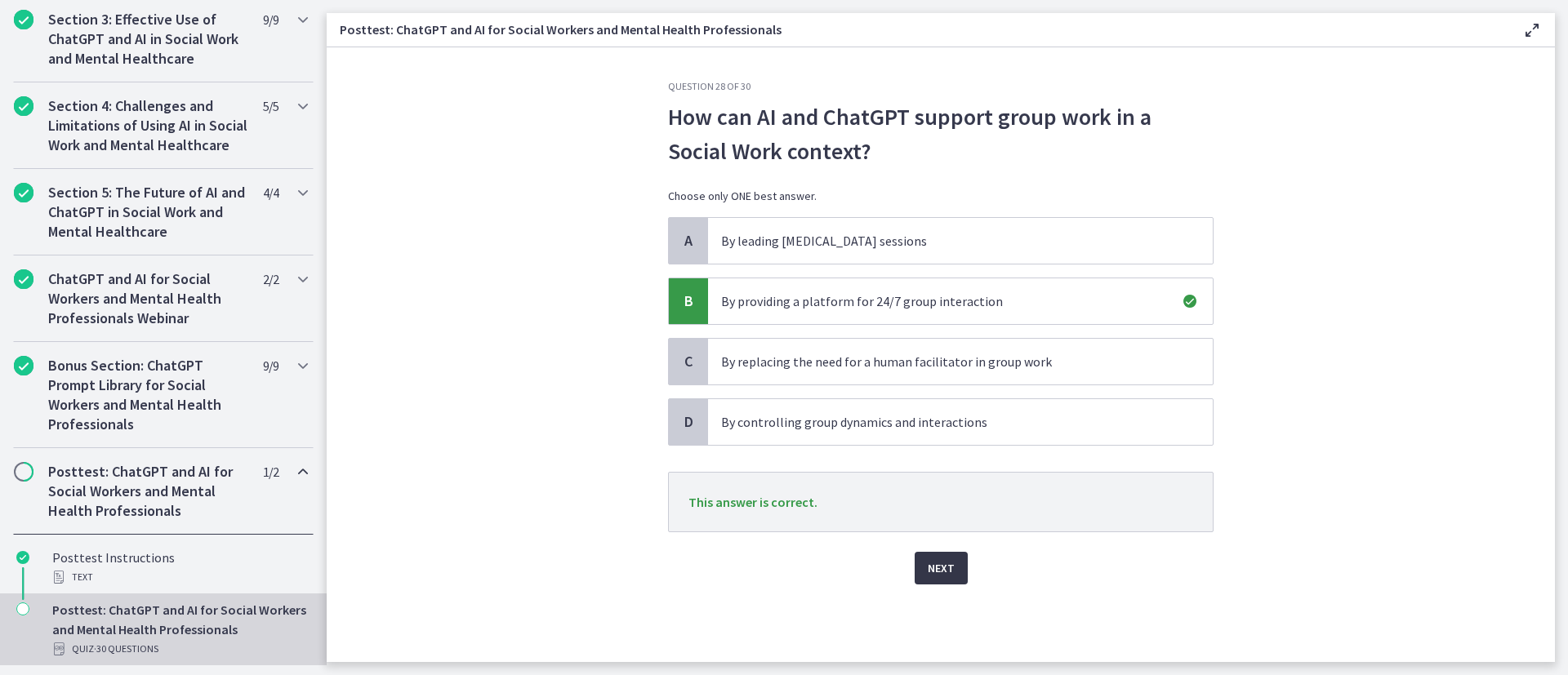
click at [942, 449] on span "Next" at bounding box center [941, 568] width 27 height 20
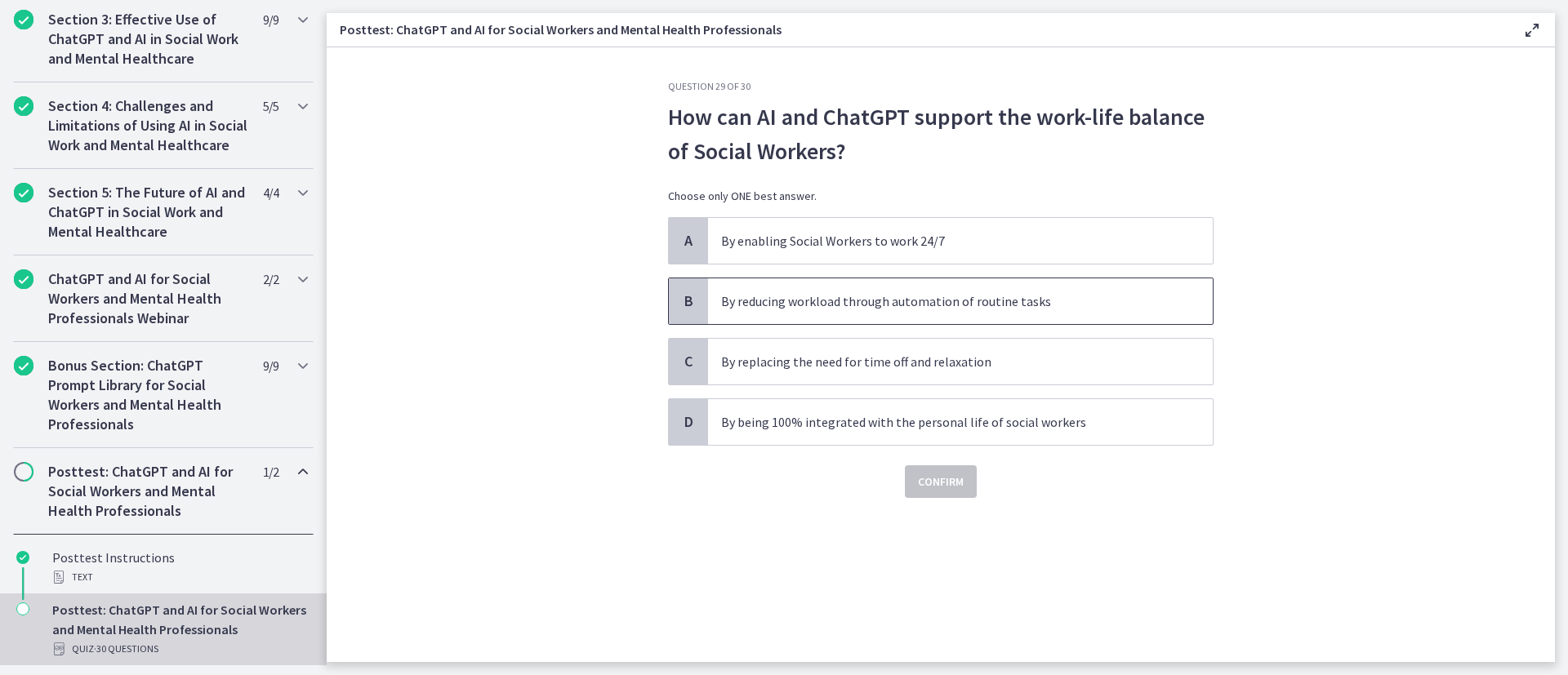
click at [1024, 306] on p "By reducing workload through automation of routine tasks" at bounding box center [943, 302] width 446 height 20
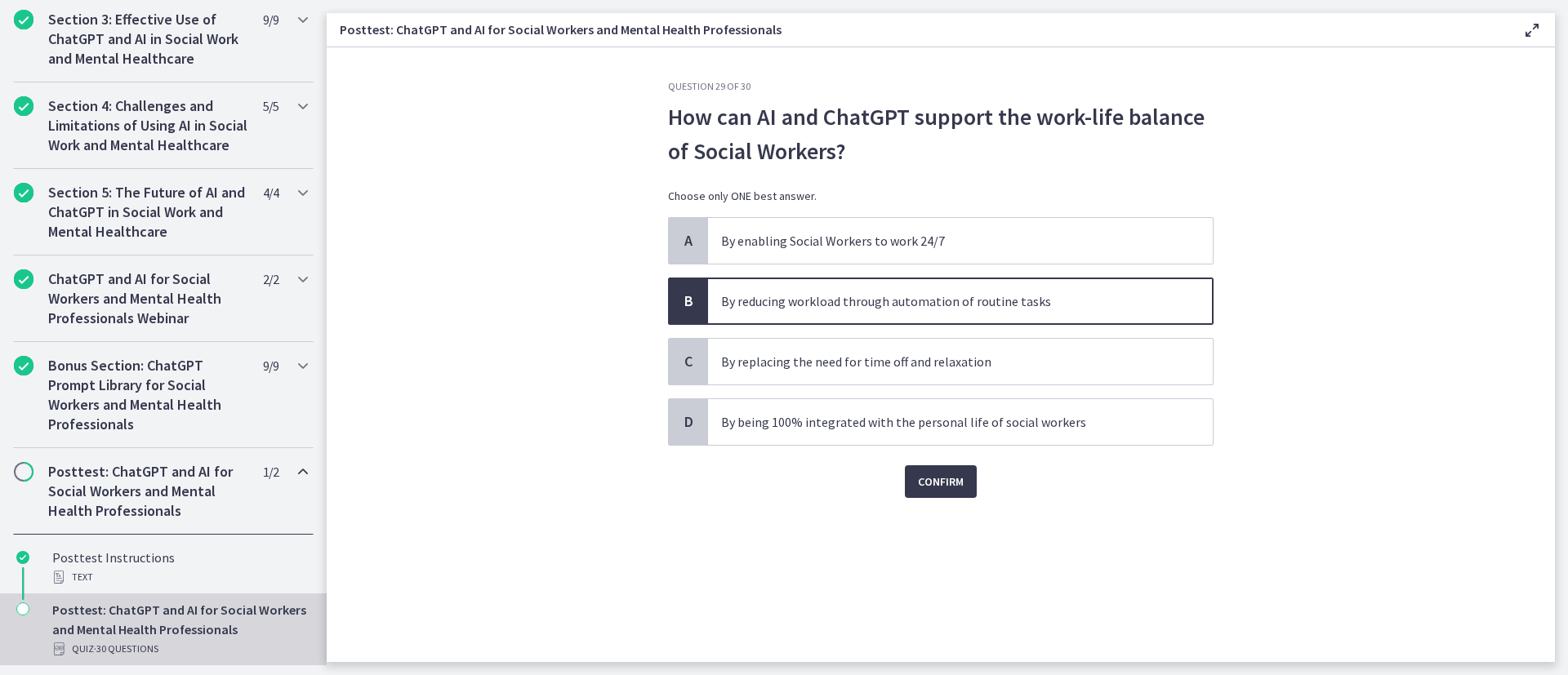
click at [947, 449] on div "Question 29 of 30 How can AI and ChatGPT support the work-life balance of Socia…" at bounding box center [941, 371] width 572 height 583
click at [948, 449] on span "Confirm" at bounding box center [941, 482] width 46 height 20
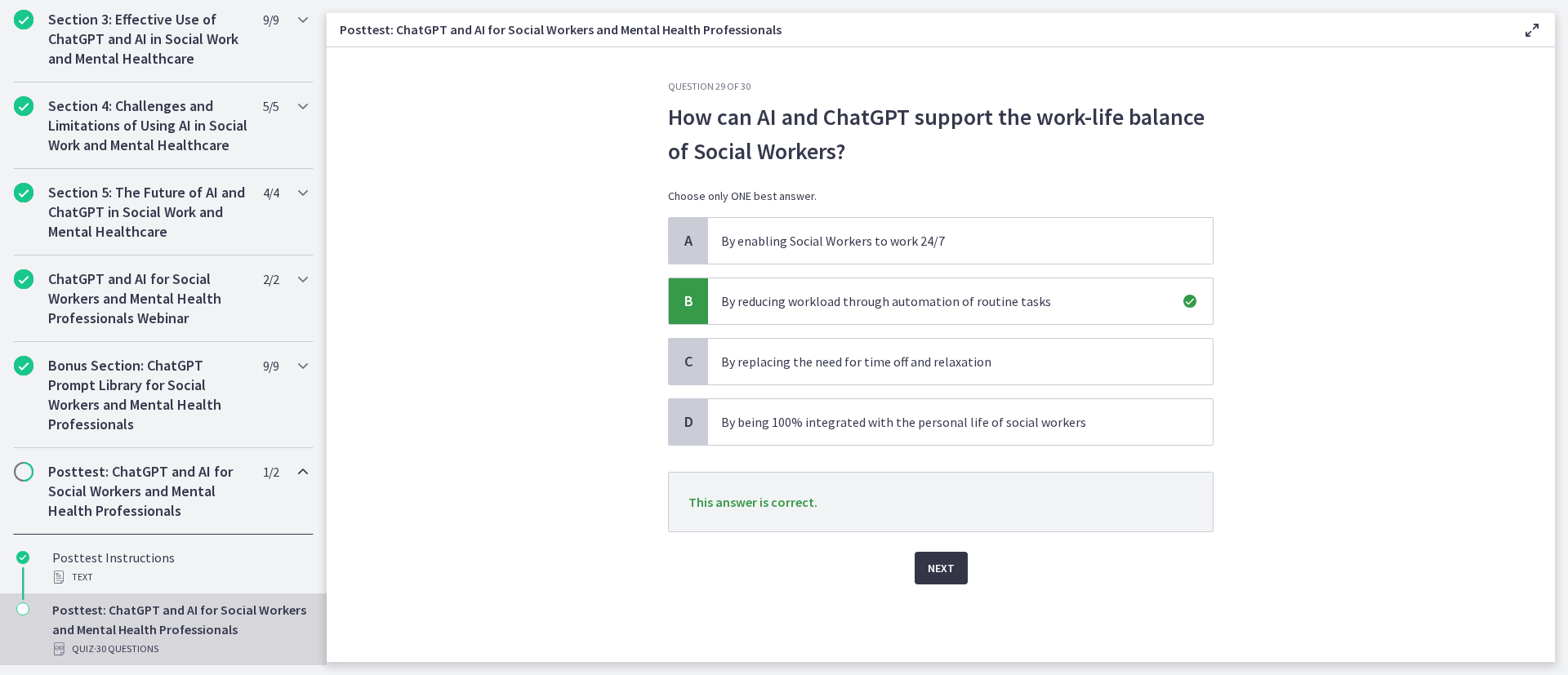
click at [946, 449] on button "Next" at bounding box center [941, 568] width 53 height 32
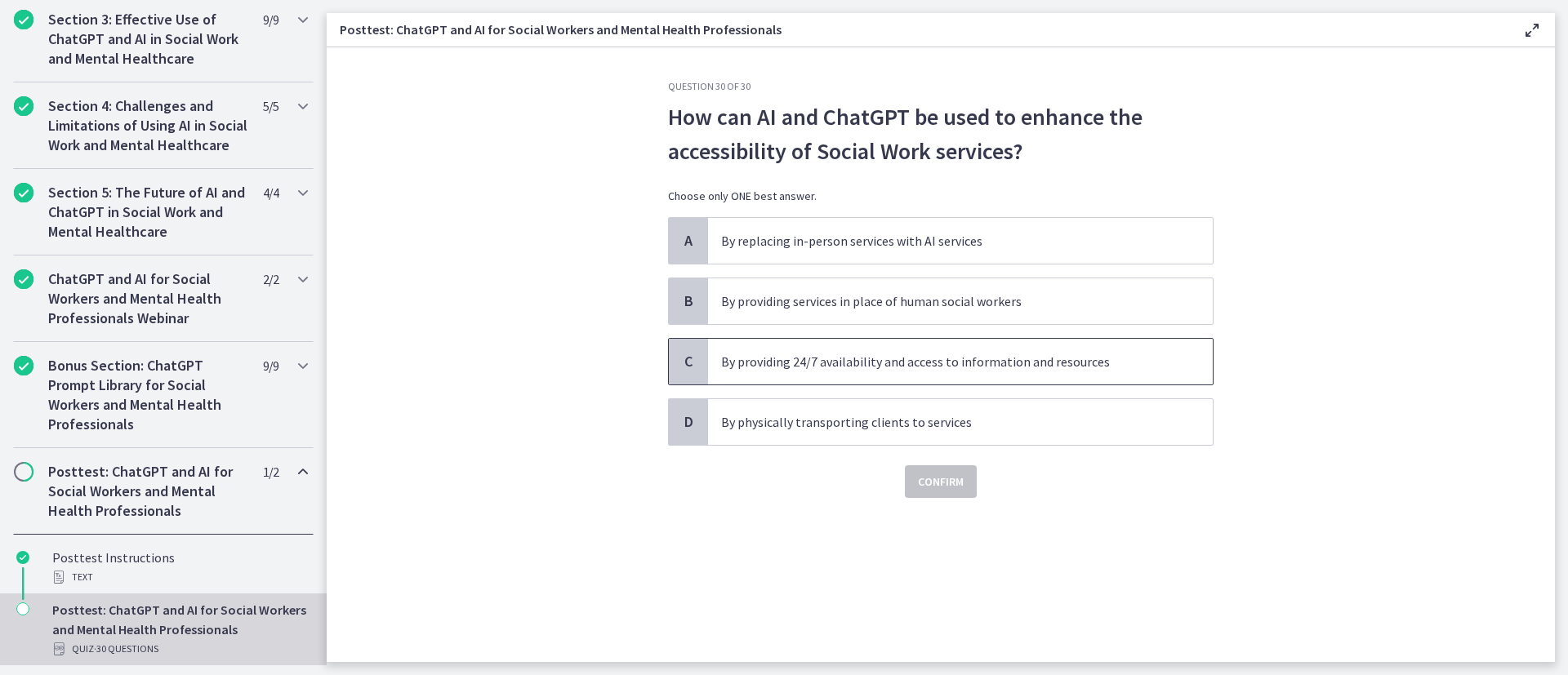
click at [1045, 360] on p "By providing 24/7 availability and access to information and resources" at bounding box center [943, 362] width 446 height 20
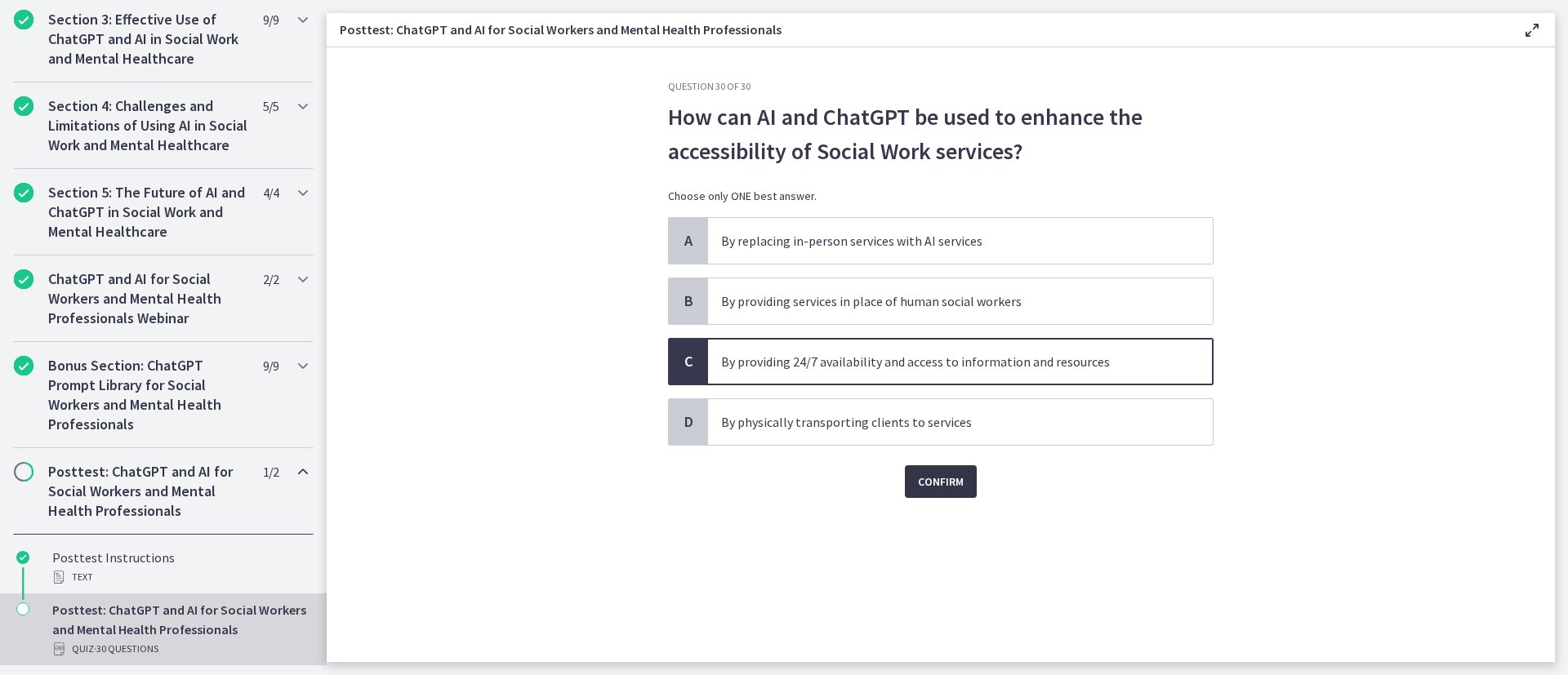
click at [942, 449] on button "Confirm" at bounding box center [941, 482] width 72 height 32
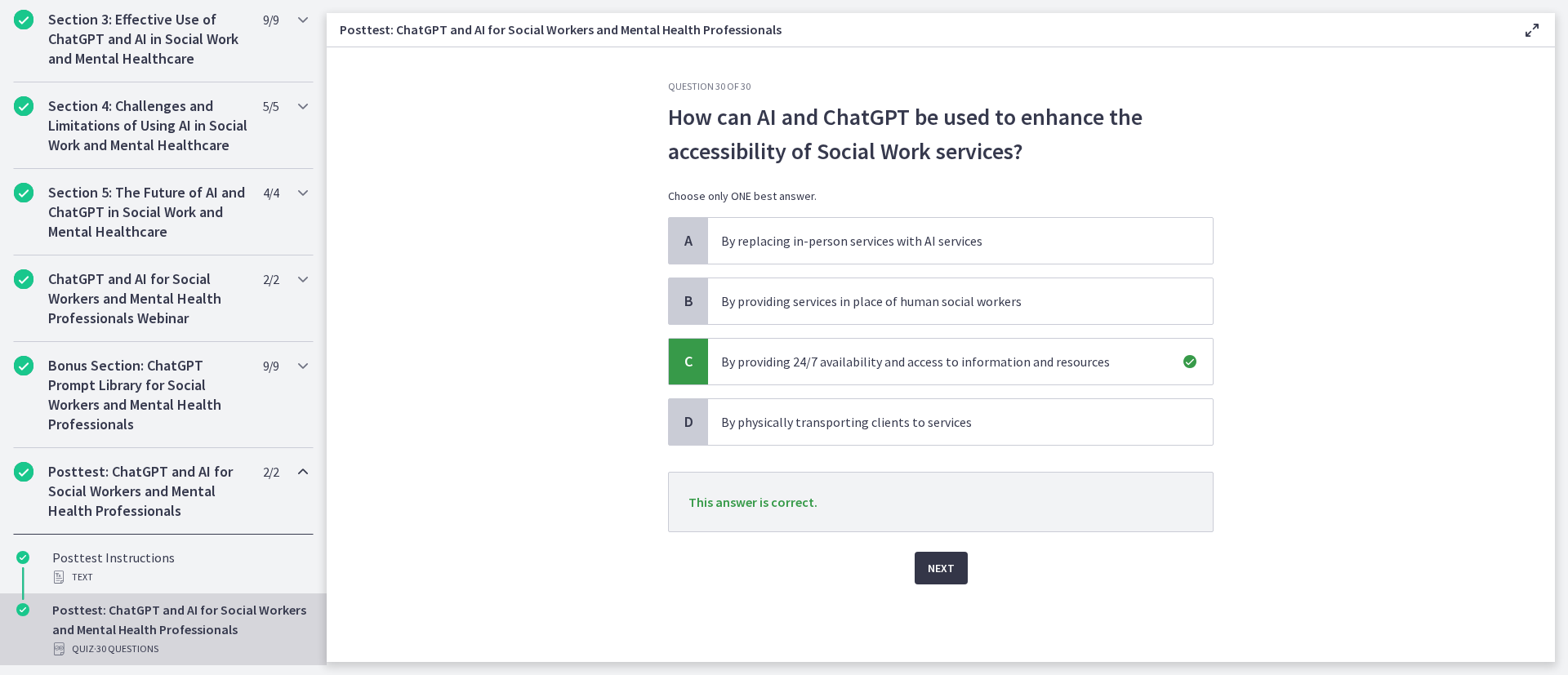
click at [946, 449] on span "Next" at bounding box center [941, 568] width 27 height 20
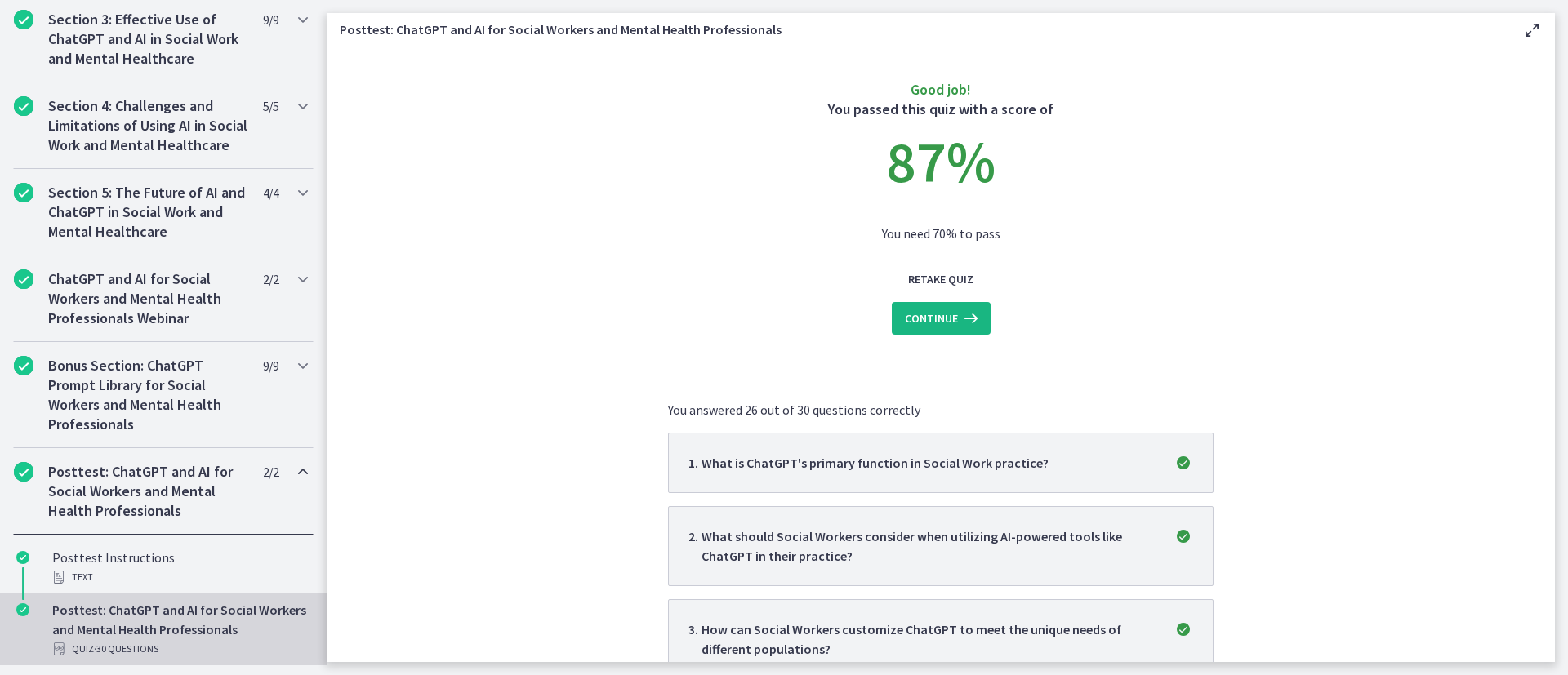
click at [911, 322] on span "Continue" at bounding box center [931, 319] width 53 height 20
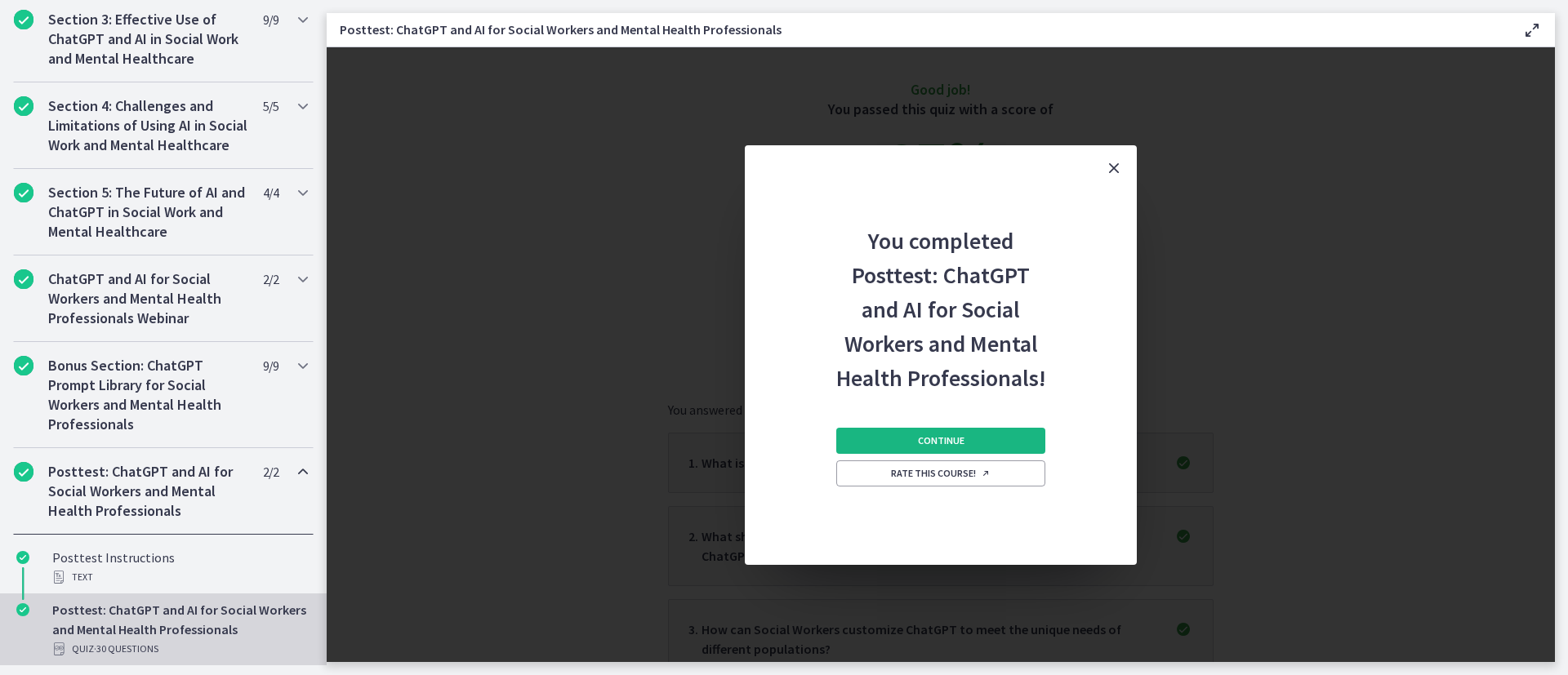
click at [947, 444] on span "Continue" at bounding box center [942, 441] width 47 height 13
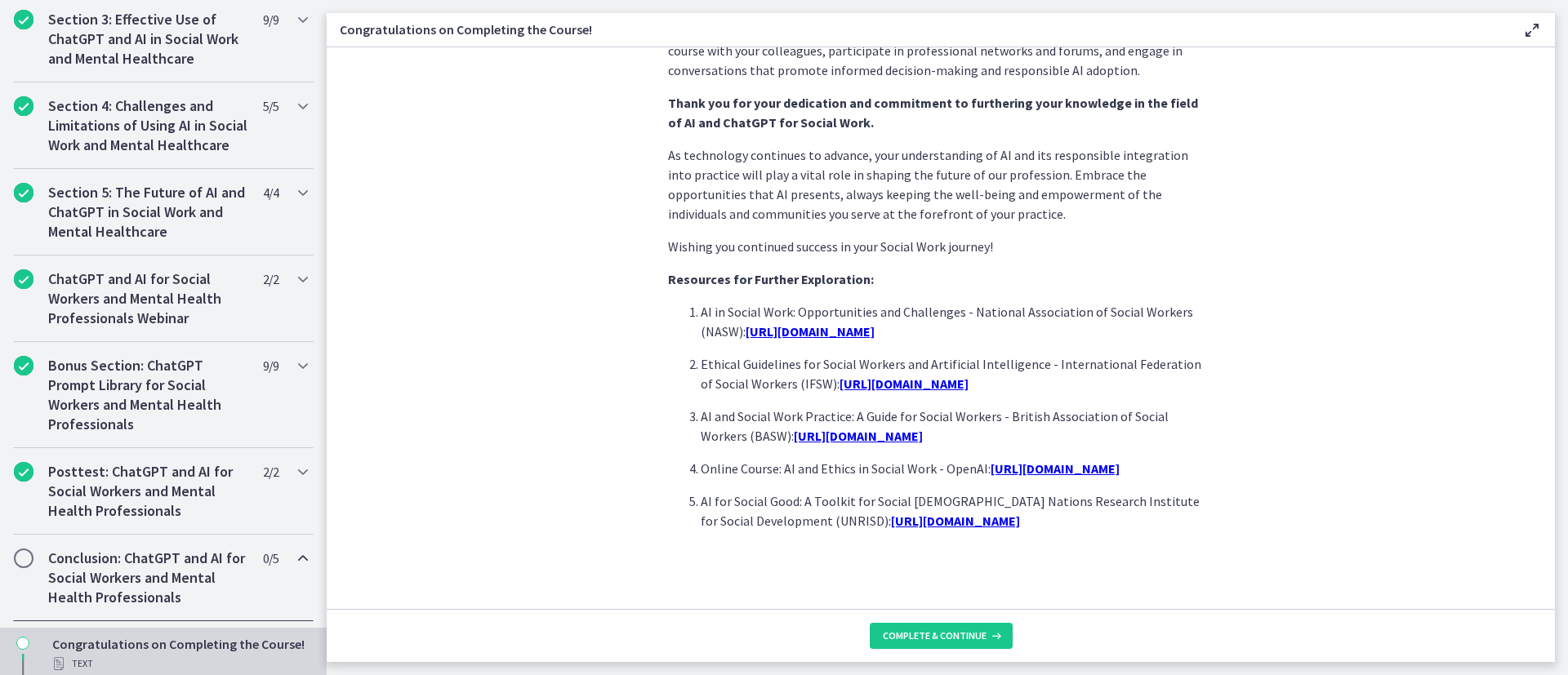
scroll to position [1343, 0]
click at [900, 449] on span "Complete & continue" at bounding box center [934, 636] width 104 height 13
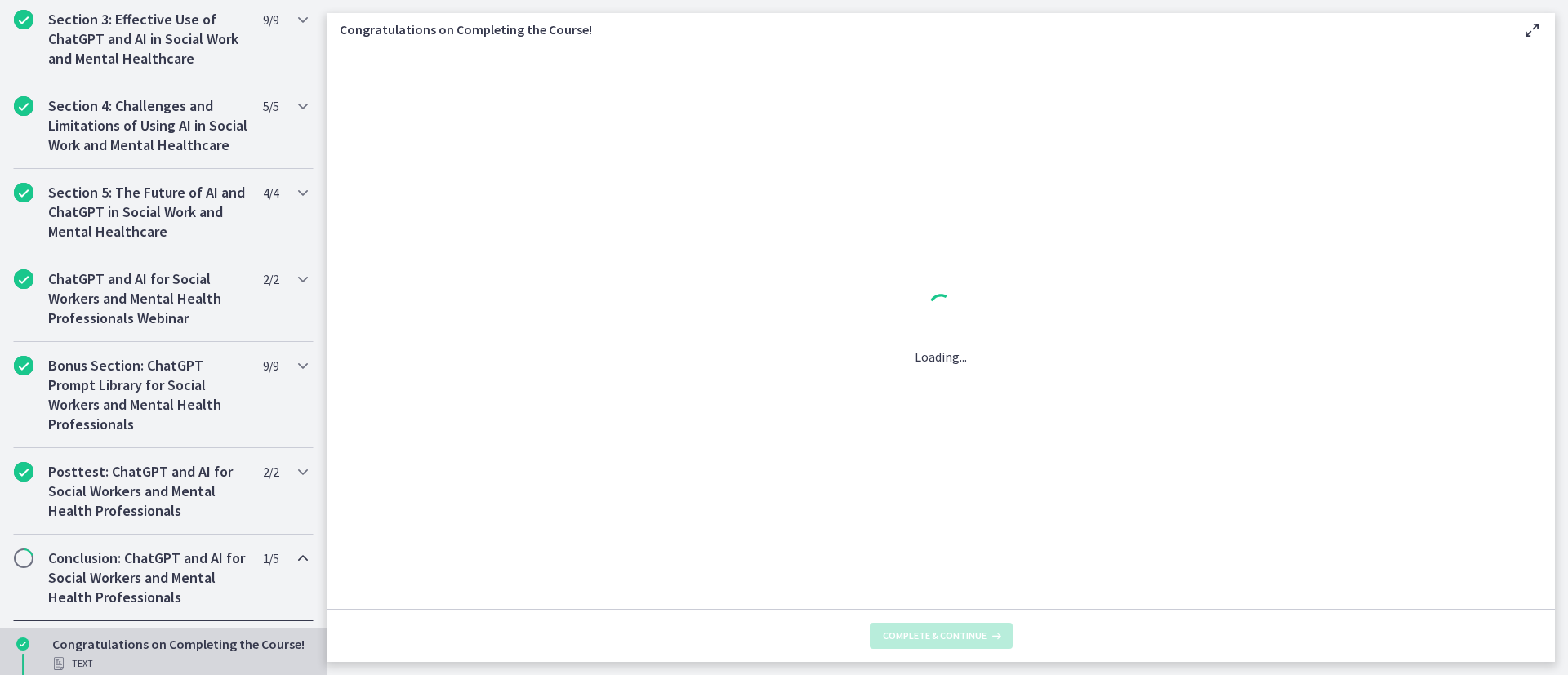
scroll to position [0, 0]
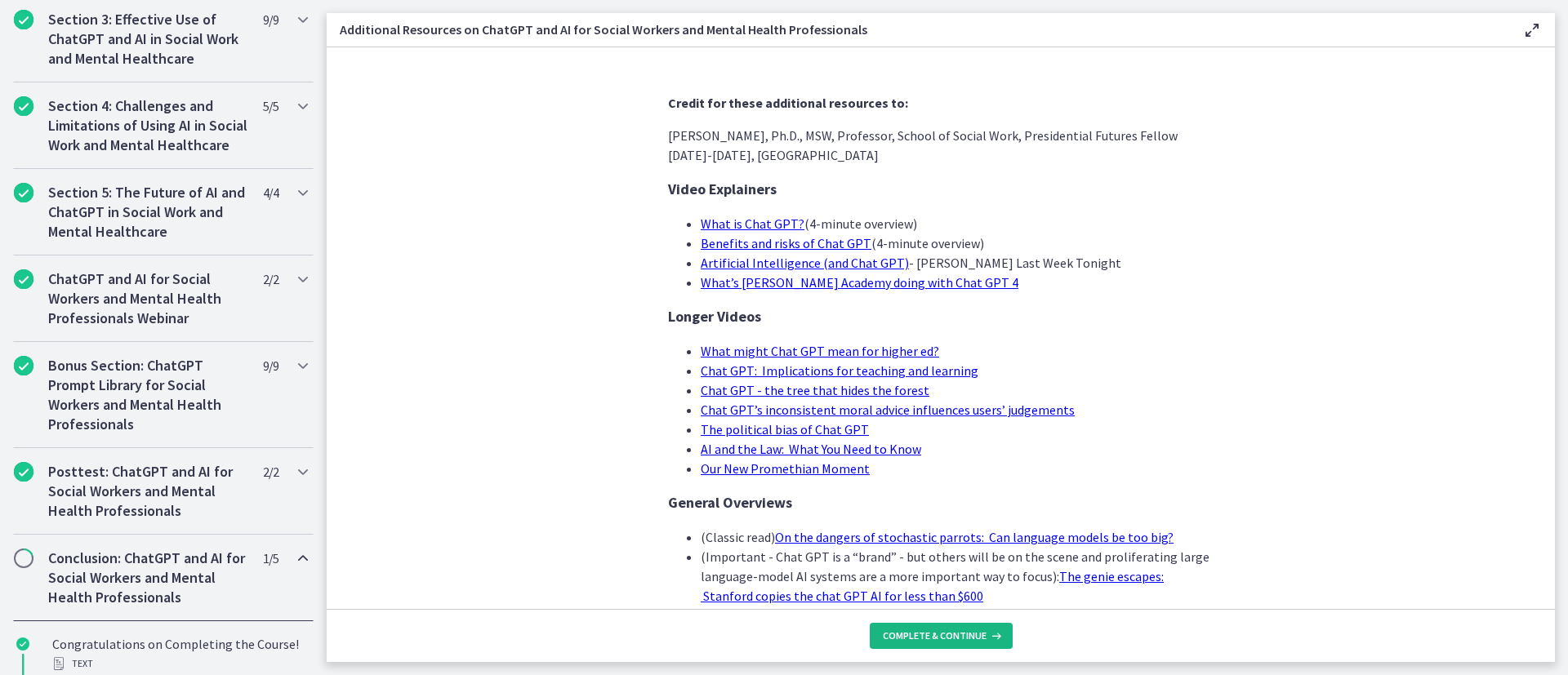
click at [927, 449] on span "Complete & continue" at bounding box center [934, 636] width 104 height 13
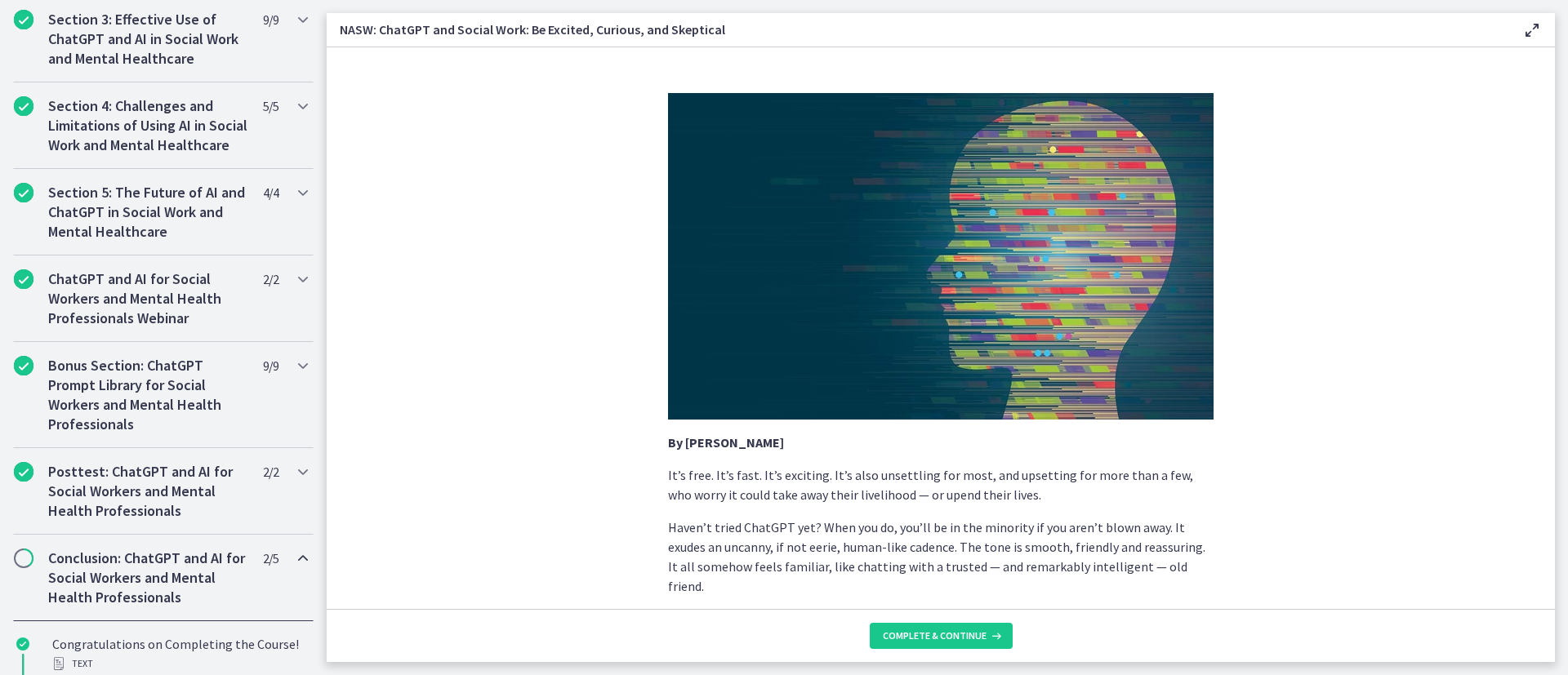
click at [1045, 341] on section "By Maren Dale It’s free. It’s fast. It’s exciting. It’s also unsettling for mos…" at bounding box center [941, 329] width 1228 height 562
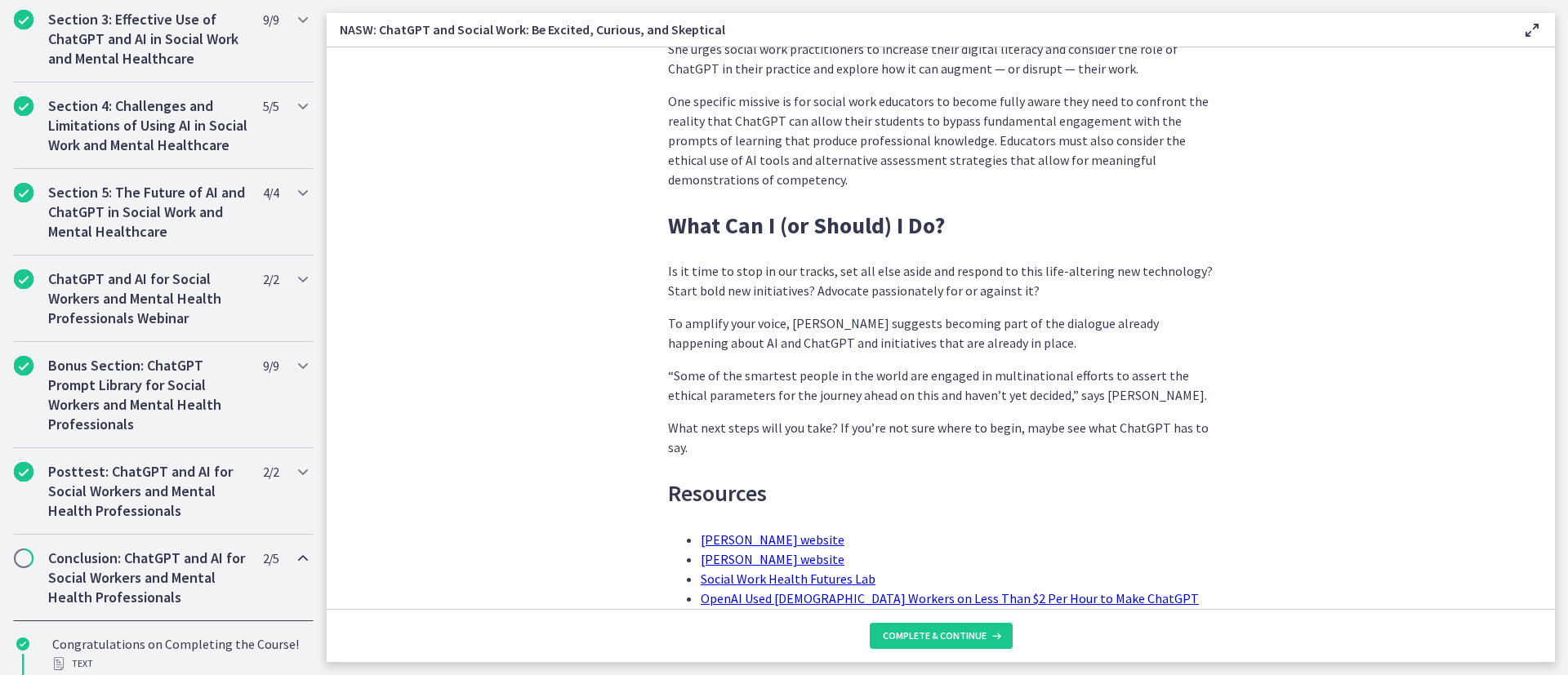
scroll to position [4861, 0]
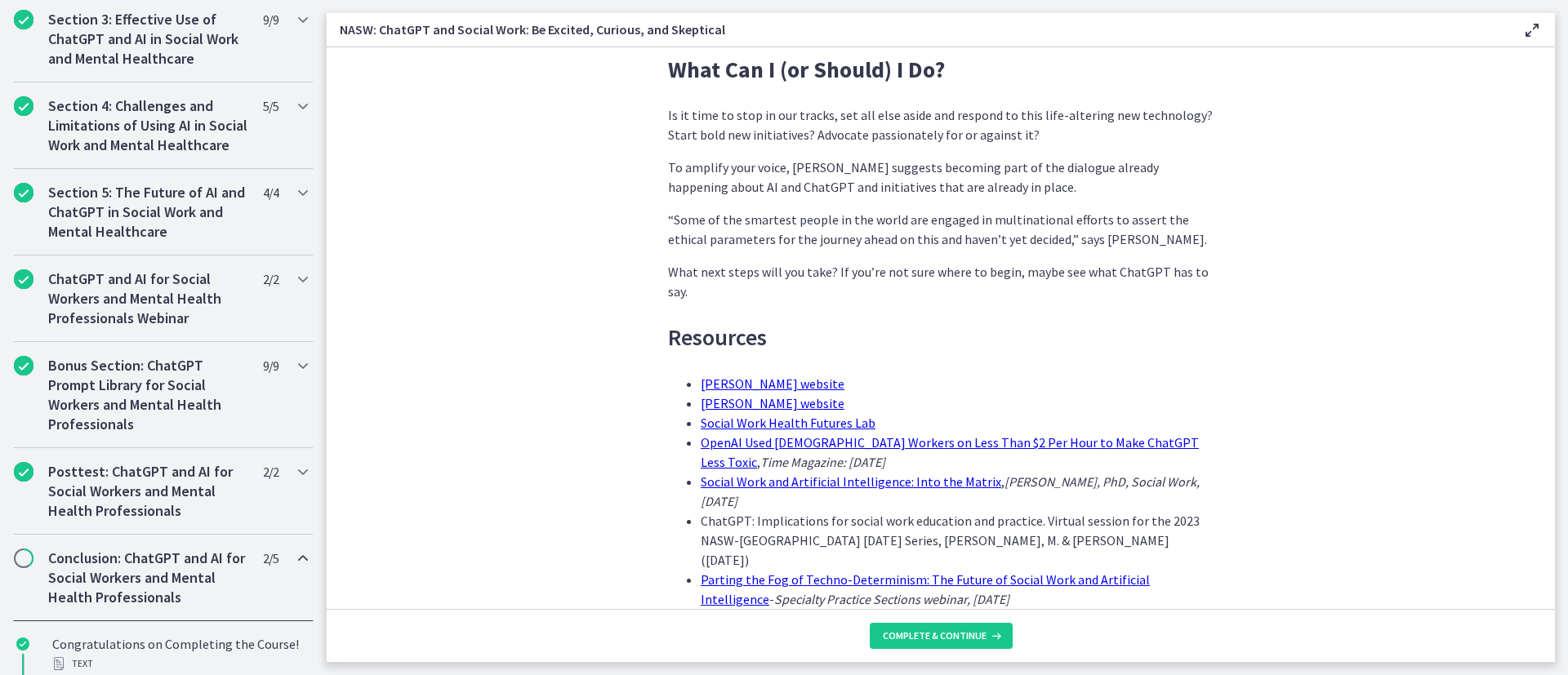
click at [963, 449] on footer "Complete & continue" at bounding box center [941, 636] width 1228 height 53
click at [941, 449] on span "Complete & continue" at bounding box center [934, 636] width 104 height 13
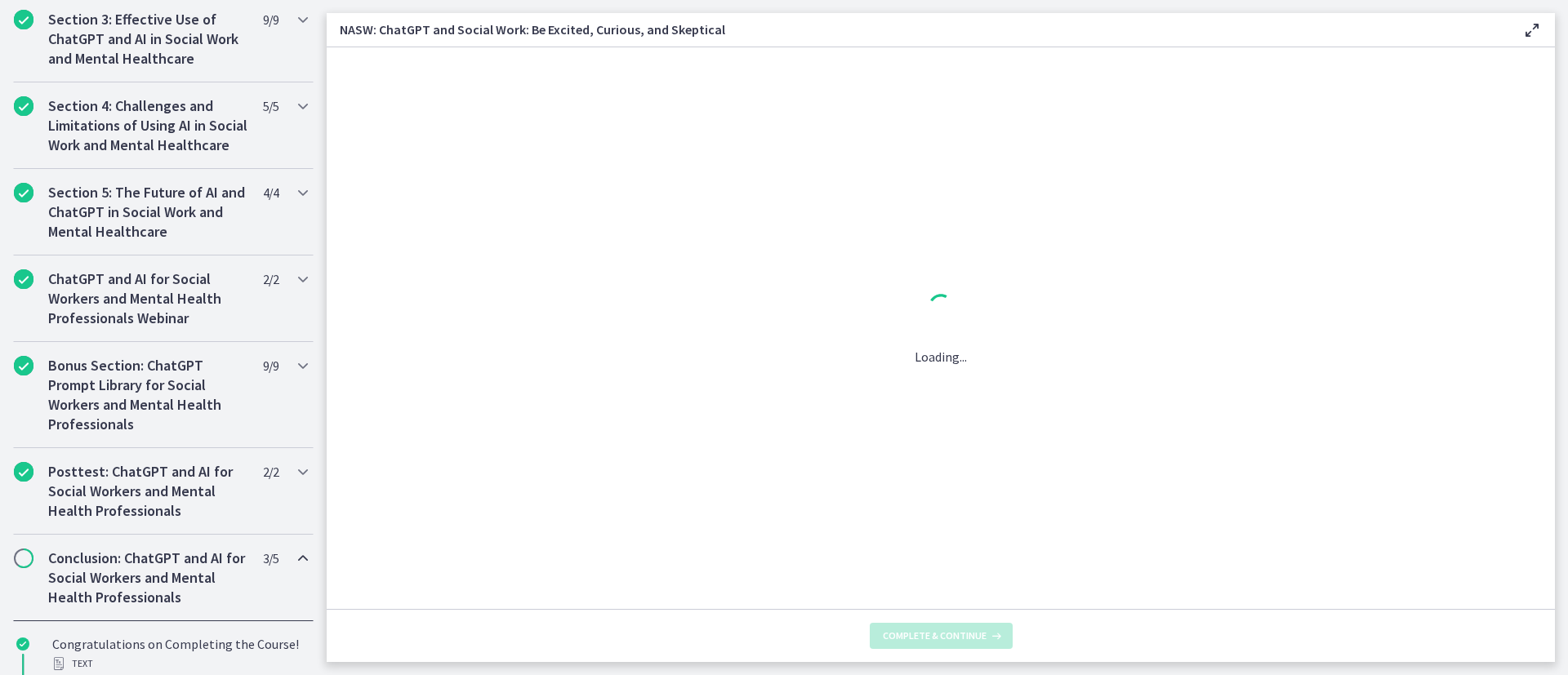
scroll to position [0, 0]
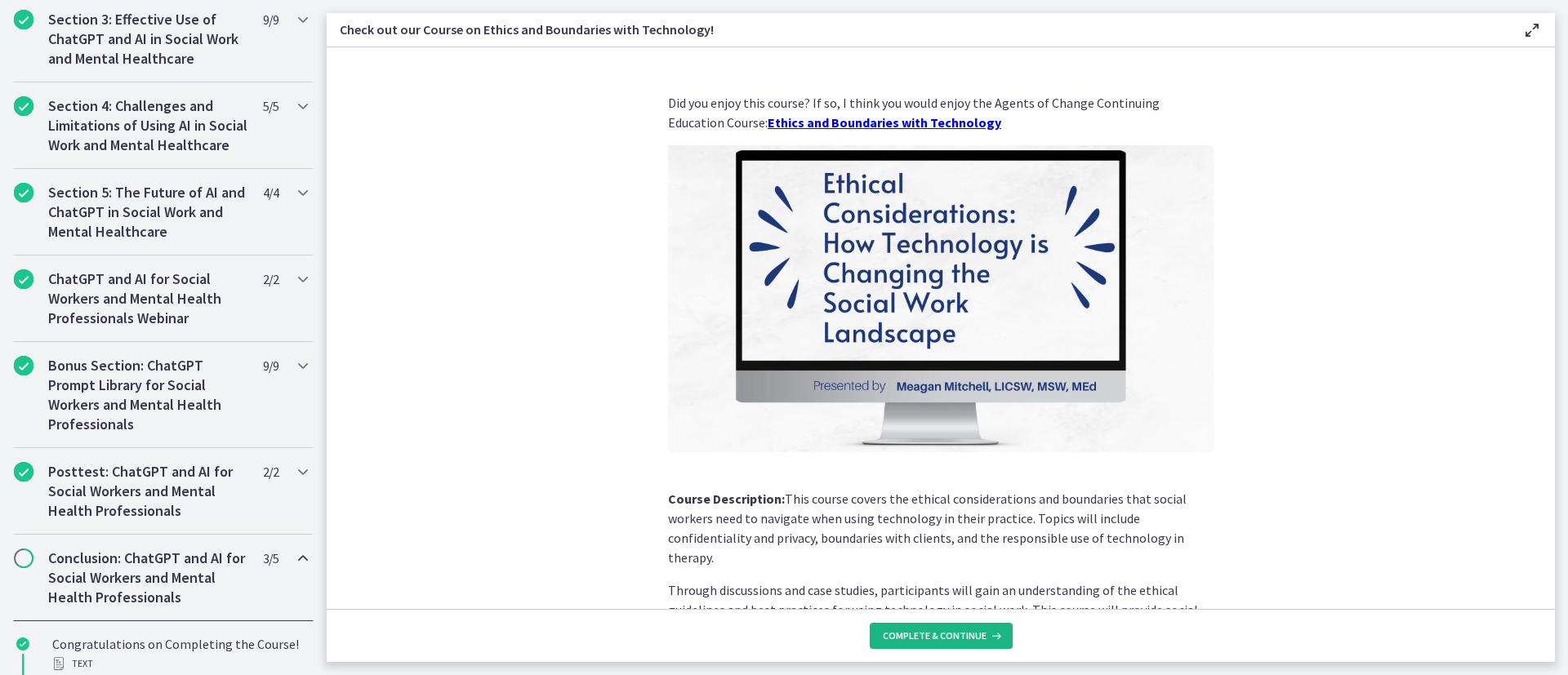
click at [957, 449] on span "Complete & continue" at bounding box center [934, 636] width 104 height 13
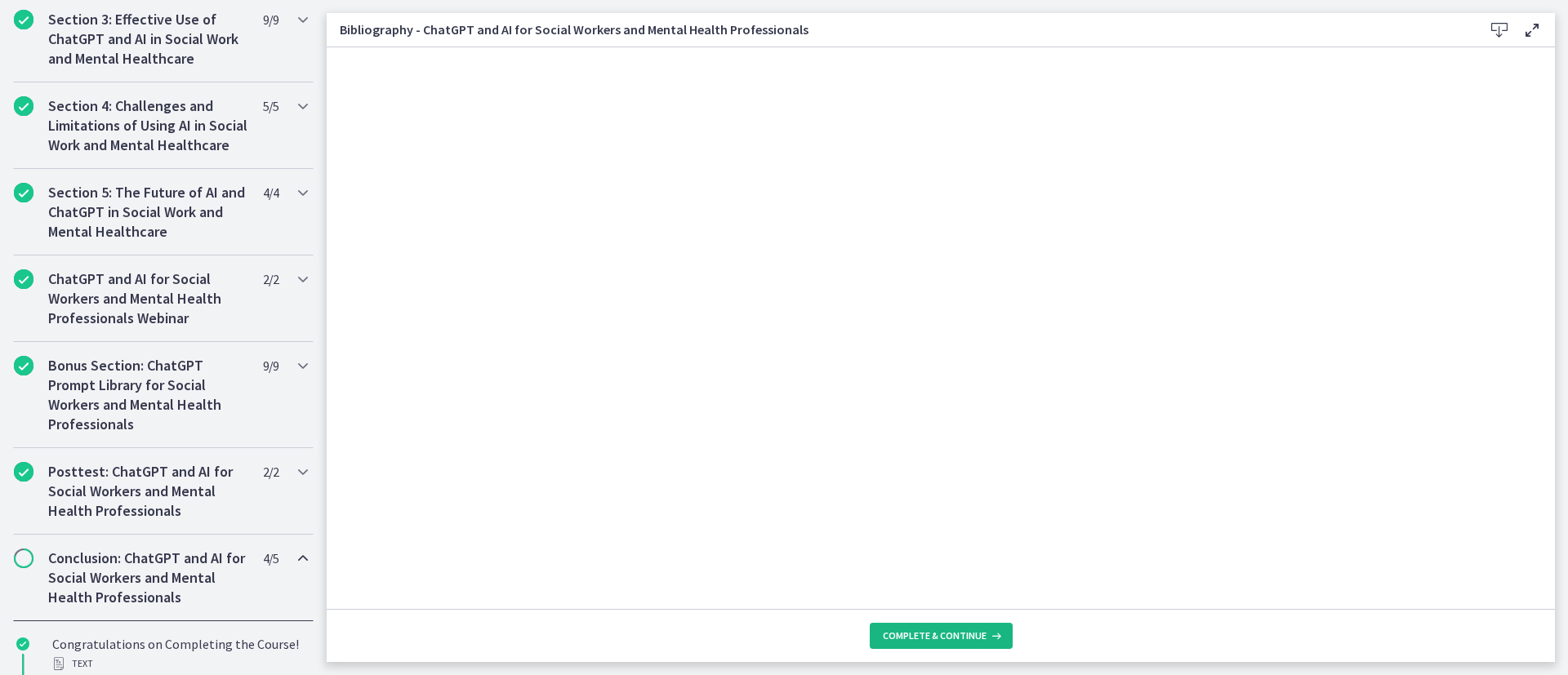
click at [957, 449] on span "Complete & continue" at bounding box center [934, 636] width 104 height 13
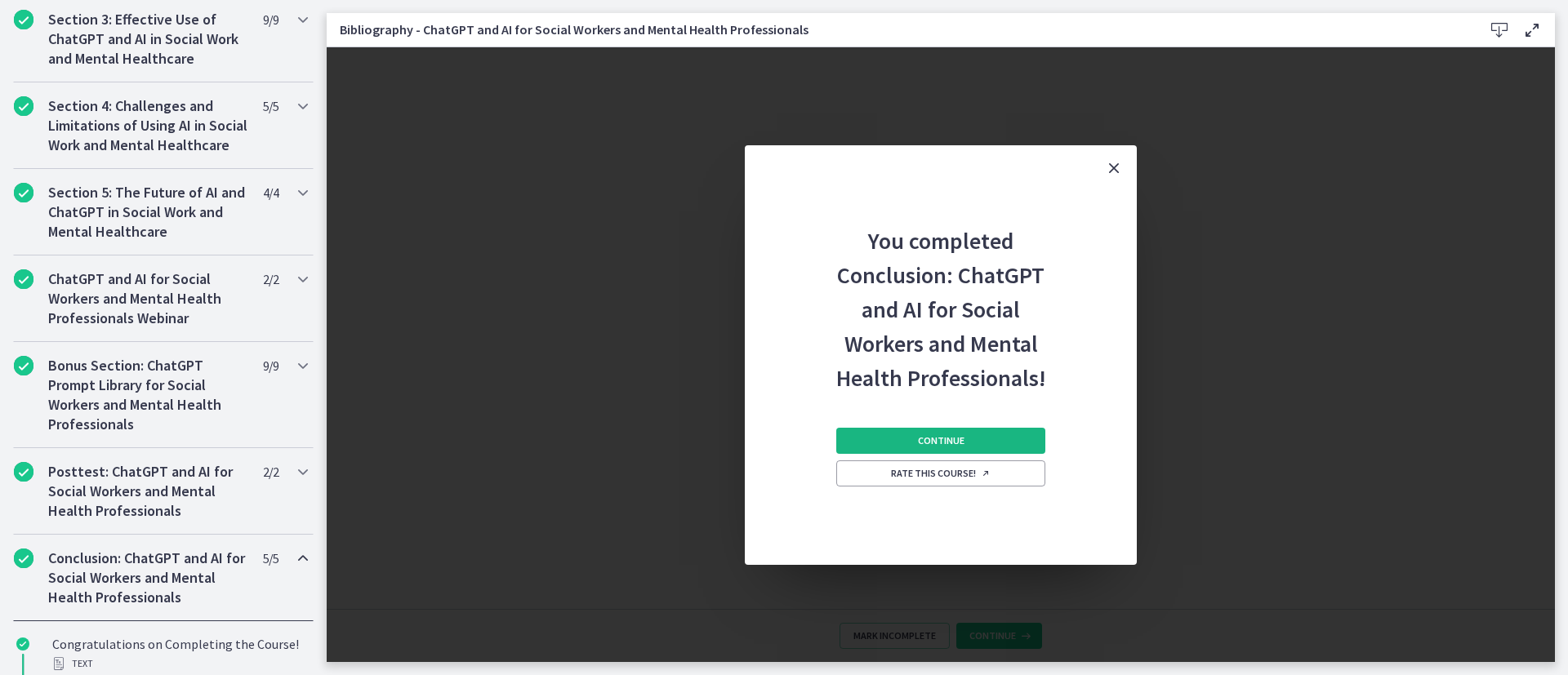
click at [954, 436] on span "Continue" at bounding box center [942, 441] width 47 height 13
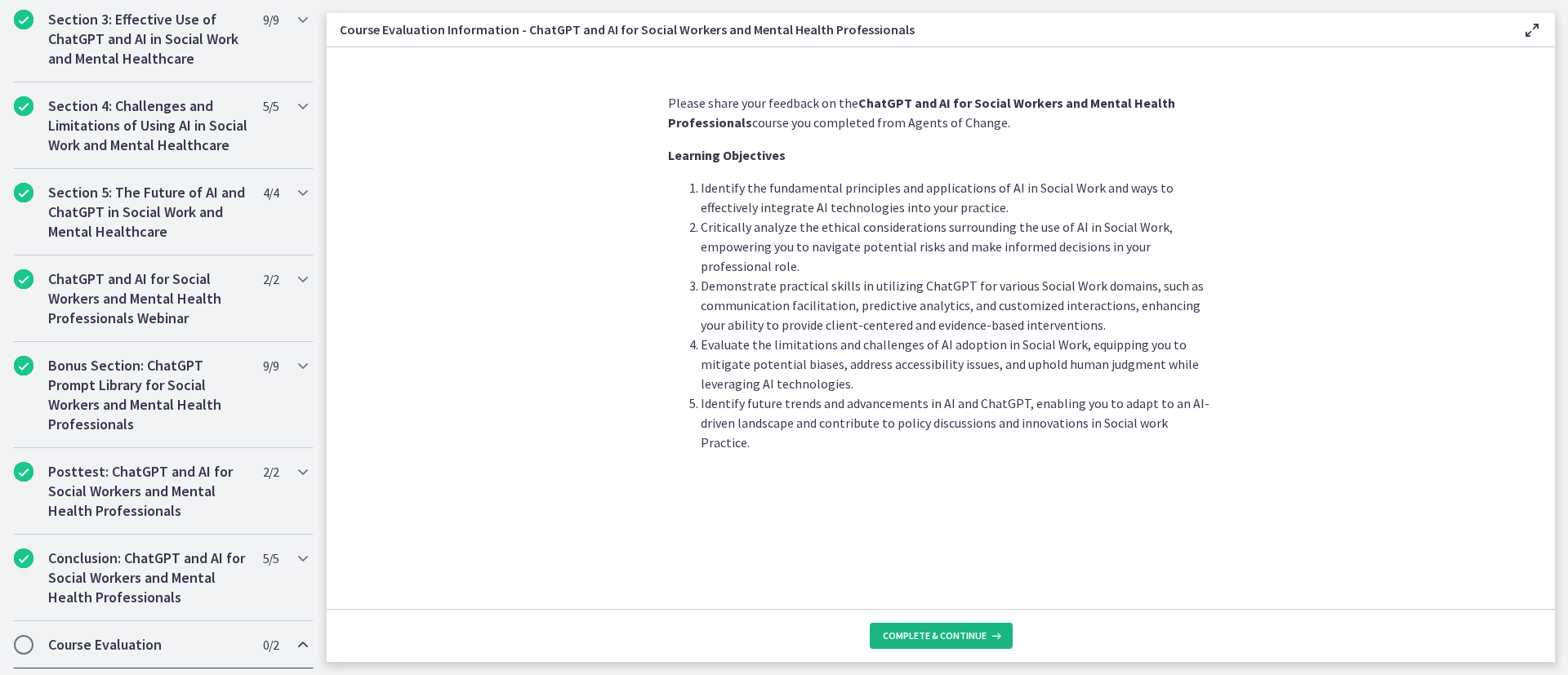
click at [954, 449] on span "Complete & continue" at bounding box center [934, 636] width 104 height 13
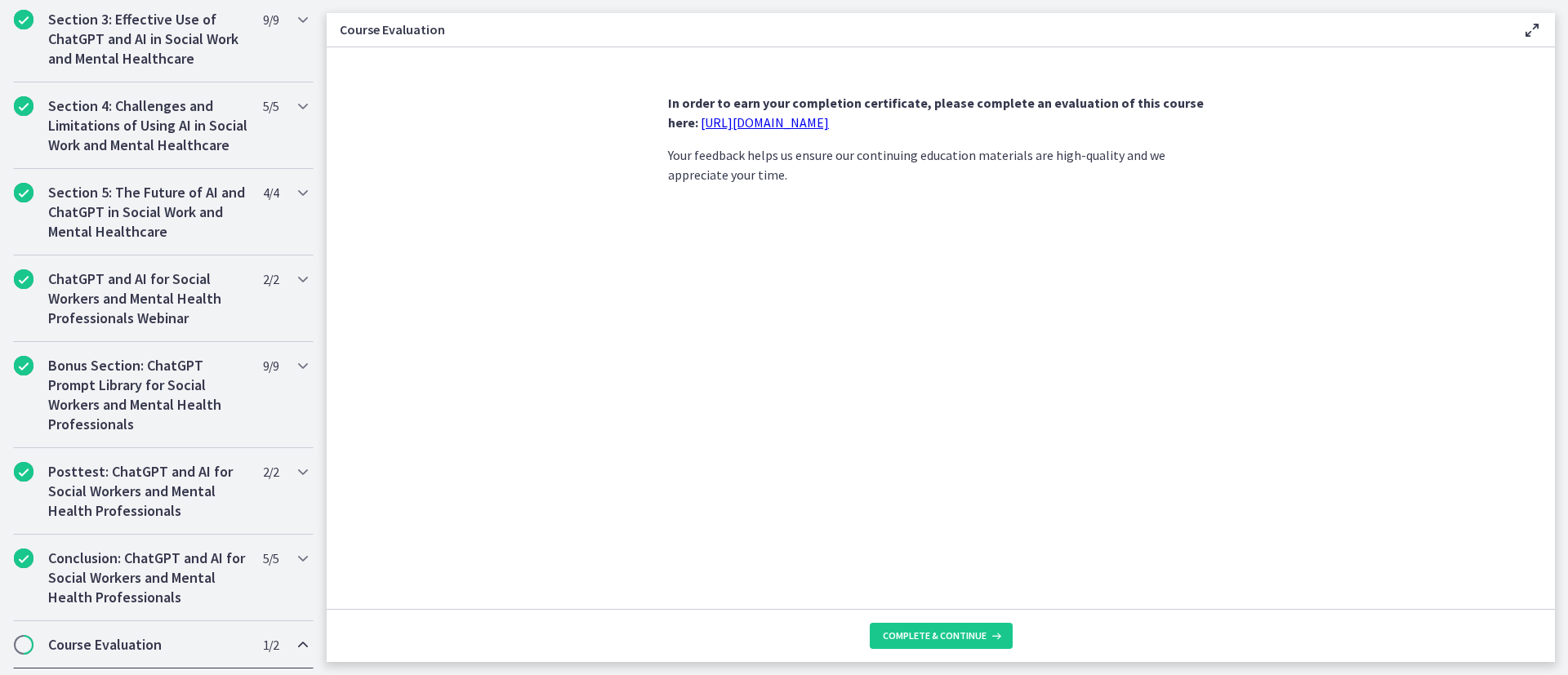
click at [819, 120] on link "https://forms.gle/jm1zbfhChZ2exBv78" at bounding box center [765, 122] width 128 height 16
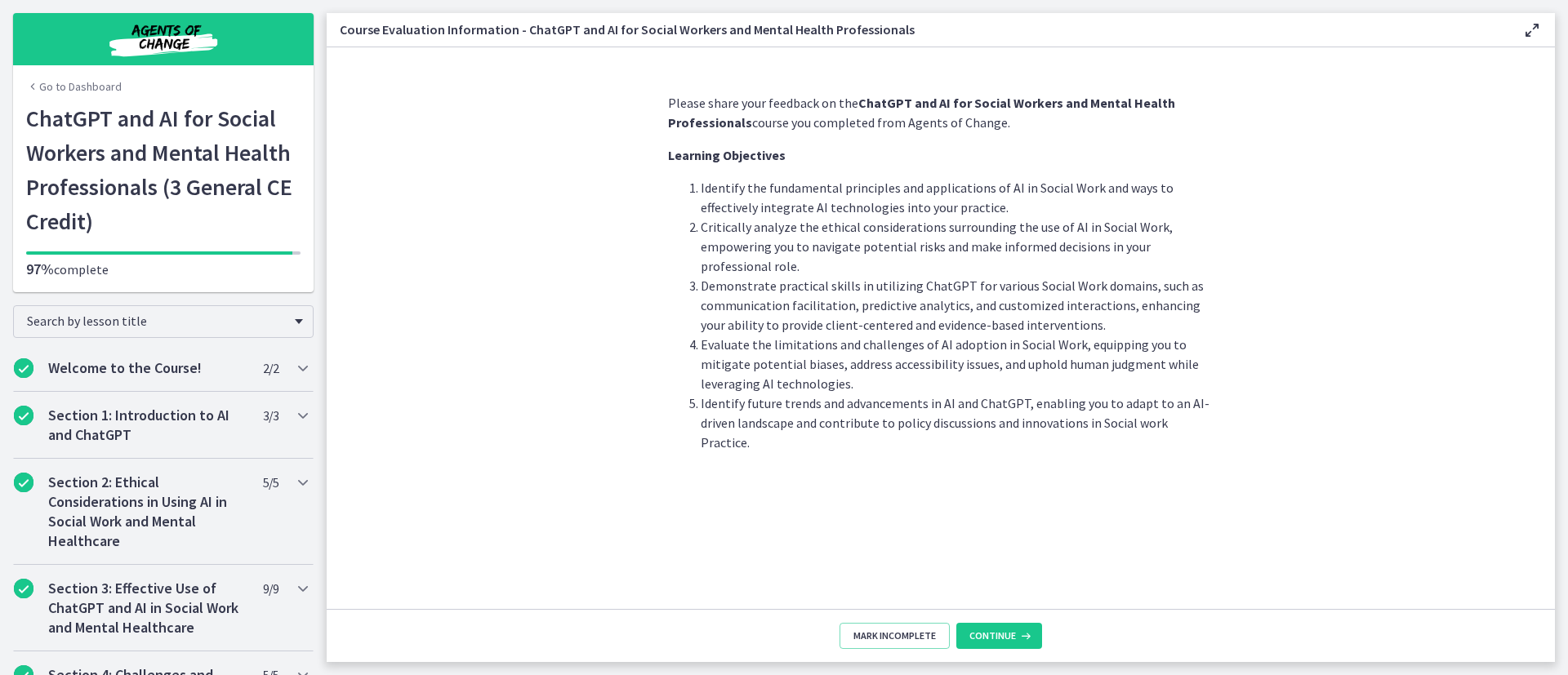
scroll to position [739, 0]
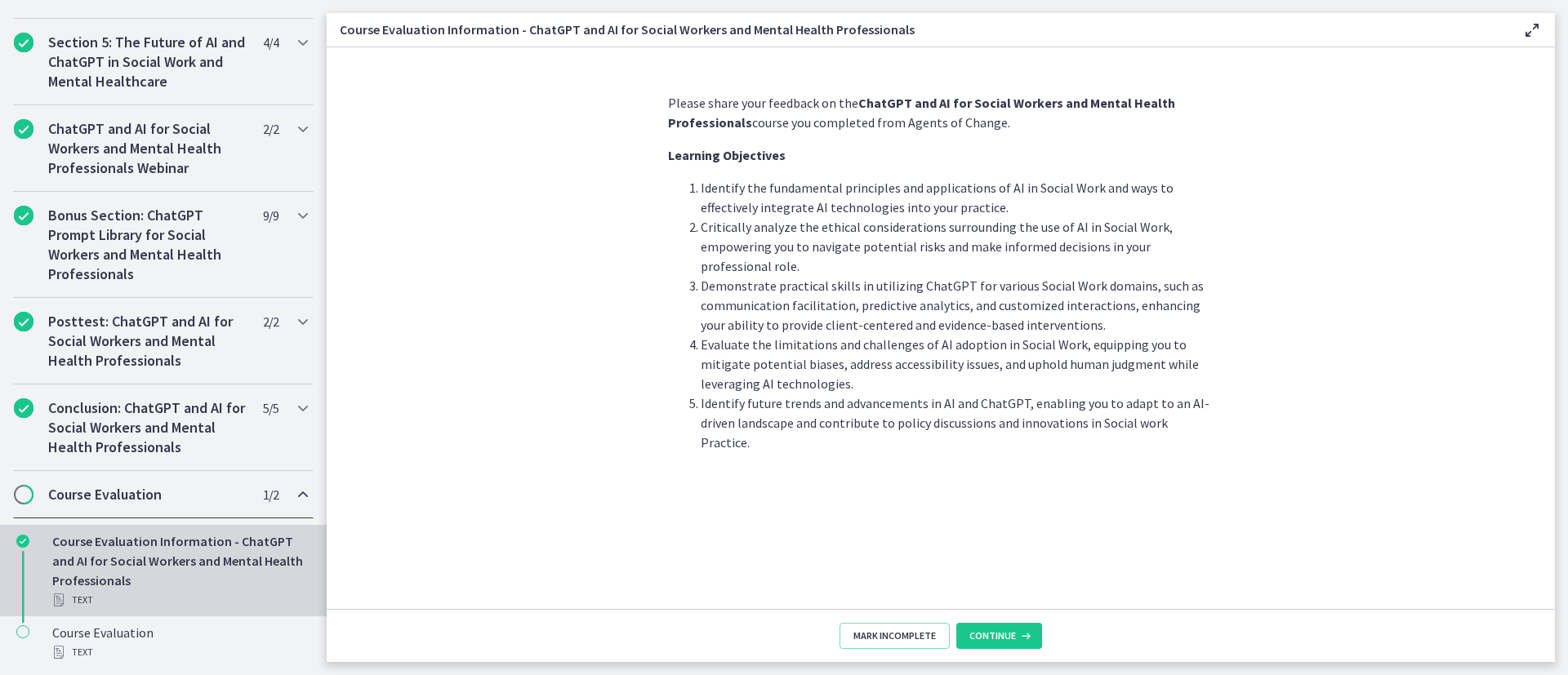
click at [168, 486] on h2 "Course Evaluation" at bounding box center [148, 495] width 199 height 20
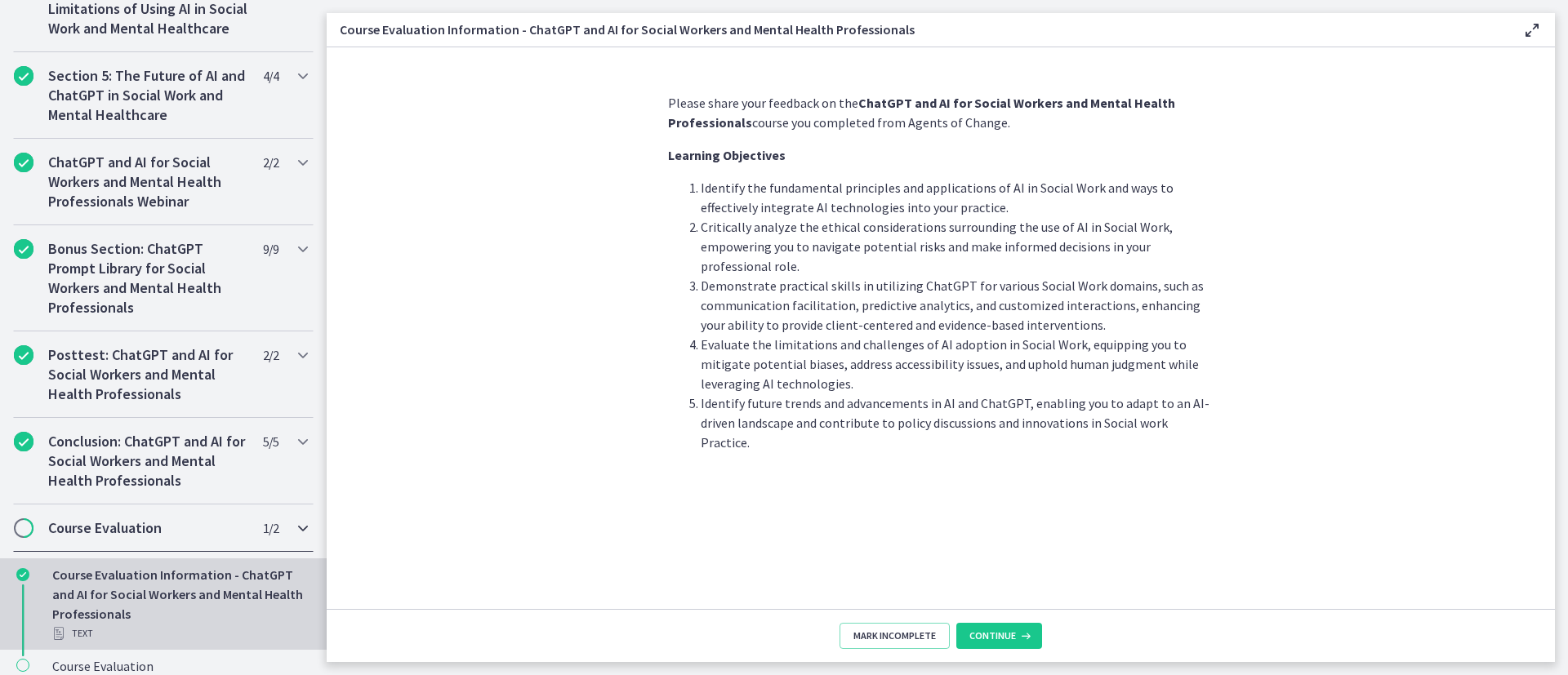
scroll to position [583, 0]
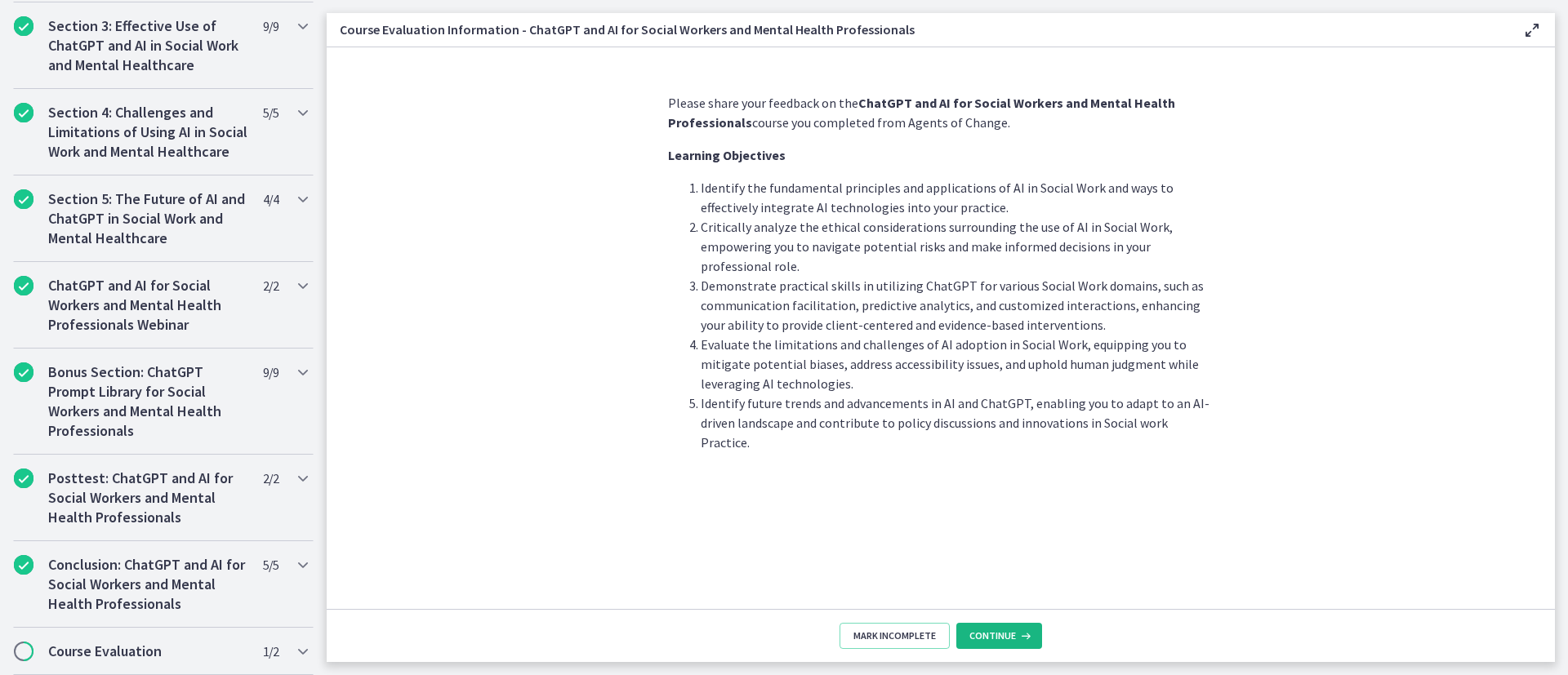
click at [996, 636] on span "Continue" at bounding box center [993, 636] width 47 height 13
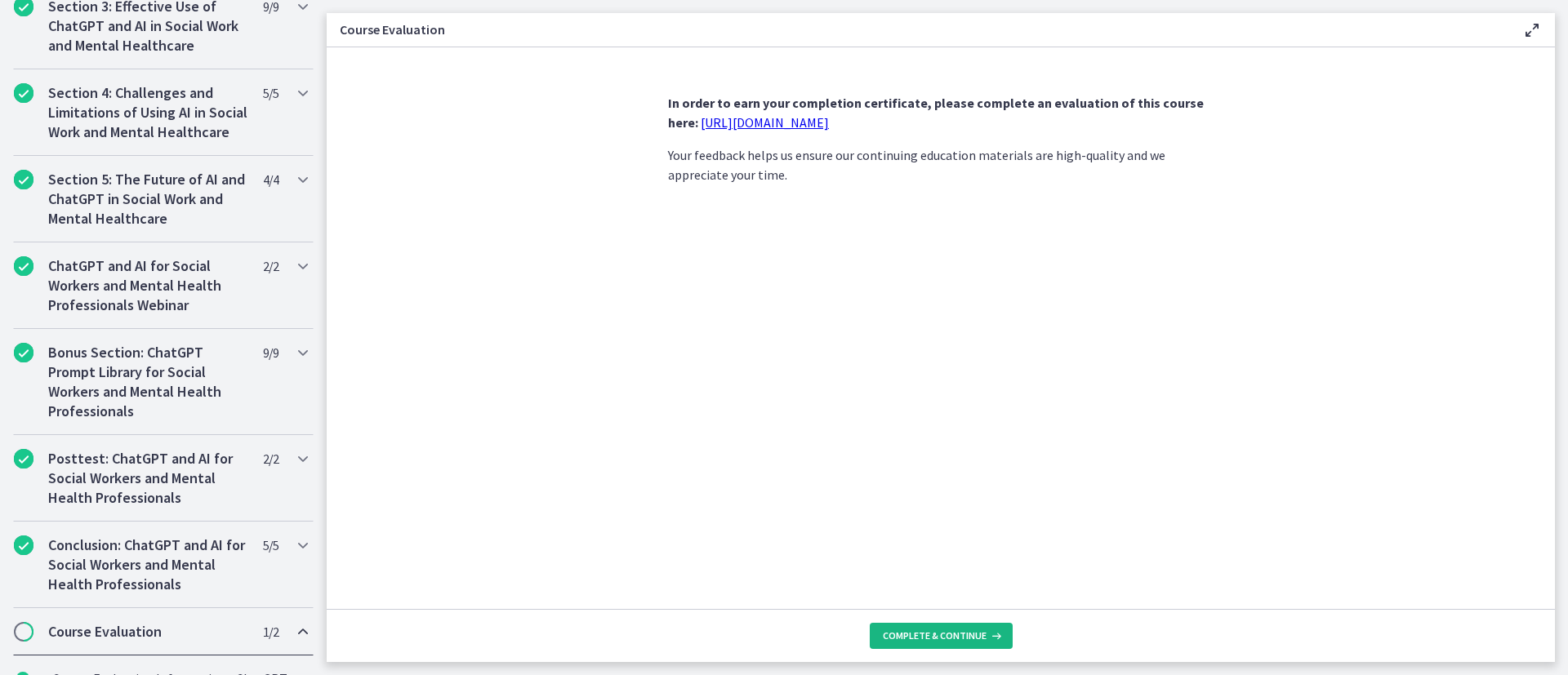
click at [950, 637] on span "Complete & continue" at bounding box center [934, 636] width 104 height 13
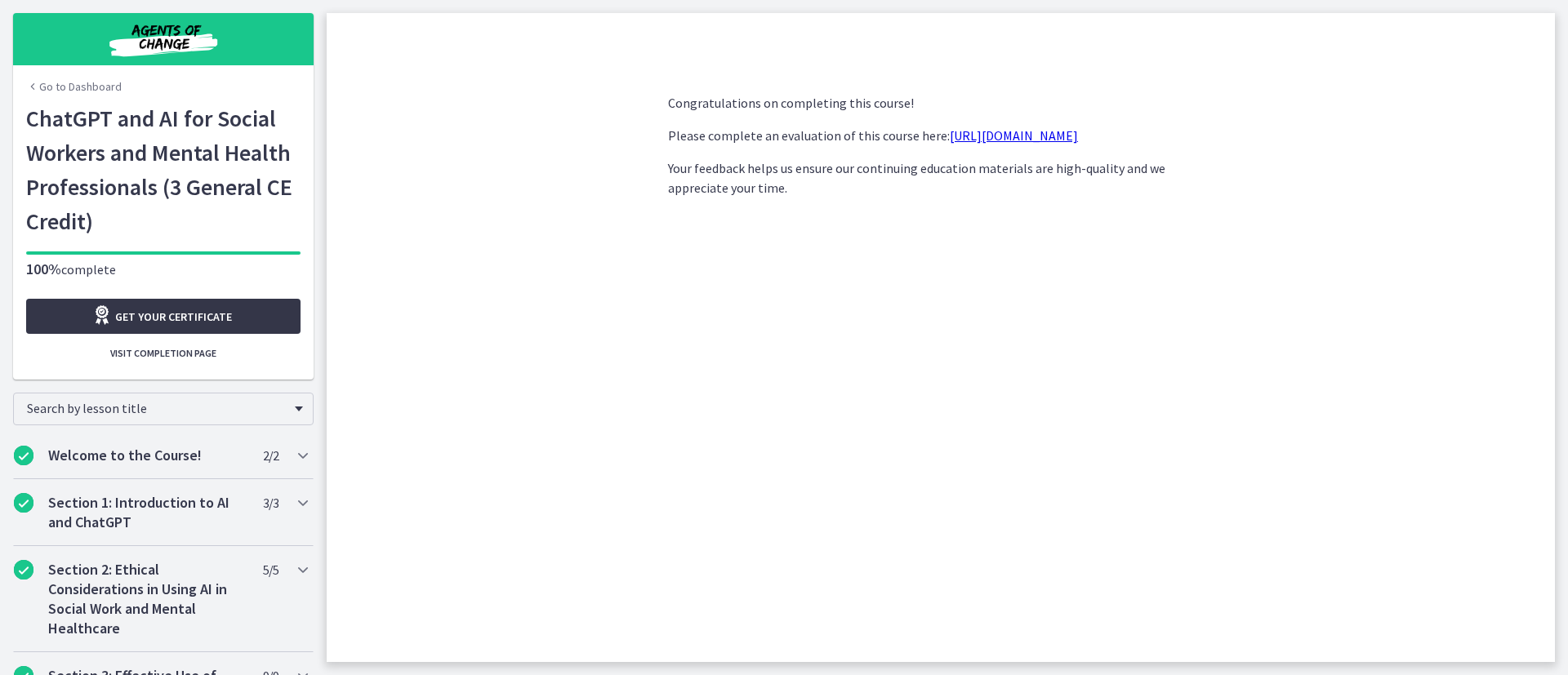
click at [144, 311] on span "Get your certificate" at bounding box center [173, 317] width 117 height 20
click at [157, 44] on img "Chapters" at bounding box center [163, 39] width 196 height 39
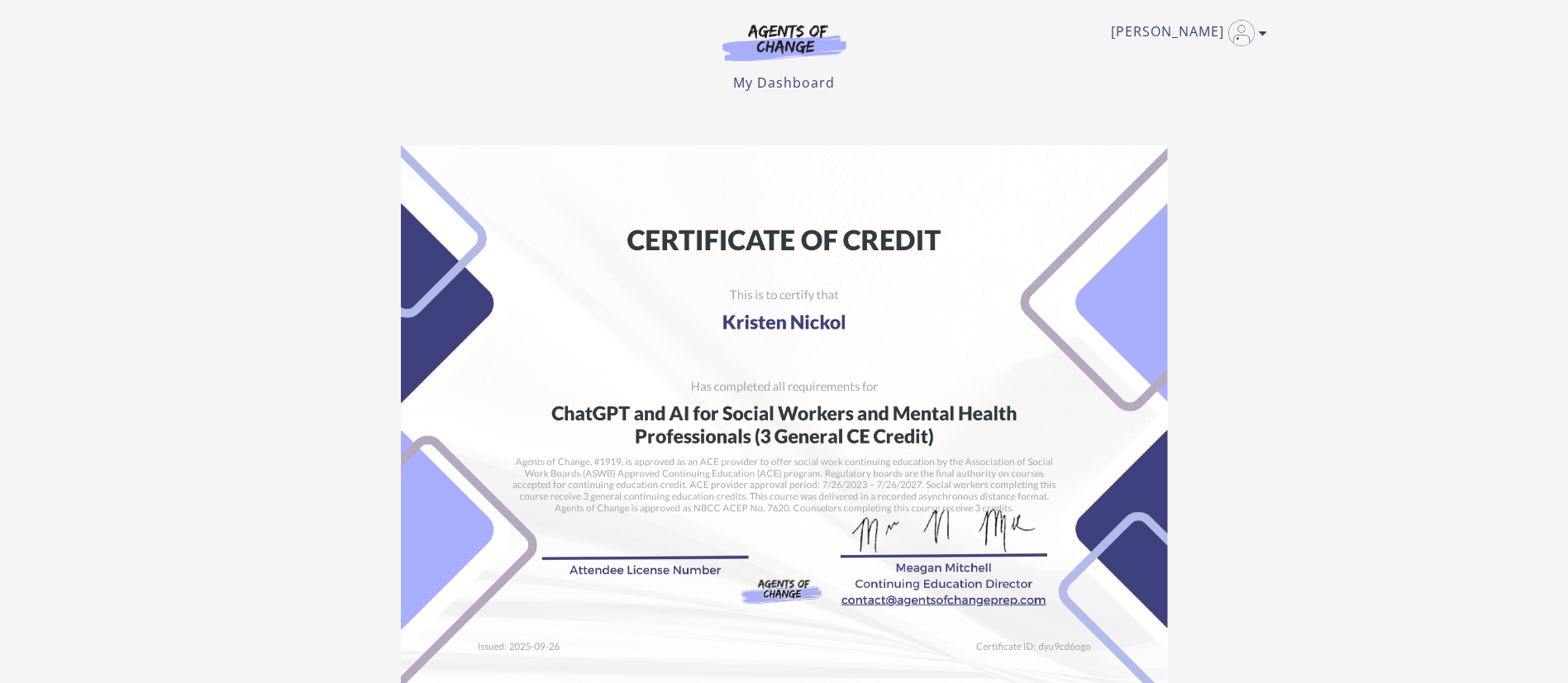
drag, startPoint x: 1046, startPoint y: 342, endPoint x: 1408, endPoint y: 216, distance: 383.3
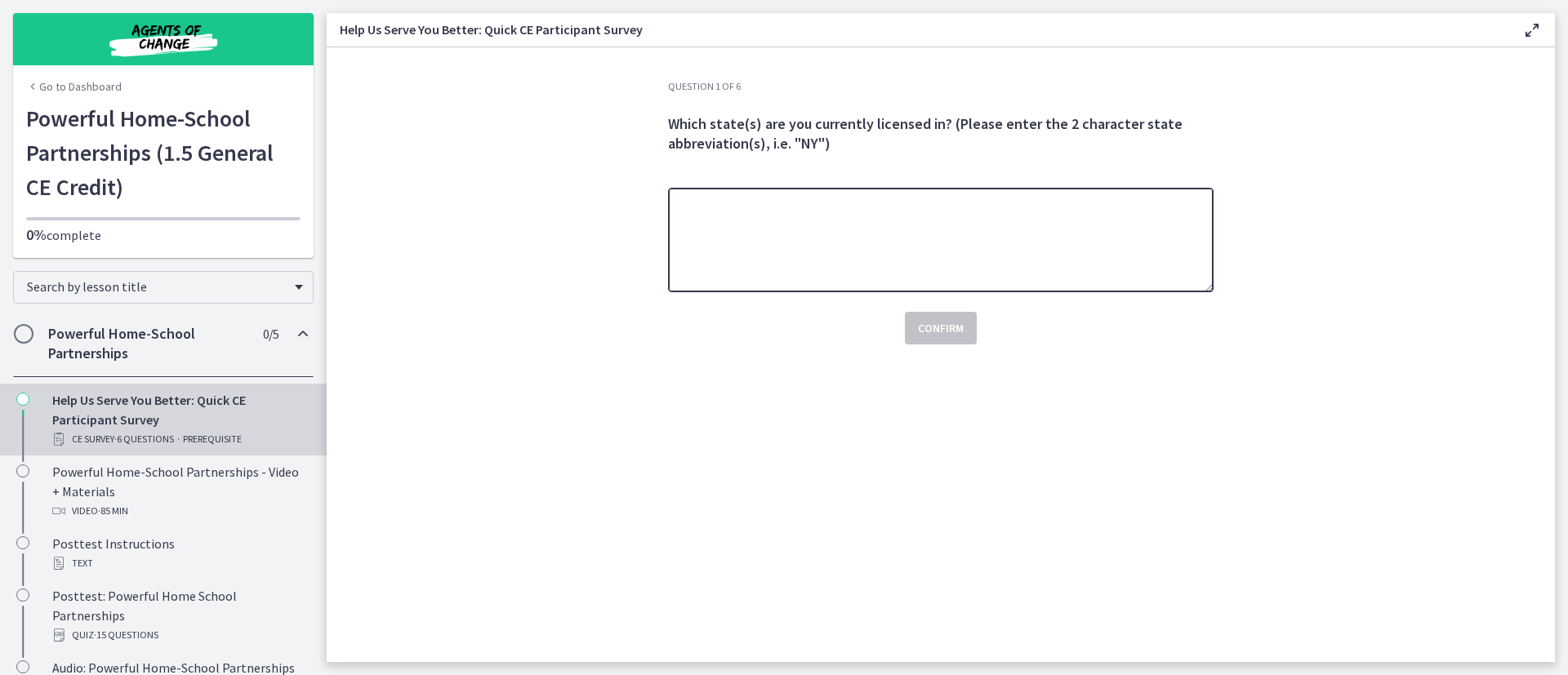
click at [807, 270] on textarea at bounding box center [941, 240] width 546 height 104
type textarea "**"
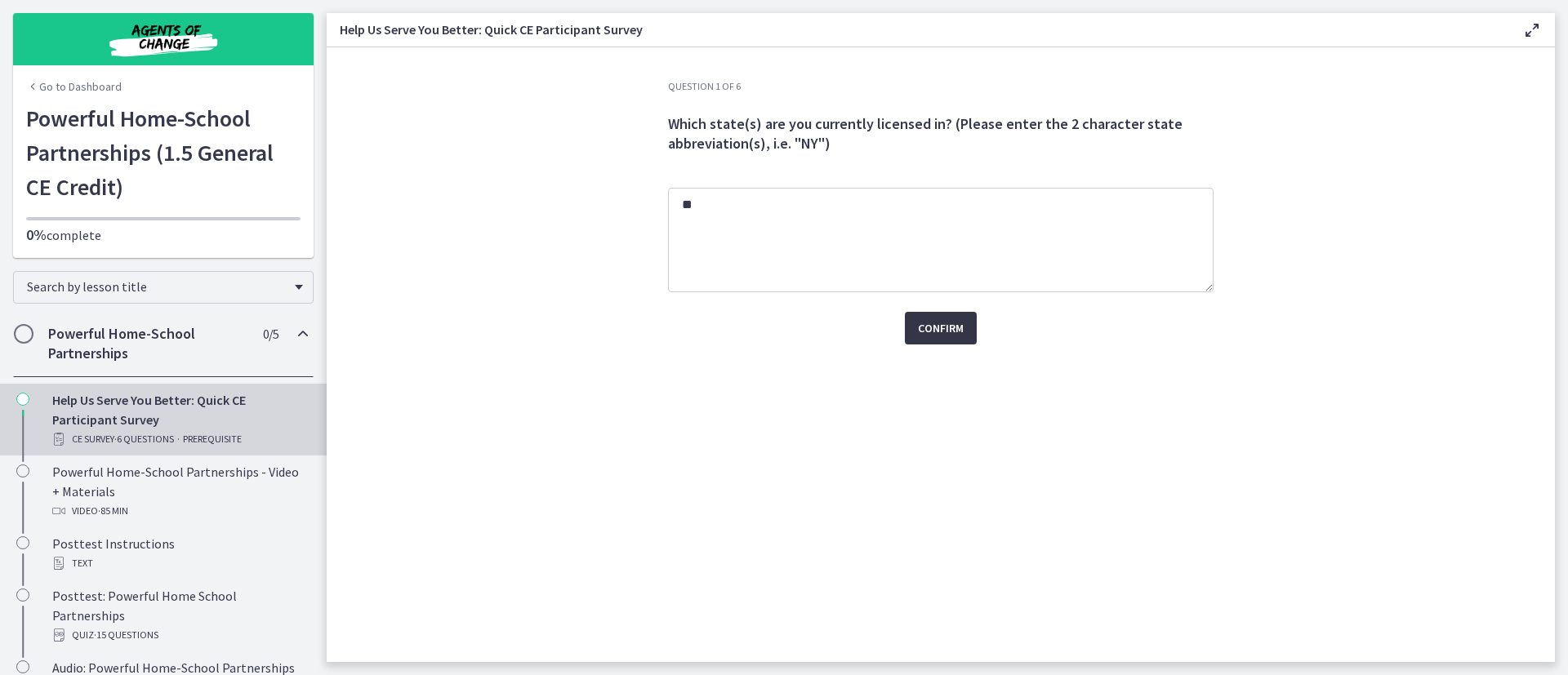
click at [960, 335] on span "Confirm" at bounding box center [941, 329] width 46 height 20
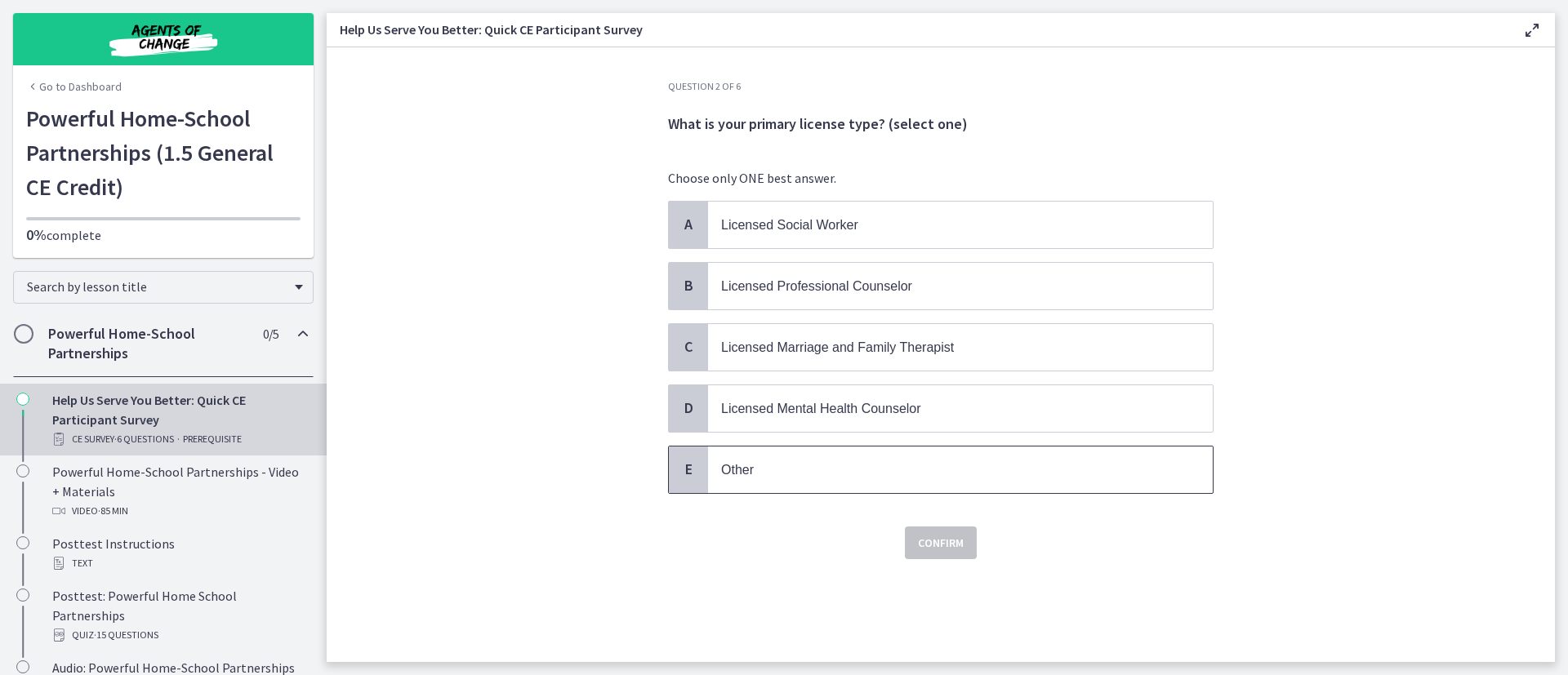
click at [889, 473] on p "Other" at bounding box center [943, 469] width 446 height 21
click at [948, 550] on span "Confirm" at bounding box center [941, 543] width 46 height 20
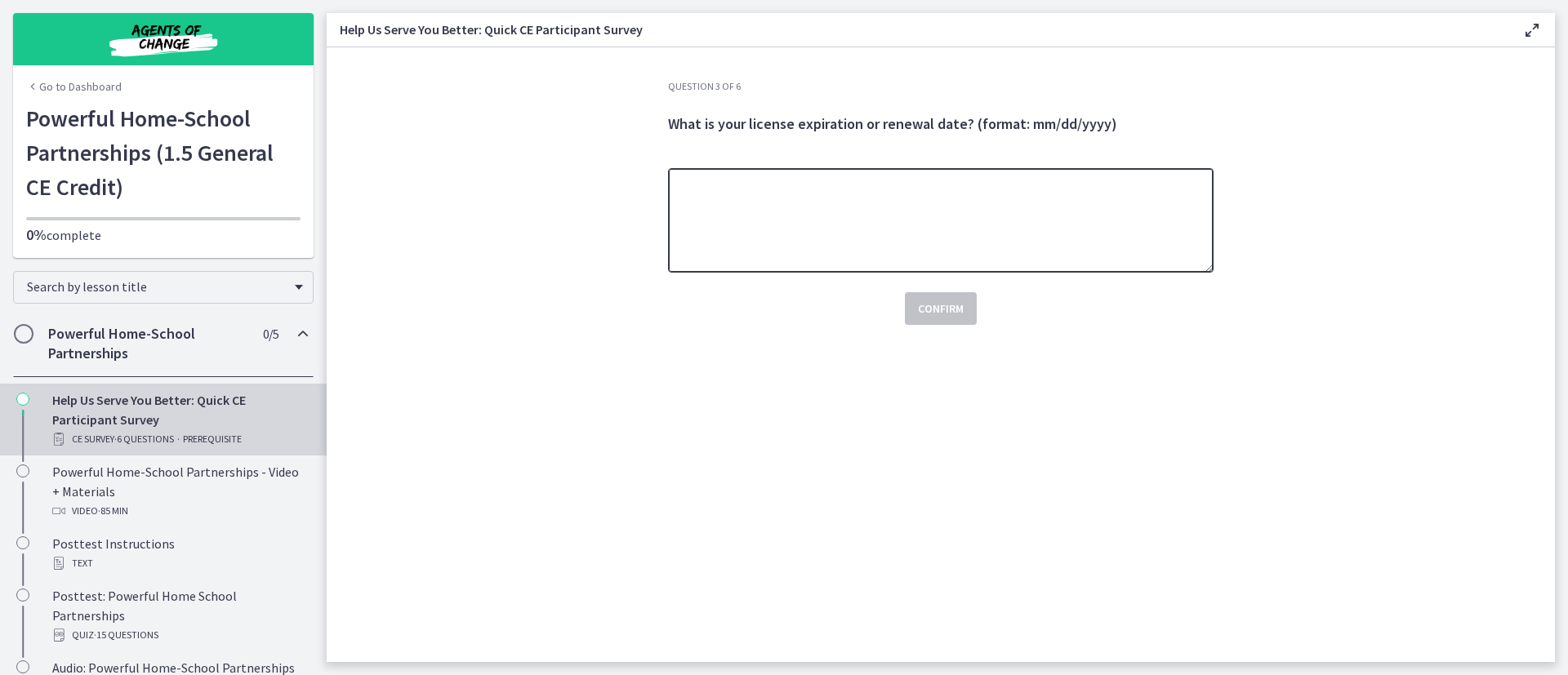
click at [1023, 204] on textarea at bounding box center [941, 220] width 546 height 104
type textarea "**********"
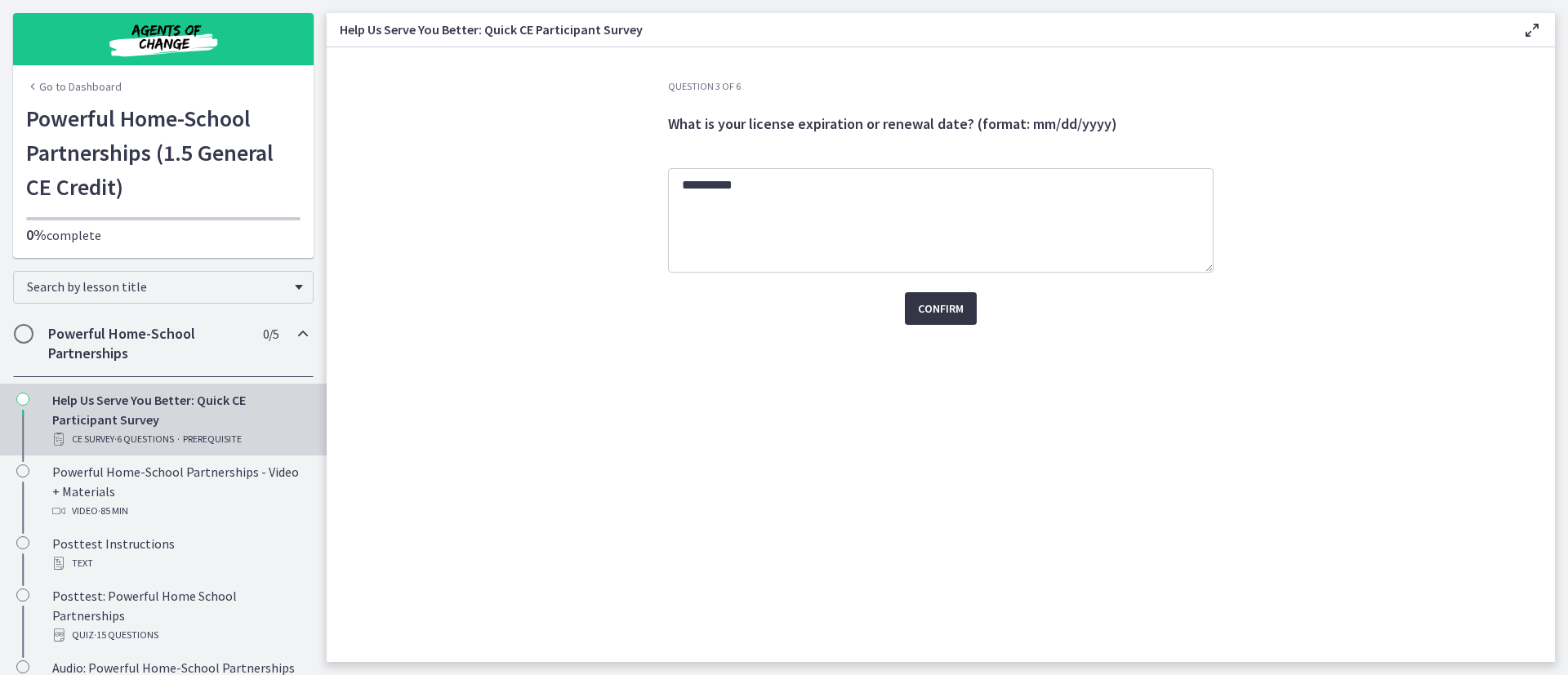
click at [937, 321] on button "Confirm" at bounding box center [941, 309] width 72 height 32
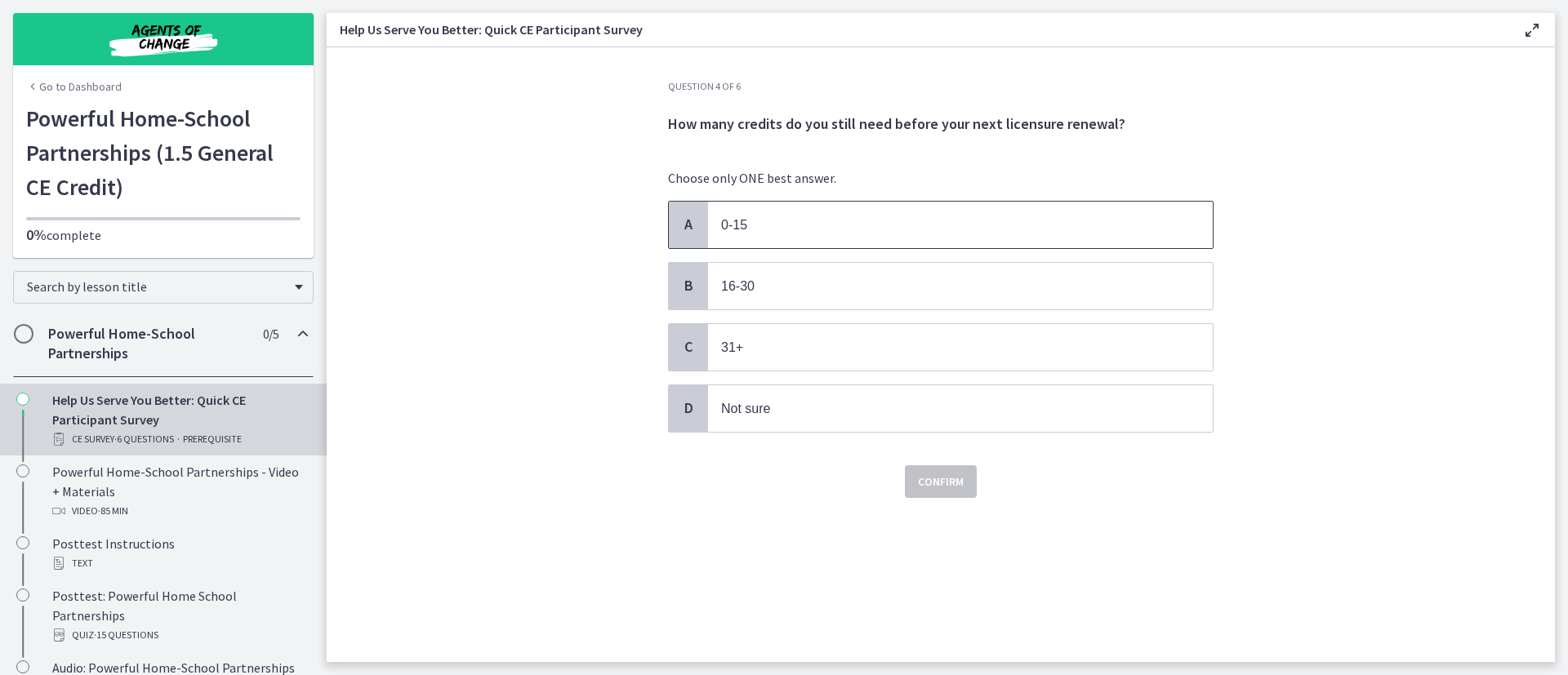
click at [840, 215] on p "0-15" at bounding box center [943, 224] width 446 height 21
click at [933, 493] on button "Confirm" at bounding box center [941, 482] width 72 height 32
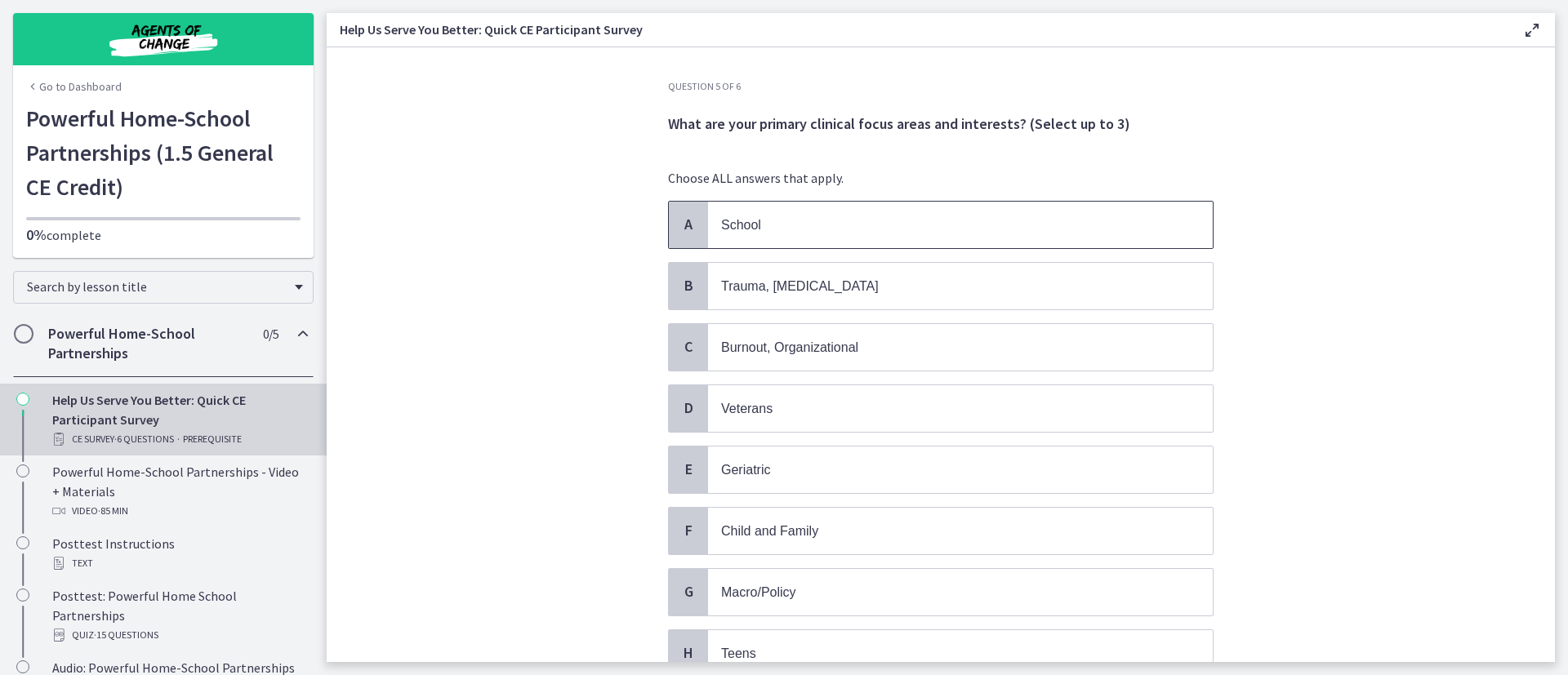
click at [819, 234] on p "School" at bounding box center [943, 224] width 446 height 21
click at [821, 290] on p "Trauma, PTSD" at bounding box center [943, 285] width 446 height 21
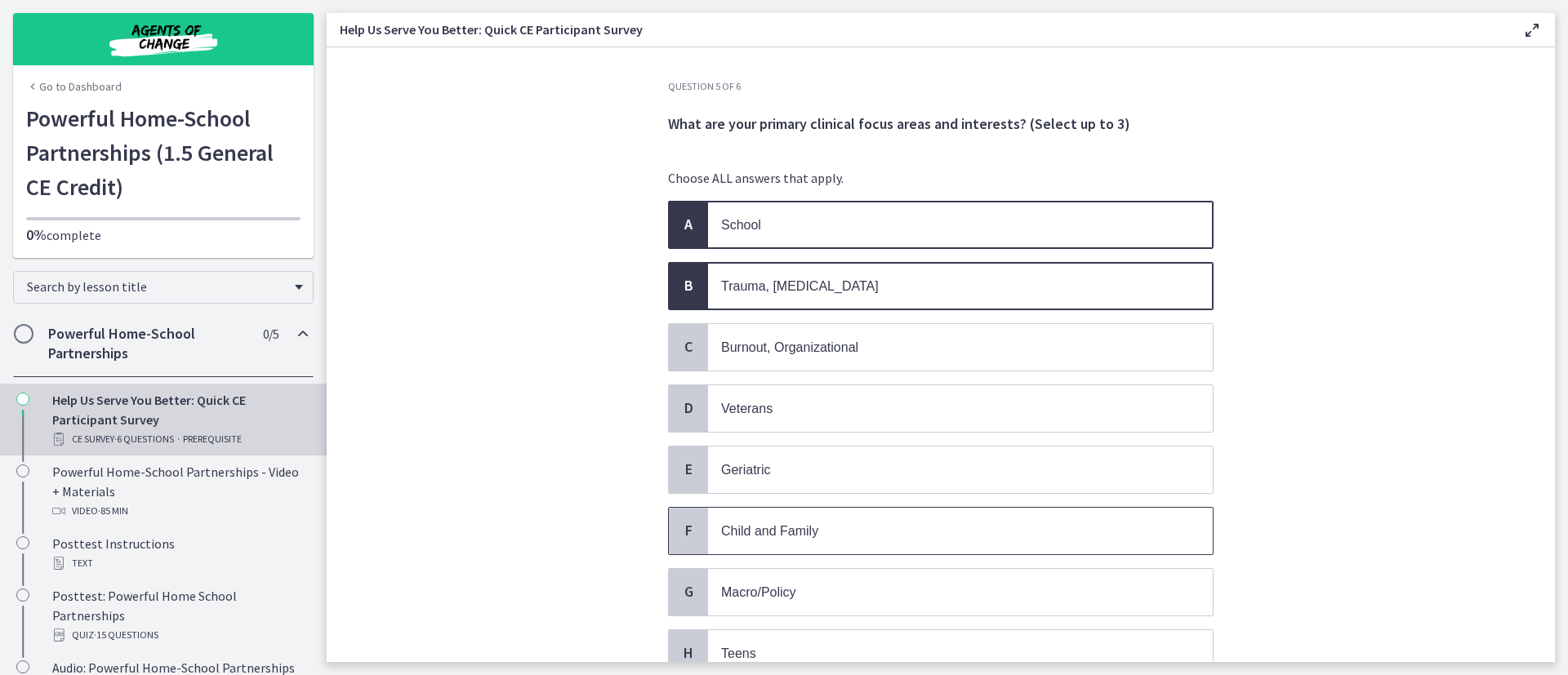
click at [846, 529] on p "Child and Family" at bounding box center [943, 530] width 446 height 21
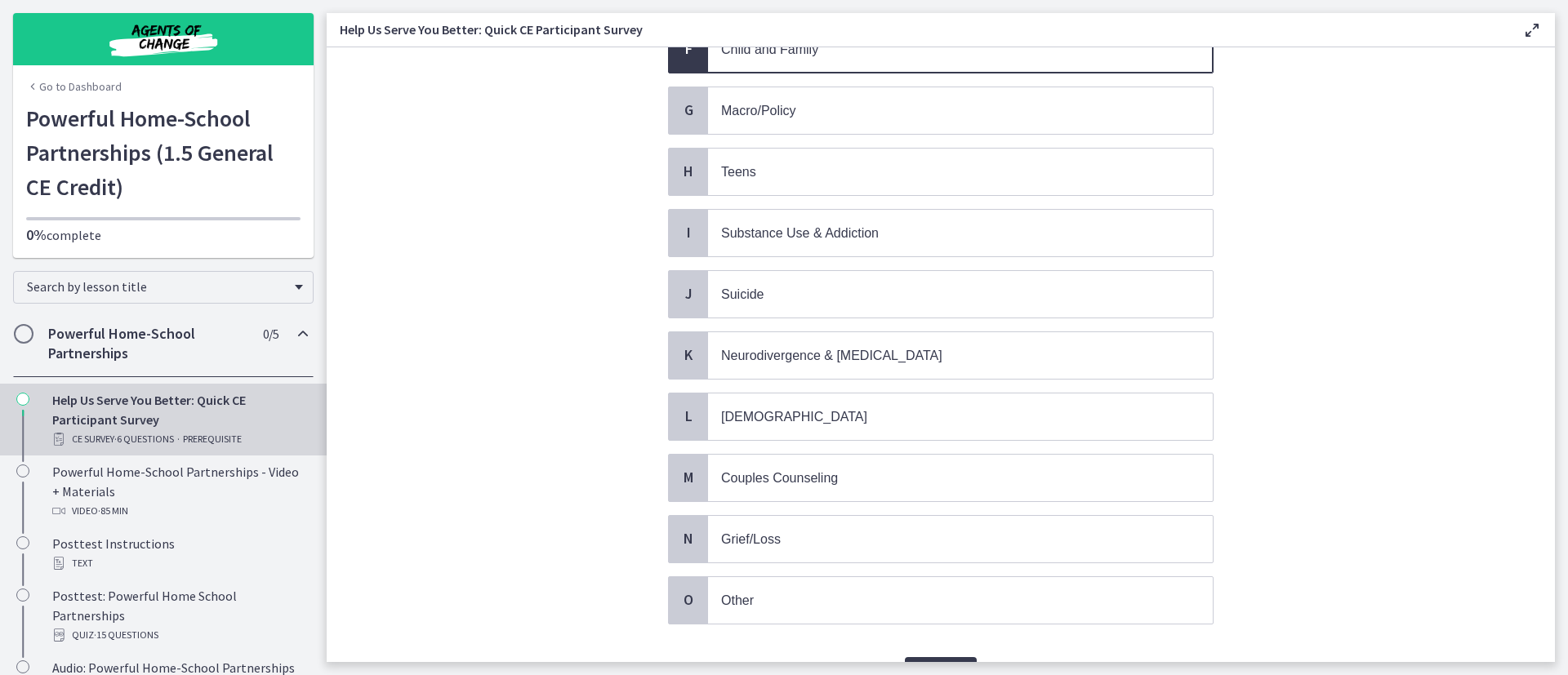
scroll to position [486, 0]
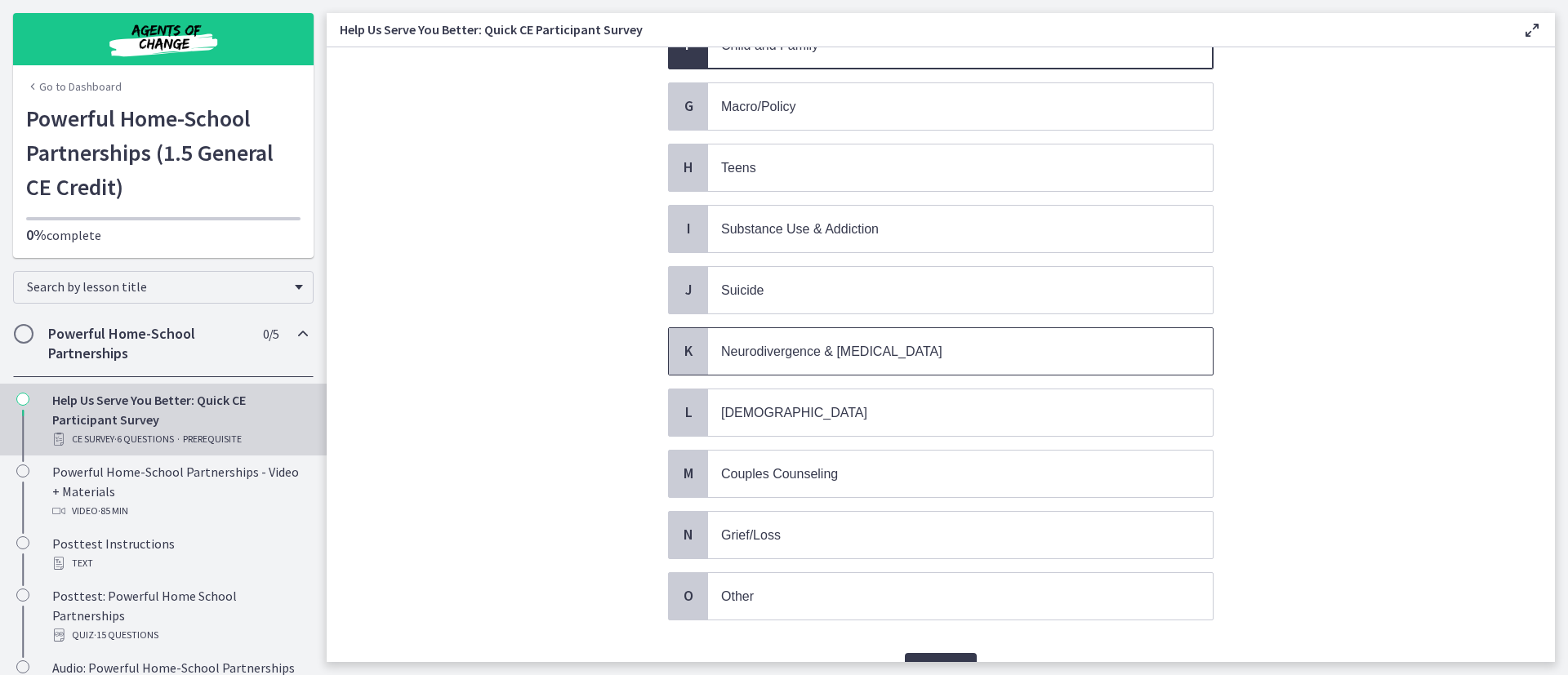
click at [830, 357] on span "Neurodivergence & Developmental Disorders" at bounding box center [831, 351] width 222 height 13
click at [926, 660] on span "Confirm" at bounding box center [941, 670] width 46 height 20
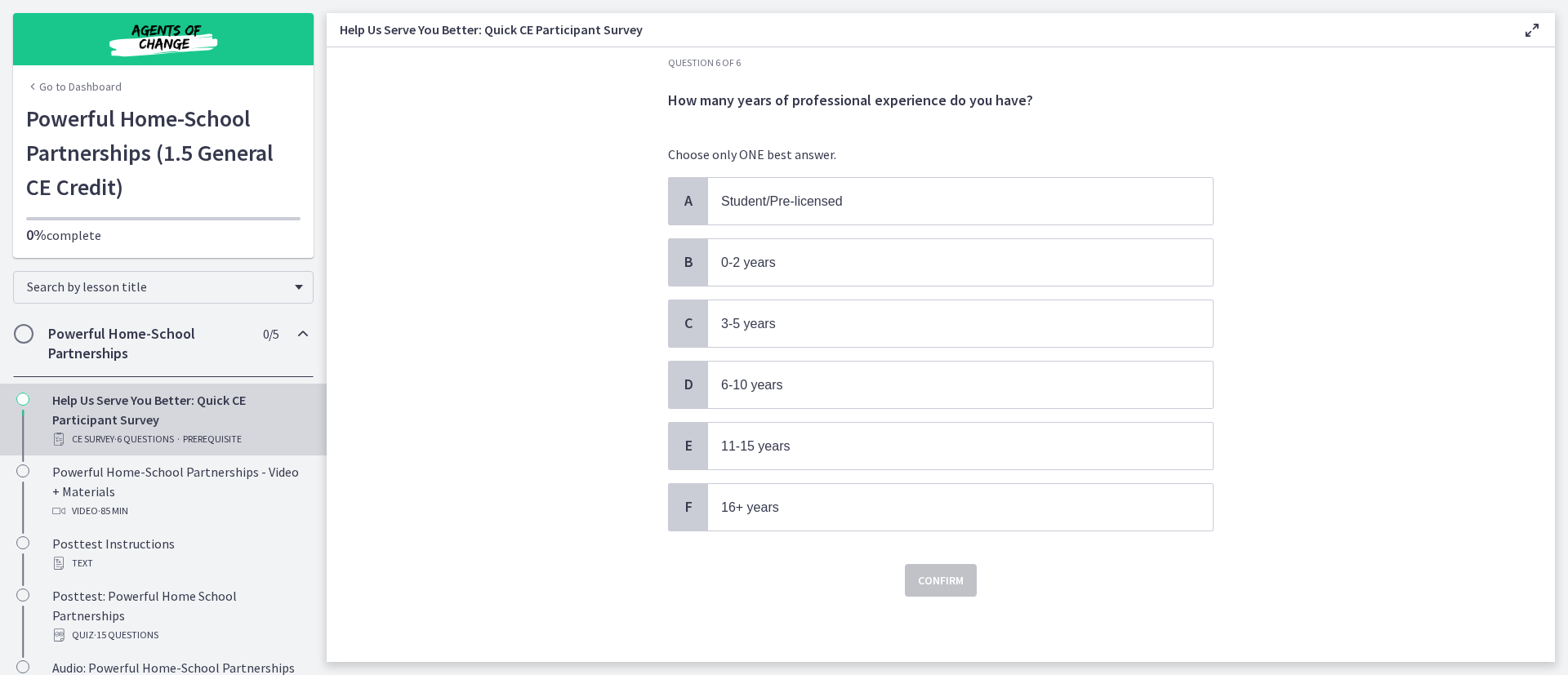
scroll to position [0, 0]
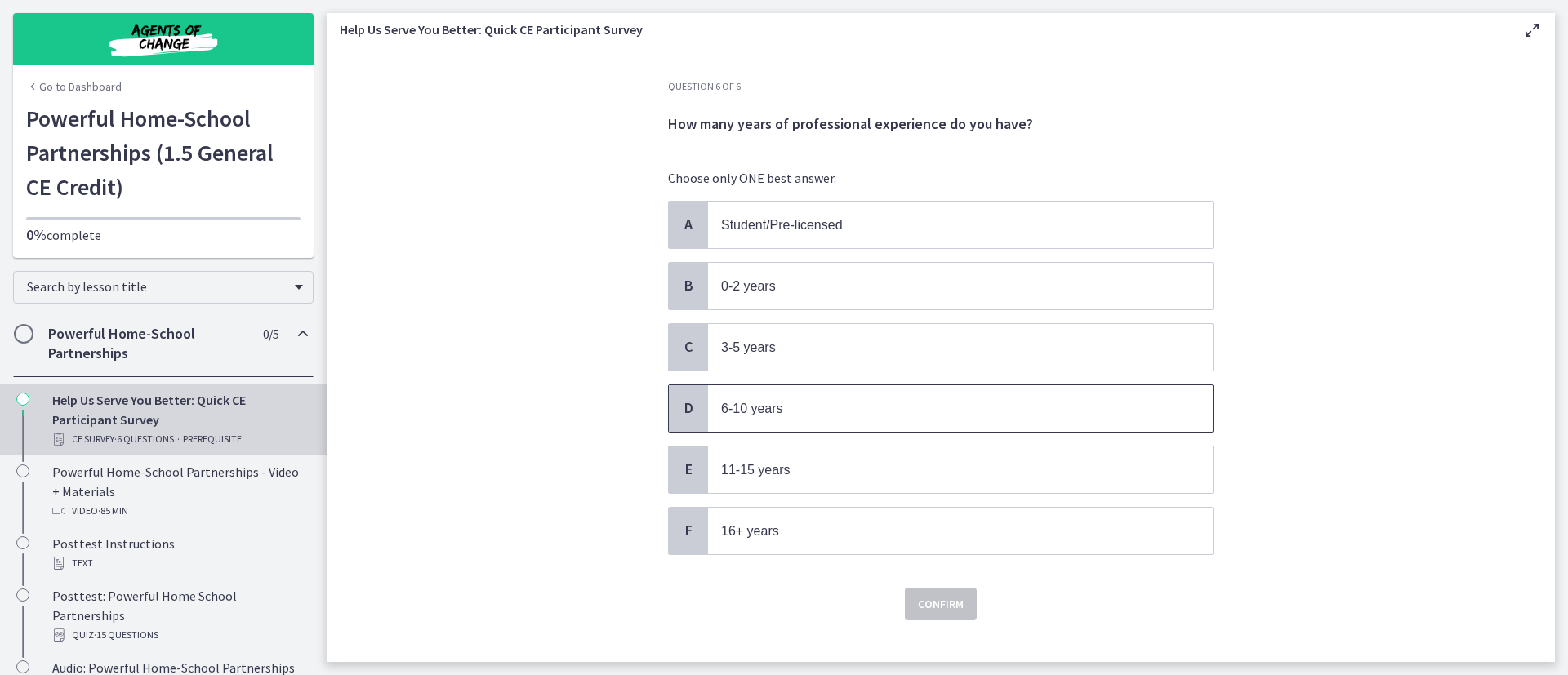
click at [848, 409] on p "6-10 years" at bounding box center [943, 408] width 446 height 21
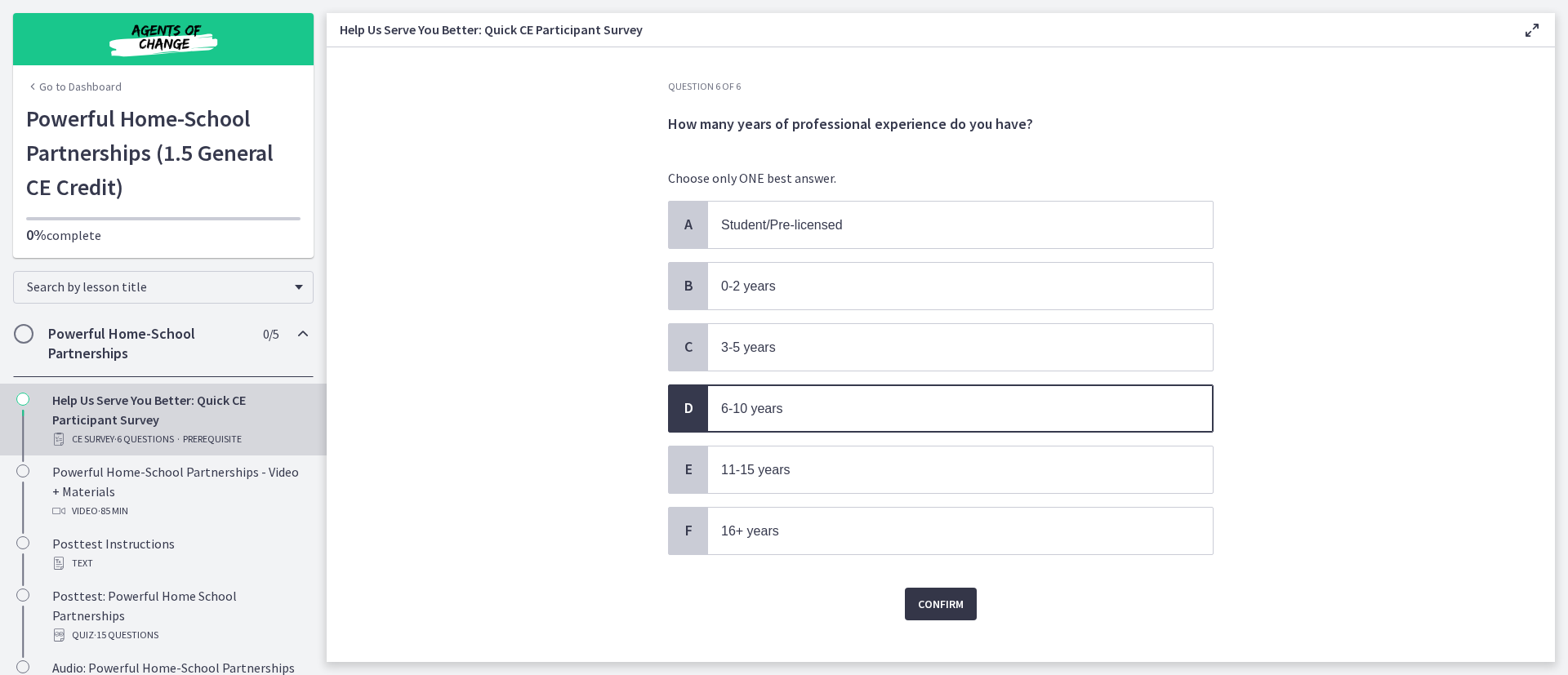
click at [932, 603] on span "Confirm" at bounding box center [941, 604] width 46 height 20
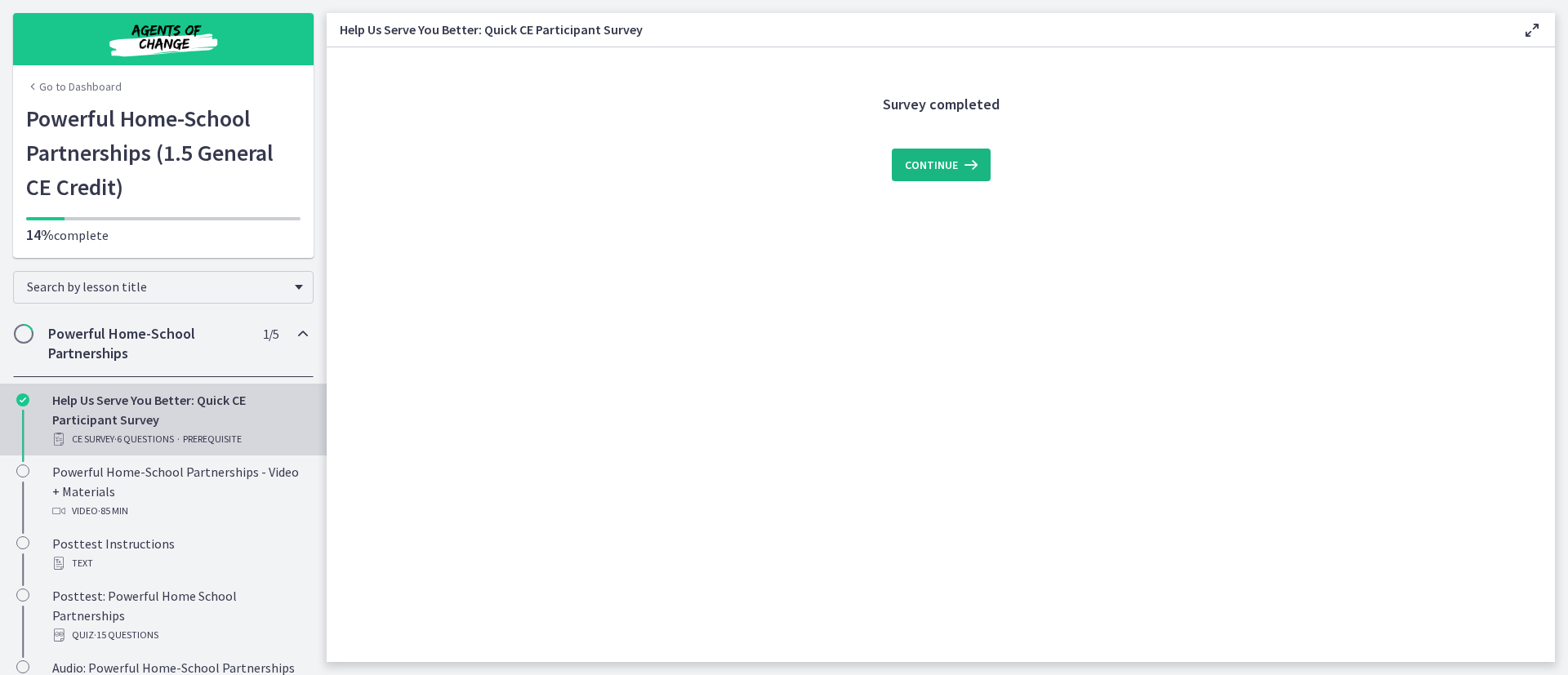
click at [958, 172] on icon at bounding box center [968, 165] width 22 height 20
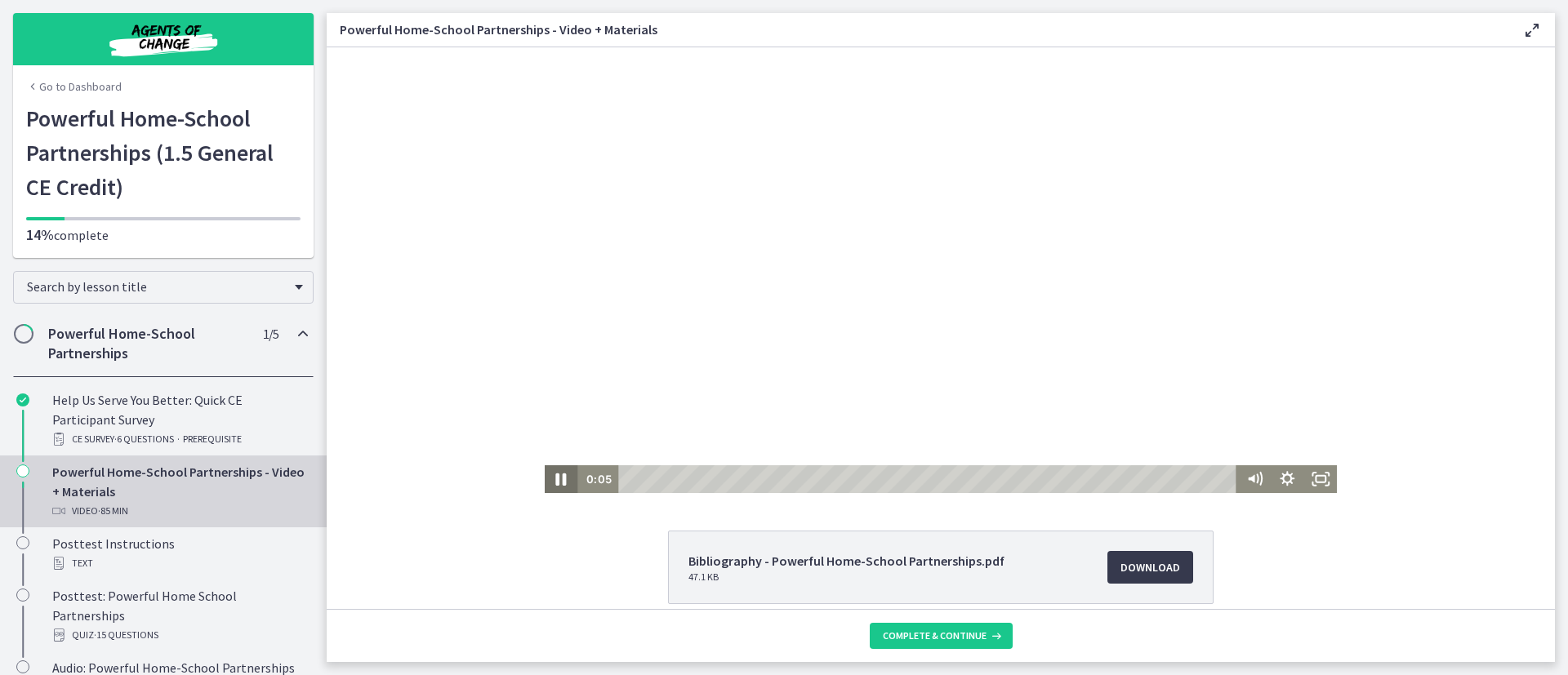
click at [548, 489] on icon "Pause" at bounding box center [561, 479] width 40 height 33
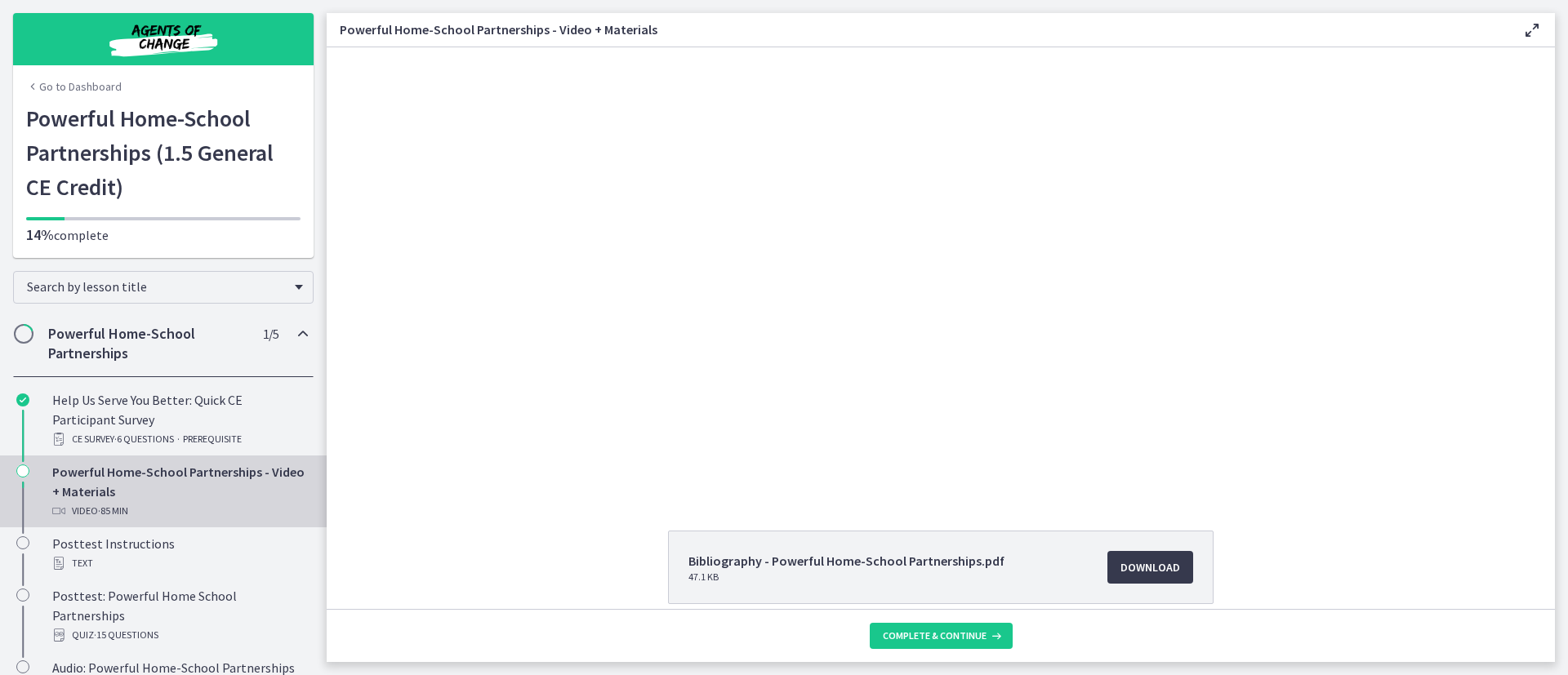
scroll to position [83, 0]
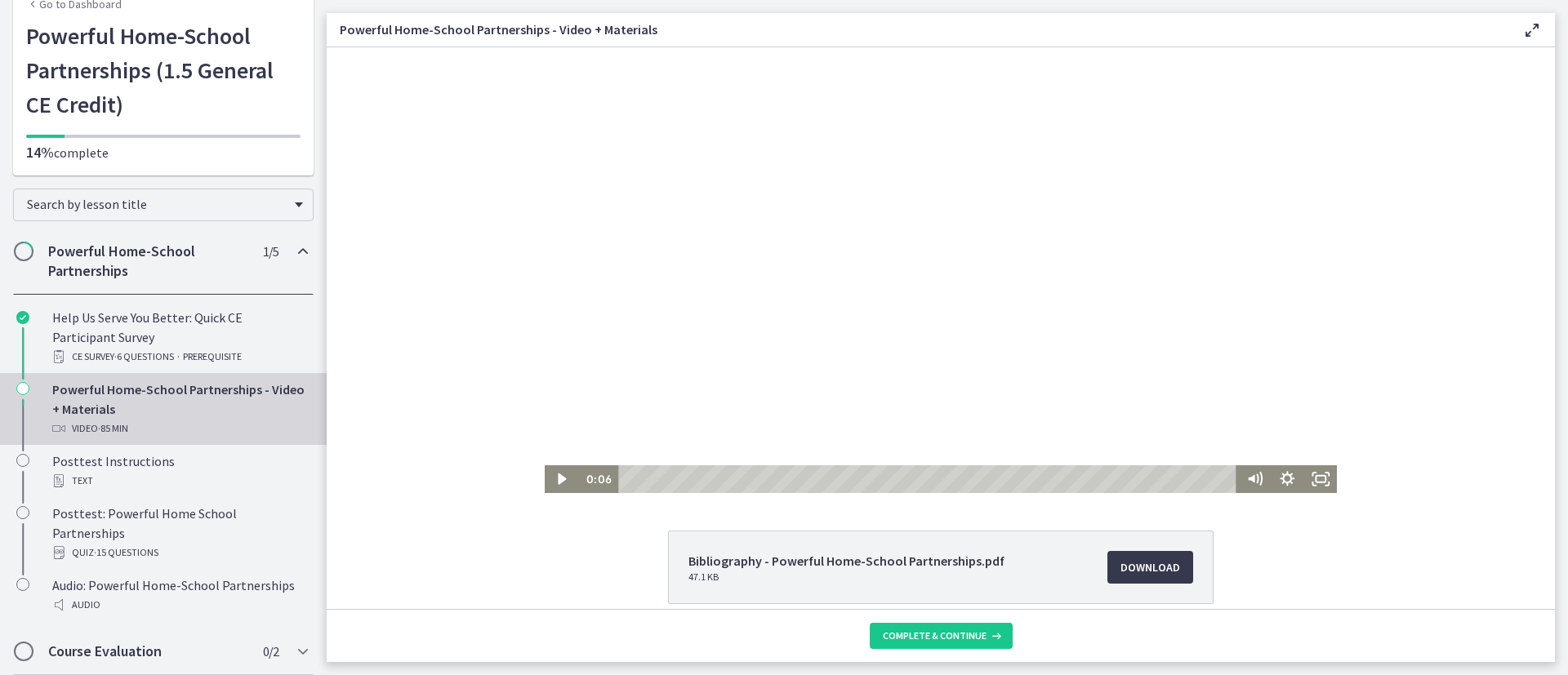
click at [744, 228] on div at bounding box center [941, 270] width 793 height 446
click at [754, 482] on div "19:11" at bounding box center [930, 479] width 605 height 28
drag, startPoint x: 759, startPoint y: 463, endPoint x: 886, endPoint y: 547, distance: 152.3
click at [559, 493] on html "Click for sound @keyframes VOLUME_SMALL_WAVE_FLASH { 0% { opacity: 0; } 33% { o…" at bounding box center [941, 270] width 1228 height 446
click at [556, 487] on icon "Pause" at bounding box center [561, 479] width 40 height 33
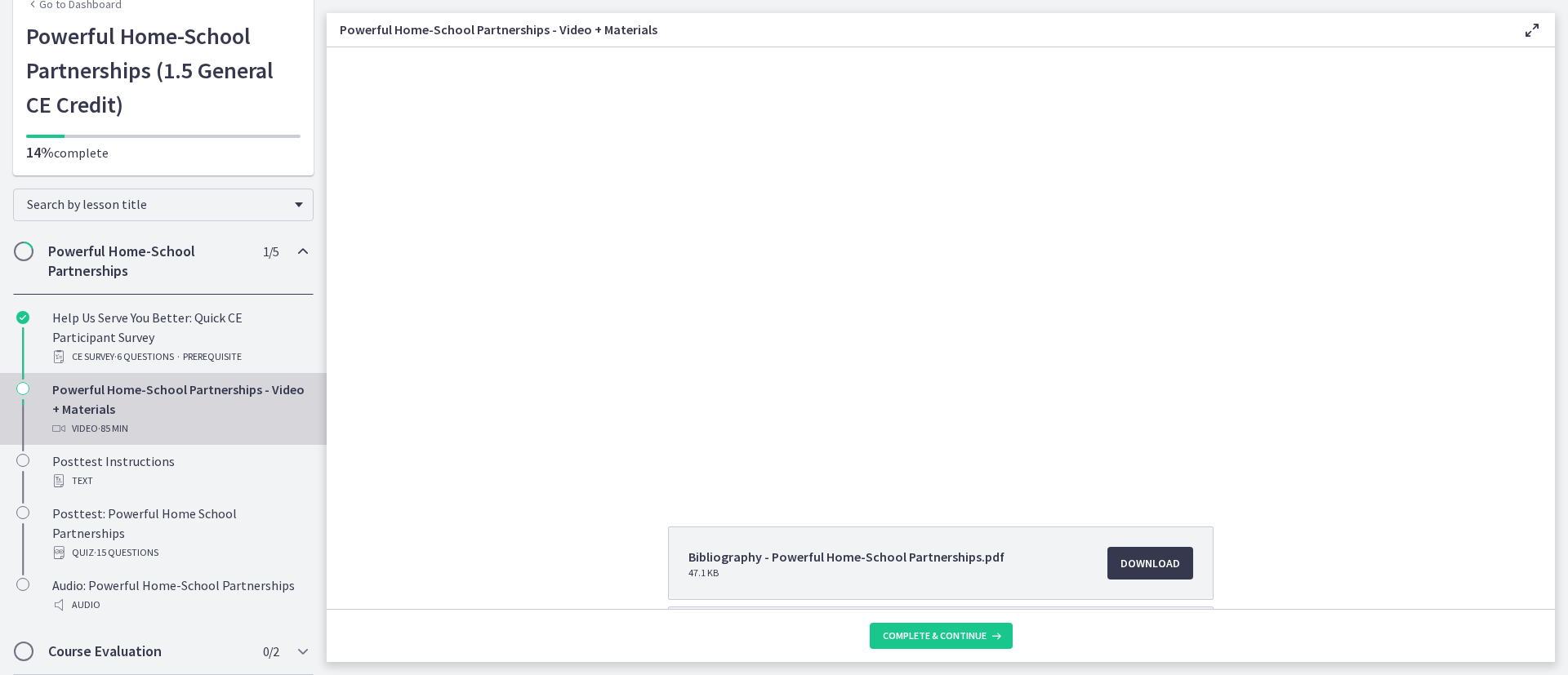
scroll to position [0, 0]
